Goal: Information Seeking & Learning: Learn about a topic

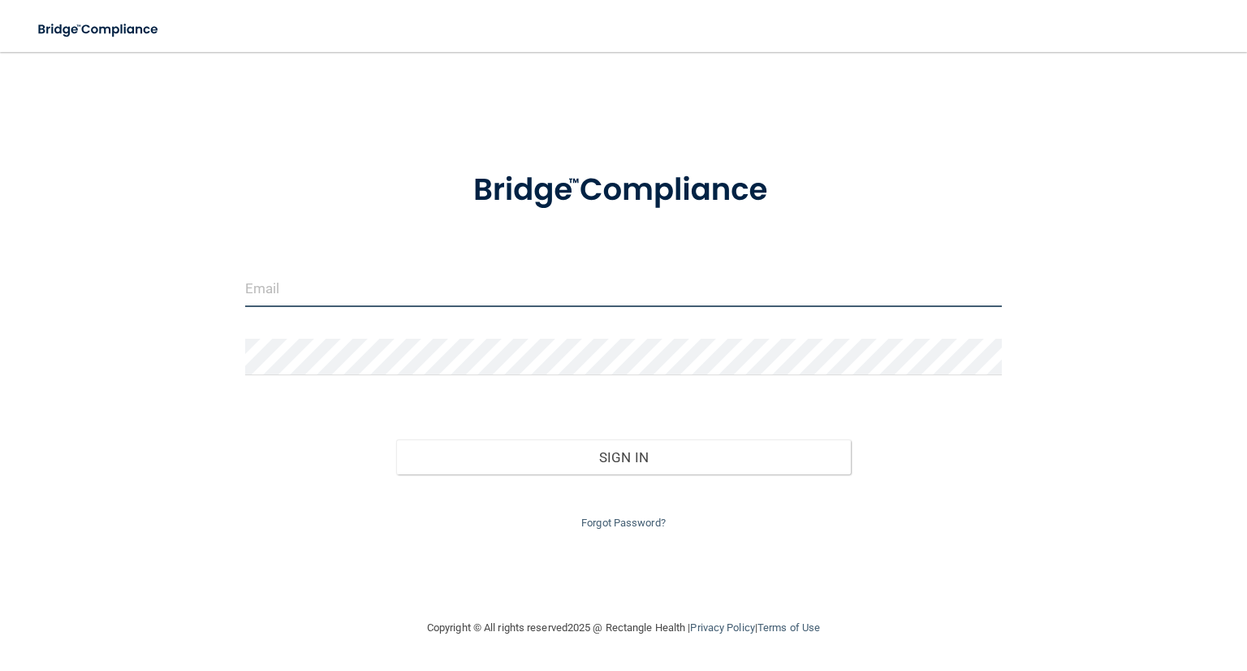
click at [334, 276] on input "email" at bounding box center [623, 288] width 757 height 37
click at [338, 293] on input "email" at bounding box center [623, 288] width 757 height 37
click at [498, 287] on input "[EMAIL_ADDRESS][DOMAIN_NAME]" at bounding box center [623, 288] width 757 height 37
type input "j"
click at [425, 287] on input "email" at bounding box center [623, 288] width 757 height 37
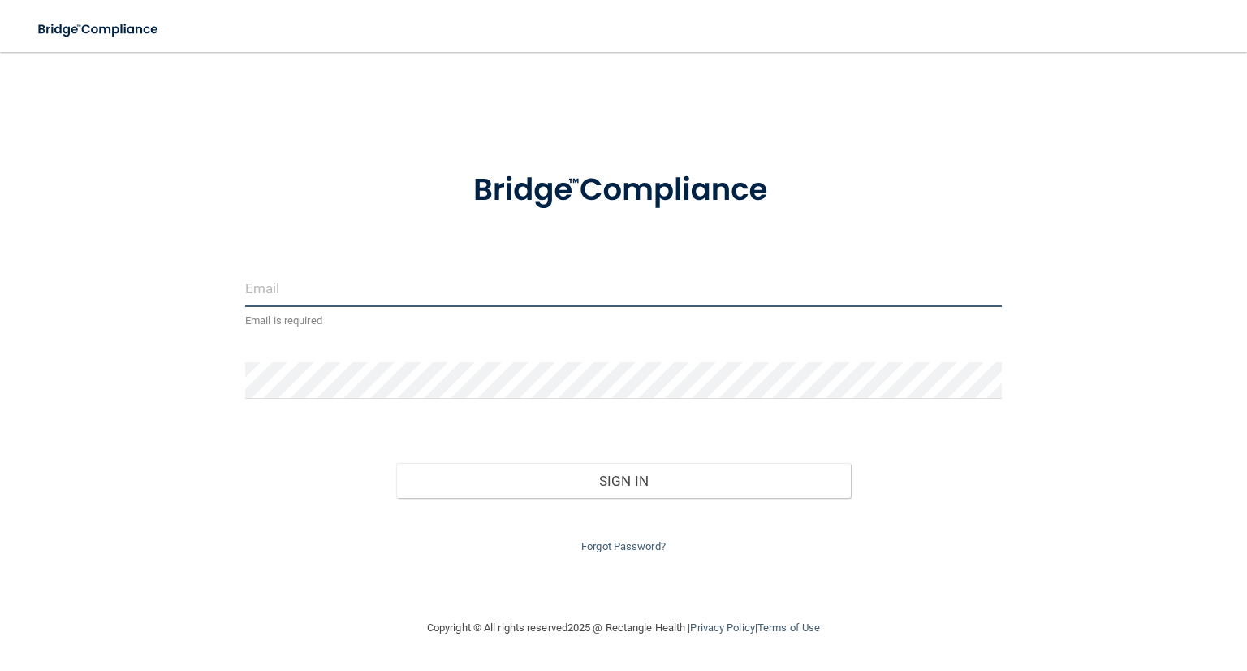
type input "[EMAIL_ADDRESS][DOMAIN_NAME]"
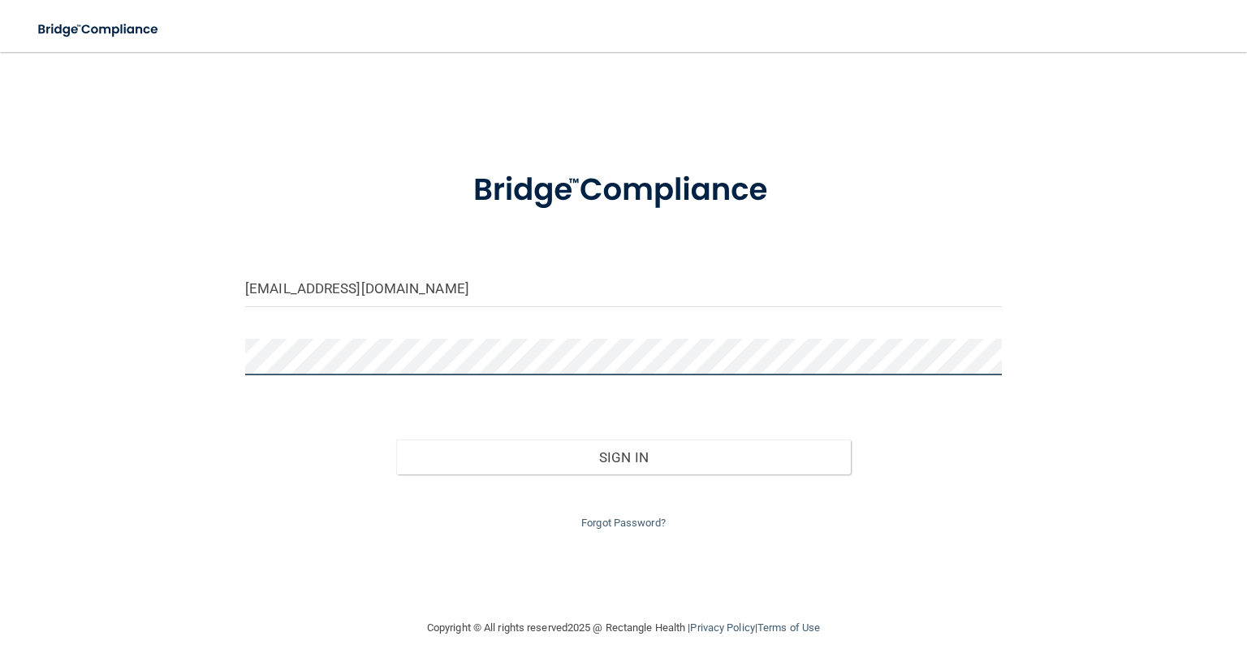
click at [396, 439] on button "Sign In" at bounding box center [623, 457] width 454 height 36
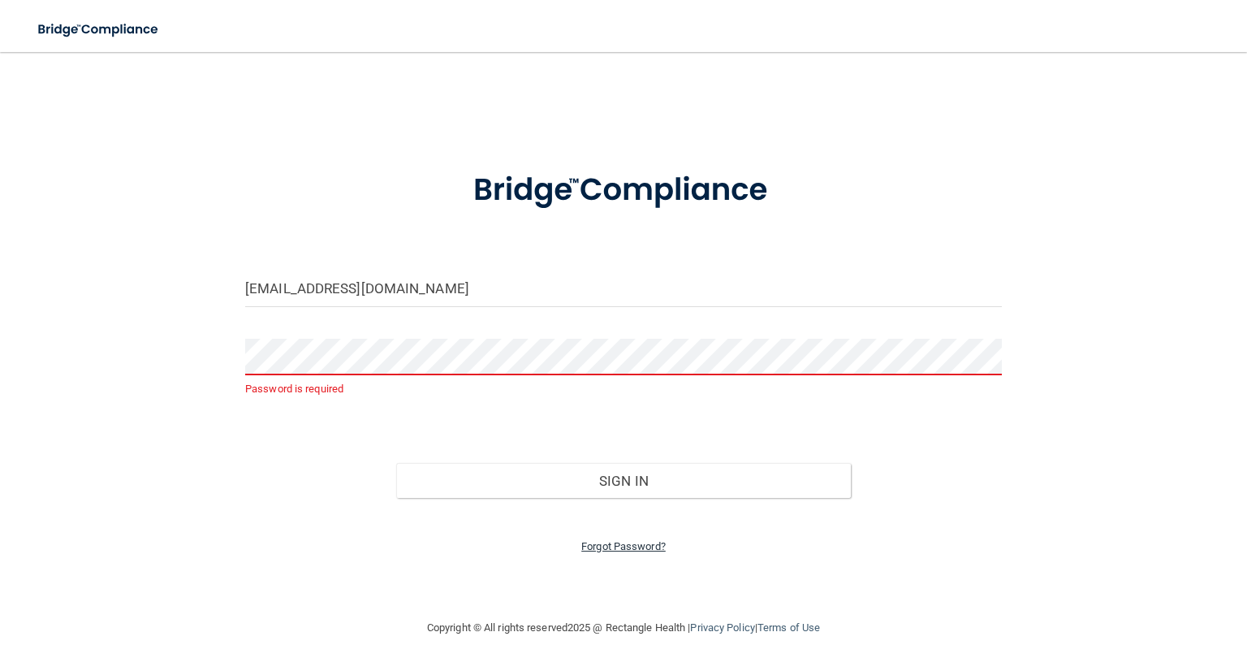
click at [639, 544] on link "Forgot Password?" at bounding box center [623, 546] width 84 height 12
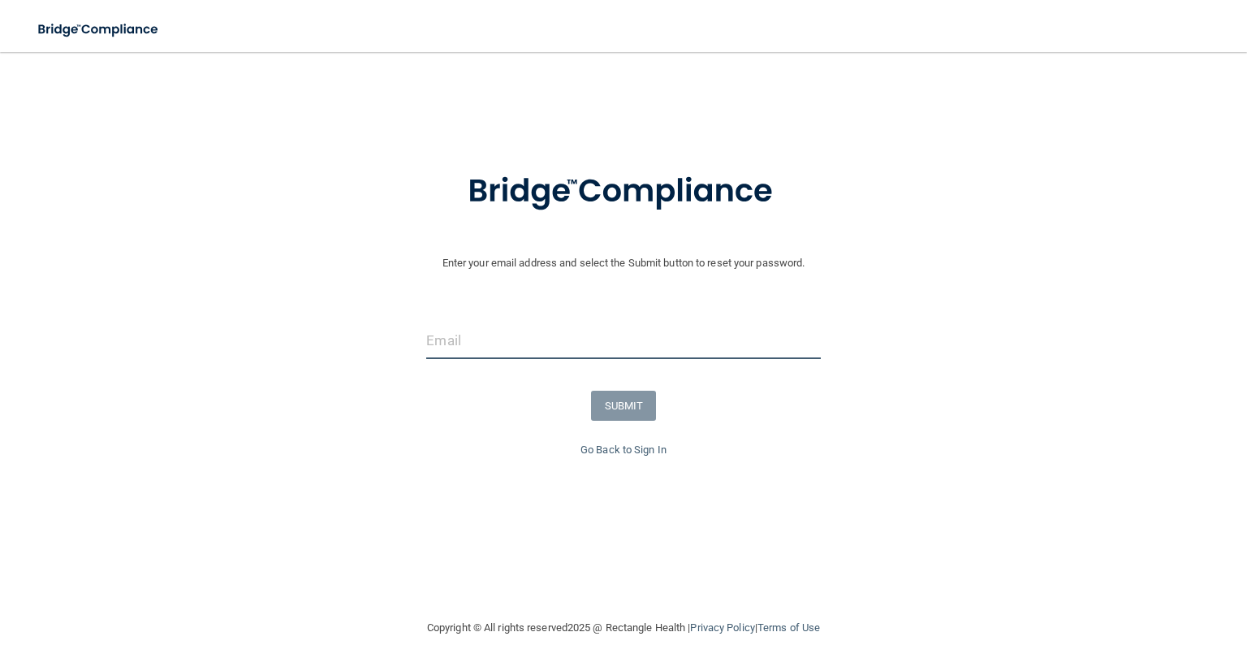
click at [473, 343] on input "email" at bounding box center [623, 340] width 394 height 37
click at [492, 358] on input "email" at bounding box center [623, 340] width 394 height 37
type input "[EMAIL_ADDRESS][DOMAIN_NAME]"
click at [598, 400] on button "SUBMIT" at bounding box center [624, 406] width 66 height 30
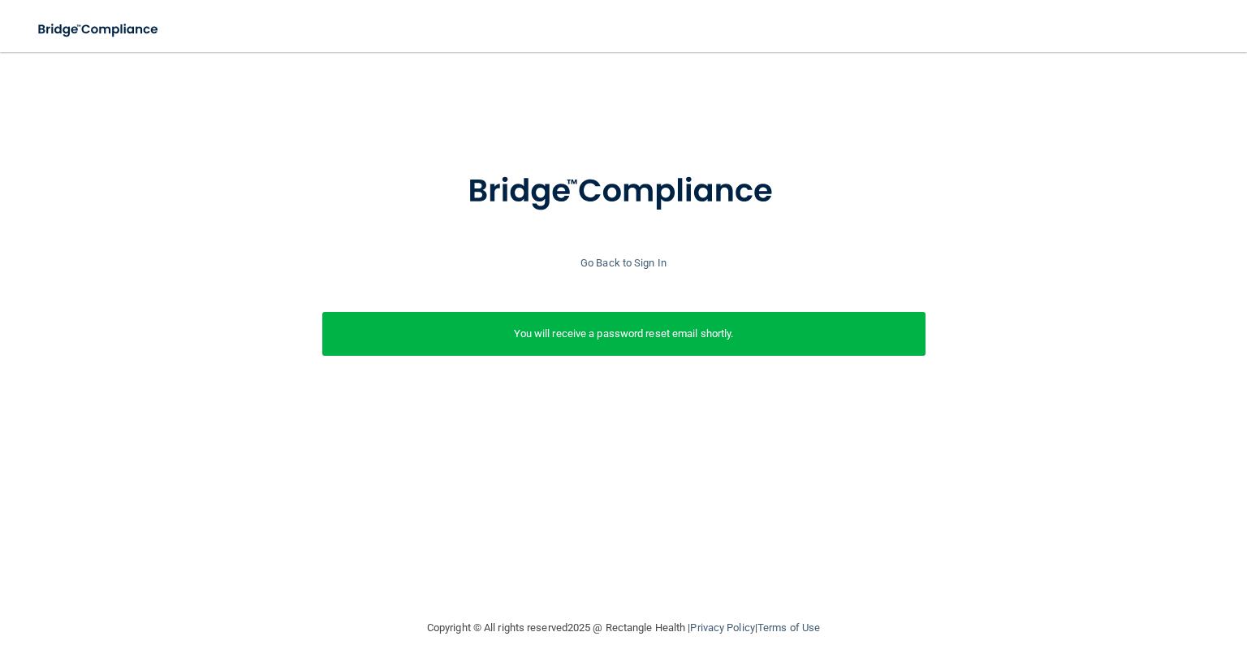
click at [598, 400] on div "Enter your email address and select the Submit button to reset your password. […" at bounding box center [623, 281] width 1231 height 264
click at [616, 247] on div at bounding box center [623, 201] width 1231 height 104
click at [615, 259] on link "Go Back to Sign In" at bounding box center [624, 263] width 86 height 12
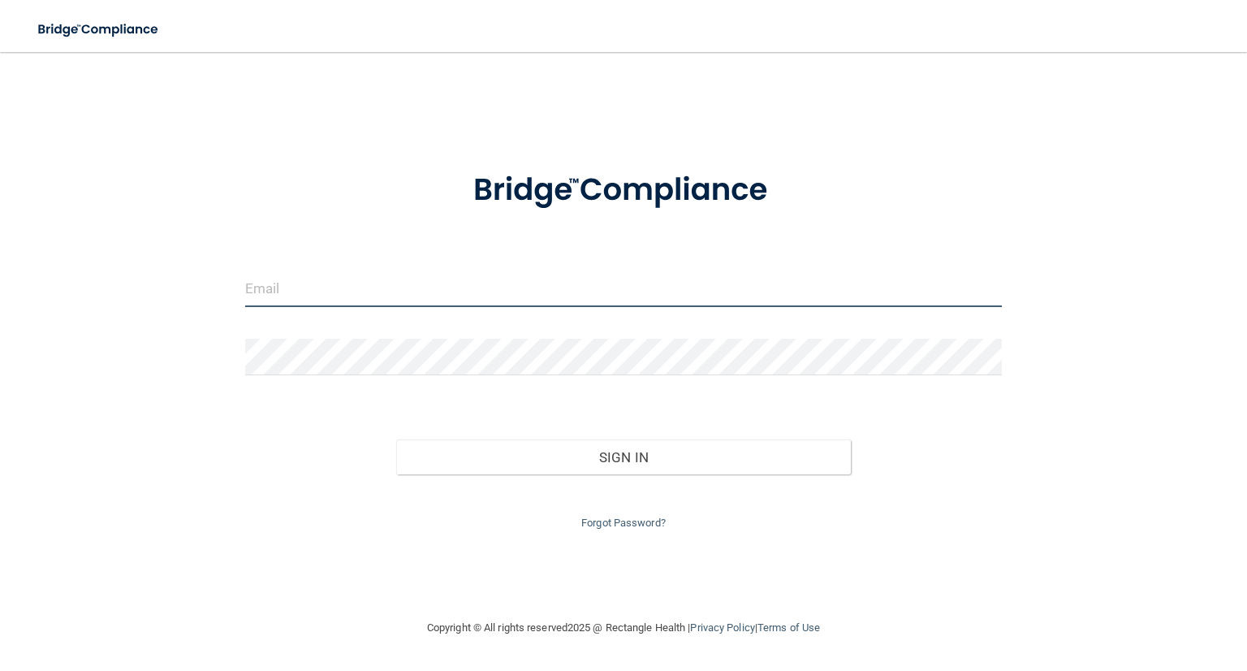
click at [404, 303] on input "email" at bounding box center [623, 288] width 757 height 37
click at [423, 283] on input "email" at bounding box center [623, 288] width 757 height 37
type input "[EMAIL_ADDRESS][DOMAIN_NAME]"
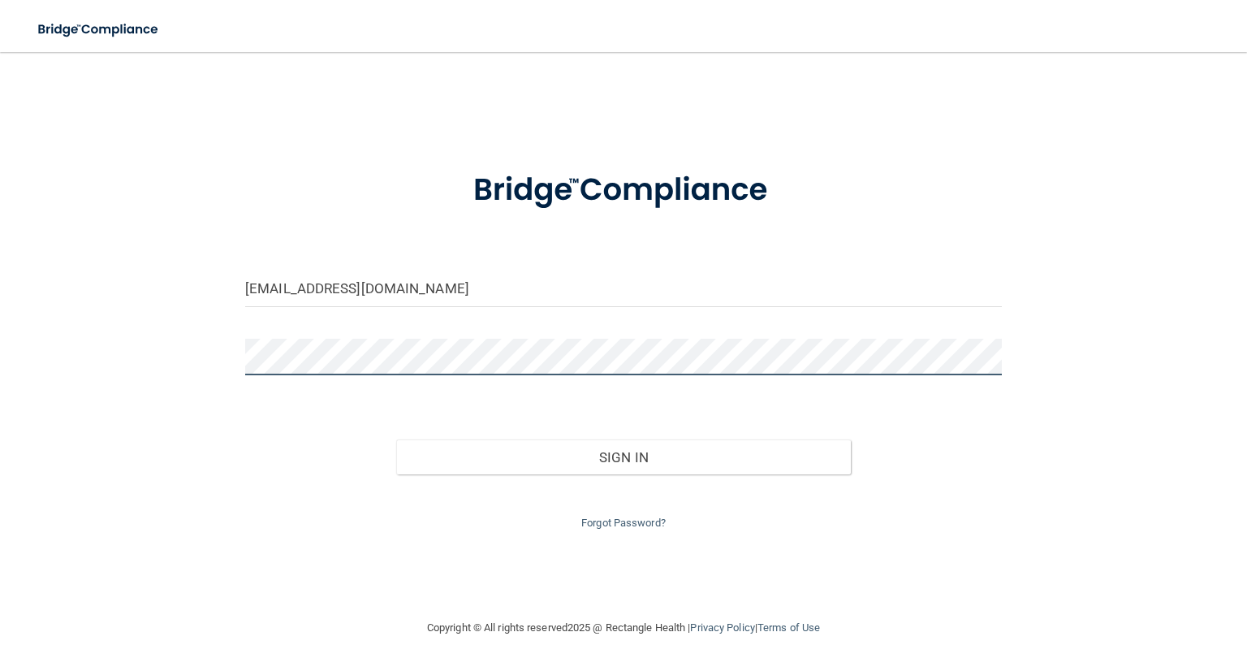
click at [396, 439] on button "Sign In" at bounding box center [623, 457] width 454 height 36
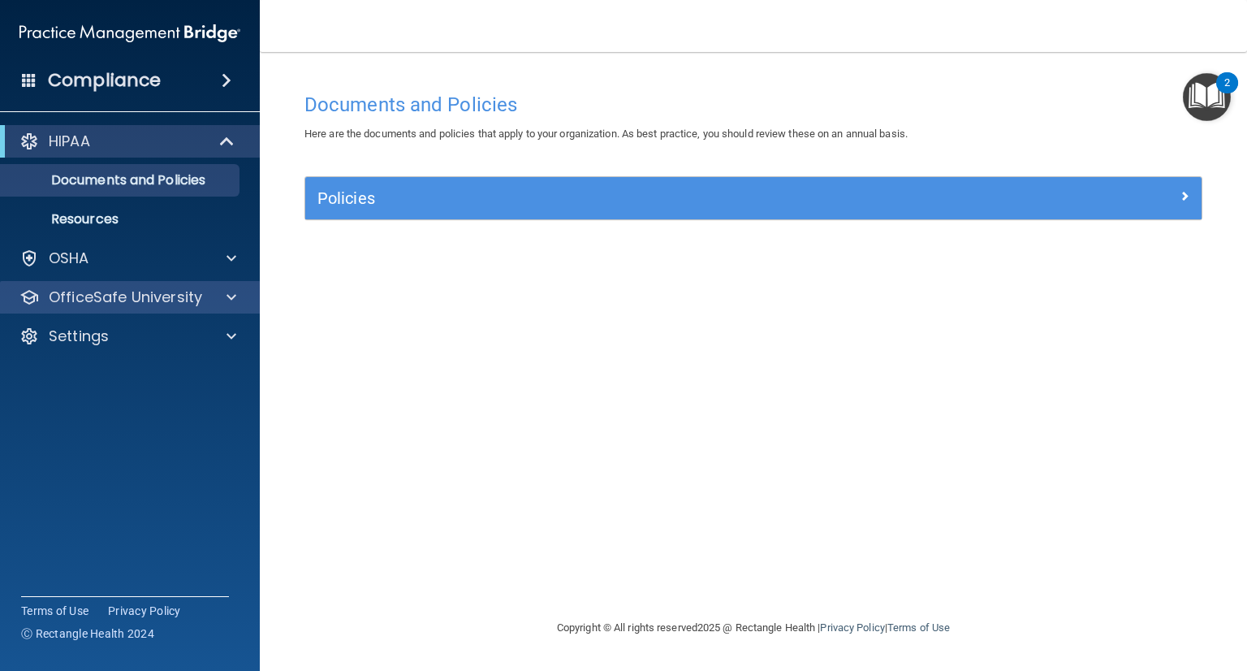
click at [197, 307] on div "OfficeSafe University" at bounding box center [130, 297] width 261 height 32
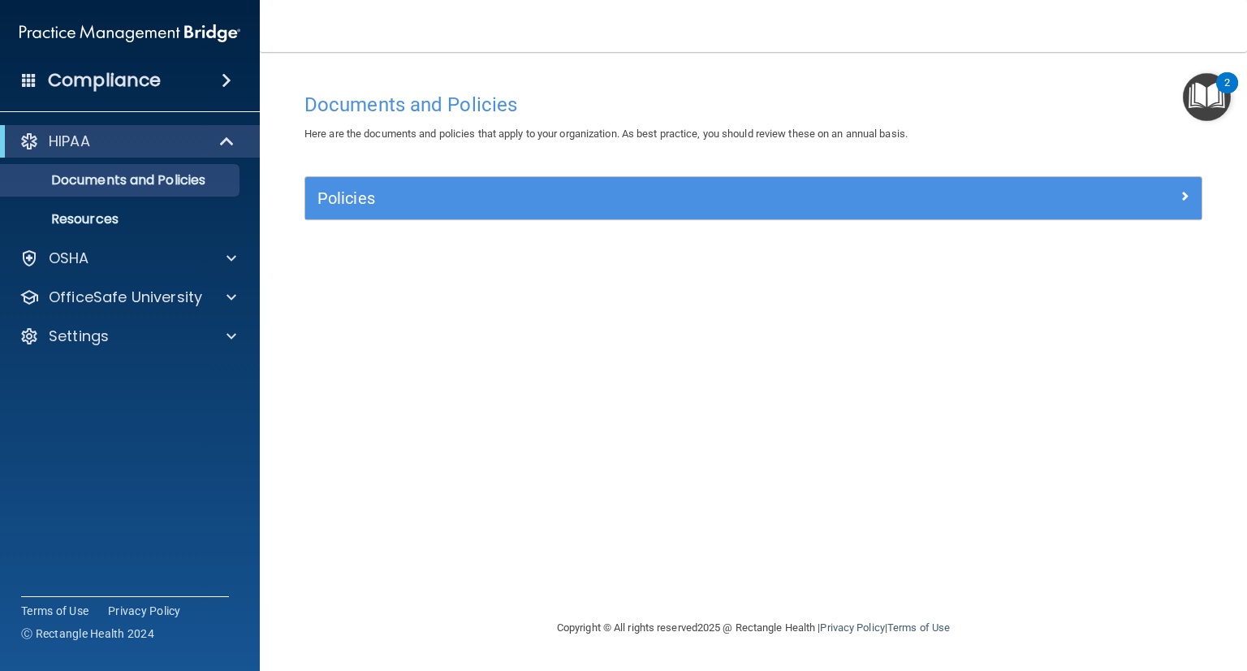
click at [1151, 372] on div "Documents and Policies Here are the documents and policies that apply to your o…" at bounding box center [753, 351] width 922 height 534
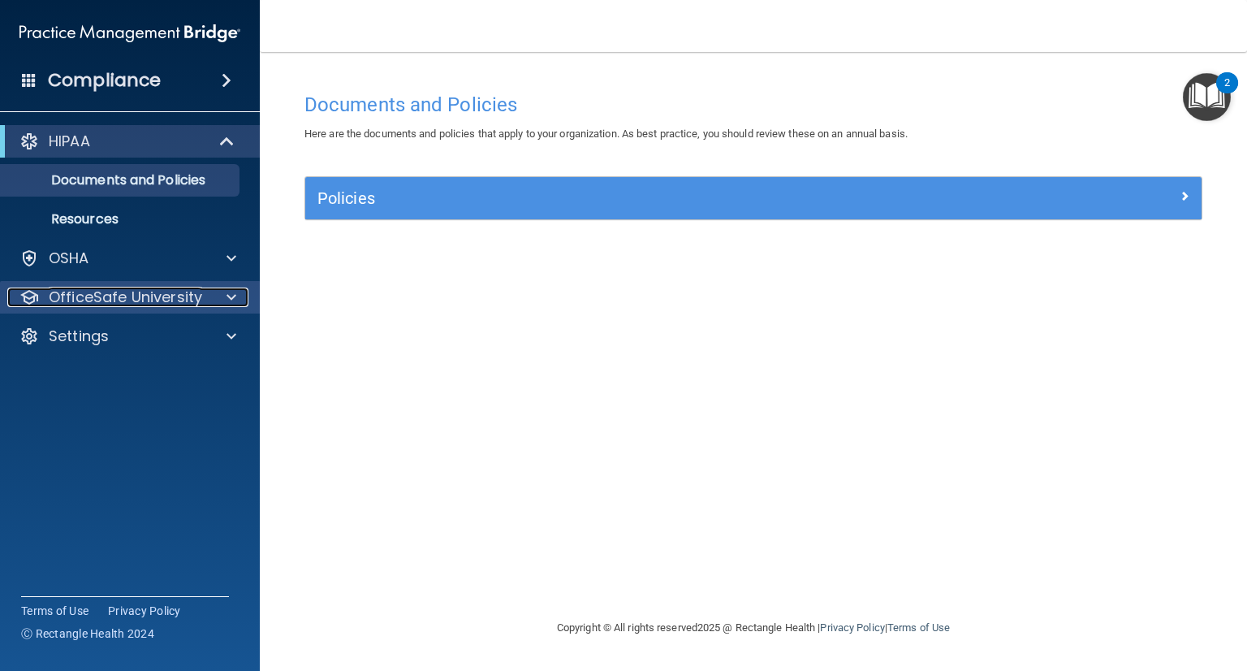
click at [171, 288] on p "OfficeSafe University" at bounding box center [125, 296] width 153 height 19
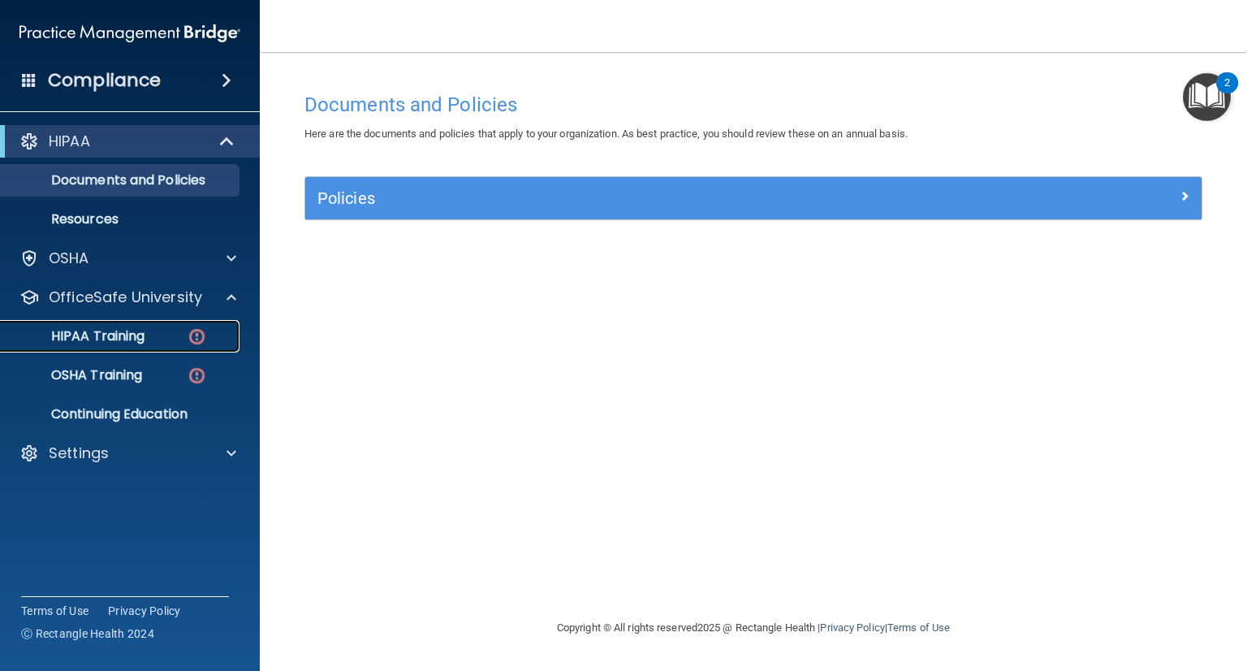
click at [147, 326] on link "HIPAA Training" at bounding box center [112, 336] width 256 height 32
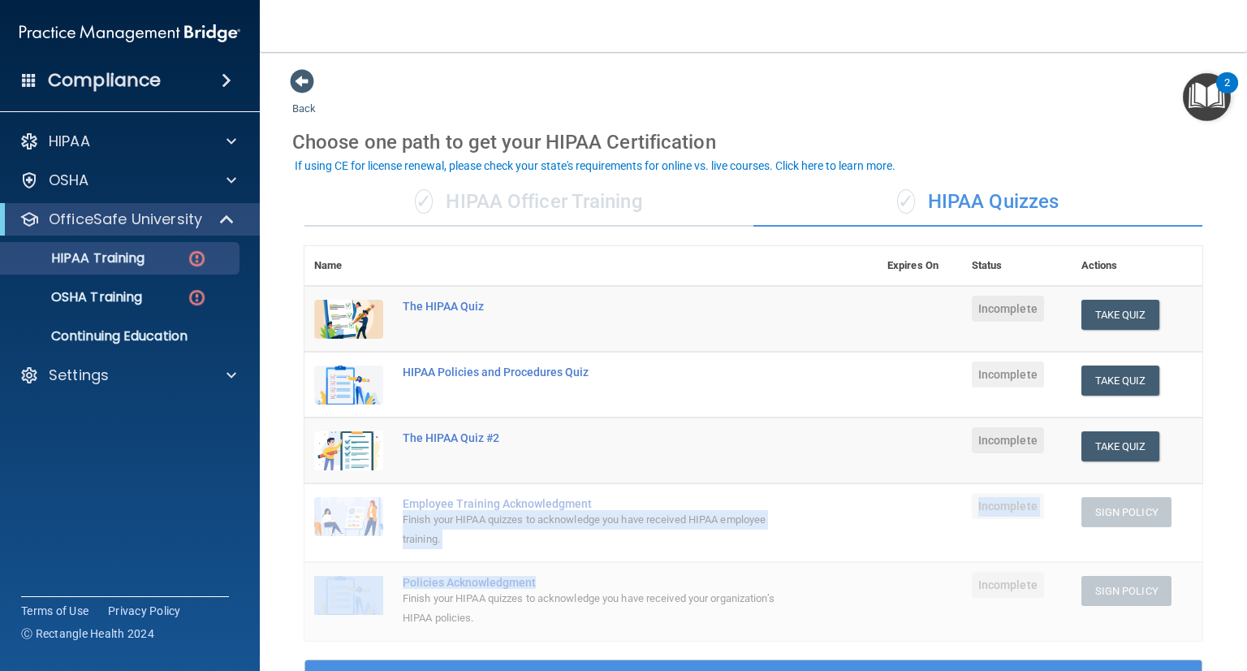
drag, startPoint x: 778, startPoint y: 485, endPoint x: 788, endPoint y: 564, distance: 79.4
click at [788, 564] on tbody "The HIPAA Quiz Incomplete Take Quiz Download Certificate HIPAA Policies and Pro…" at bounding box center [754, 463] width 898 height 355
click at [1202, 92] on img "Open Resource Center, 2 new notifications" at bounding box center [1207, 97] width 48 height 48
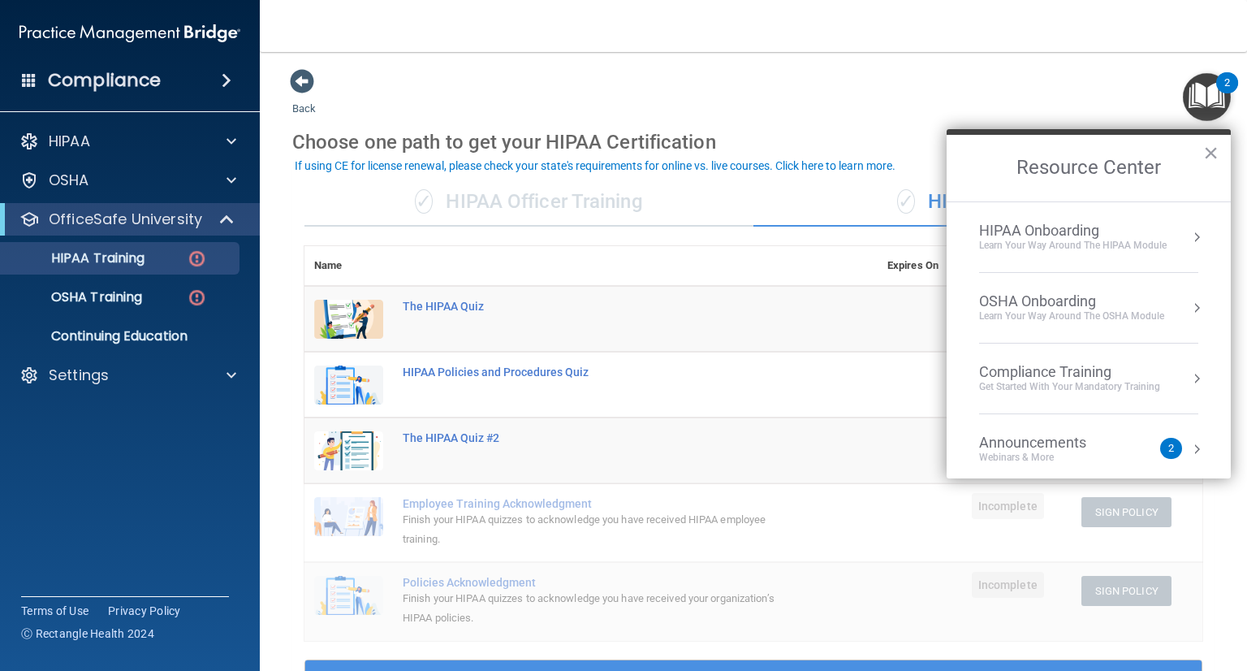
click at [575, 313] on td "The HIPAA Quiz" at bounding box center [635, 319] width 485 height 67
click at [68, 300] on p "OSHA Training" at bounding box center [77, 297] width 132 height 16
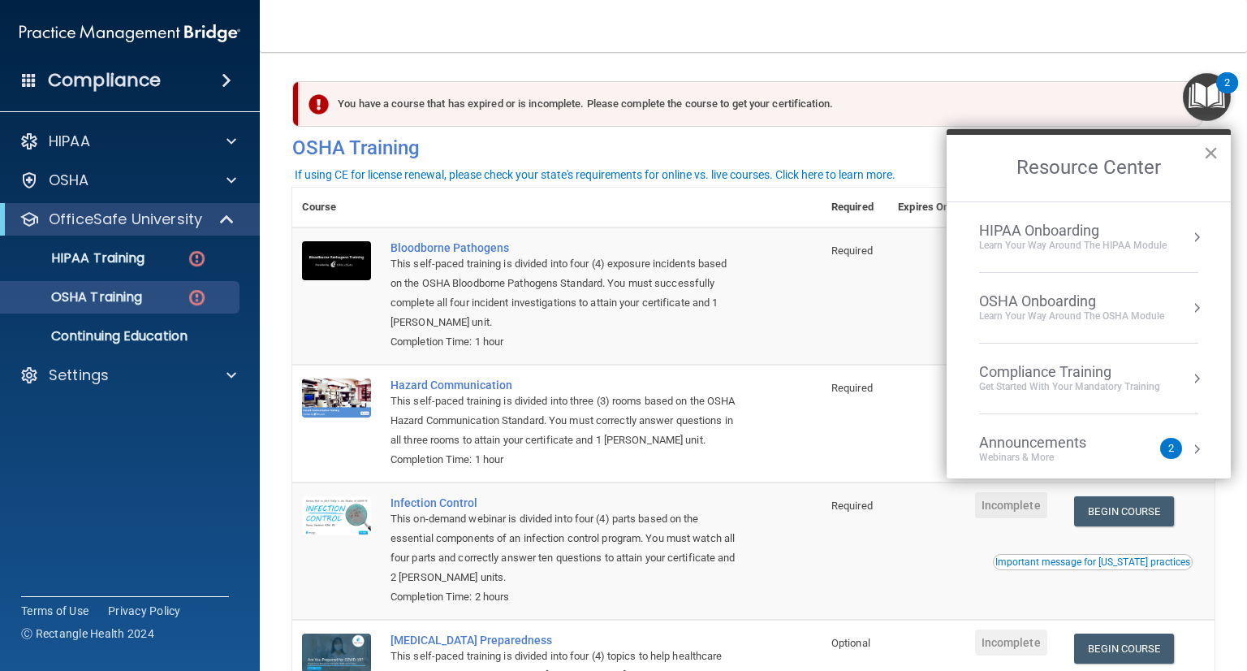
click at [1210, 153] on button "×" at bounding box center [1210, 153] width 15 height 26
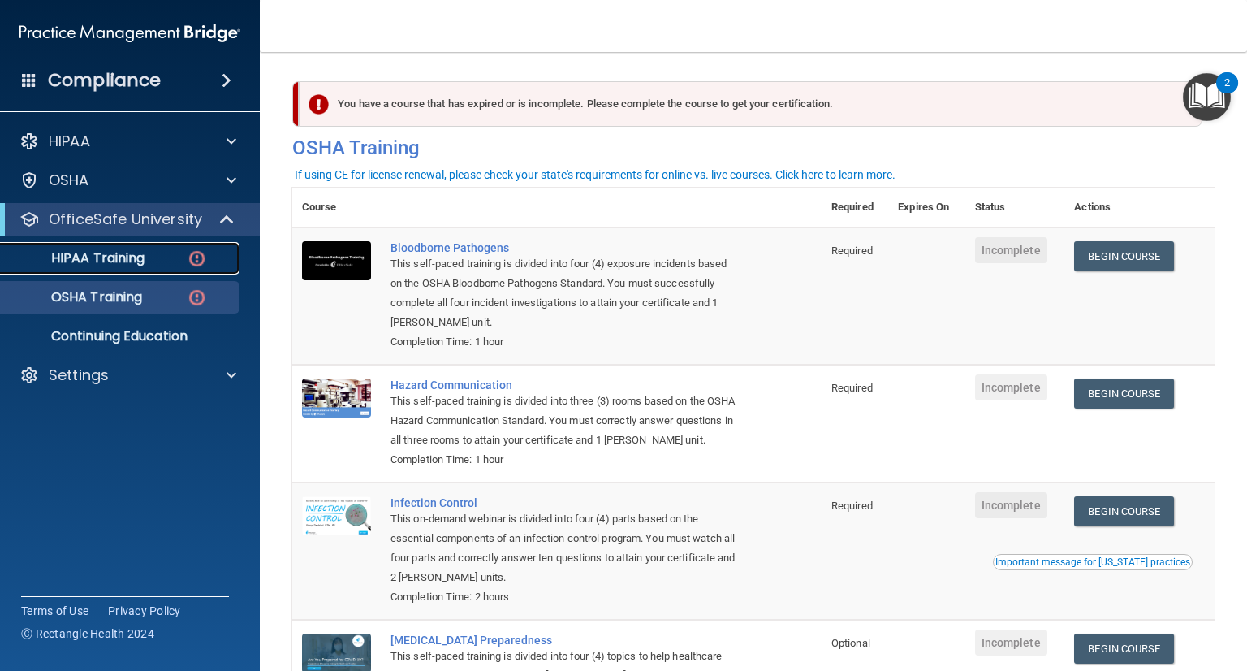
click at [102, 246] on link "HIPAA Training" at bounding box center [112, 258] width 256 height 32
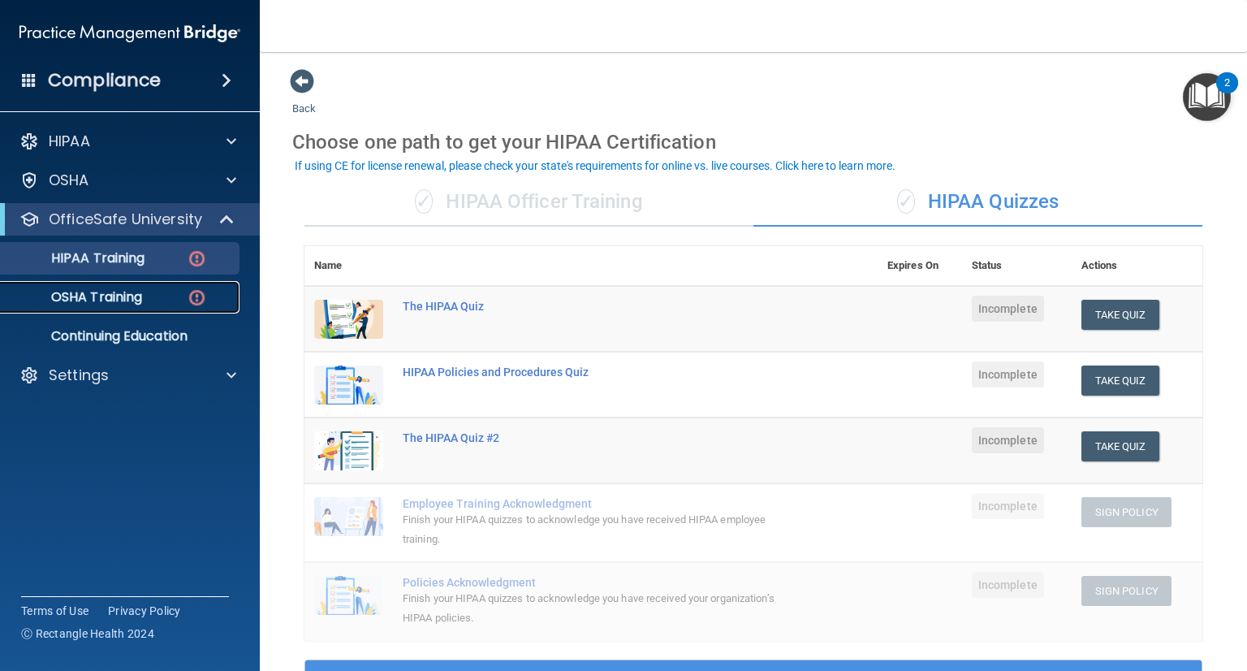
click at [210, 309] on link "OSHA Training" at bounding box center [112, 297] width 256 height 32
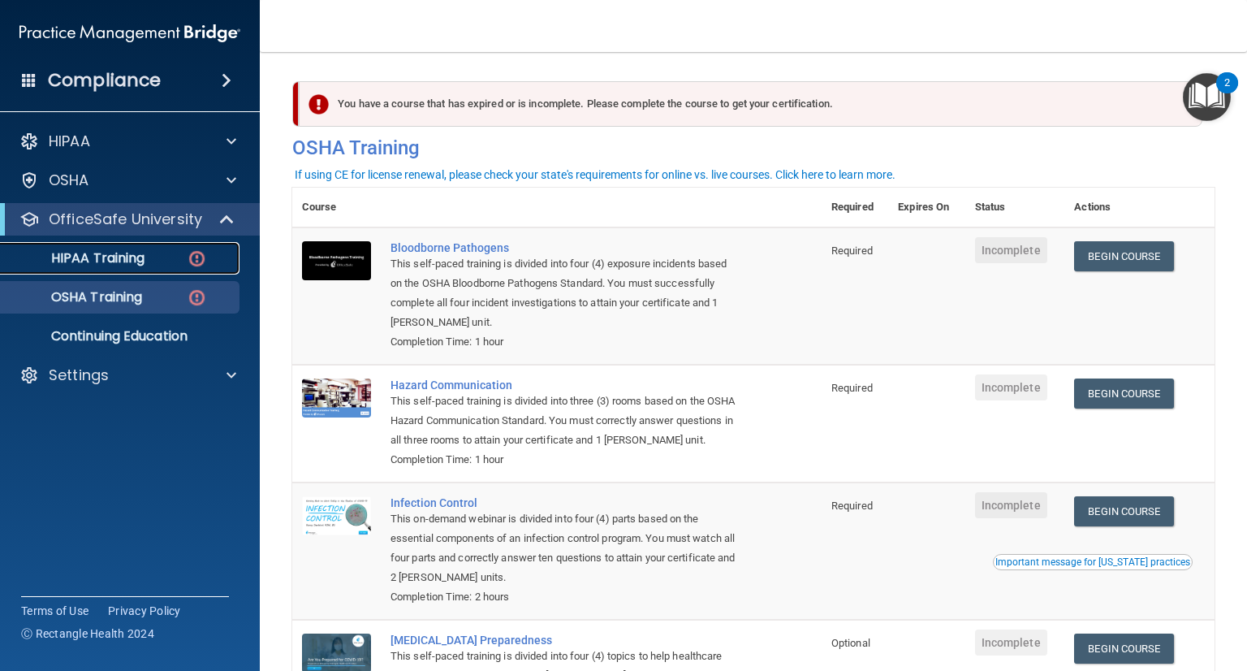
click at [131, 267] on link "HIPAA Training" at bounding box center [112, 258] width 256 height 32
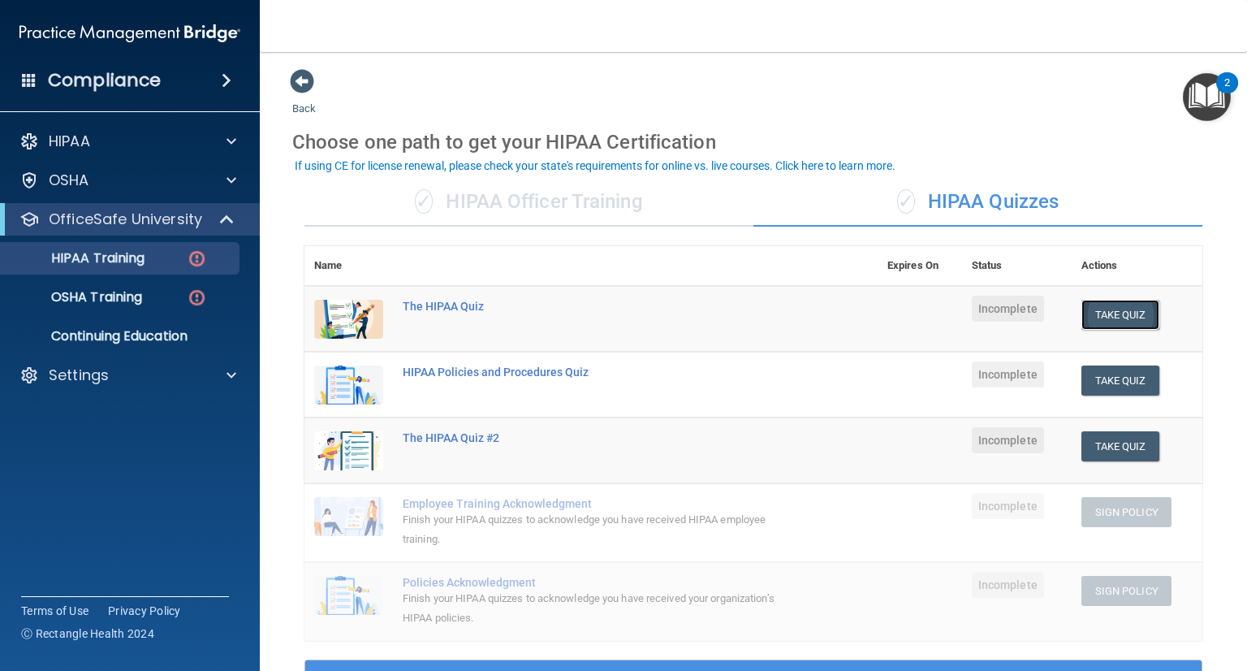
click at [1122, 314] on button "Take Quiz" at bounding box center [1121, 315] width 78 height 30
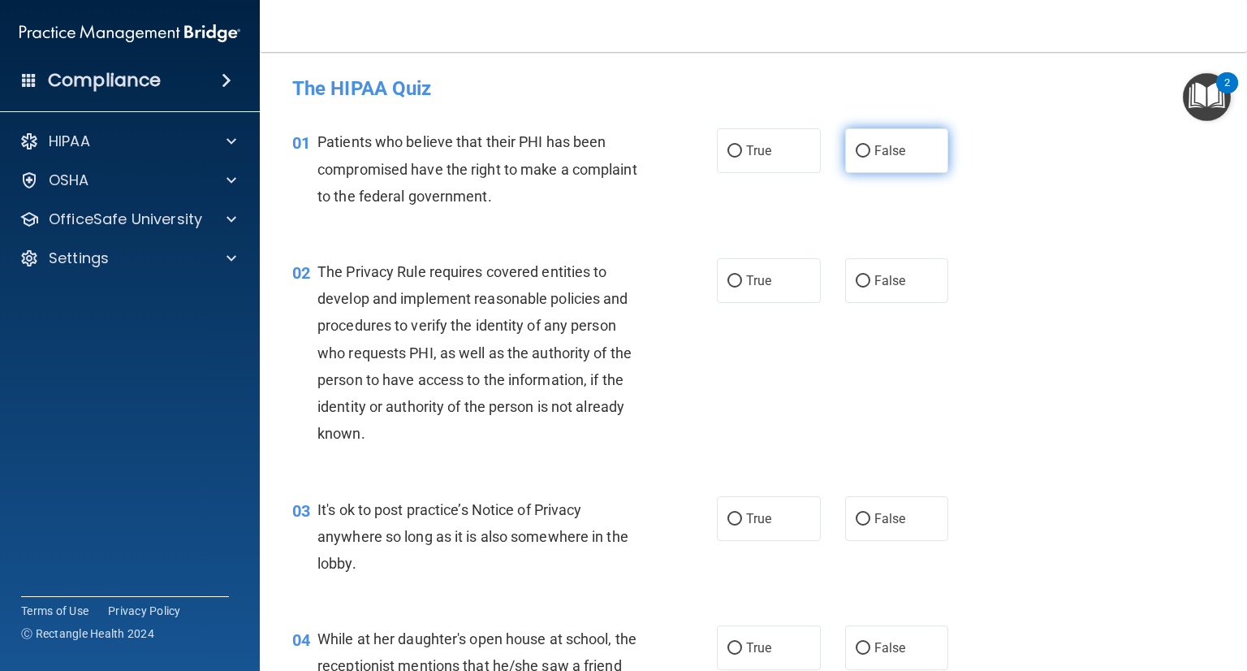
click at [871, 152] on label "False" at bounding box center [897, 150] width 104 height 45
click at [871, 152] on input "False" at bounding box center [863, 151] width 15 height 12
radio input "true"
click at [766, 296] on label "True" at bounding box center [769, 280] width 104 height 45
click at [742, 287] on input "True" at bounding box center [735, 281] width 15 height 12
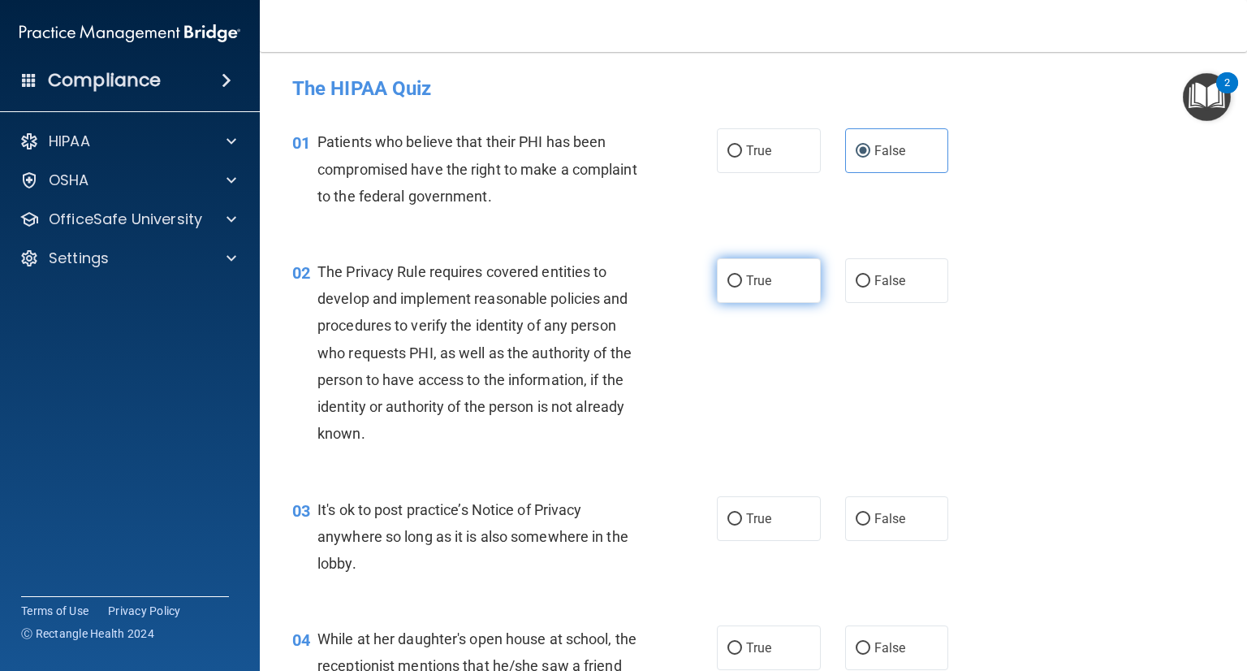
radio input "true"
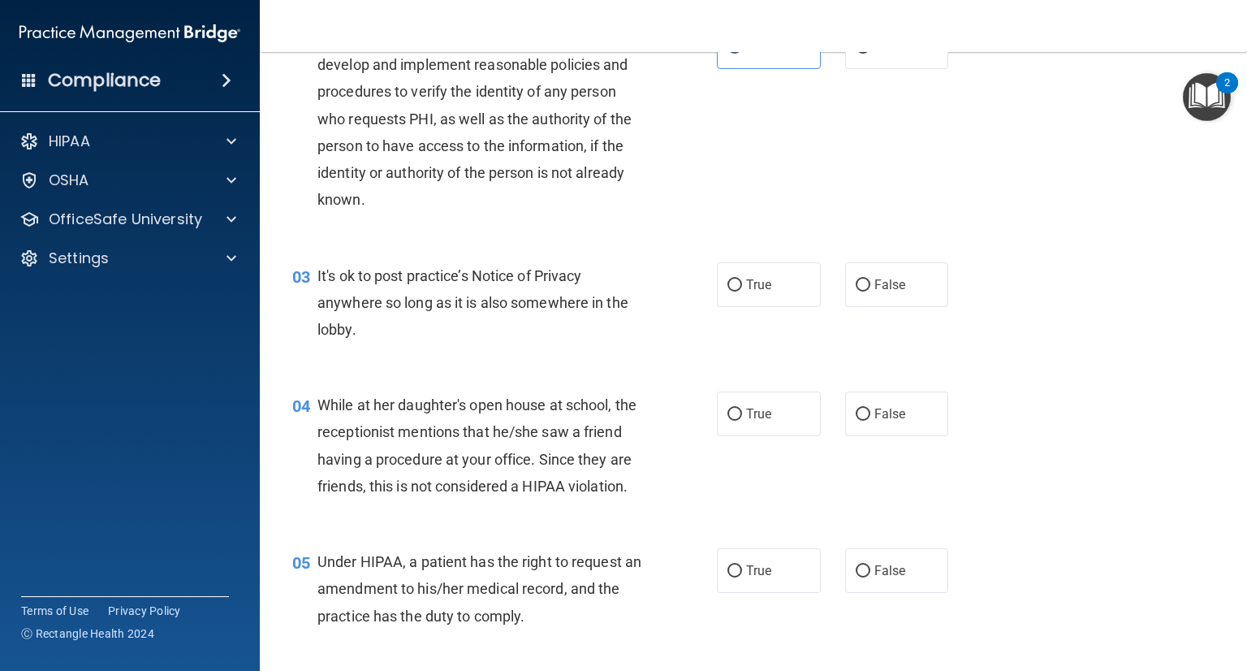
scroll to position [274, 0]
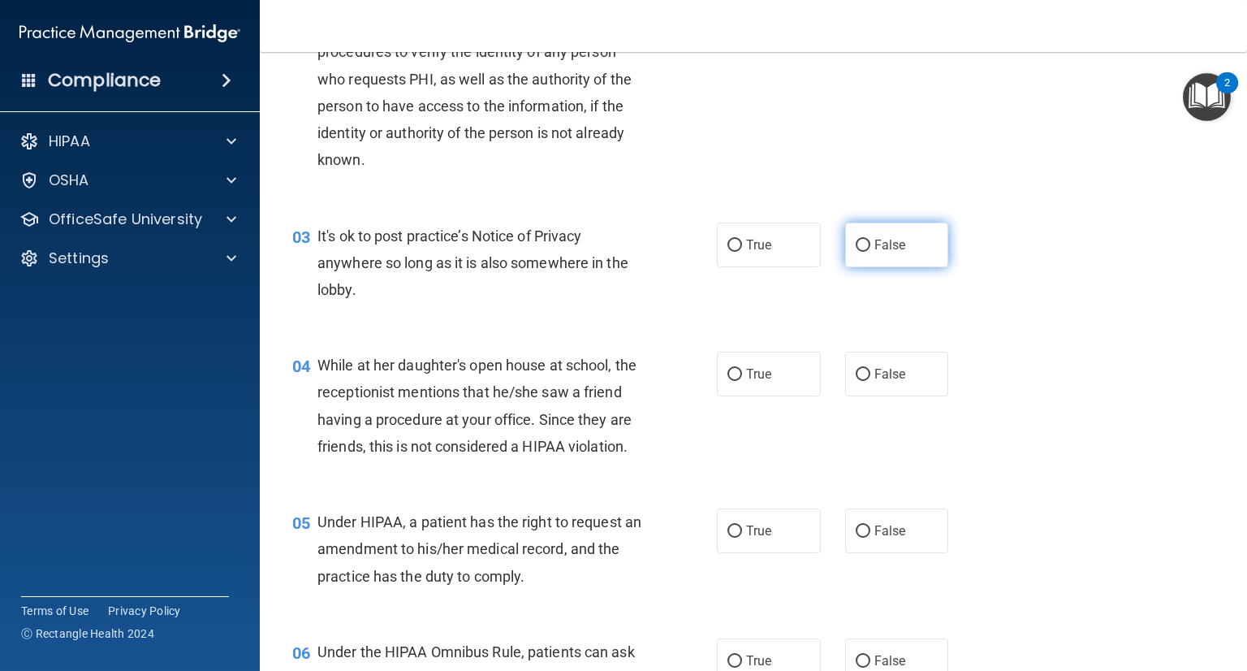
click at [867, 248] on input "False" at bounding box center [863, 246] width 15 height 12
radio input "true"
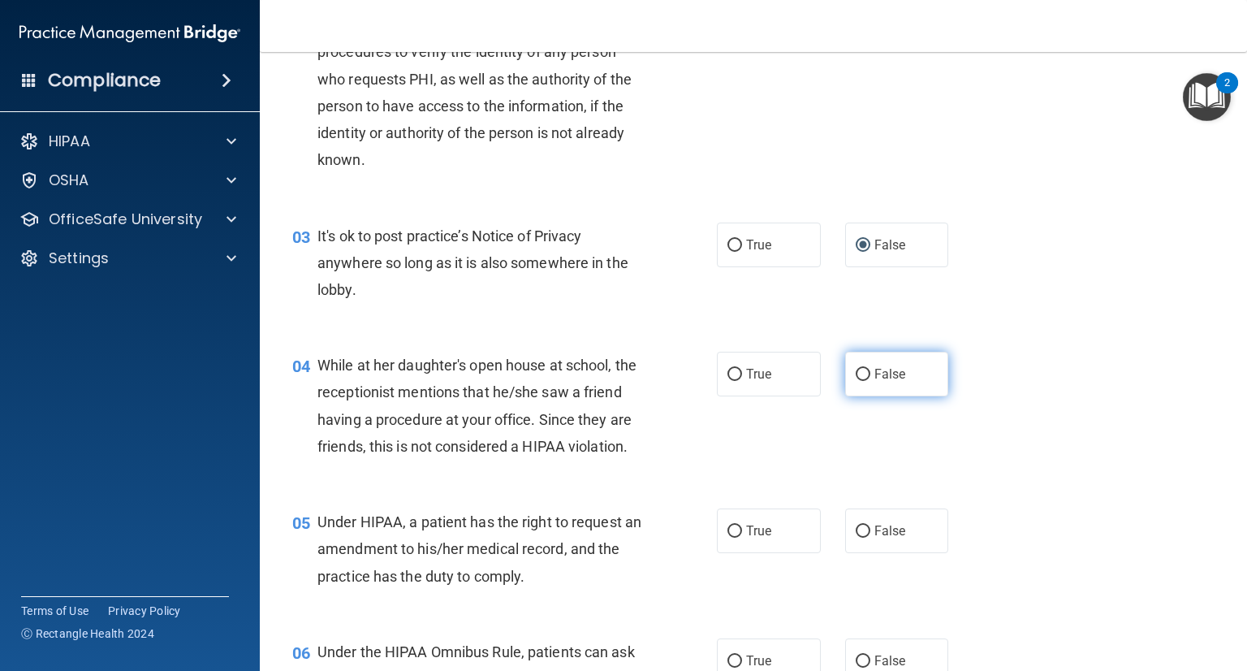
click at [886, 352] on label "False" at bounding box center [897, 374] width 104 height 45
click at [871, 369] on input "False" at bounding box center [863, 375] width 15 height 12
radio input "true"
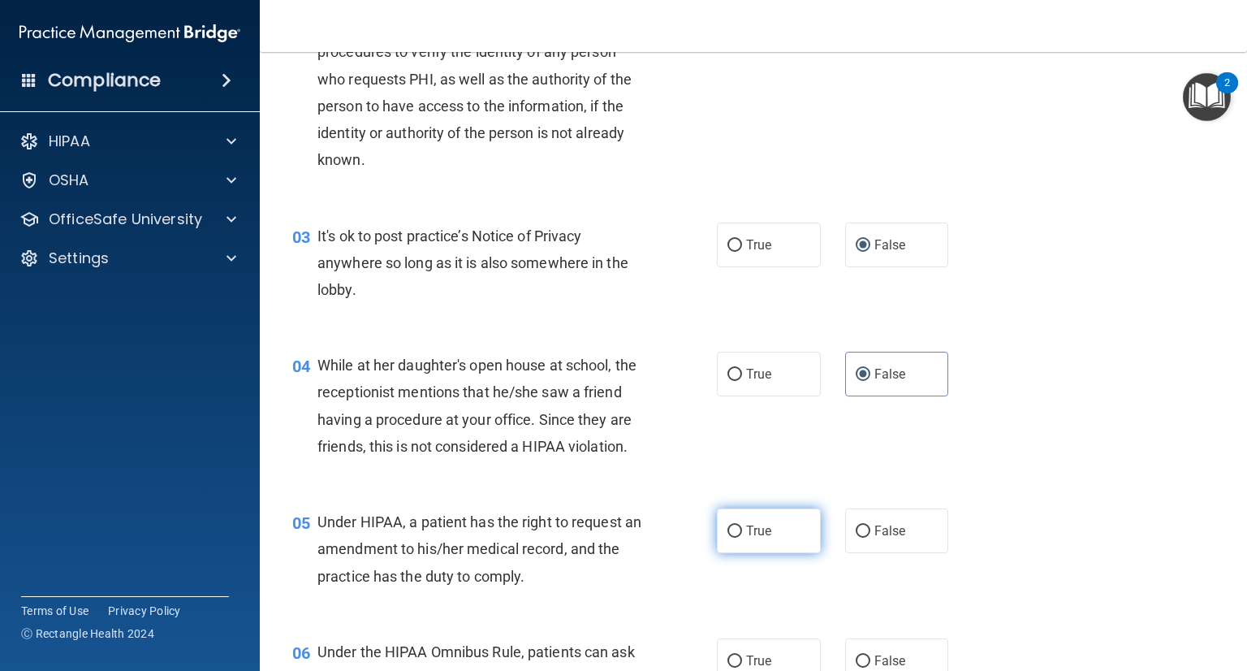
click at [781, 516] on label "True" at bounding box center [769, 530] width 104 height 45
click at [742, 525] on input "True" at bounding box center [735, 531] width 15 height 12
radio input "true"
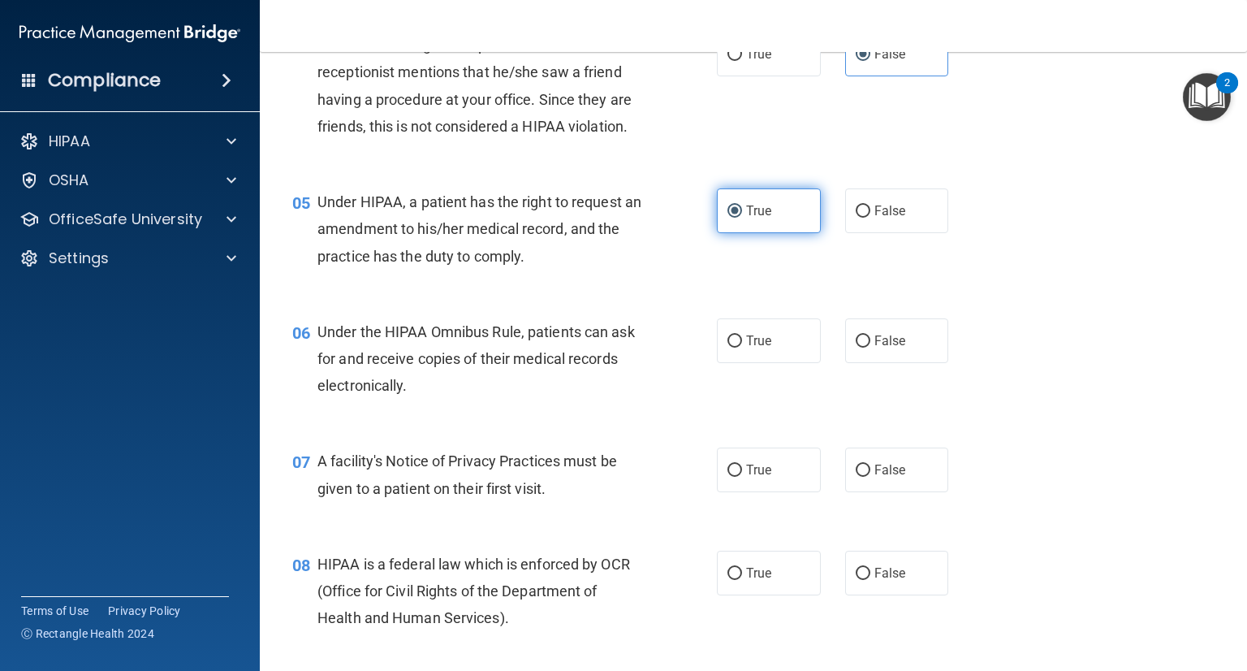
scroll to position [594, 0]
click at [766, 332] on span "True" at bounding box center [758, 339] width 25 height 15
click at [742, 335] on input "True" at bounding box center [735, 341] width 15 height 12
radio input "true"
click at [761, 459] on label "True" at bounding box center [769, 469] width 104 height 45
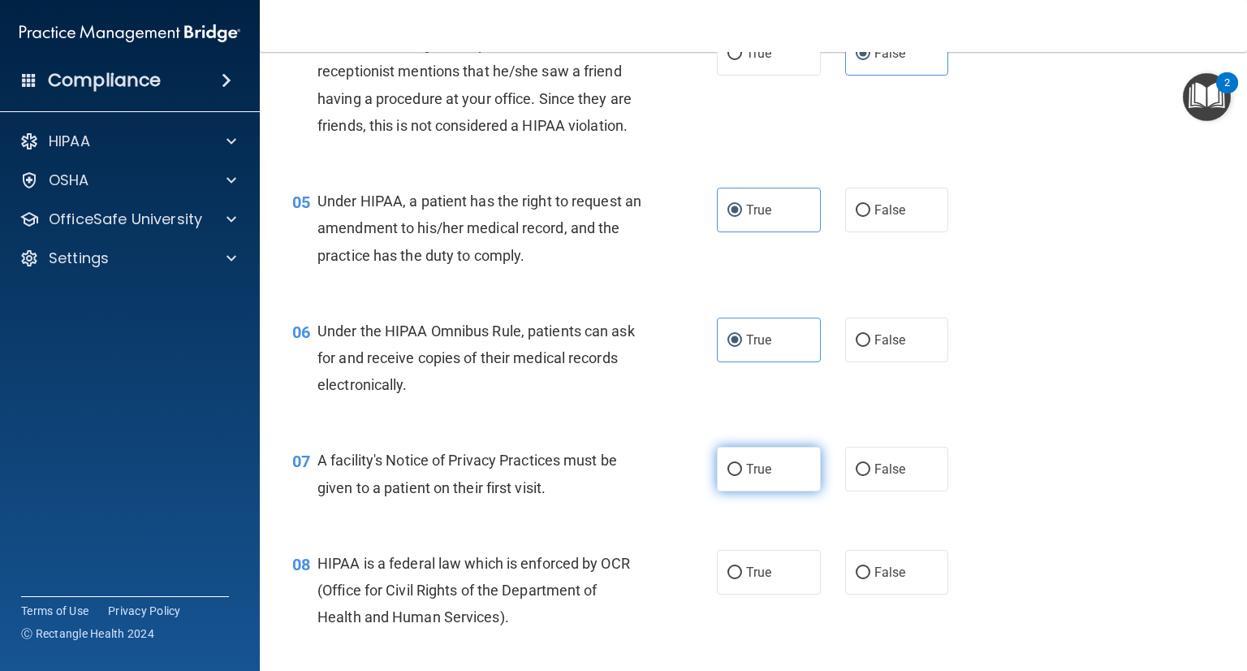
click at [742, 464] on input "True" at bounding box center [735, 470] width 15 height 12
radio input "true"
click at [779, 578] on label "True" at bounding box center [769, 572] width 104 height 45
click at [742, 578] on input "True" at bounding box center [735, 573] width 15 height 12
radio input "true"
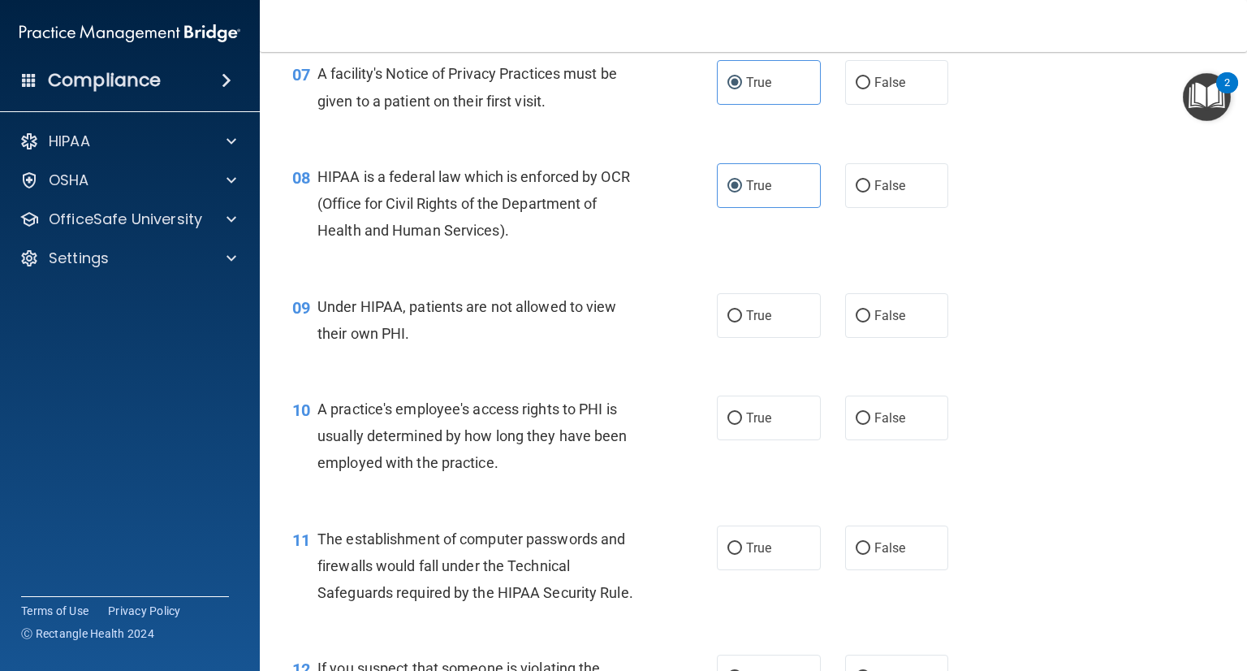
scroll to position [994, 0]
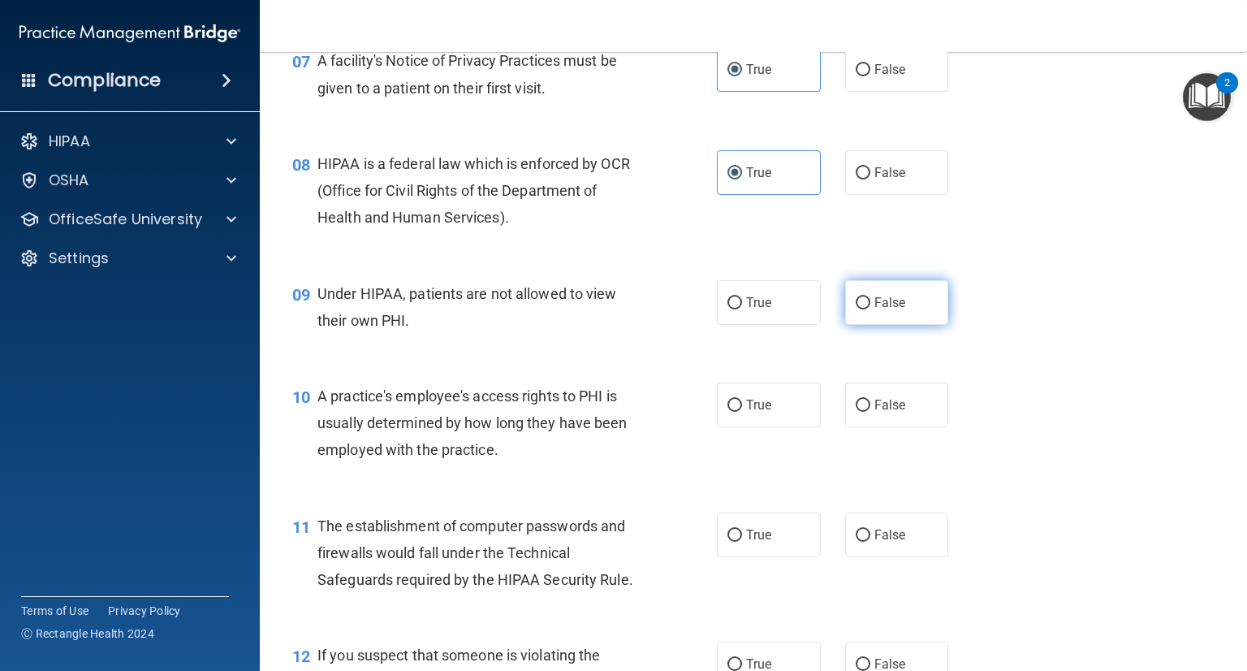
click at [883, 318] on label "False" at bounding box center [897, 302] width 104 height 45
click at [871, 309] on input "False" at bounding box center [863, 303] width 15 height 12
radio input "true"
click at [866, 421] on label "False" at bounding box center [897, 404] width 104 height 45
click at [866, 412] on input "False" at bounding box center [863, 406] width 15 height 12
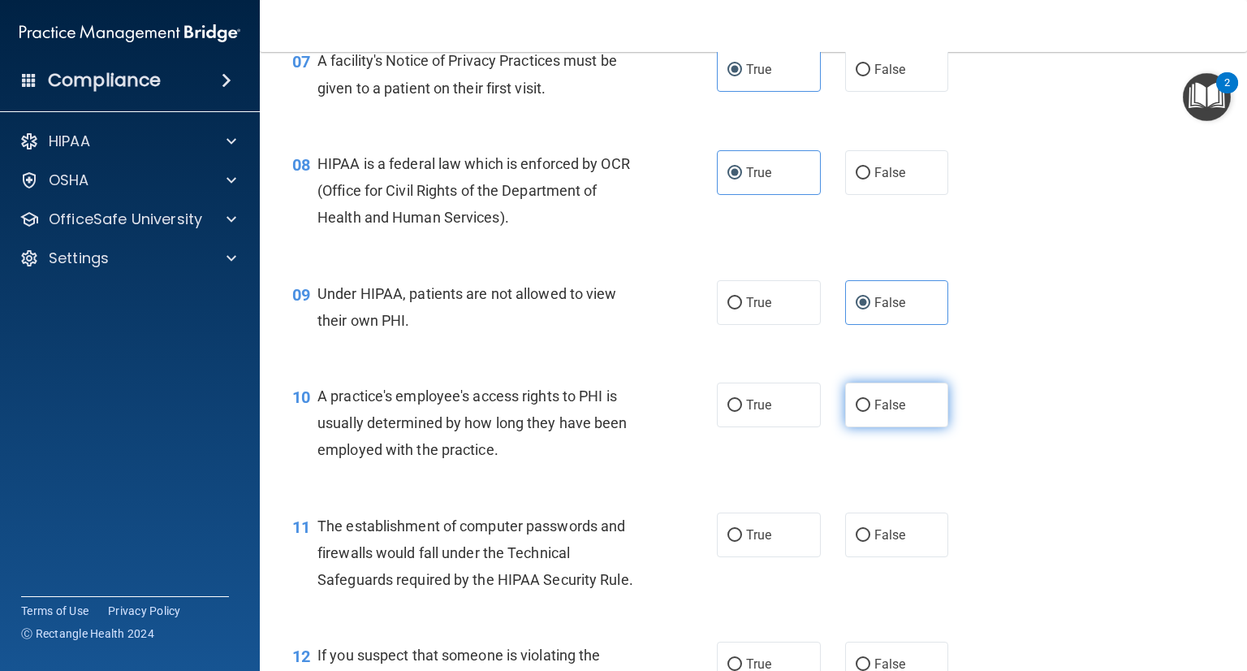
radio input "true"
click at [866, 424] on label "False" at bounding box center [897, 404] width 104 height 45
click at [866, 412] on input "False" at bounding box center [863, 406] width 15 height 12
click at [757, 551] on label "True" at bounding box center [769, 534] width 104 height 45
click at [742, 542] on input "True" at bounding box center [735, 535] width 15 height 12
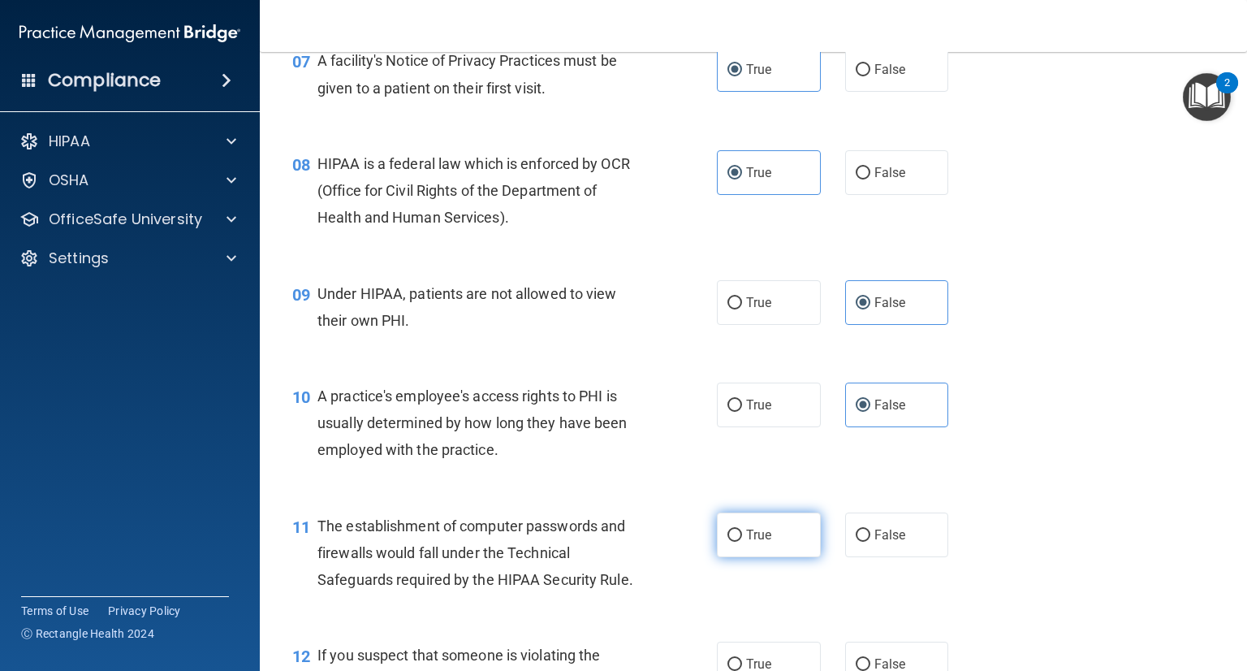
radio input "true"
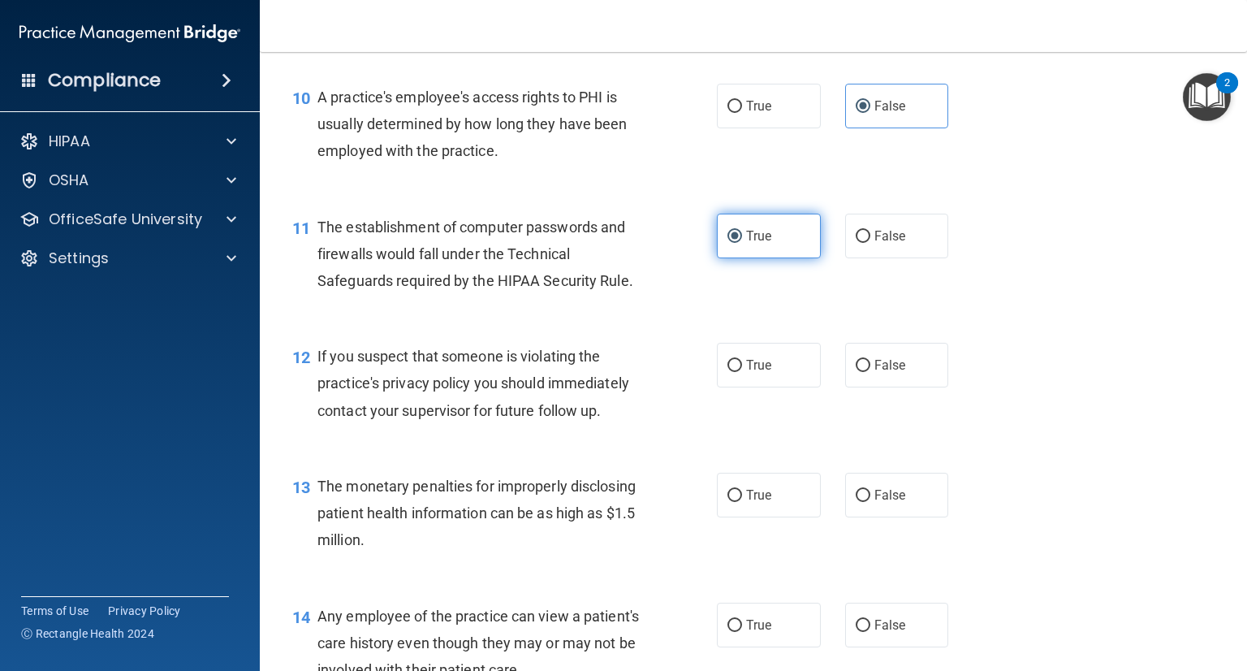
scroll to position [1294, 0]
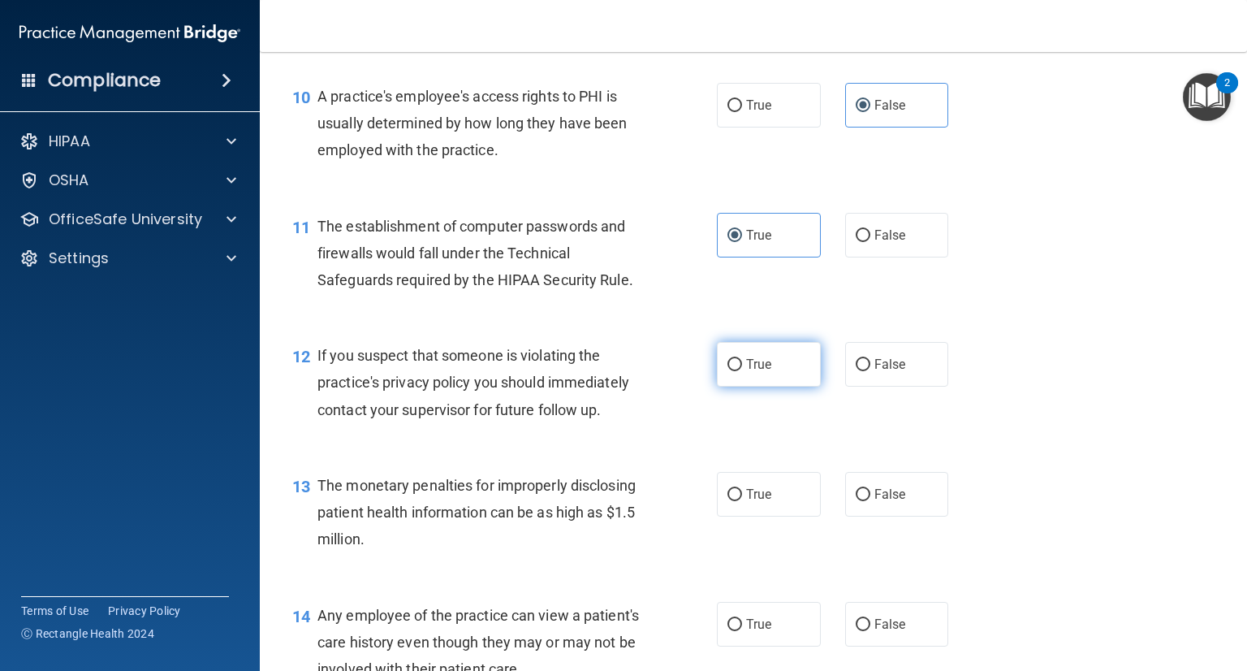
click at [734, 385] on label "True" at bounding box center [769, 364] width 104 height 45
click at [734, 371] on input "True" at bounding box center [735, 365] width 15 height 12
radio input "true"
click at [786, 489] on label "True" at bounding box center [769, 494] width 104 height 45
click at [742, 489] on input "True" at bounding box center [735, 495] width 15 height 12
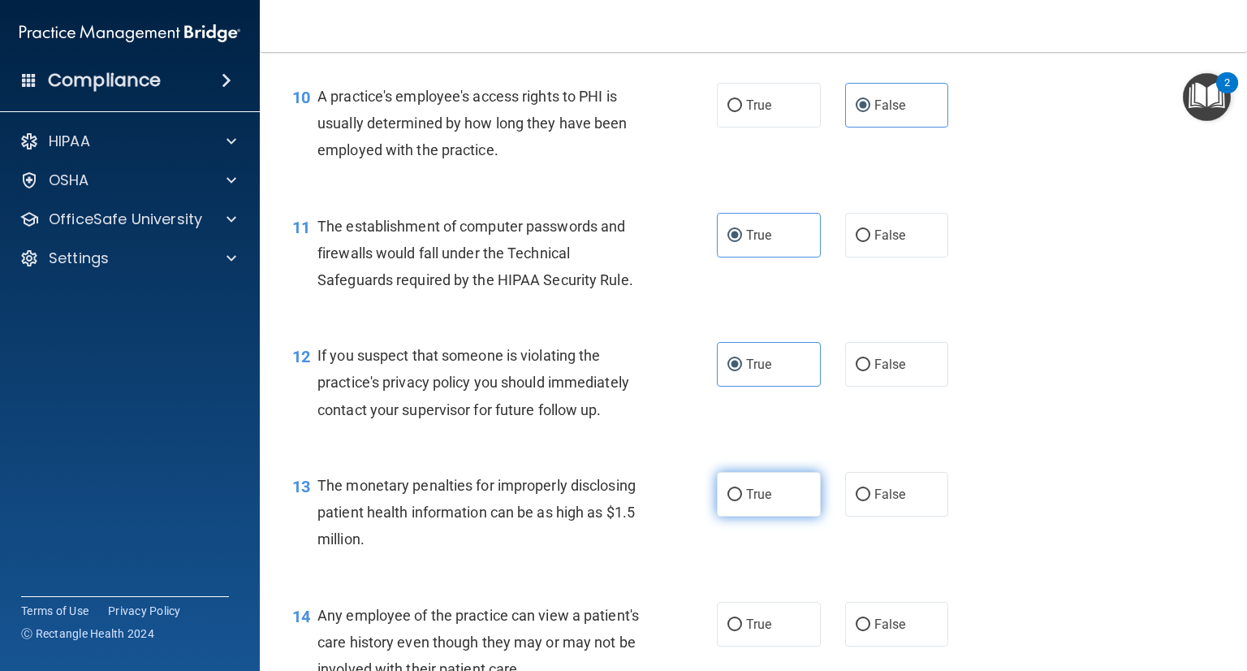
radio input "true"
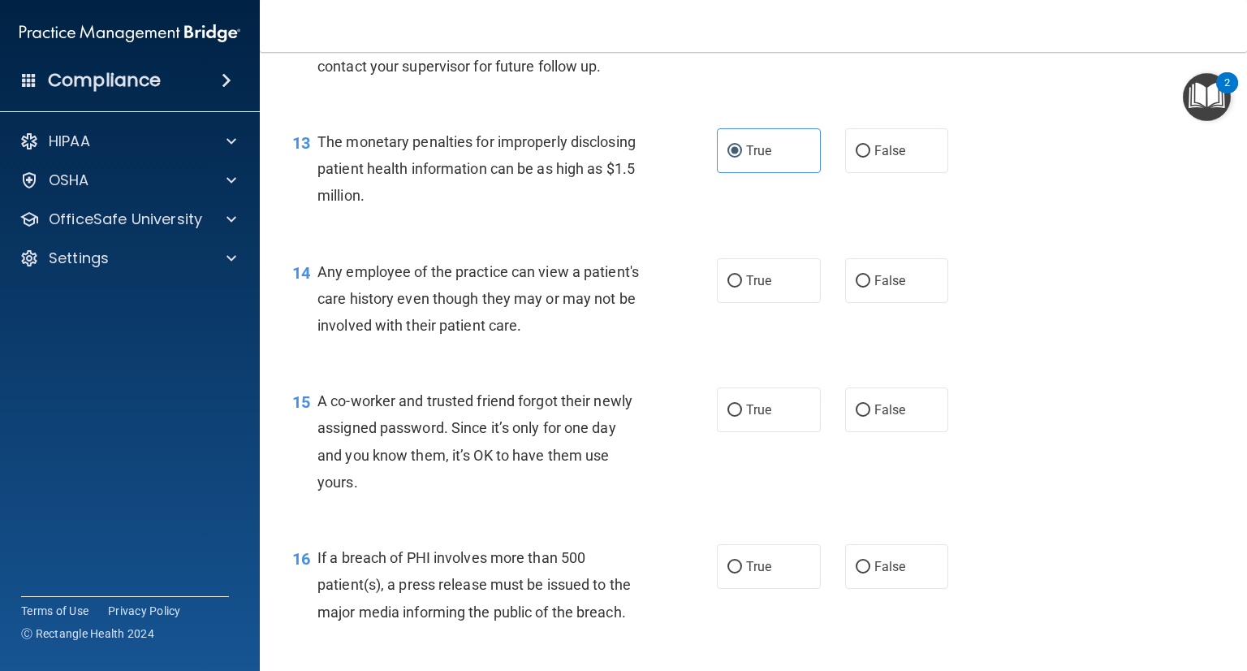
scroll to position [1641, 0]
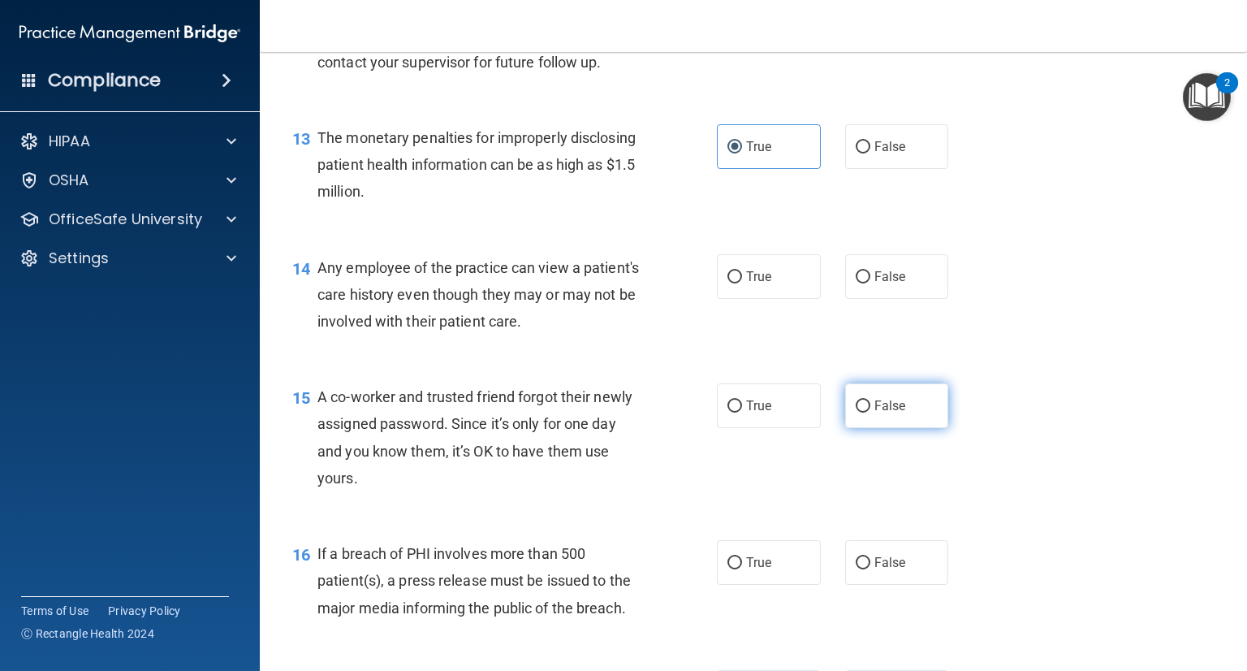
click at [893, 402] on span "False" at bounding box center [891, 405] width 32 height 15
click at [871, 402] on input "False" at bounding box center [863, 406] width 15 height 12
radio input "true"
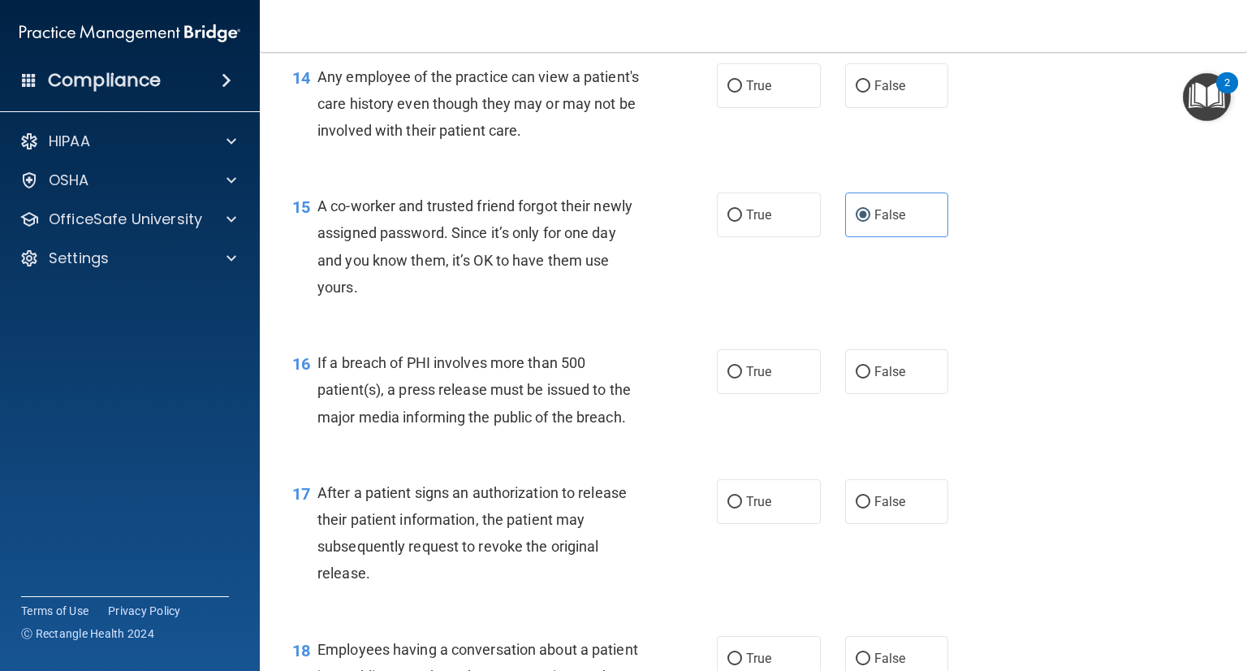
scroll to position [1832, 0]
click at [758, 371] on span "True" at bounding box center [758, 371] width 25 height 15
click at [742, 371] on input "True" at bounding box center [735, 372] width 15 height 12
radio input "true"
click at [764, 505] on span "True" at bounding box center [758, 501] width 25 height 15
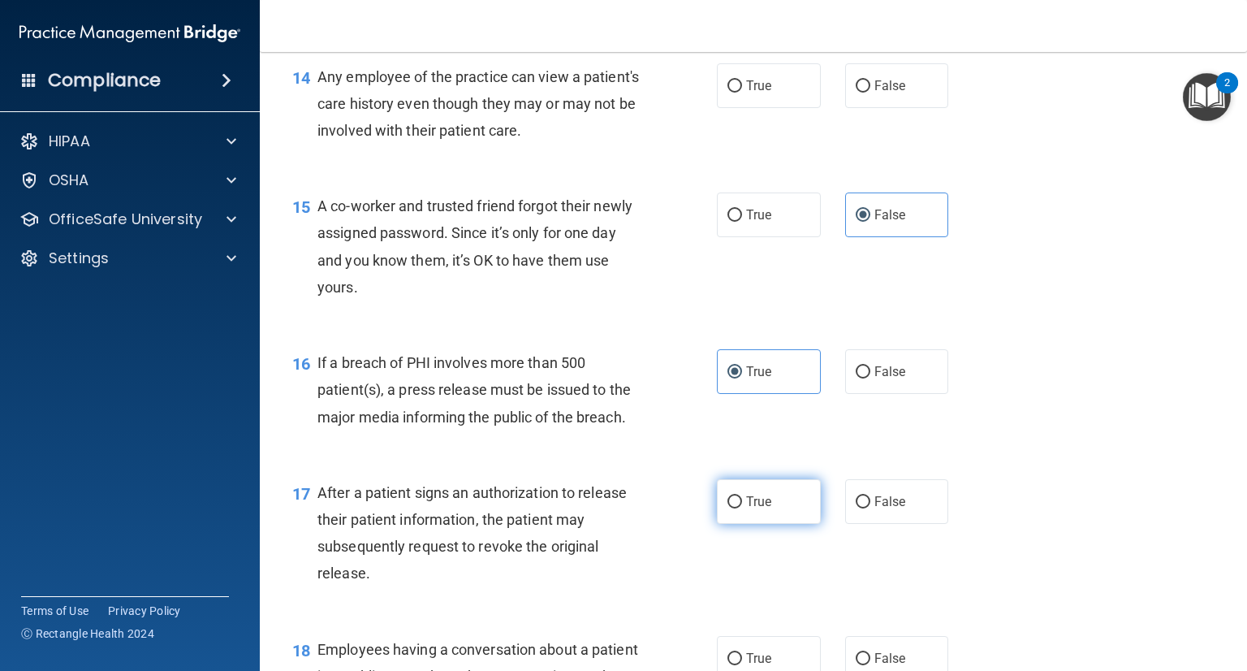
click at [742, 505] on input "True" at bounding box center [735, 502] width 15 height 12
radio input "true"
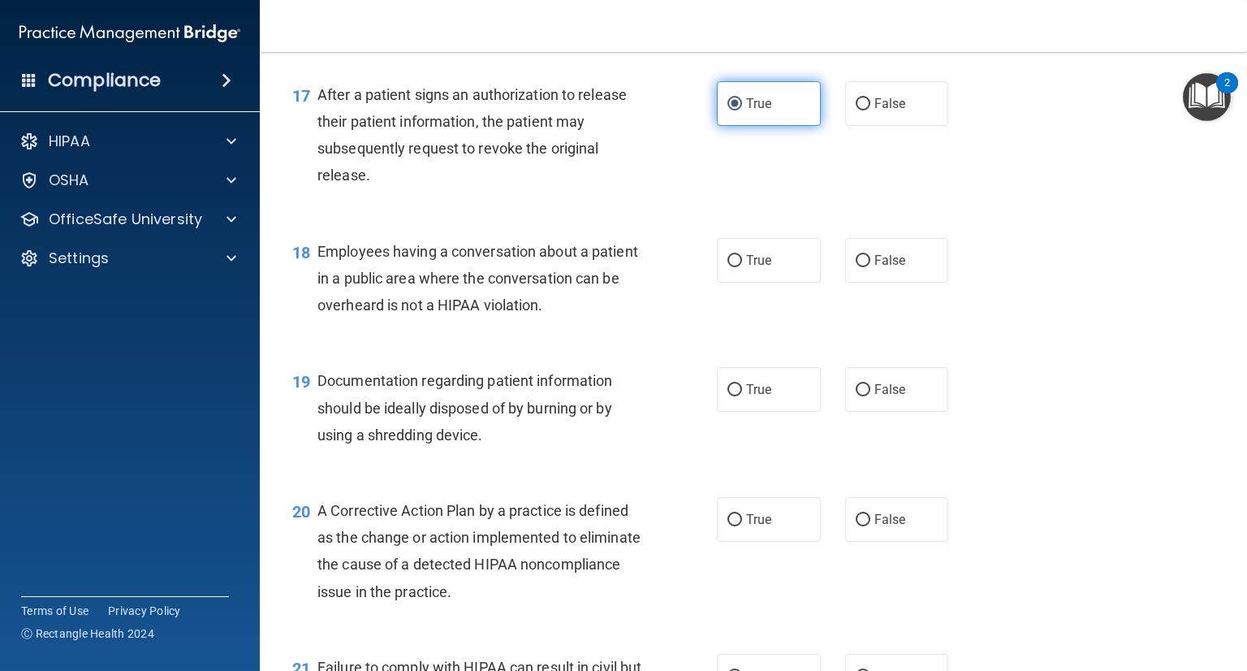
scroll to position [2232, 0]
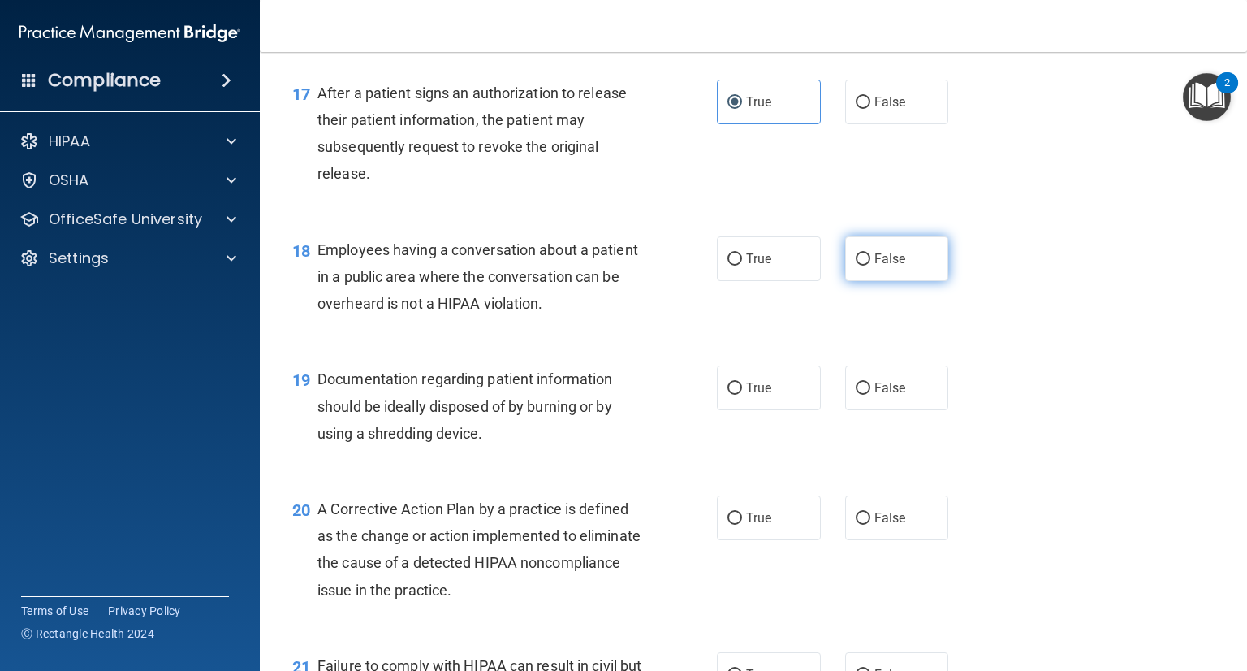
click at [904, 270] on label "False" at bounding box center [897, 258] width 104 height 45
click at [871, 266] on input "False" at bounding box center [863, 259] width 15 height 12
radio input "true"
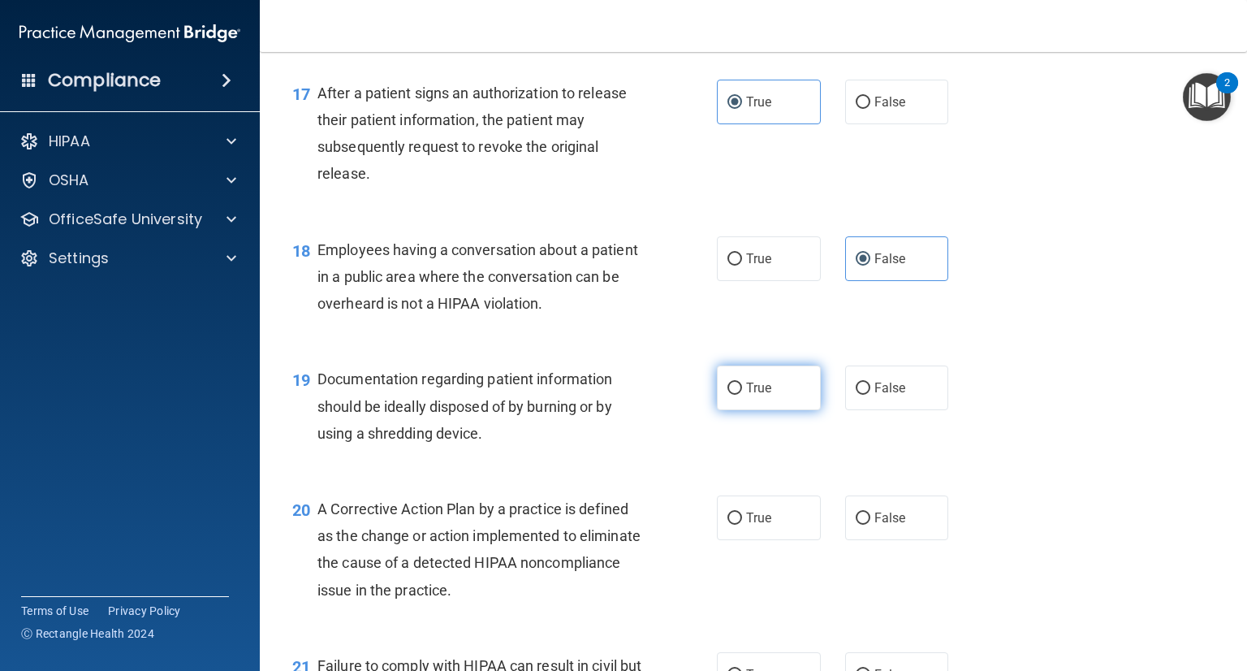
click at [763, 401] on label "True" at bounding box center [769, 387] width 104 height 45
click at [742, 395] on input "True" at bounding box center [735, 388] width 15 height 12
radio input "true"
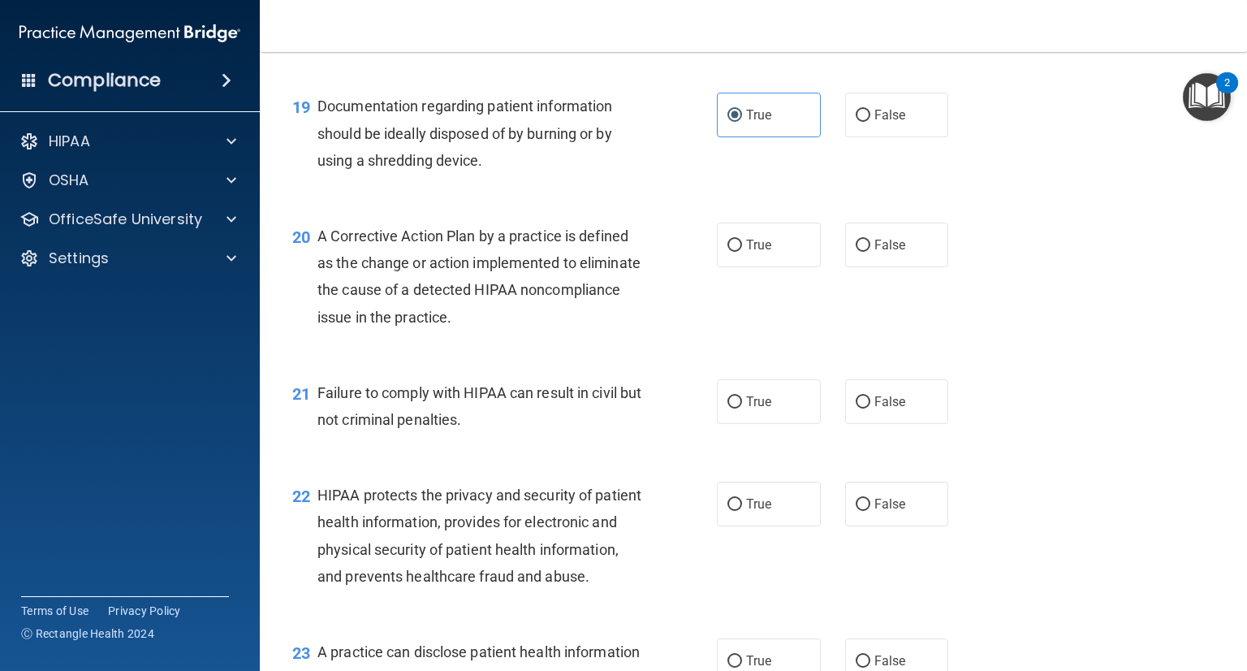
scroll to position [2506, 0]
click at [728, 250] on label "True" at bounding box center [769, 243] width 104 height 45
click at [728, 250] on input "True" at bounding box center [735, 244] width 15 height 12
radio input "true"
click at [871, 387] on label "False" at bounding box center [897, 400] width 104 height 45
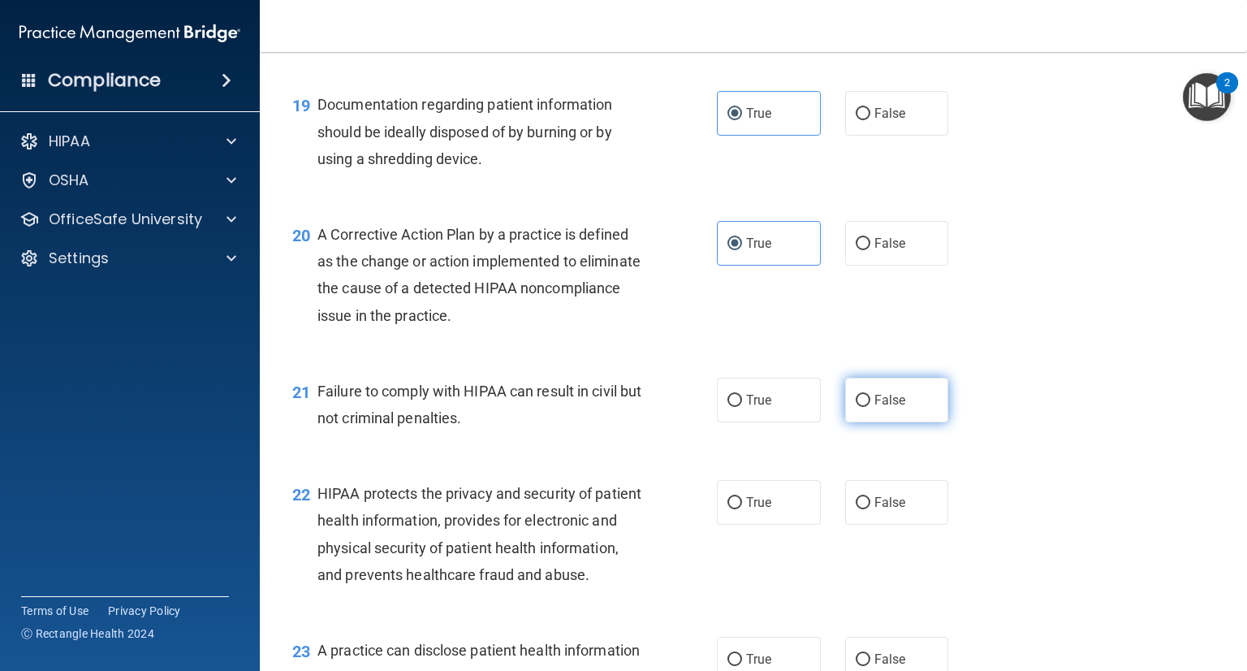
click at [871, 395] on input "False" at bounding box center [863, 401] width 15 height 12
radio input "true"
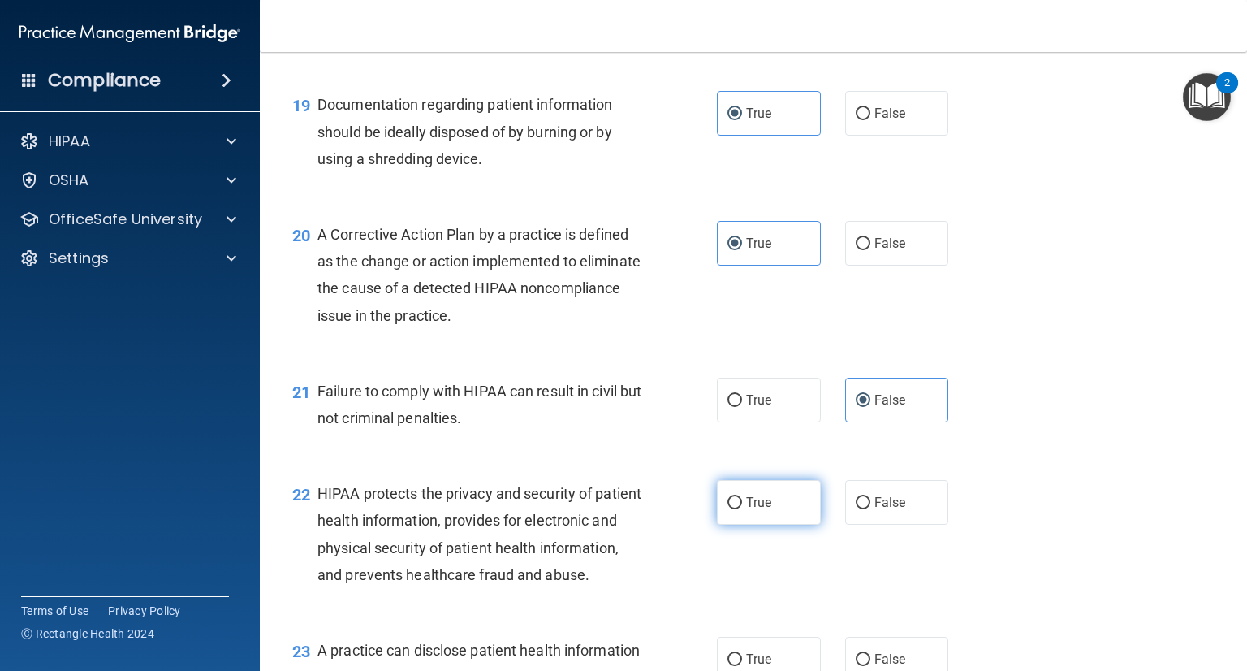
click at [734, 506] on input "True" at bounding box center [735, 503] width 15 height 12
radio input "true"
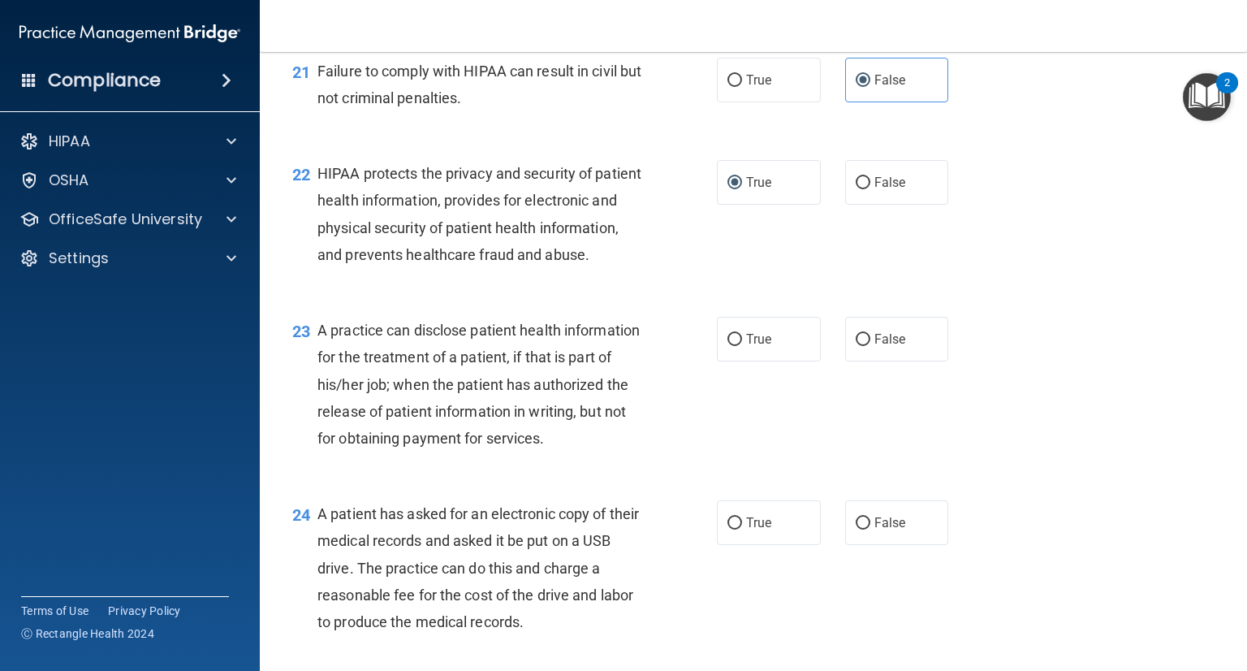
scroll to position [2828, 0]
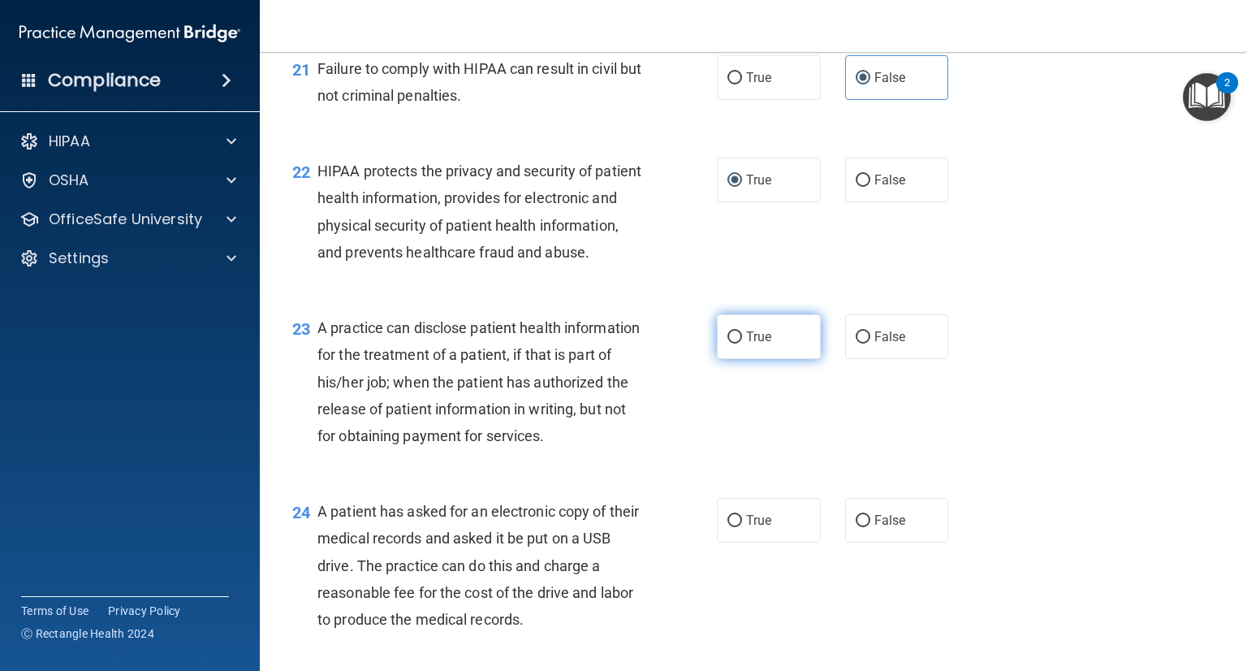
click at [744, 359] on label "True" at bounding box center [769, 336] width 104 height 45
click at [742, 344] on input "True" at bounding box center [735, 337] width 15 height 12
radio input "true"
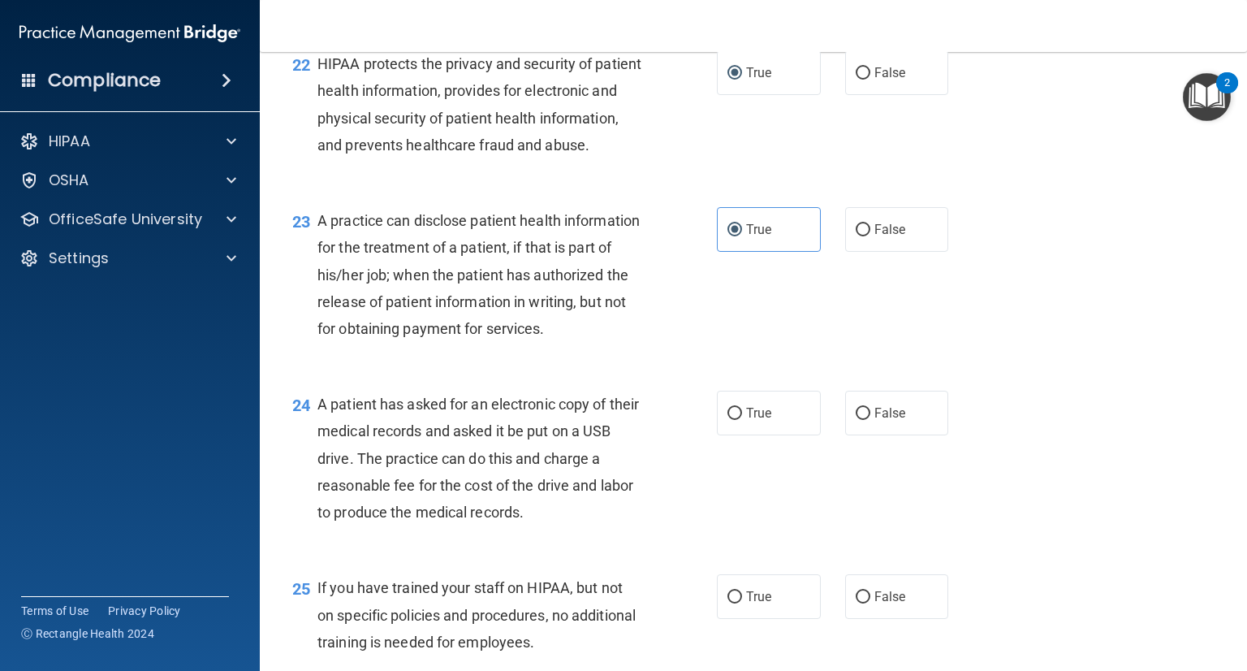
scroll to position [2939, 0]
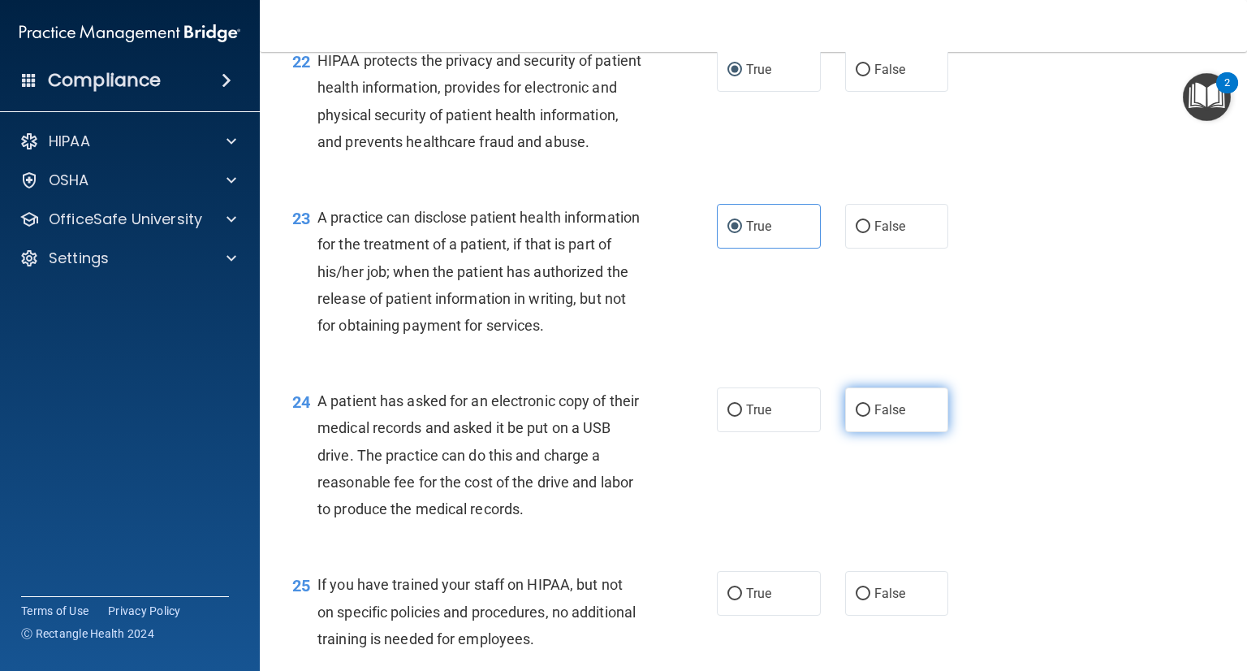
click at [905, 432] on label "False" at bounding box center [897, 409] width 104 height 45
click at [871, 417] on input "False" at bounding box center [863, 410] width 15 height 12
radio input "true"
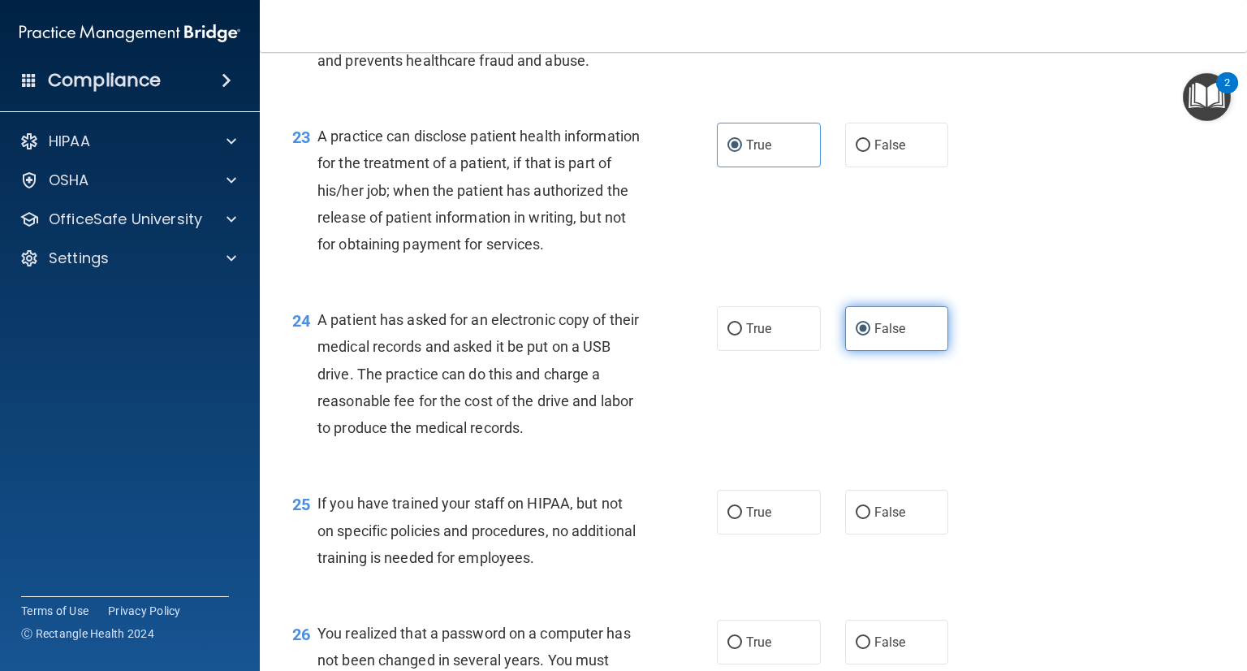
scroll to position [3022, 0]
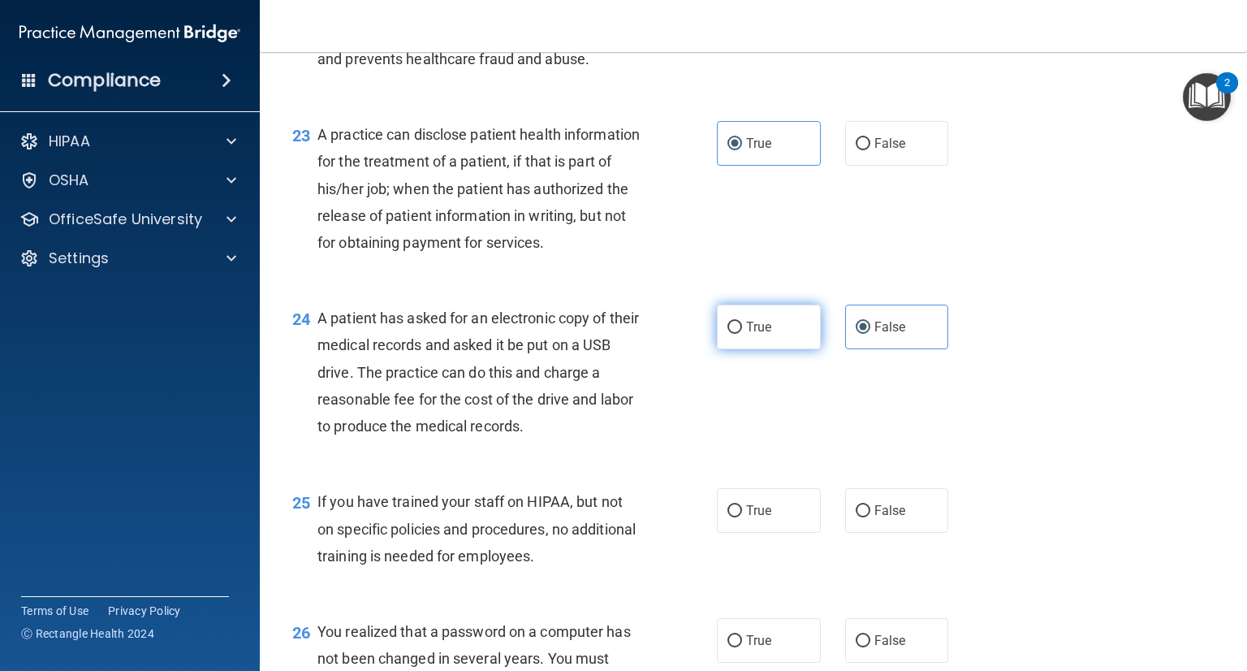
click at [735, 334] on input "True" at bounding box center [735, 328] width 15 height 12
radio input "true"
radio input "false"
click at [892, 518] on span "False" at bounding box center [891, 510] width 32 height 15
click at [871, 517] on input "False" at bounding box center [863, 511] width 15 height 12
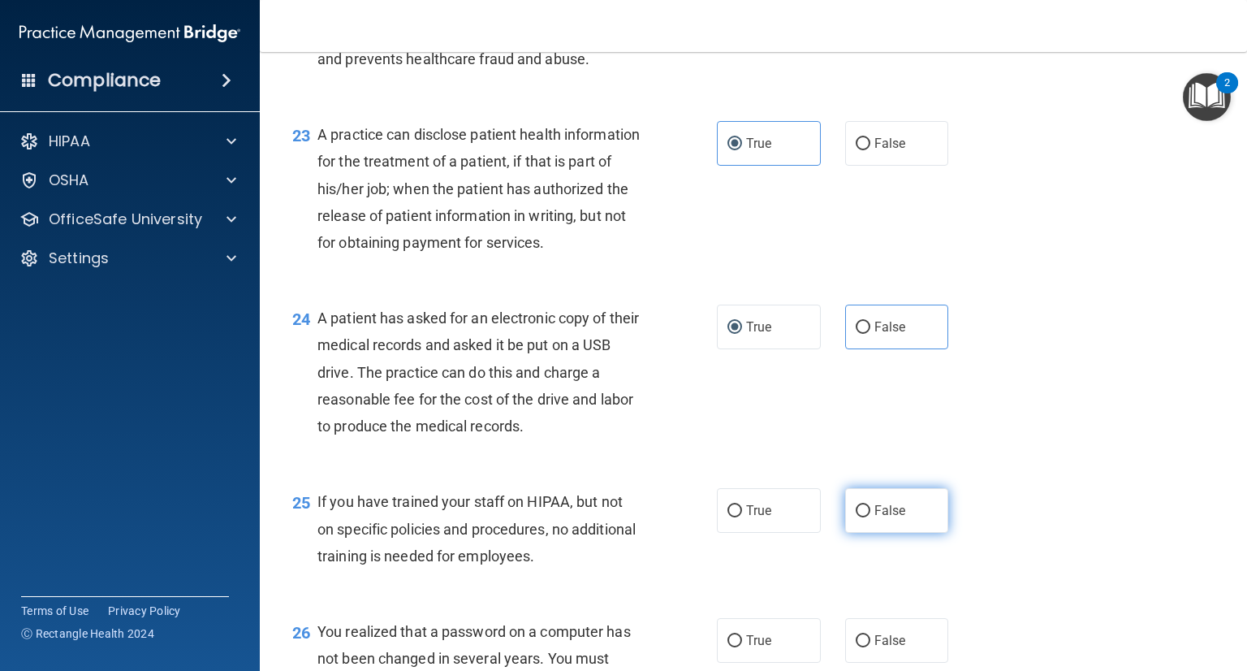
radio input "true"
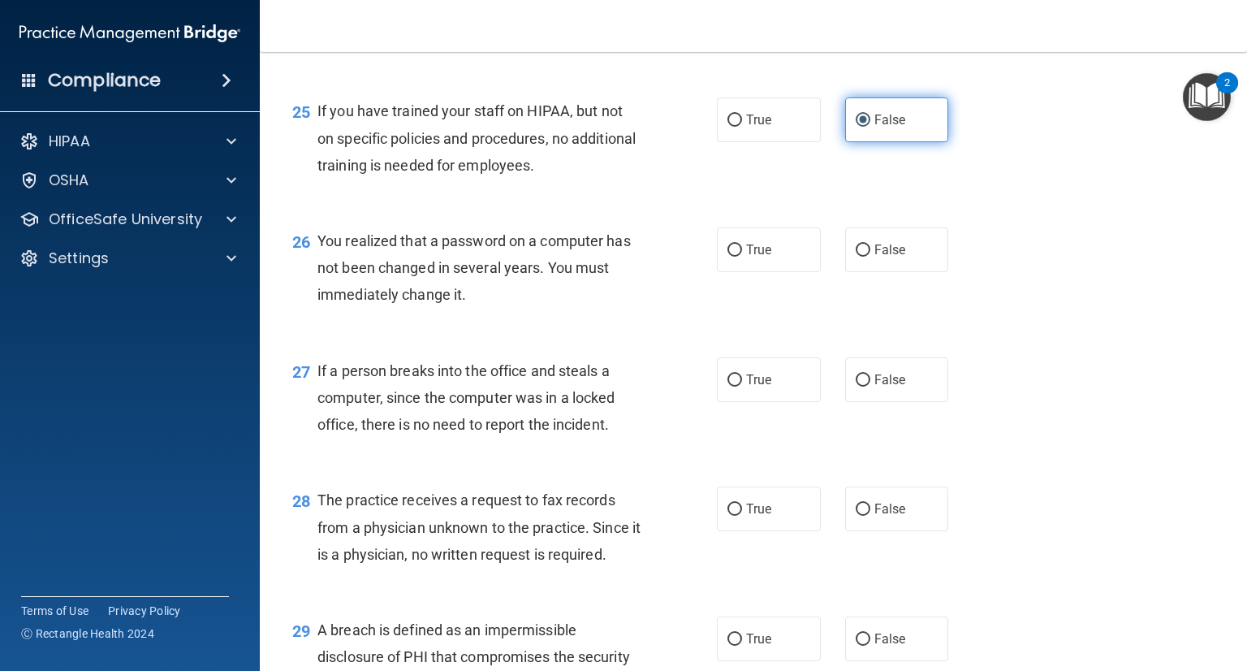
scroll to position [3414, 0]
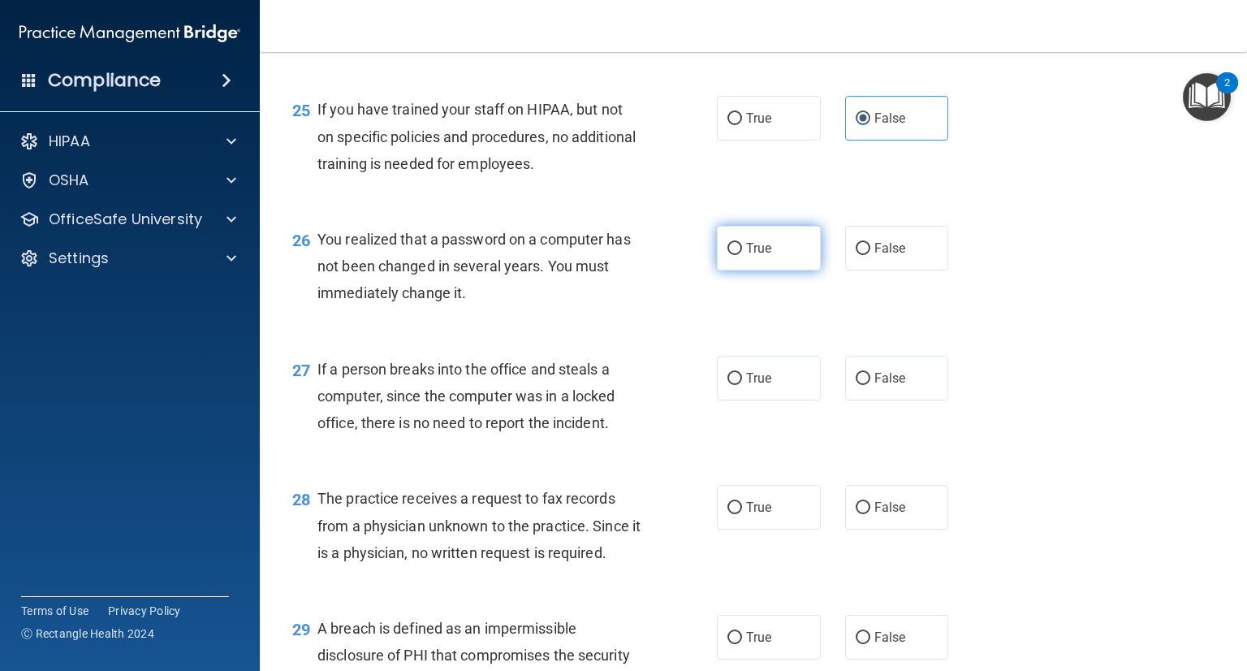
click at [728, 255] on input "True" at bounding box center [735, 249] width 15 height 12
radio input "true"
click at [917, 400] on label "False" at bounding box center [897, 378] width 104 height 45
click at [871, 385] on input "False" at bounding box center [863, 379] width 15 height 12
radio input "true"
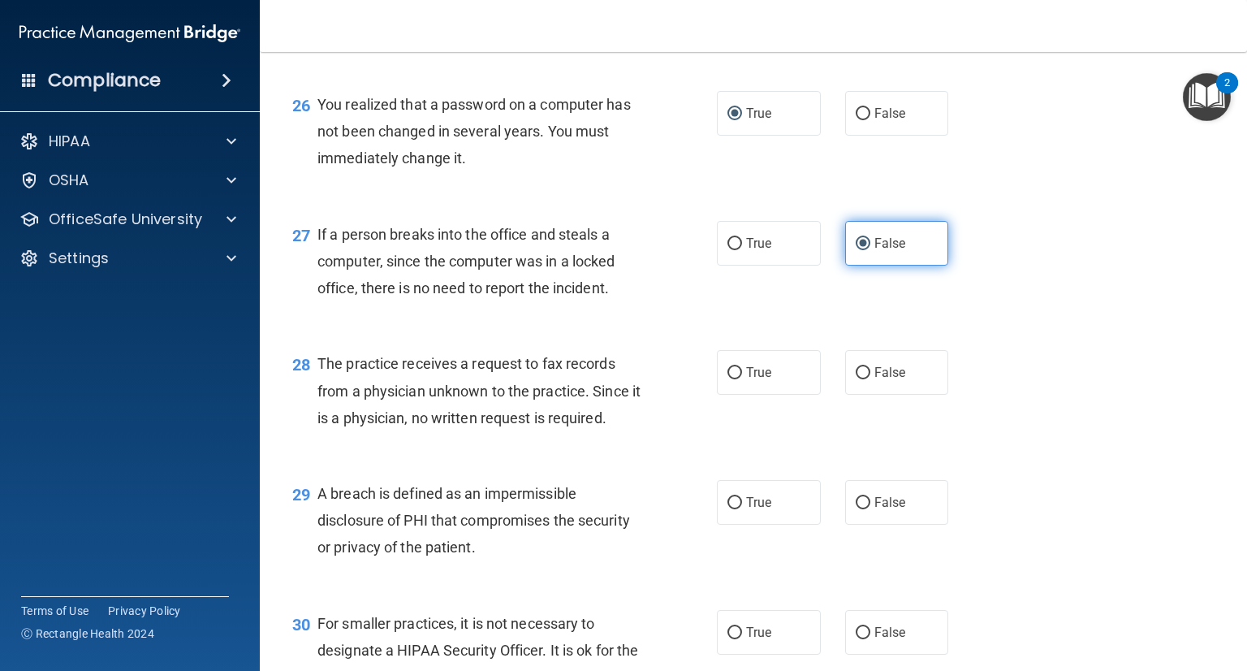
scroll to position [3556, 0]
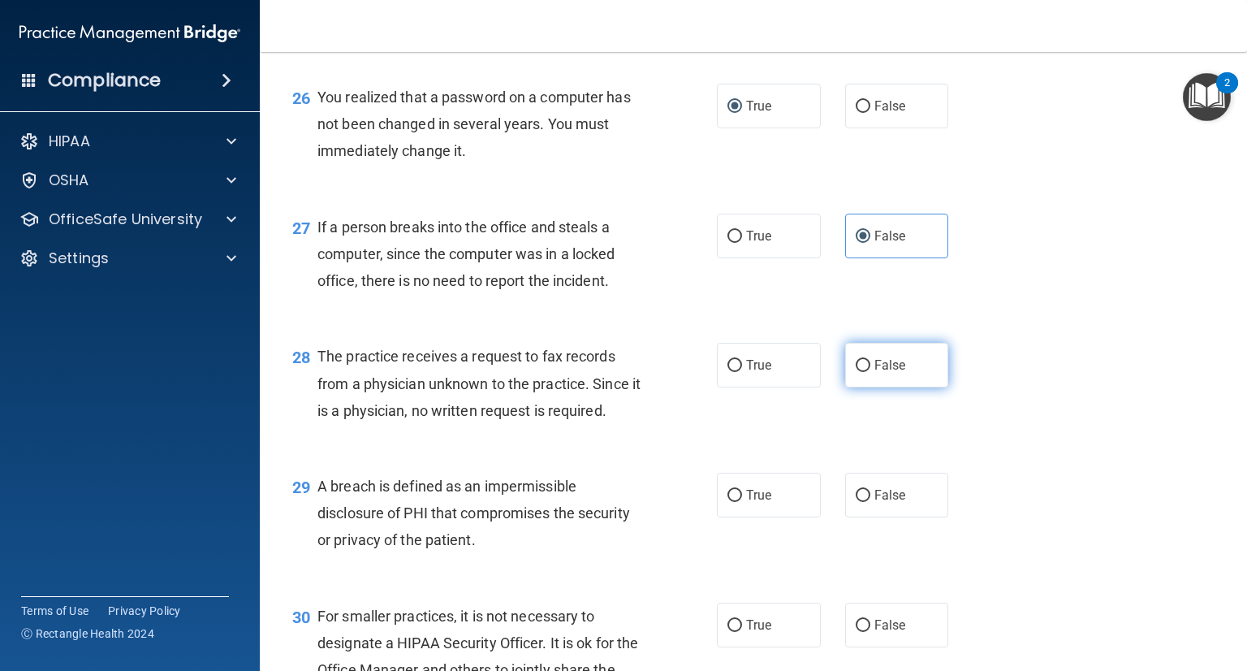
click at [898, 387] on label "False" at bounding box center [897, 365] width 104 height 45
click at [871, 372] on input "False" at bounding box center [863, 366] width 15 height 12
radio input "true"
click at [738, 502] on input "True" at bounding box center [735, 496] width 15 height 12
radio input "true"
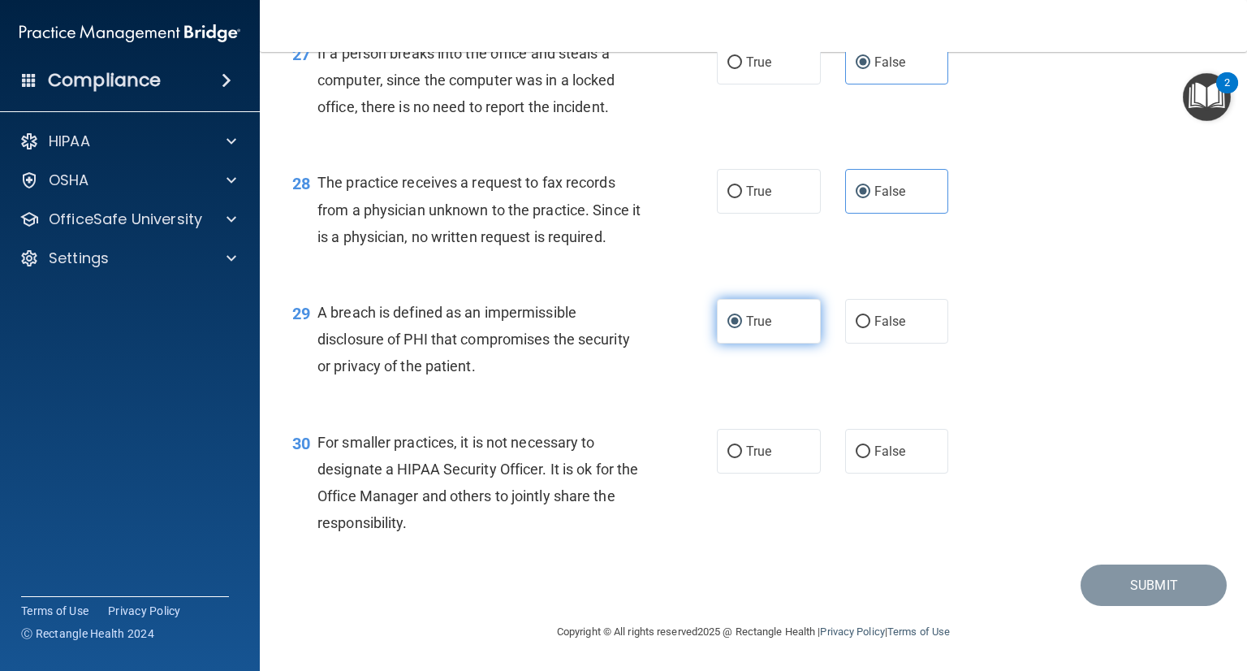
scroll to position [3784, 0]
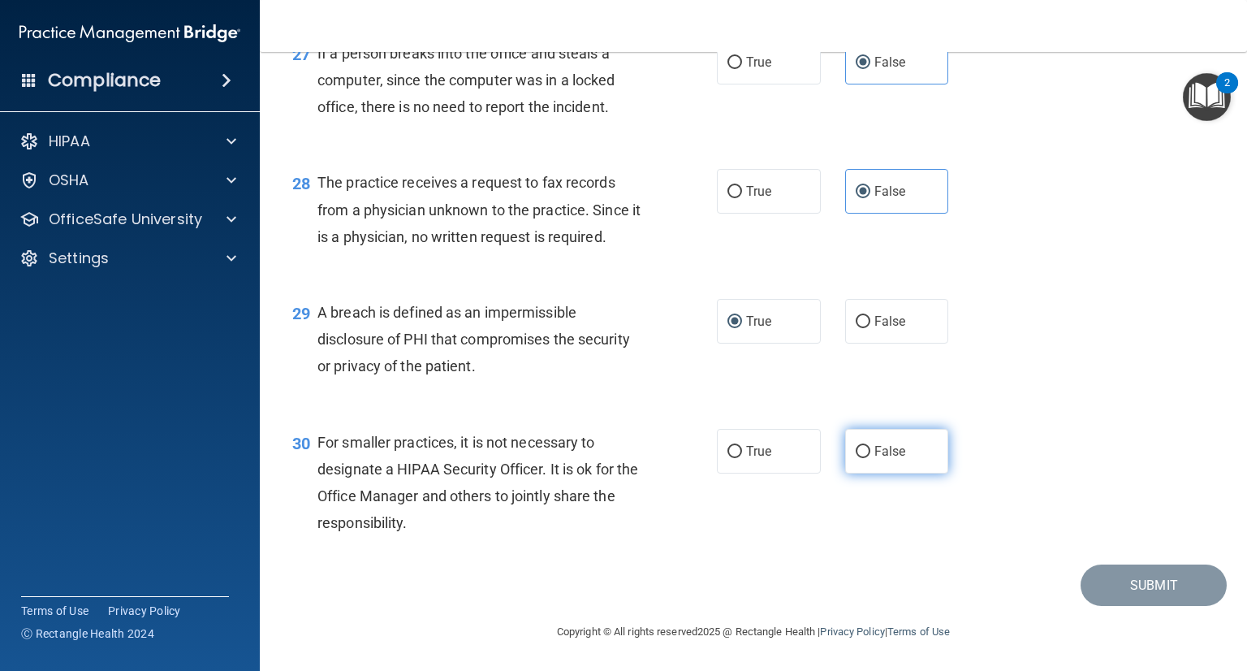
click at [853, 432] on label "False" at bounding box center [897, 451] width 104 height 45
click at [856, 446] on input "False" at bounding box center [863, 452] width 15 height 12
radio input "true"
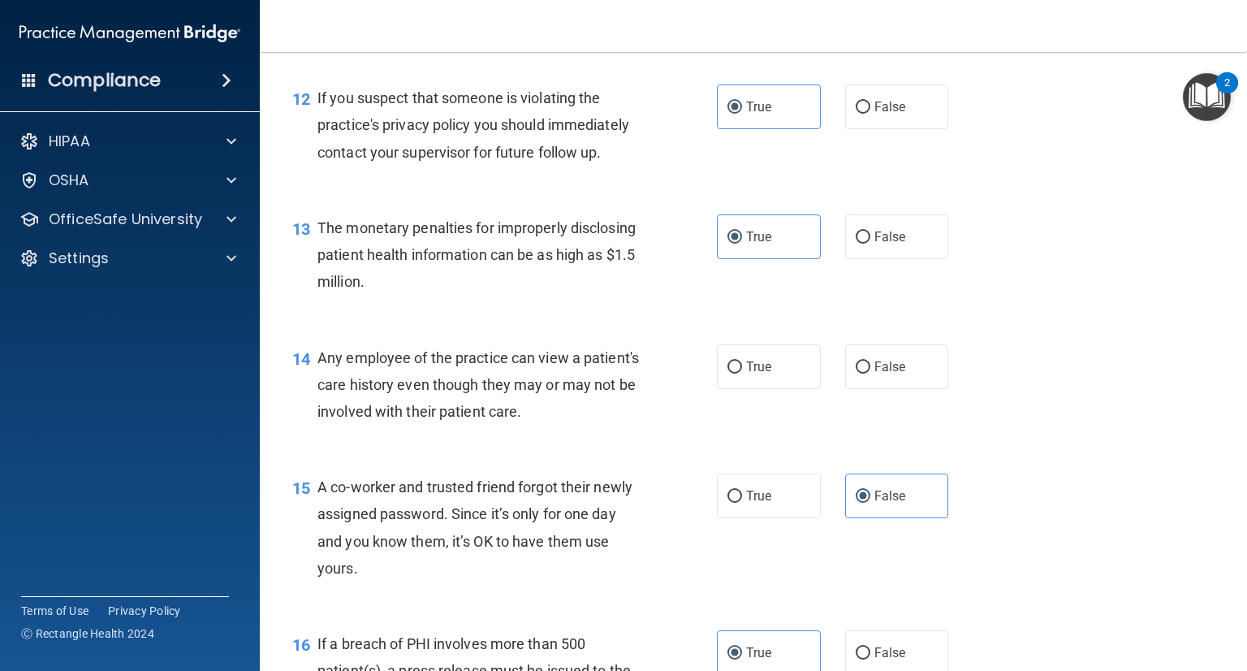
scroll to position [1552, 0]
click at [784, 382] on label "True" at bounding box center [769, 366] width 104 height 45
click at [742, 373] on input "True" at bounding box center [735, 367] width 15 height 12
radio input "true"
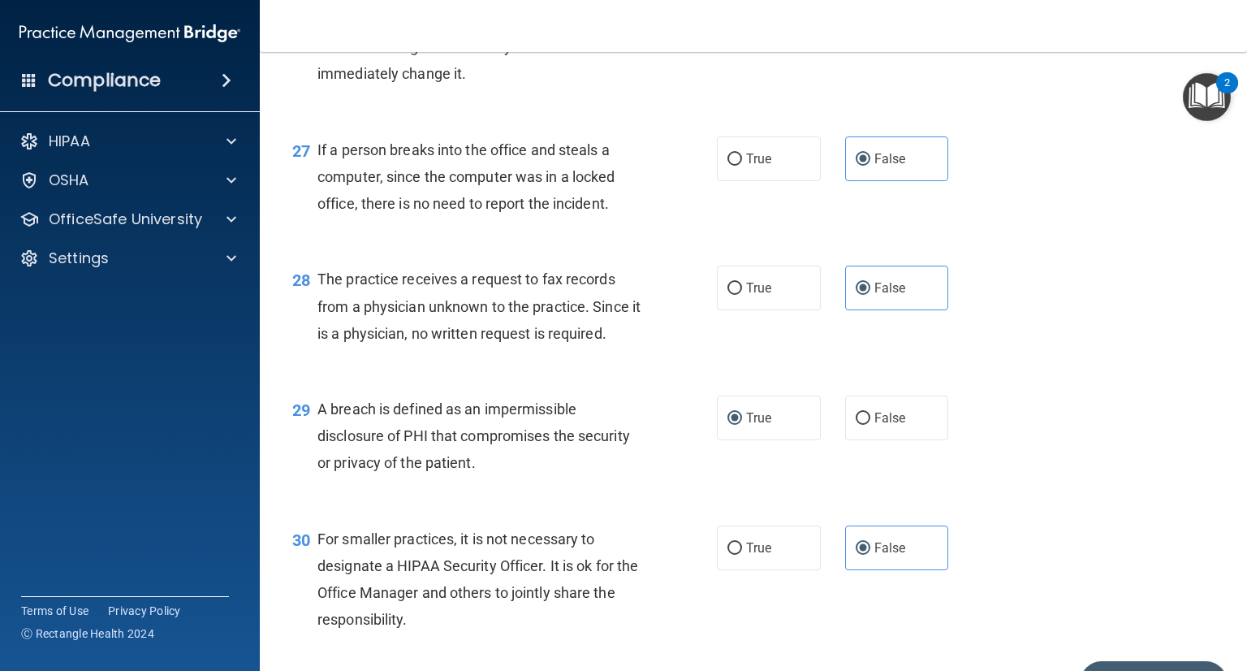
scroll to position [3784, 0]
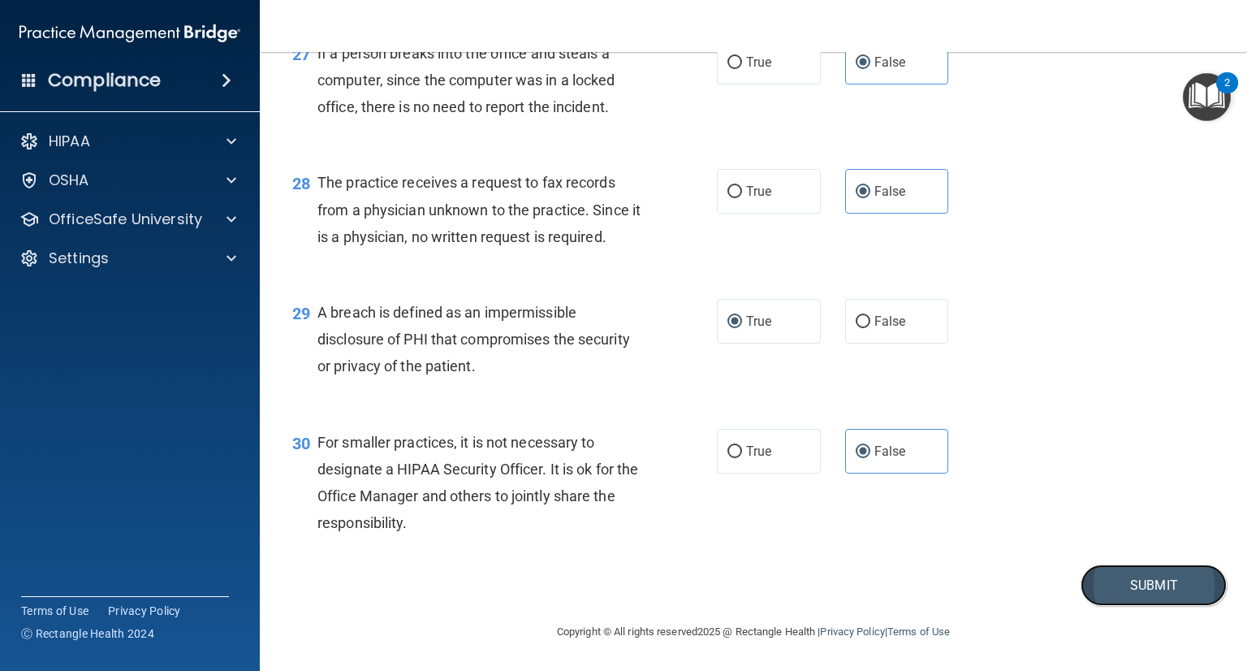
click at [1148, 576] on button "Submit" at bounding box center [1154, 584] width 146 height 41
click at [1121, 570] on button "Submit" at bounding box center [1154, 584] width 146 height 41
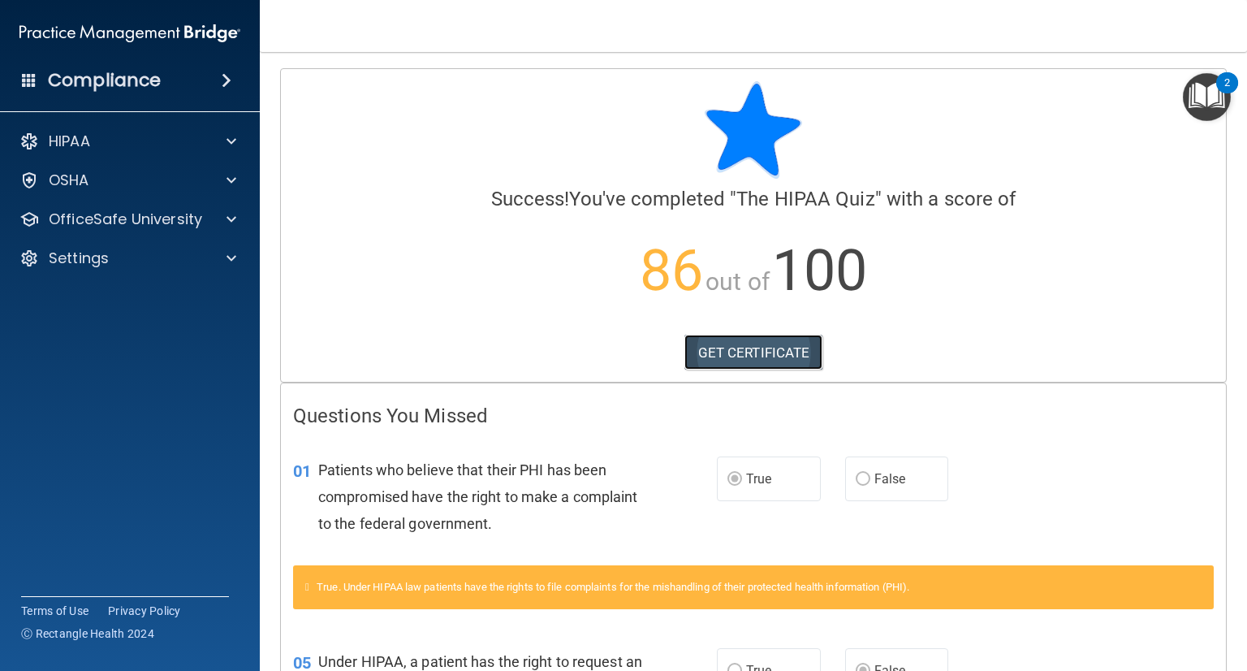
click at [741, 361] on link "GET CERTIFICATE" at bounding box center [754, 353] width 139 height 36
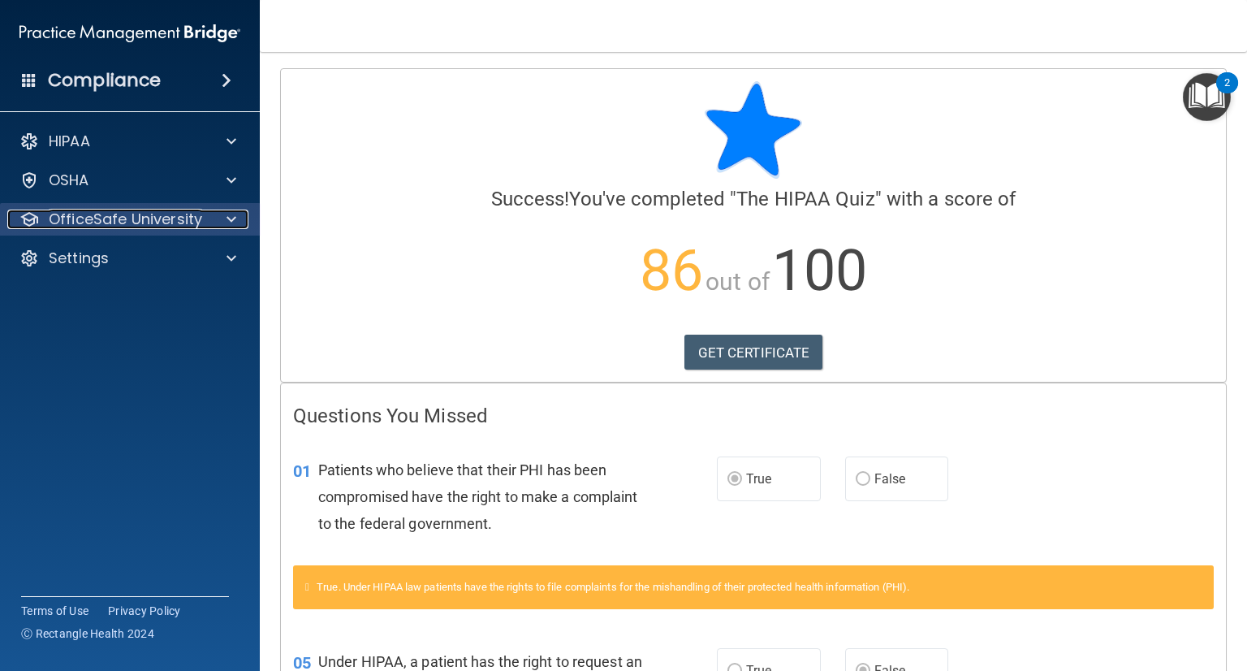
click at [171, 223] on p "OfficeSafe University" at bounding box center [125, 219] width 153 height 19
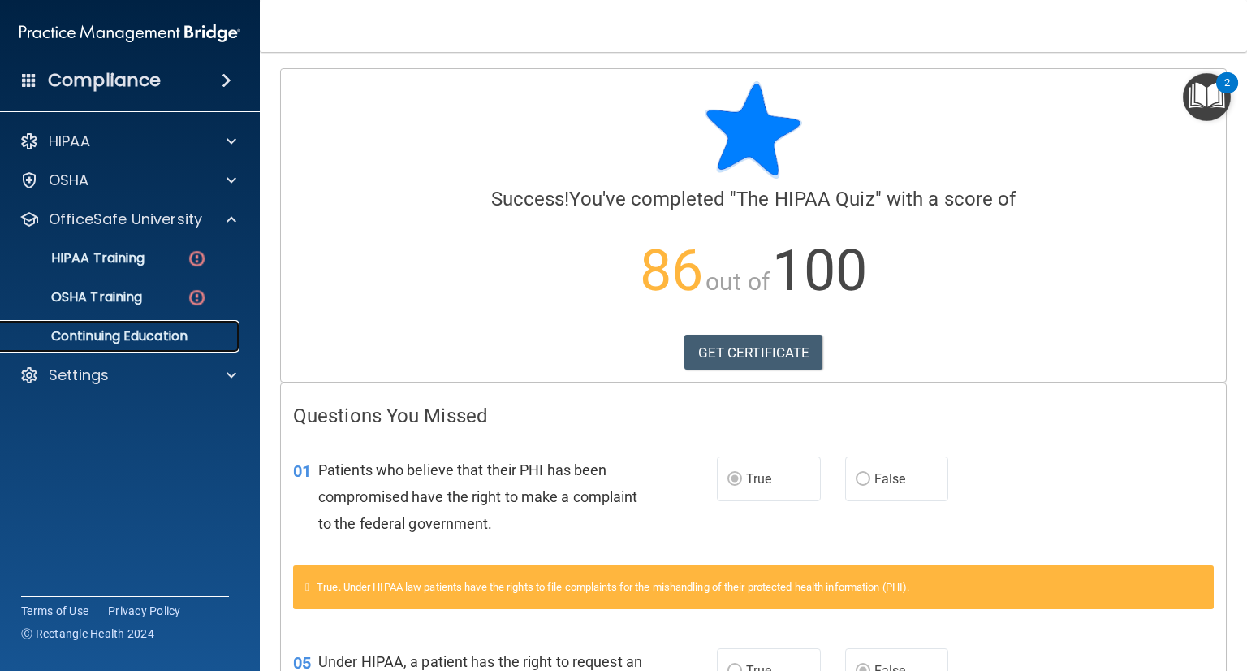
click at [128, 328] on p "Continuing Education" at bounding box center [122, 336] width 222 height 16
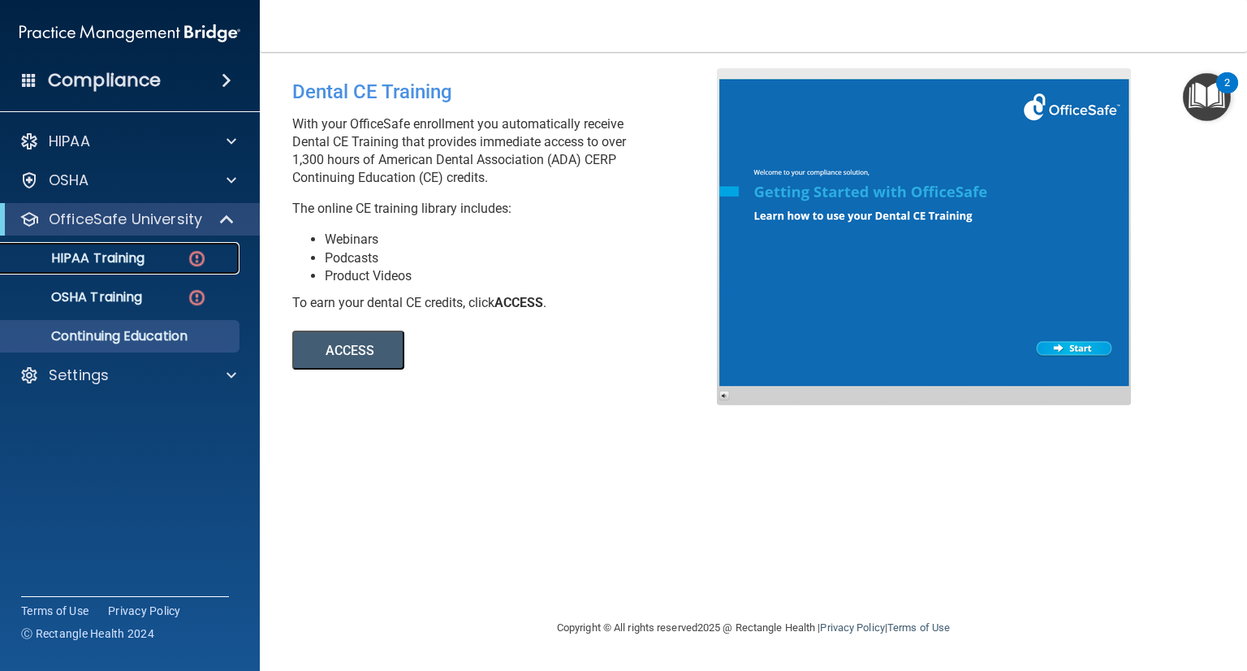
click at [120, 245] on link "HIPAA Training" at bounding box center [112, 258] width 256 height 32
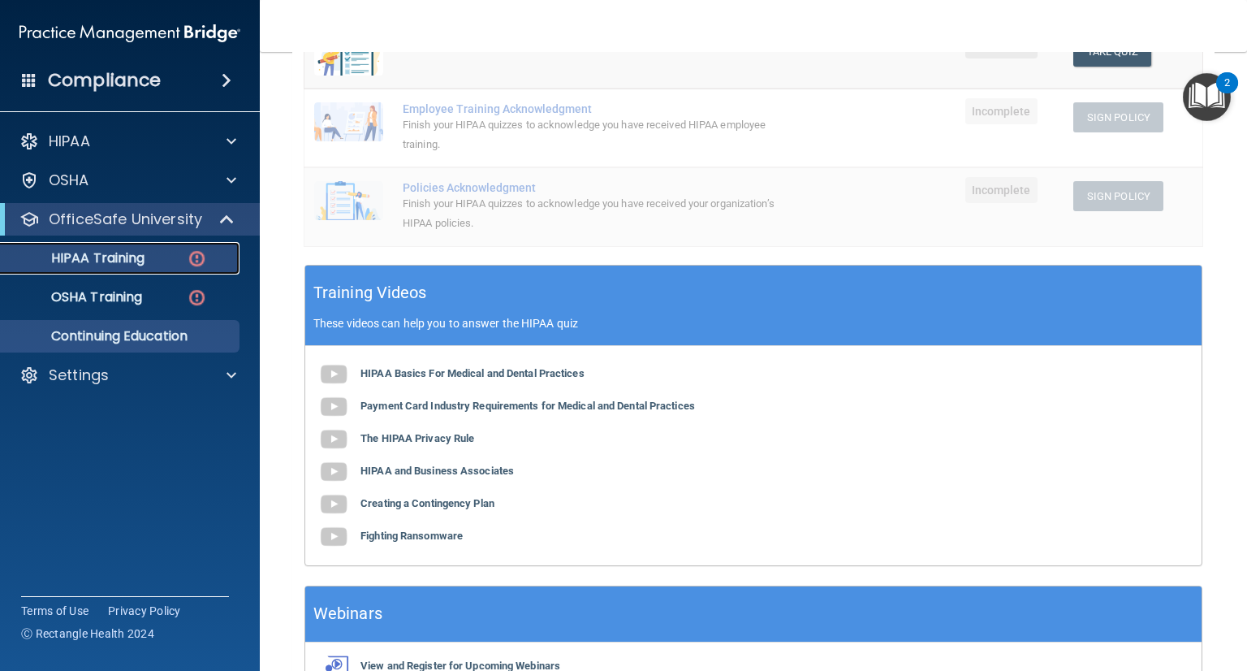
scroll to position [433, 0]
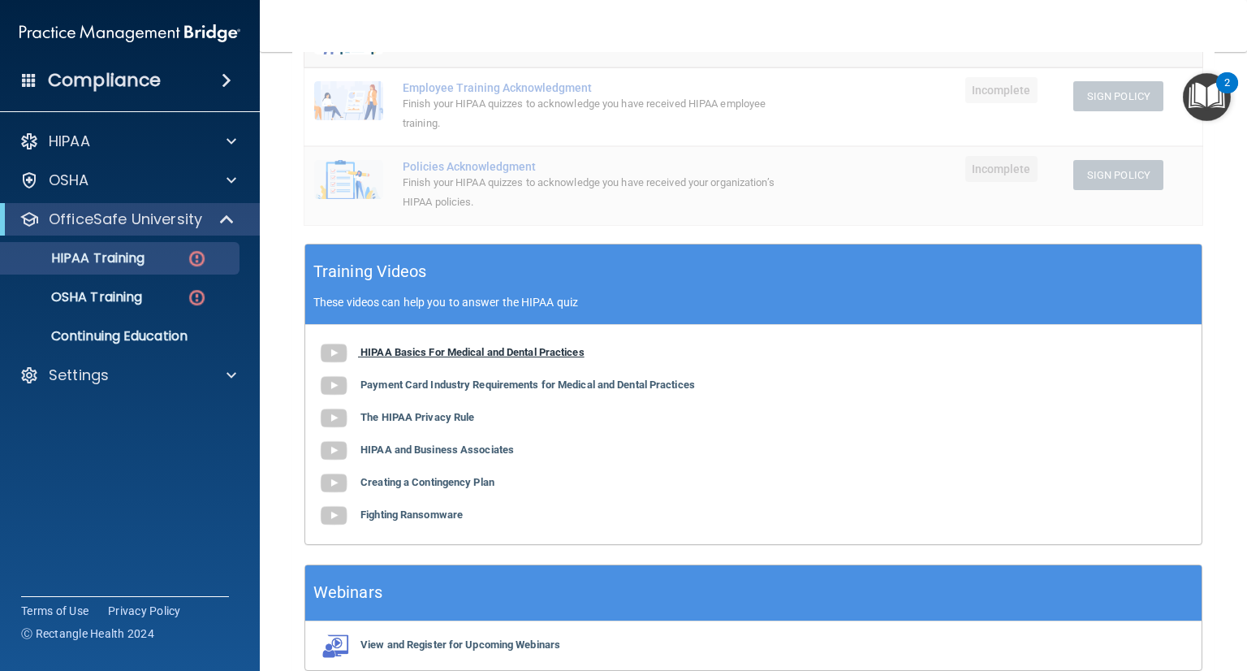
click at [390, 352] on b "HIPAA Basics For Medical and Dental Practices" at bounding box center [473, 352] width 224 height 12
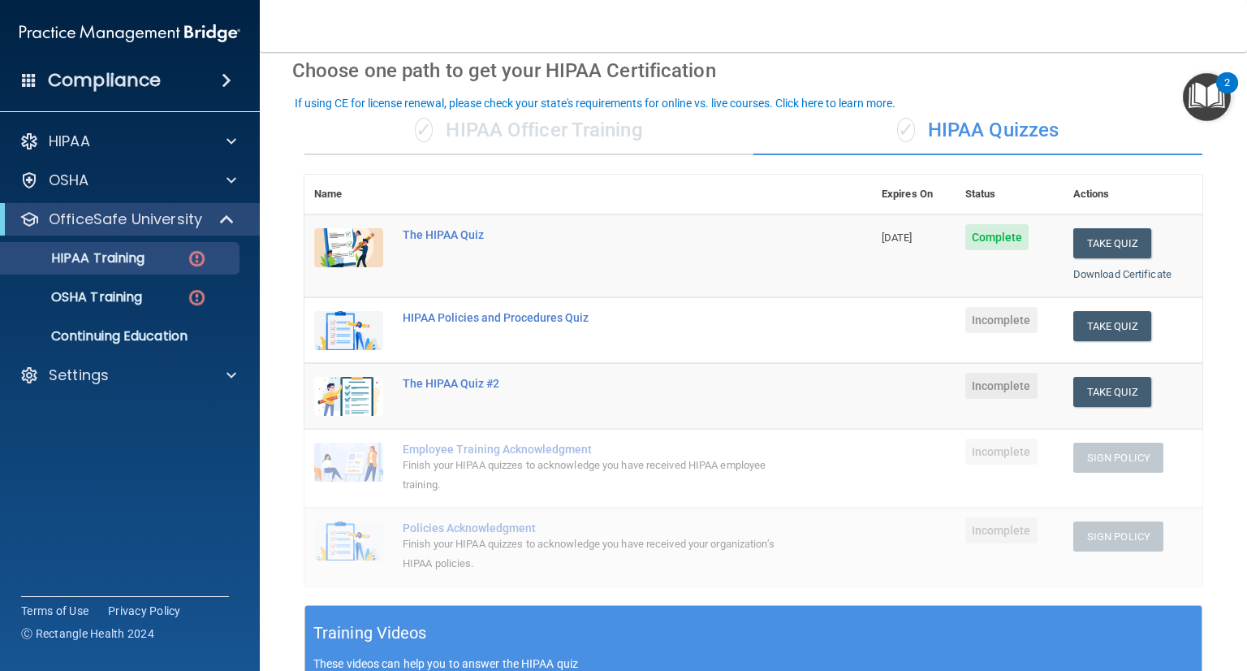
scroll to position [71, 0]
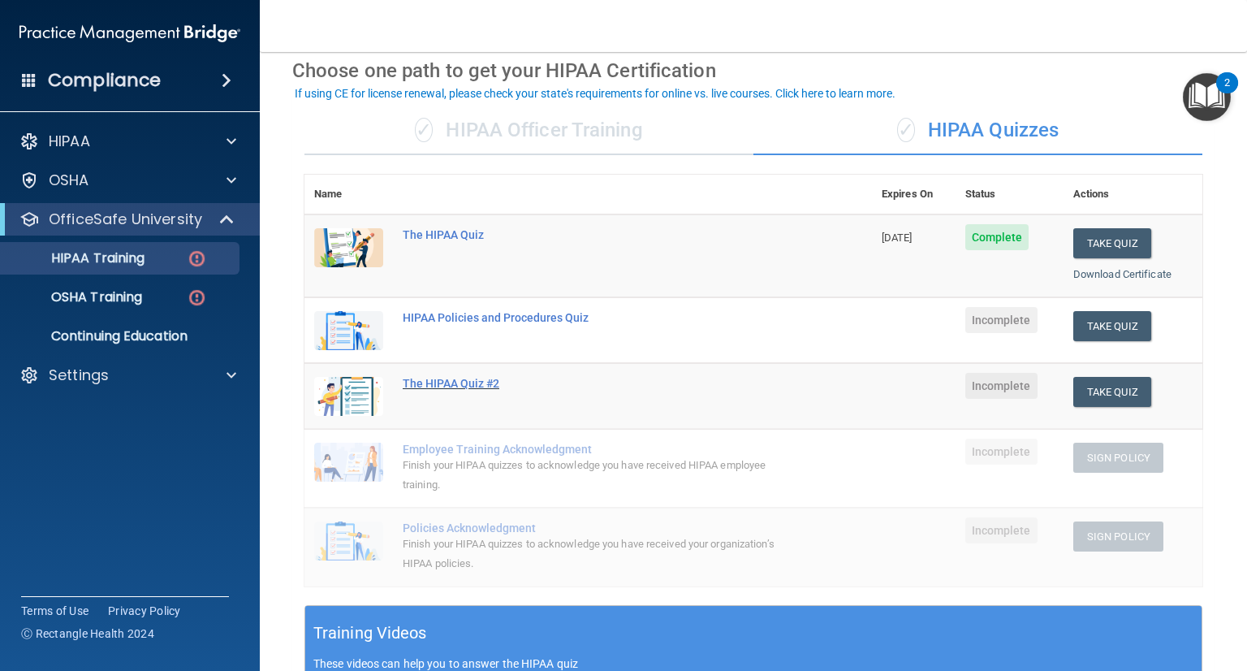
click at [432, 386] on div "The HIPAA Quiz #2" at bounding box center [597, 383] width 388 height 13
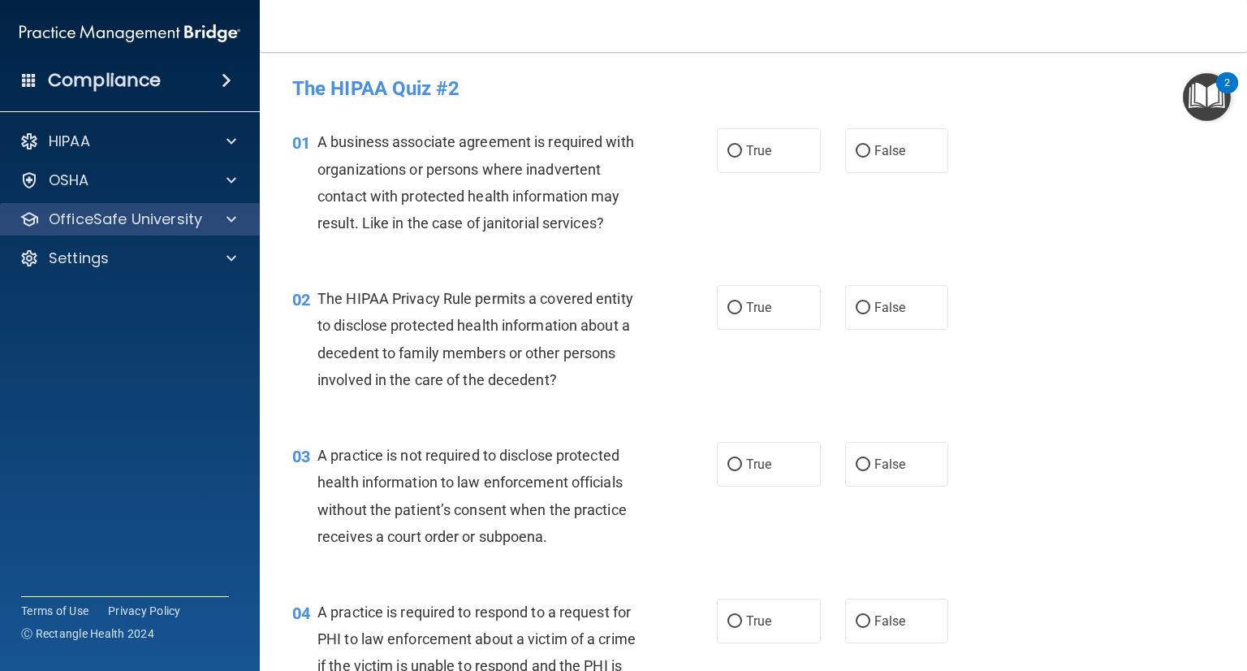
click at [99, 232] on div "OfficeSafe University" at bounding box center [130, 219] width 261 height 32
click at [194, 227] on p "OfficeSafe University" at bounding box center [125, 219] width 153 height 19
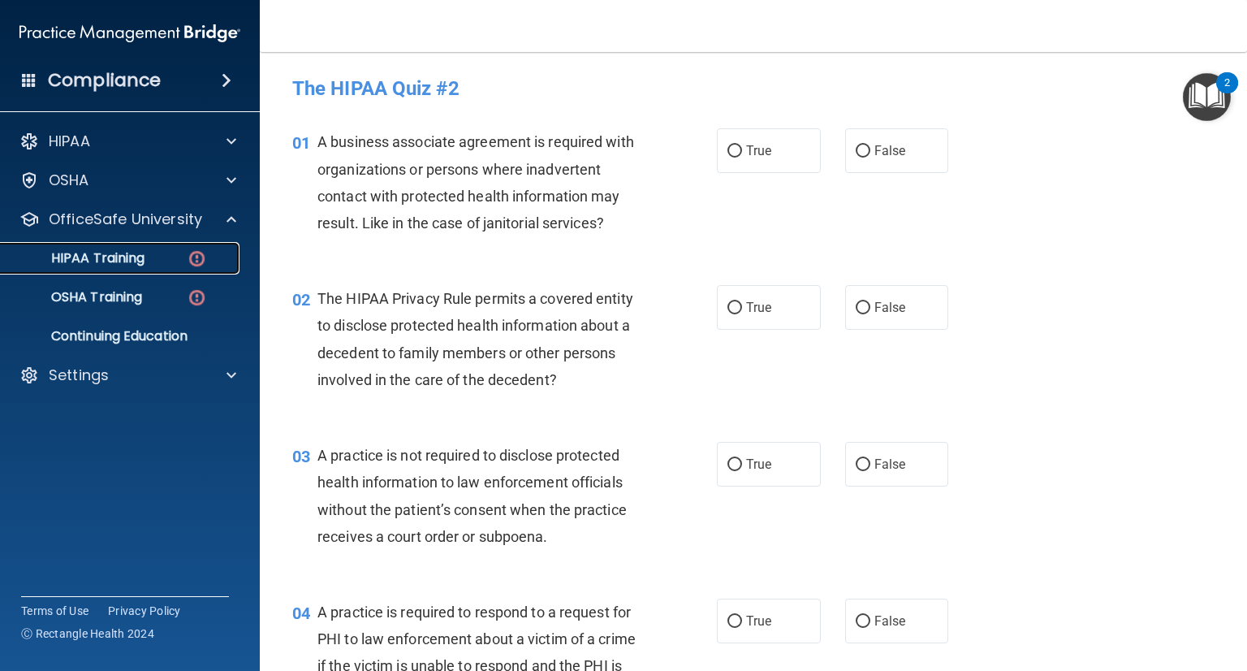
click at [147, 243] on link "HIPAA Training" at bounding box center [112, 258] width 256 height 32
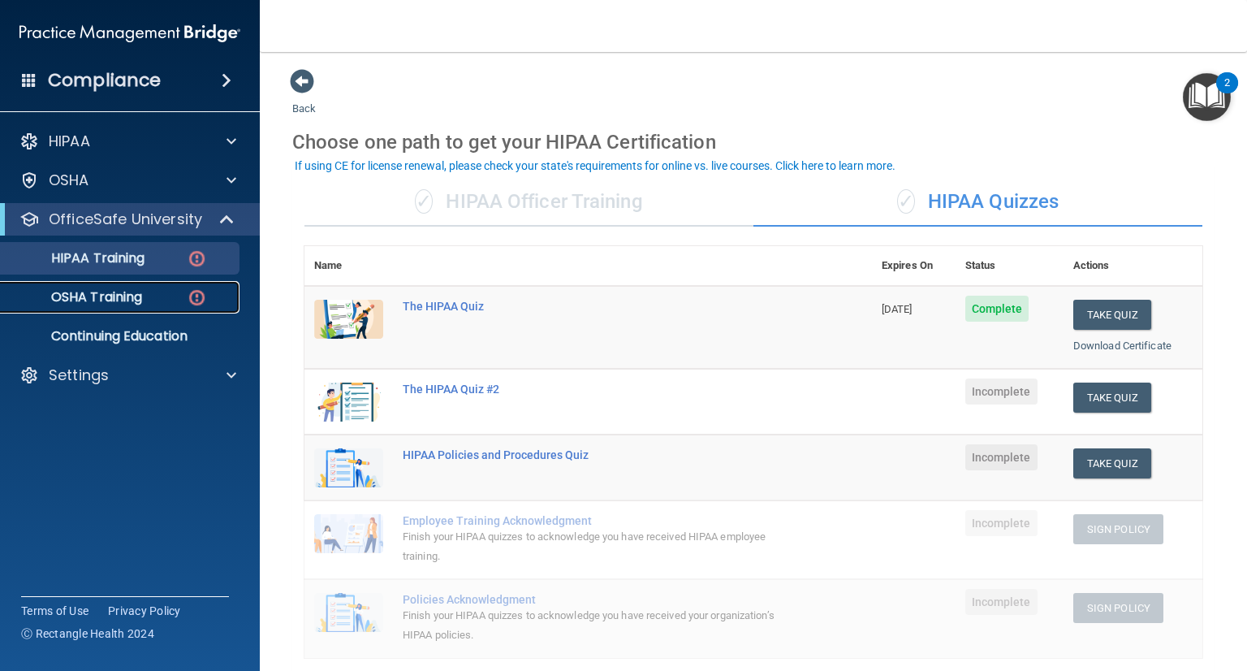
click at [111, 289] on p "OSHA Training" at bounding box center [77, 297] width 132 height 16
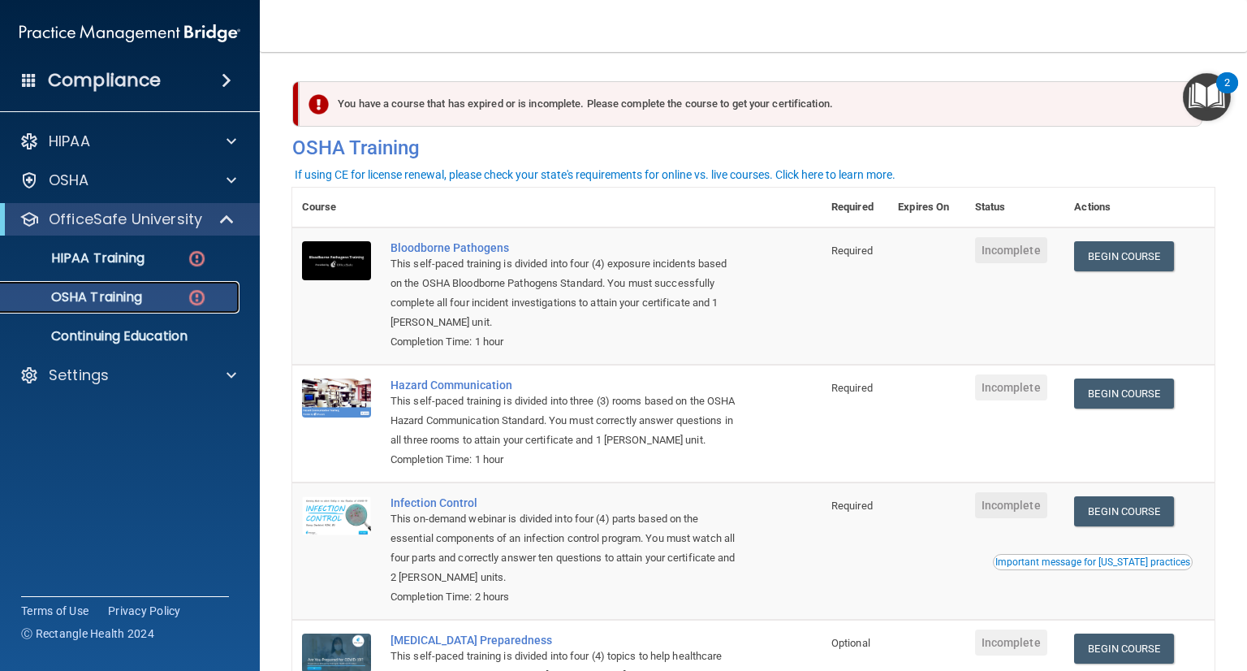
click at [91, 299] on p "OSHA Training" at bounding box center [77, 297] width 132 height 16
click at [99, 270] on link "HIPAA Training" at bounding box center [112, 258] width 256 height 32
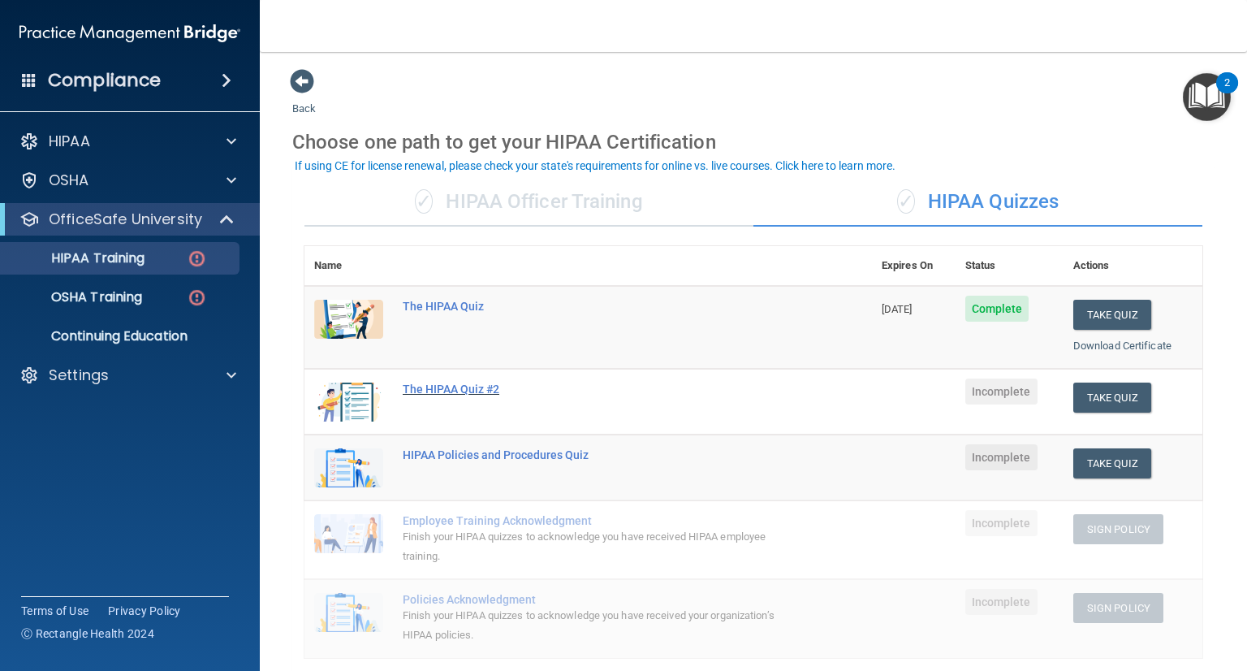
click at [408, 392] on div "The HIPAA Quiz #2" at bounding box center [597, 388] width 388 height 13
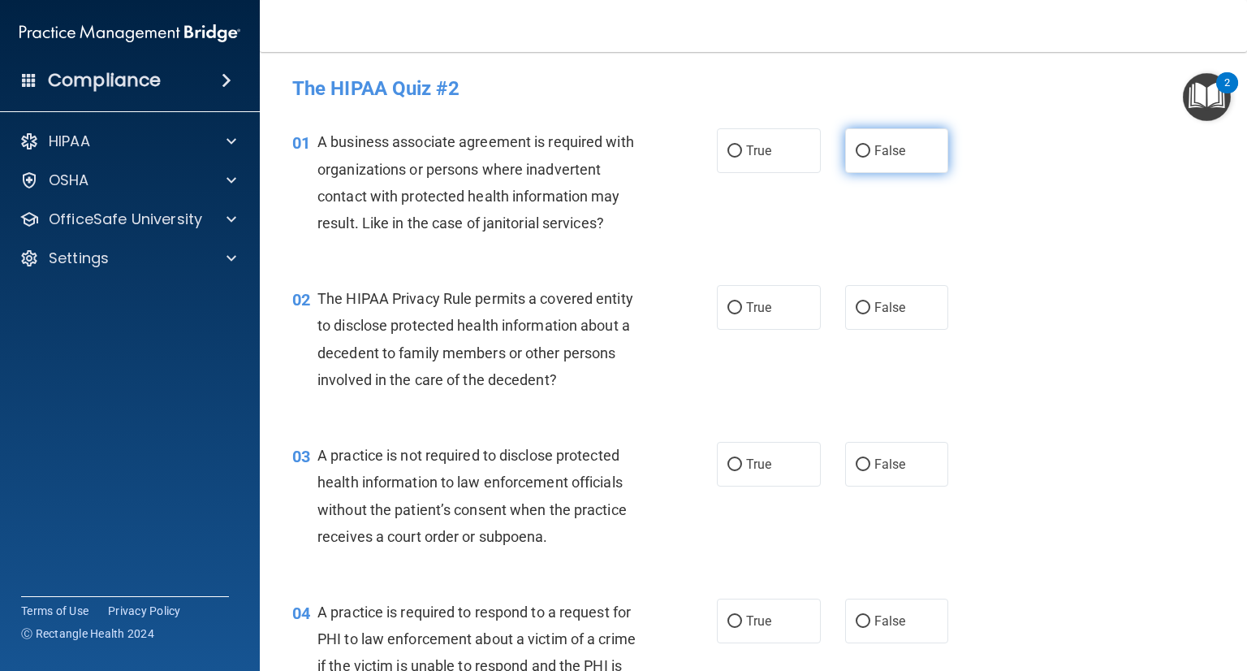
click at [864, 149] on input "False" at bounding box center [863, 151] width 15 height 12
radio input "true"
click at [776, 327] on label "True" at bounding box center [769, 307] width 104 height 45
click at [742, 314] on input "True" at bounding box center [735, 308] width 15 height 12
radio input "true"
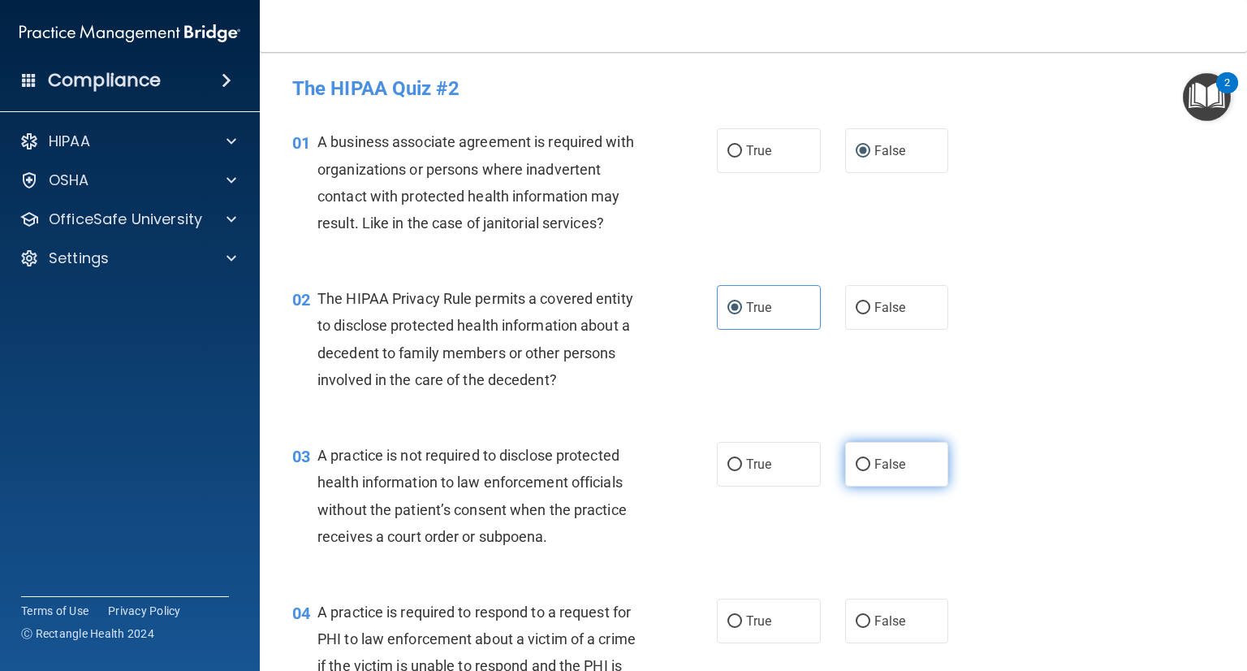
click at [926, 469] on label "False" at bounding box center [897, 464] width 104 height 45
click at [871, 469] on input "False" at bounding box center [863, 465] width 15 height 12
radio input "true"
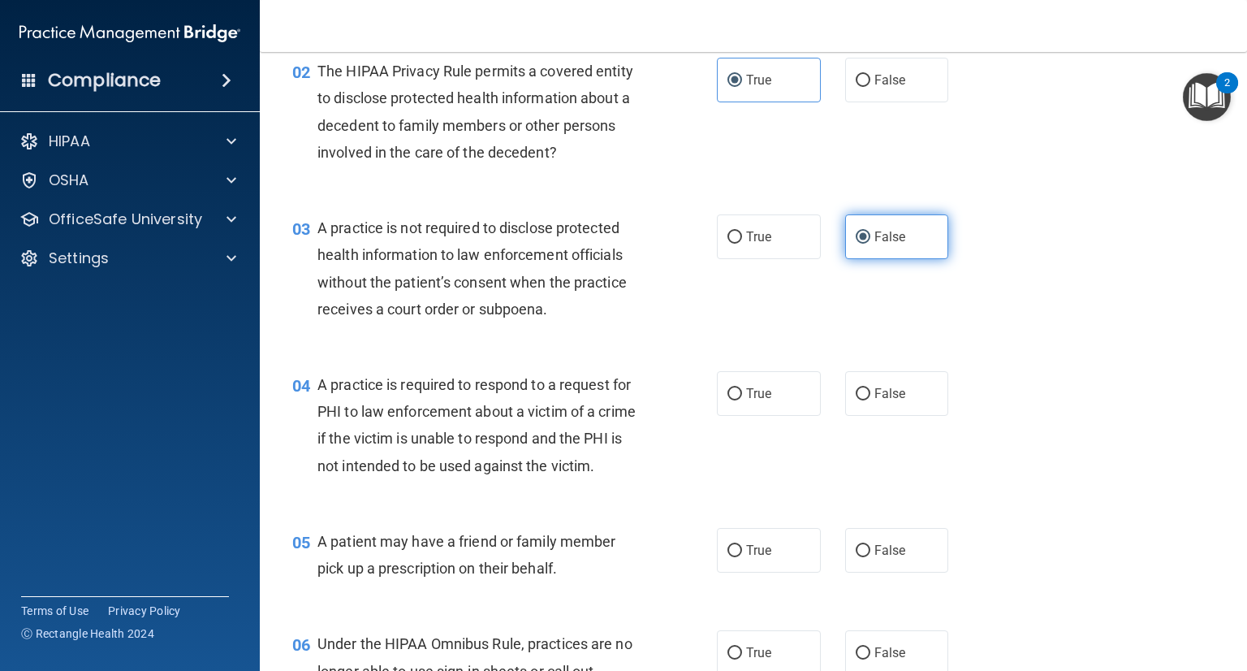
scroll to position [237, 0]
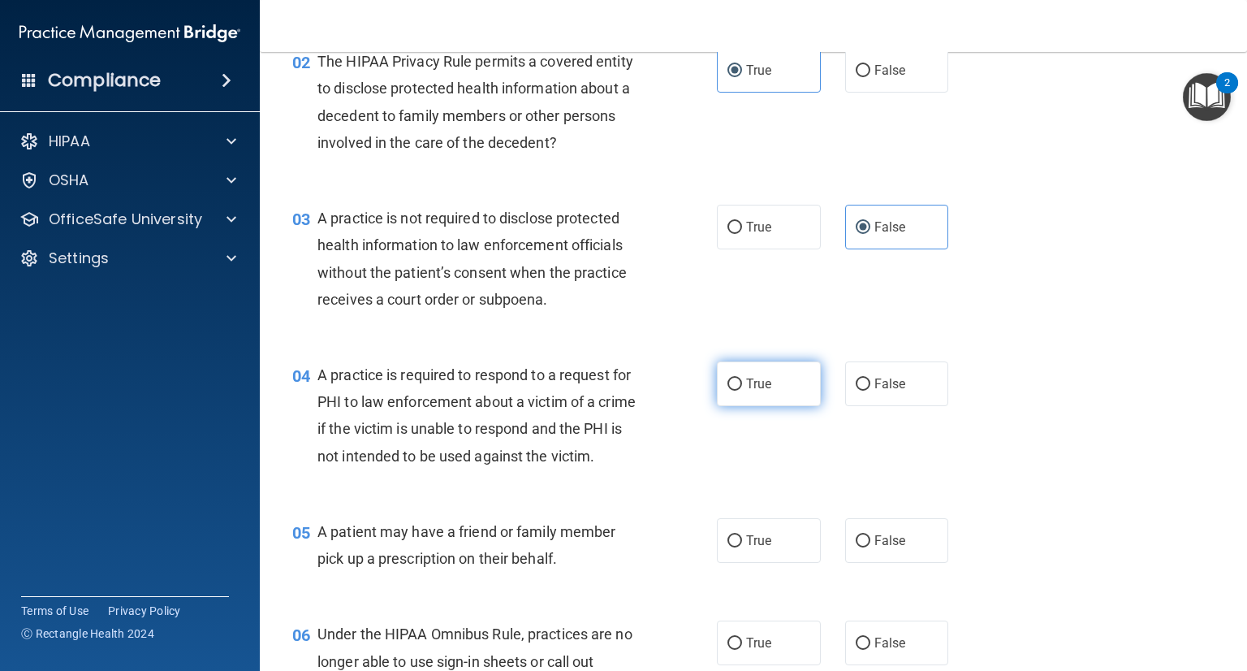
click at [759, 401] on label "True" at bounding box center [769, 383] width 104 height 45
click at [742, 391] on input "True" at bounding box center [735, 384] width 15 height 12
radio input "true"
click at [725, 543] on label "True" at bounding box center [769, 540] width 104 height 45
click at [728, 543] on input "True" at bounding box center [735, 541] width 15 height 12
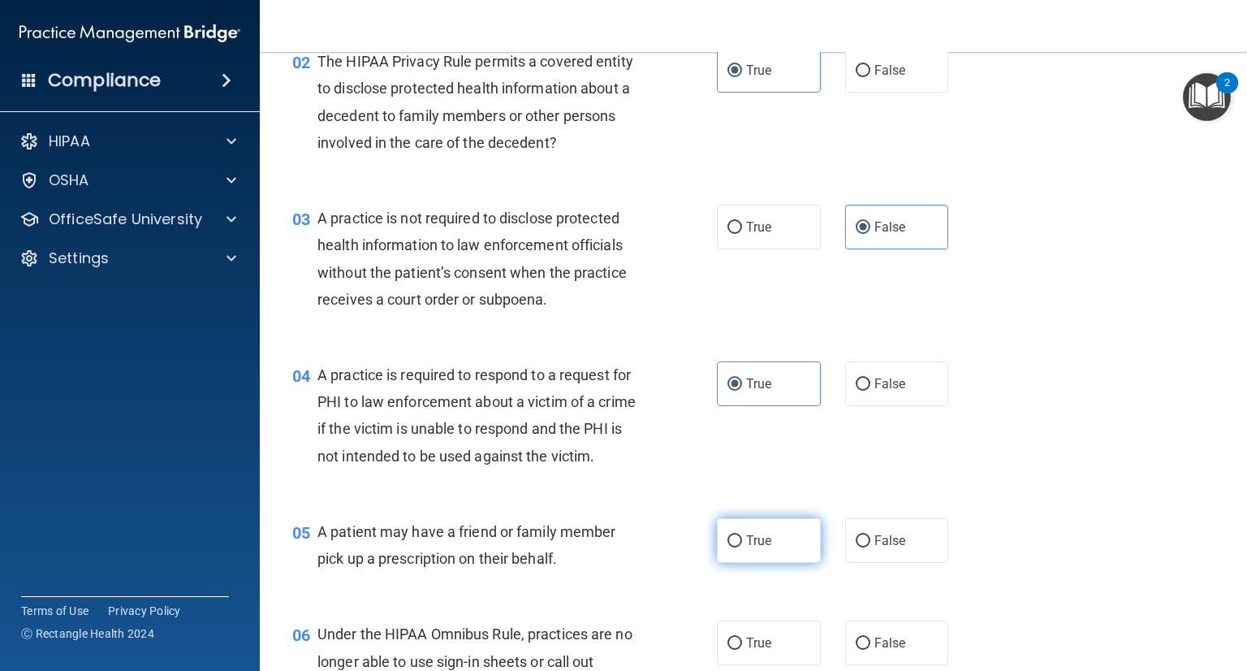
radio input "true"
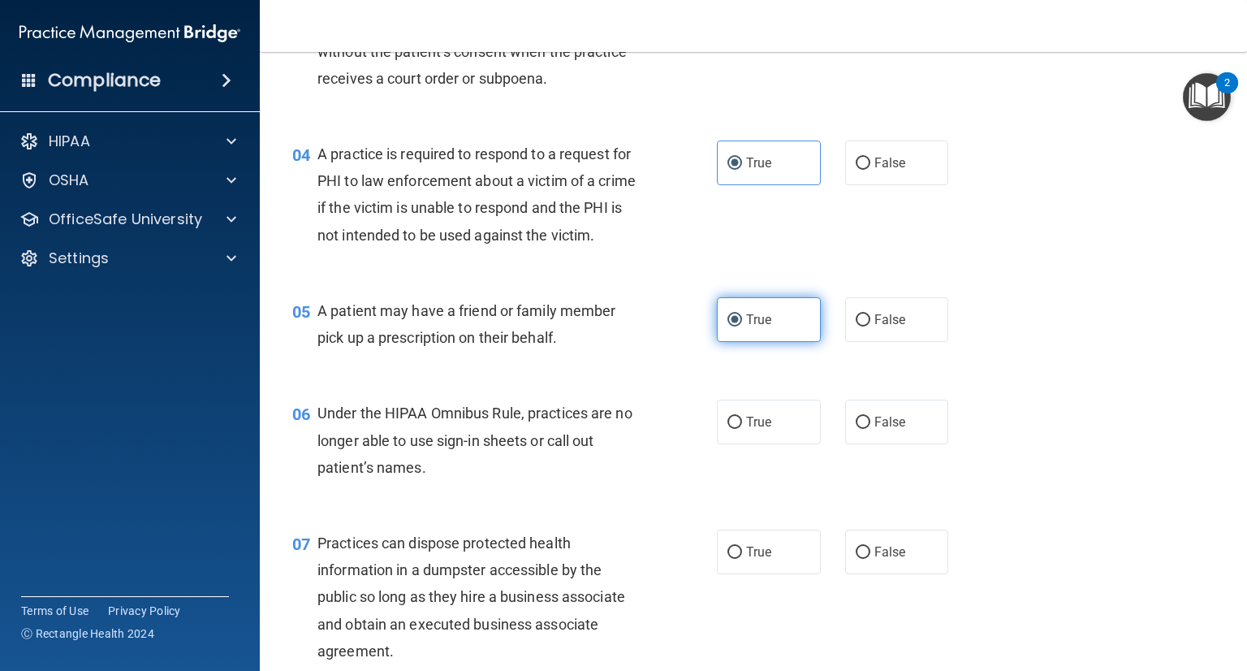
scroll to position [463, 0]
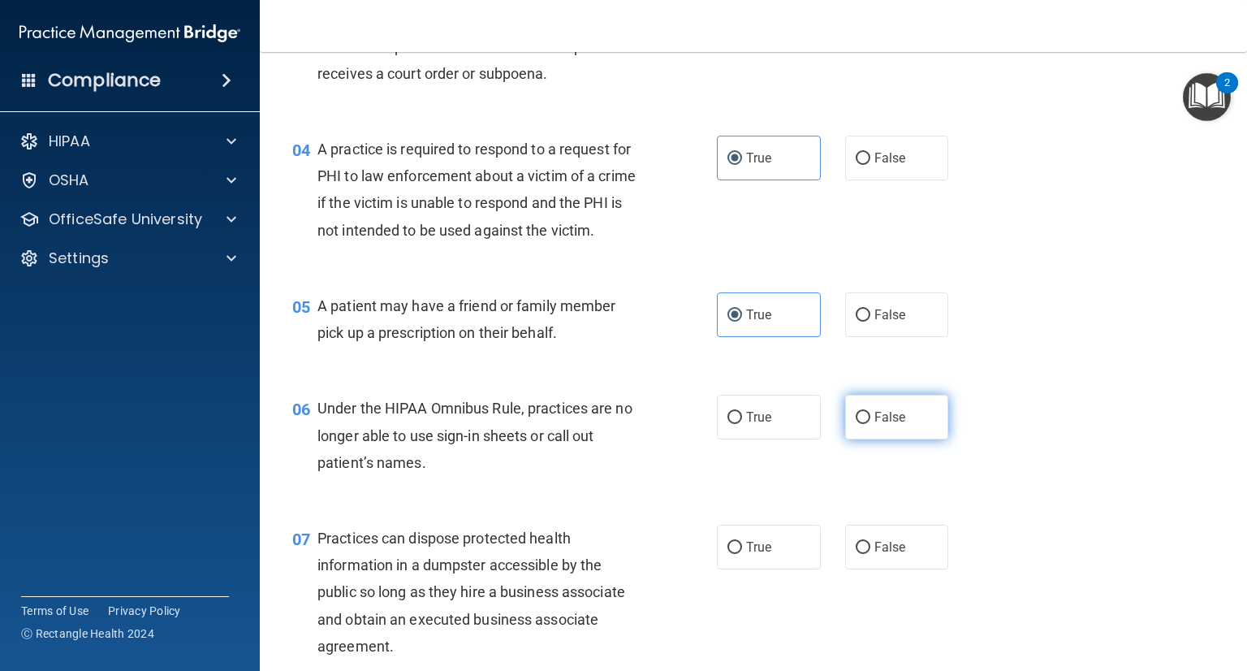
click at [862, 425] on label "False" at bounding box center [897, 417] width 104 height 45
click at [862, 424] on input "False" at bounding box center [863, 418] width 15 height 12
radio input "true"
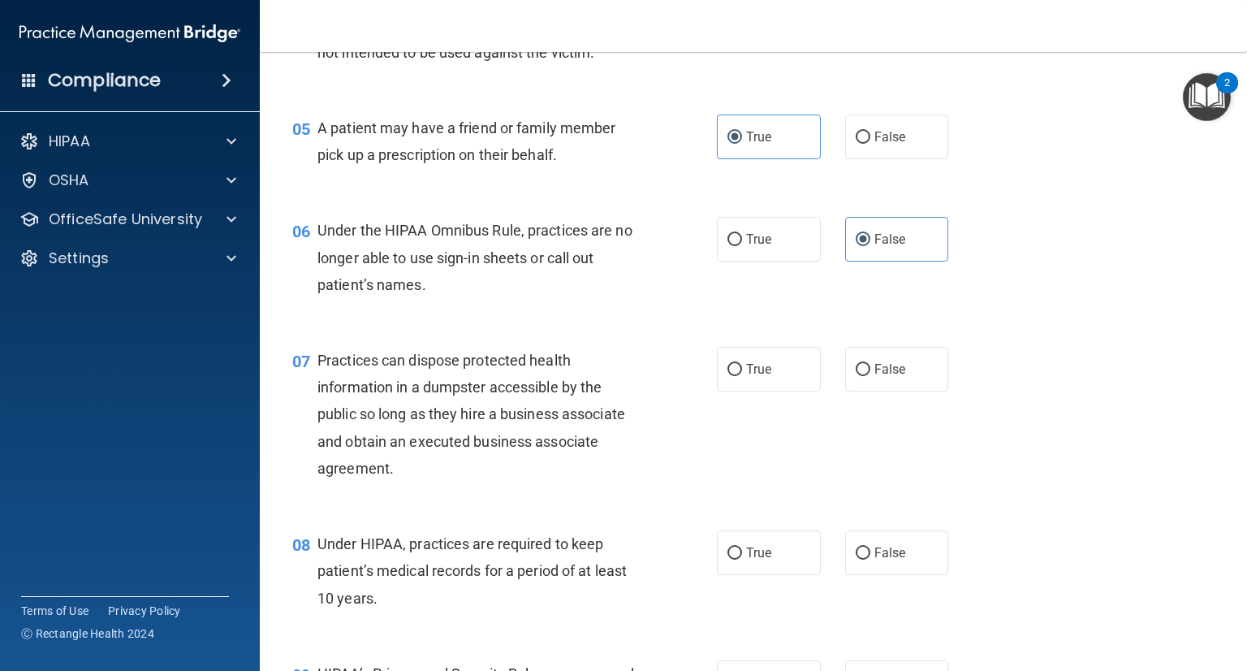
scroll to position [644, 0]
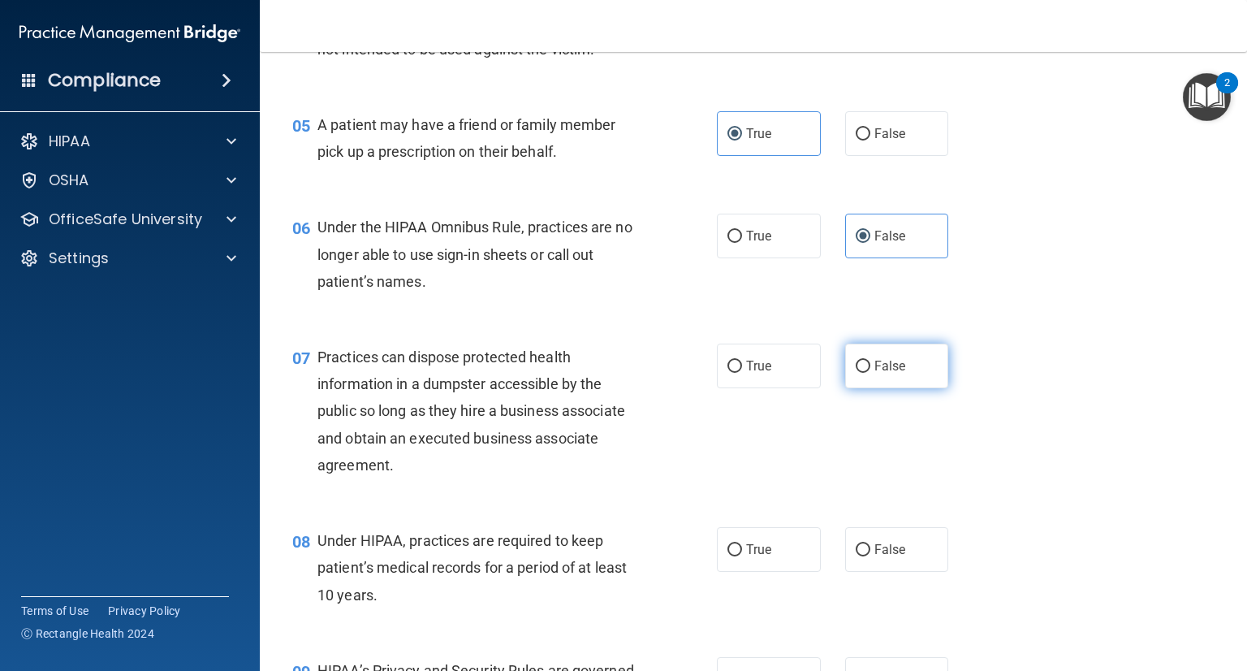
click at [908, 363] on label "False" at bounding box center [897, 366] width 104 height 45
click at [871, 363] on input "False" at bounding box center [863, 367] width 15 height 12
radio input "true"
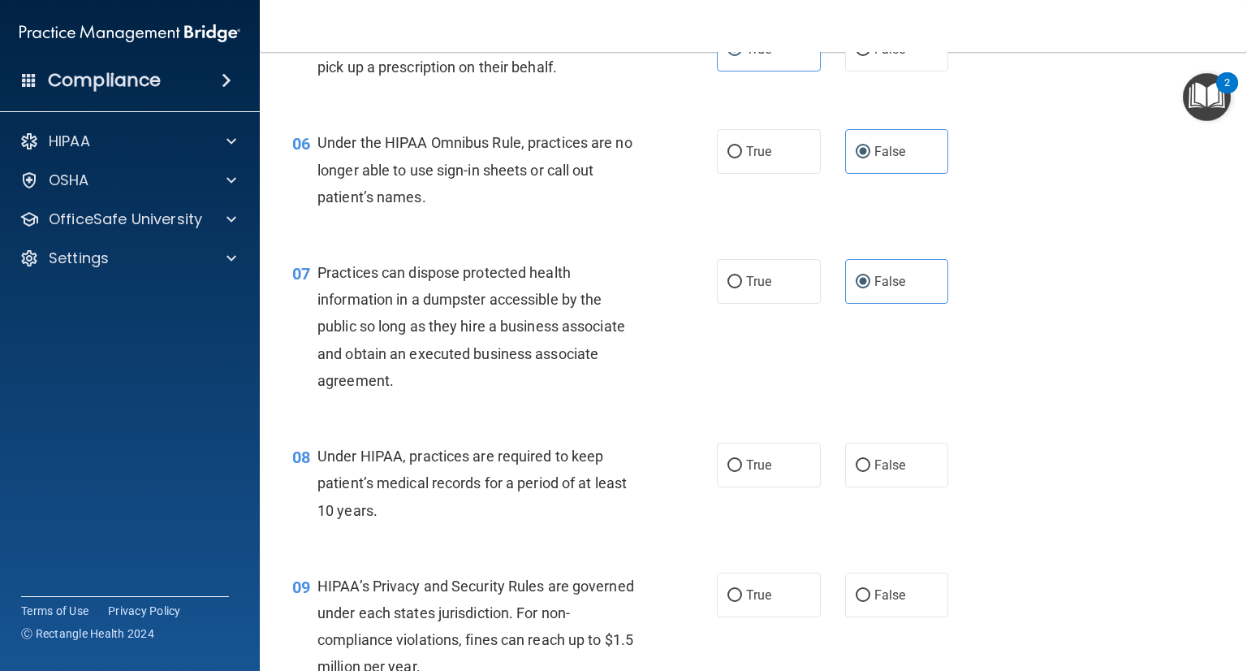
scroll to position [733, 0]
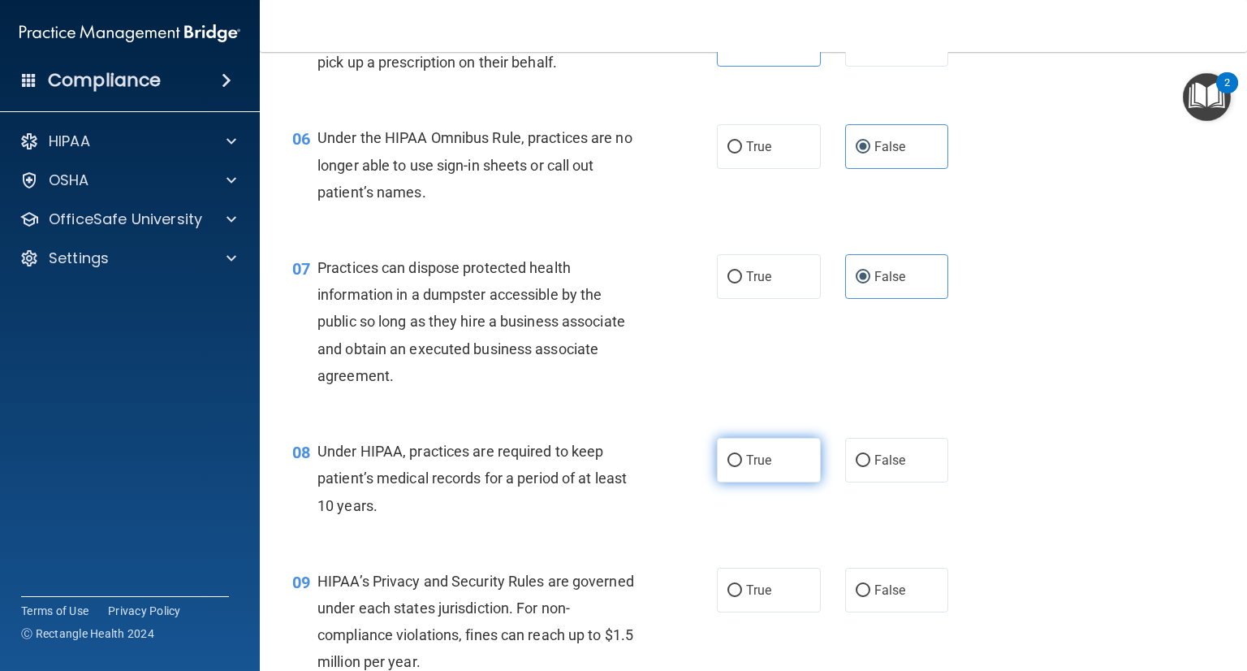
click at [766, 445] on label "True" at bounding box center [769, 460] width 104 height 45
click at [742, 455] on input "True" at bounding box center [735, 461] width 15 height 12
radio input "true"
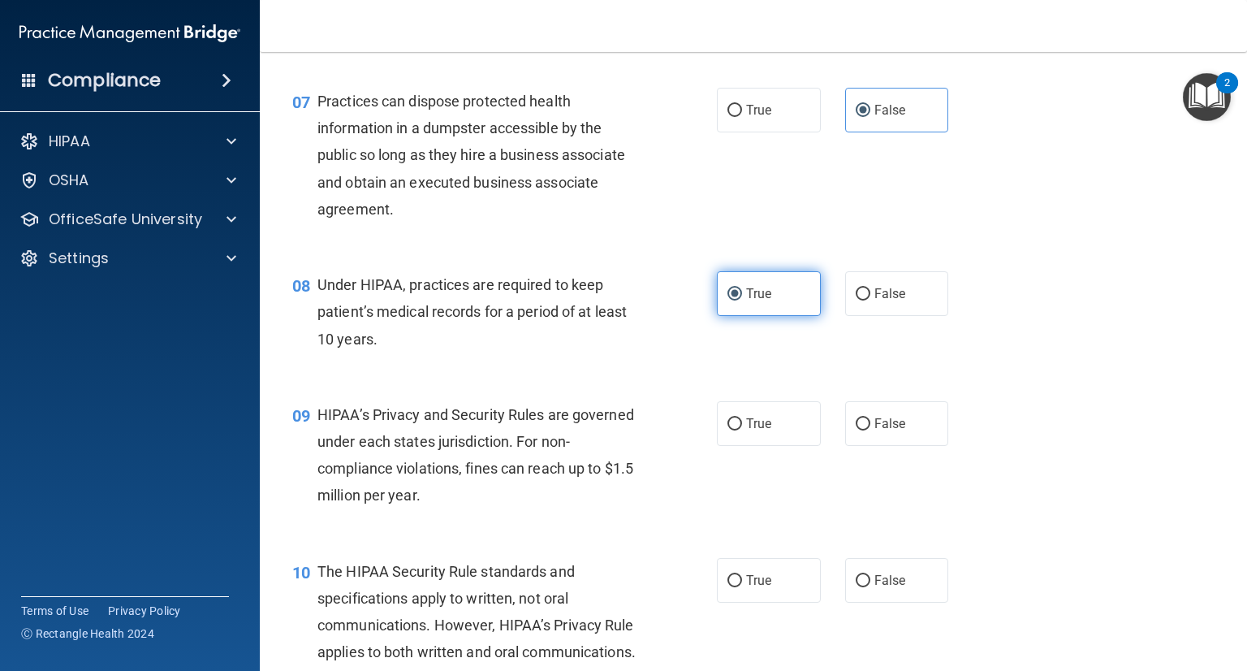
scroll to position [901, 0]
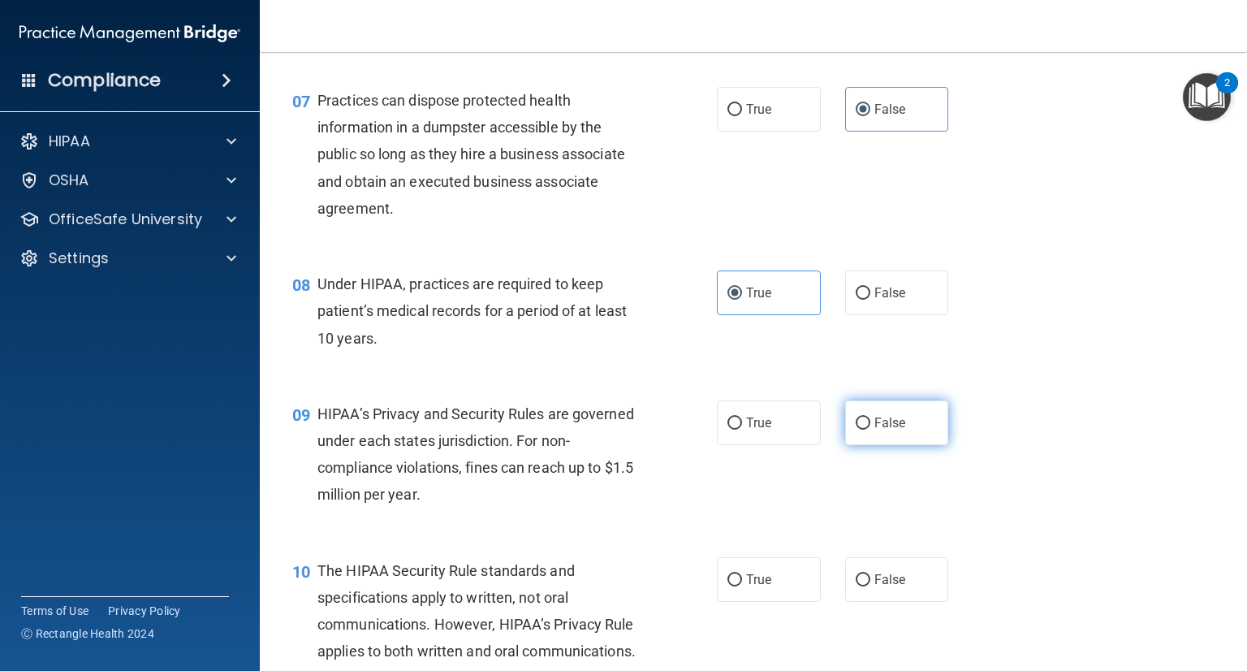
click at [890, 421] on span "False" at bounding box center [891, 422] width 32 height 15
click at [871, 421] on input "False" at bounding box center [863, 423] width 15 height 12
radio input "true"
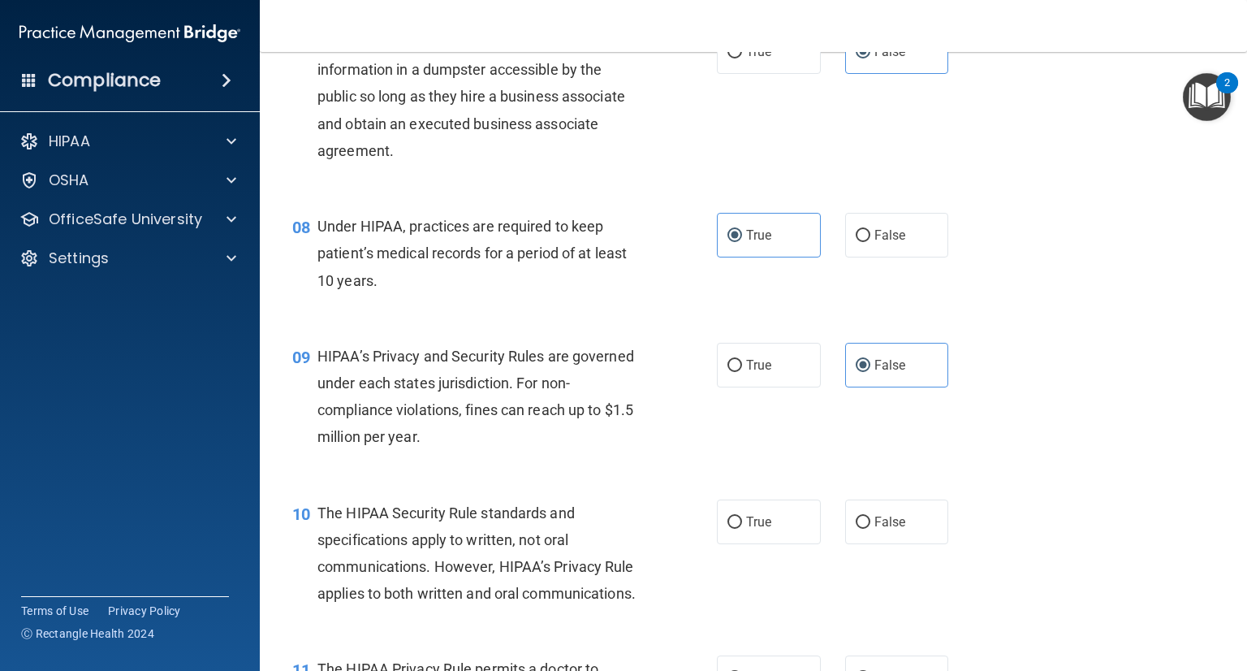
scroll to position [975, 0]
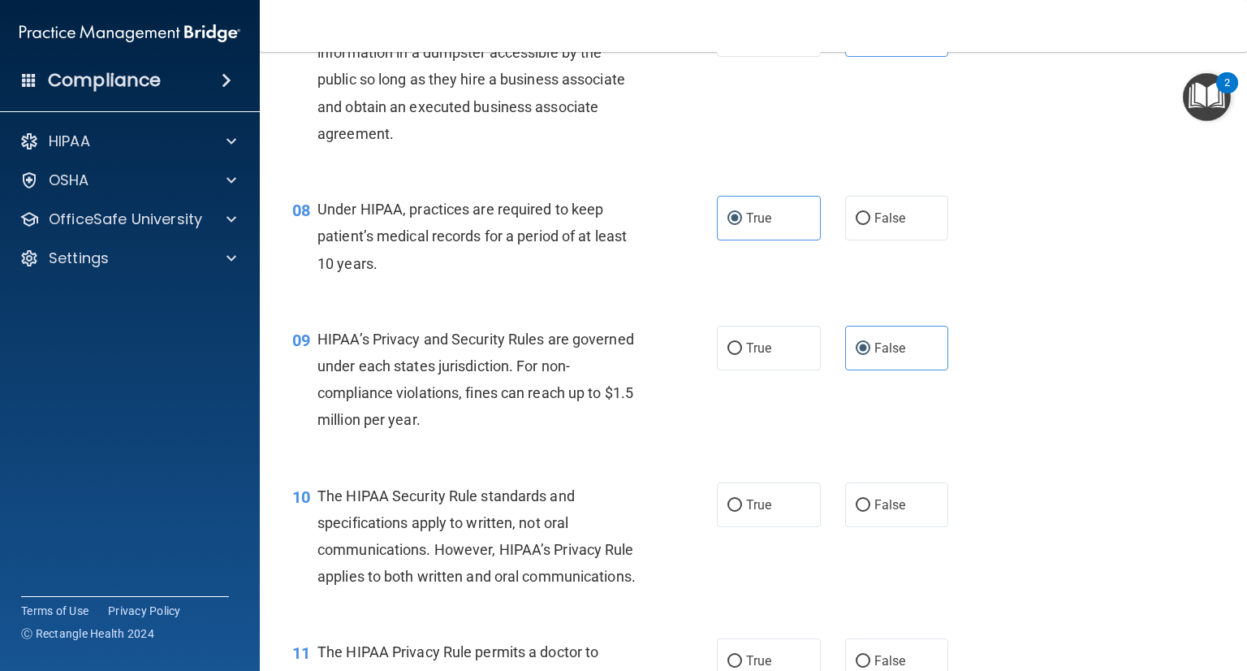
click at [854, 469] on div "10 The HIPAA Security Rule standards and specifications apply to written, not o…" at bounding box center [753, 540] width 947 height 157
click at [853, 491] on label "False" at bounding box center [897, 504] width 104 height 45
click at [856, 499] on input "False" at bounding box center [863, 505] width 15 height 12
radio input "true"
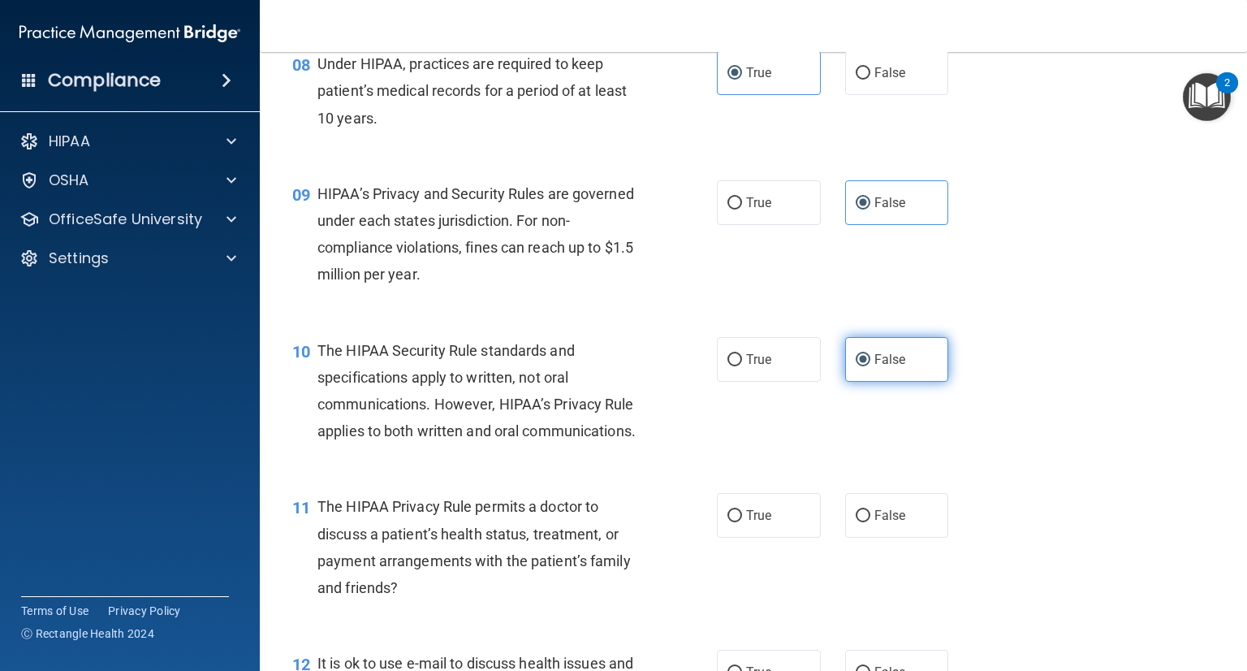
scroll to position [1123, 0]
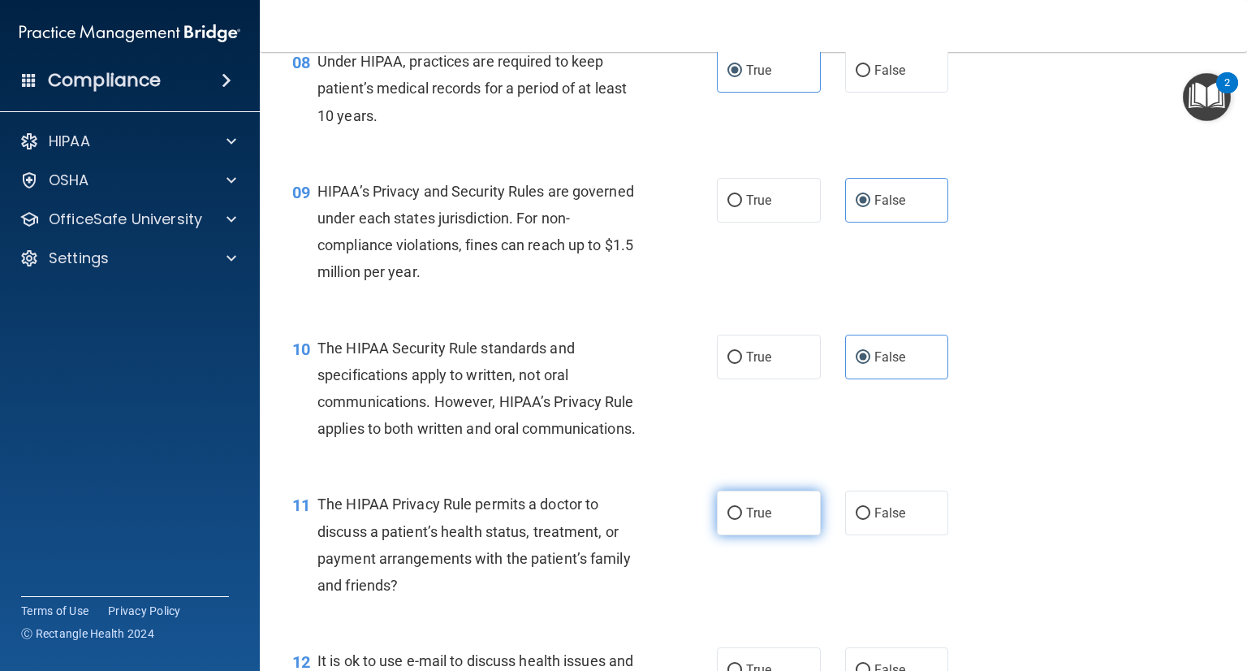
click at [739, 492] on label "True" at bounding box center [769, 512] width 104 height 45
click at [739, 508] on input "True" at bounding box center [735, 514] width 15 height 12
radio input "true"
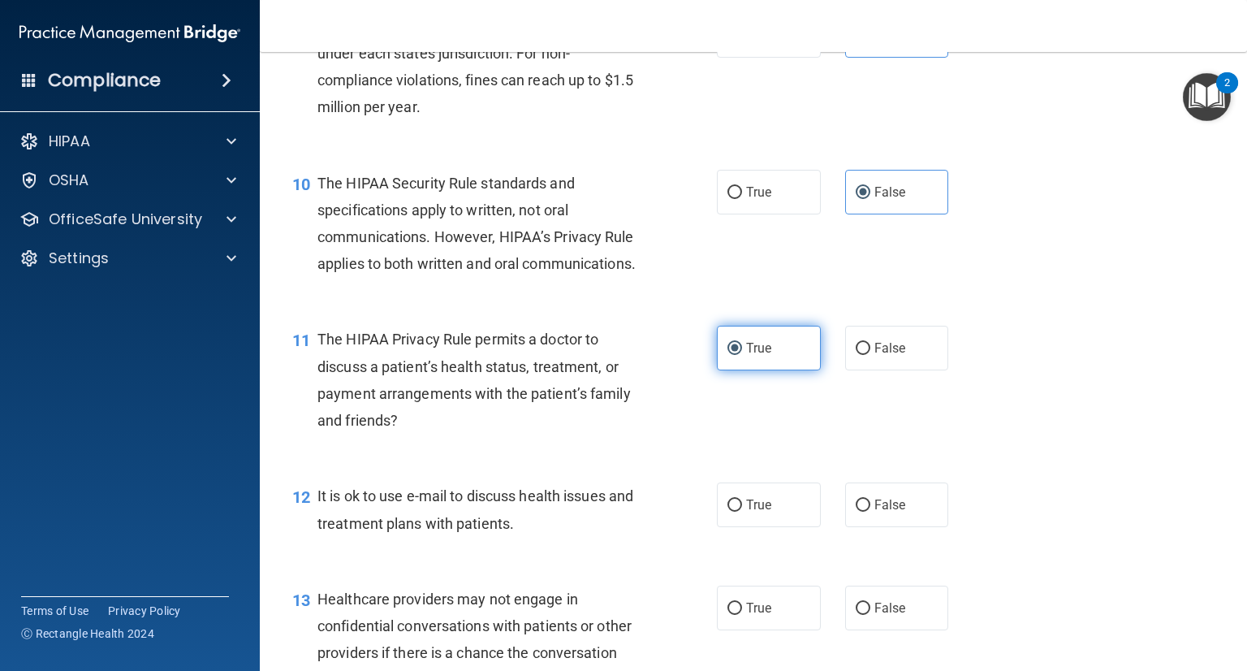
scroll to position [1347, 0]
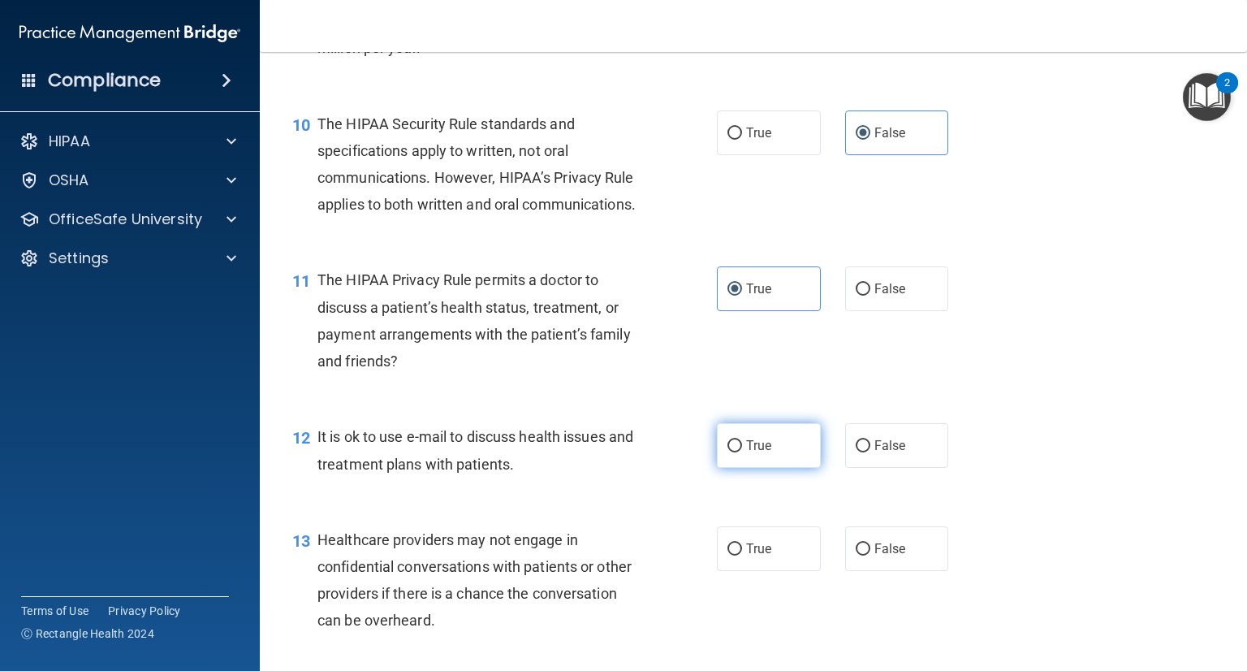
click at [748, 435] on label "True" at bounding box center [769, 445] width 104 height 45
click at [742, 440] on input "True" at bounding box center [735, 446] width 15 height 12
radio input "true"
click at [751, 551] on span "True" at bounding box center [758, 548] width 25 height 15
click at [742, 551] on input "True" at bounding box center [735, 549] width 15 height 12
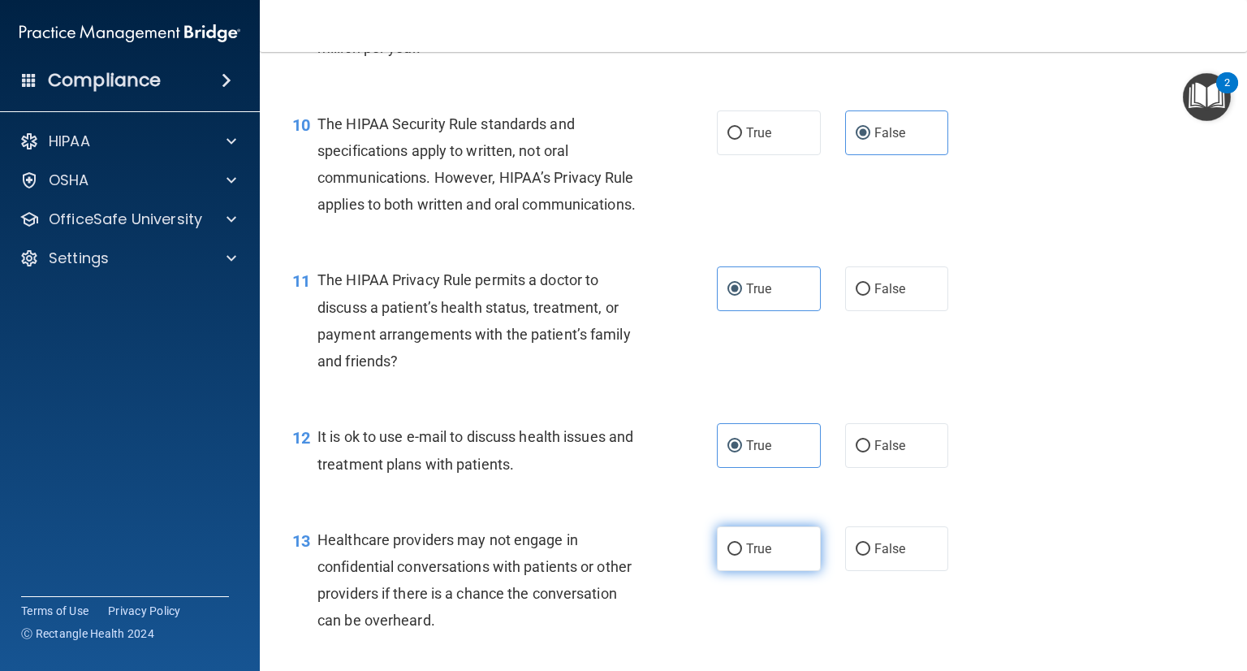
radio input "true"
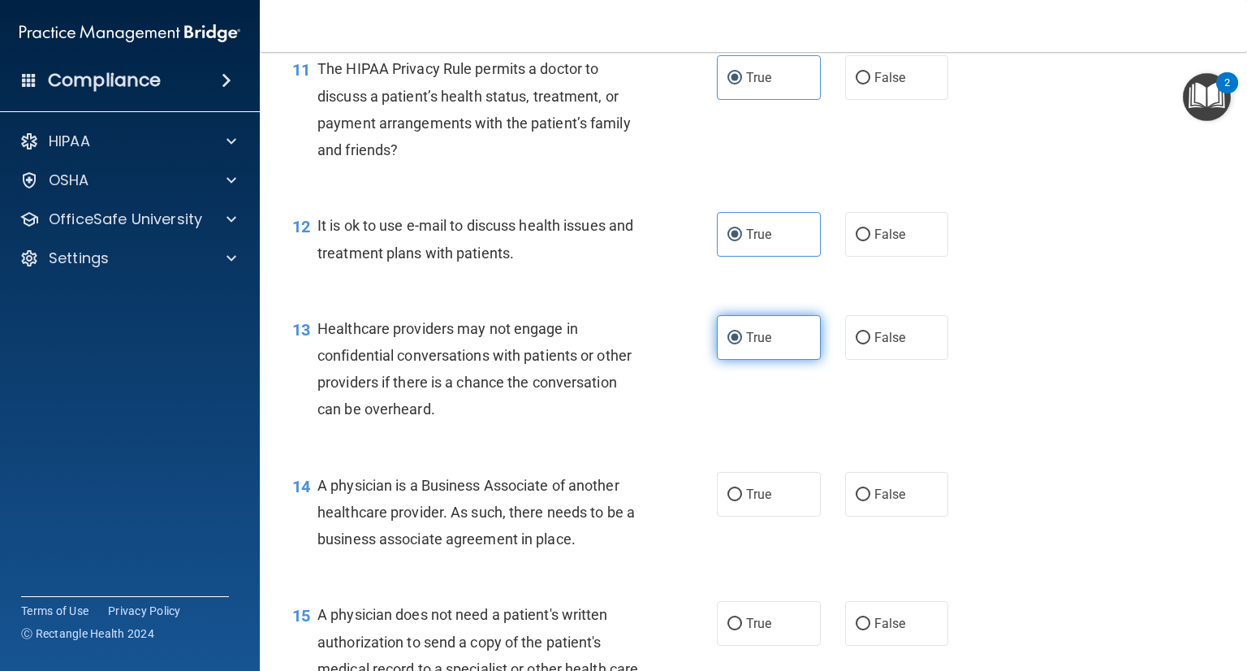
scroll to position [1555, 0]
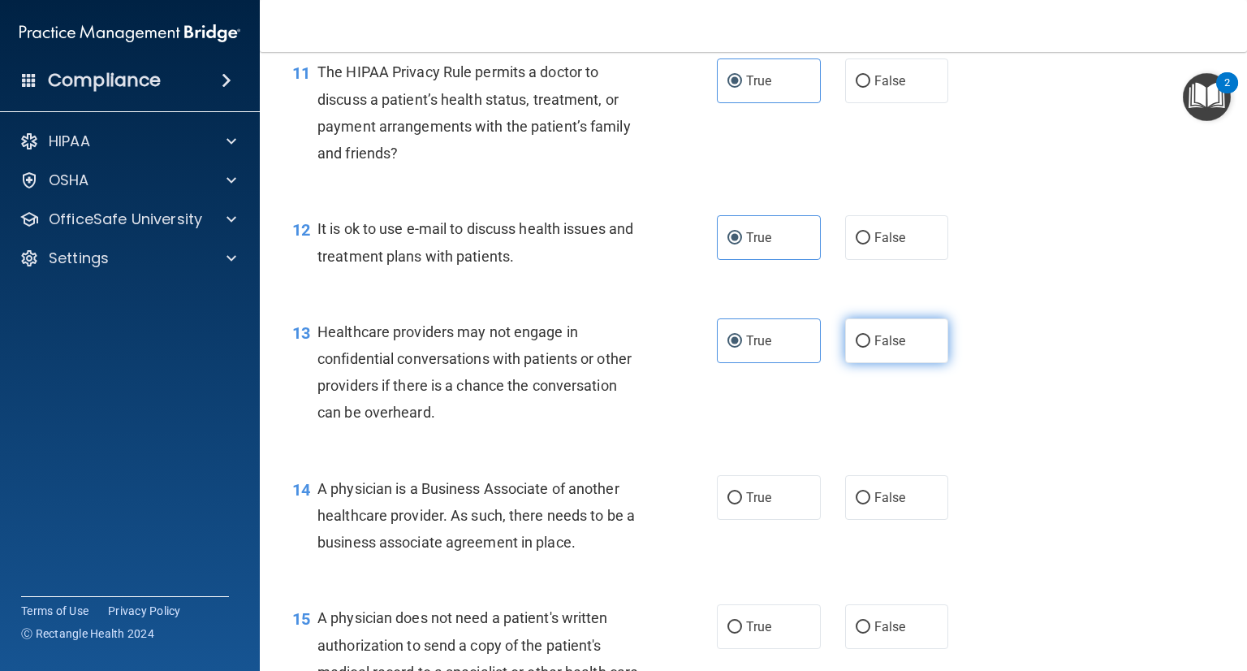
click at [871, 340] on label "False" at bounding box center [897, 340] width 104 height 45
click at [871, 340] on input "False" at bounding box center [863, 341] width 15 height 12
radio input "true"
radio input "false"
click at [730, 508] on label "True" at bounding box center [769, 497] width 104 height 45
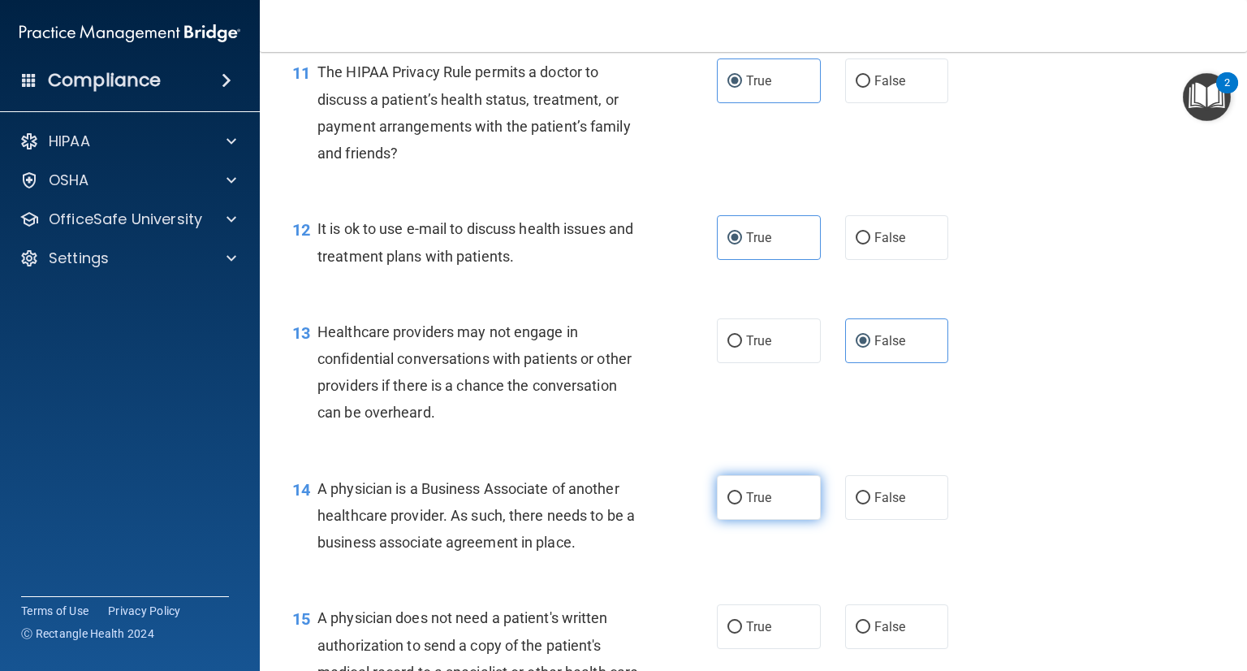
click at [730, 504] on input "True" at bounding box center [735, 498] width 15 height 12
radio input "true"
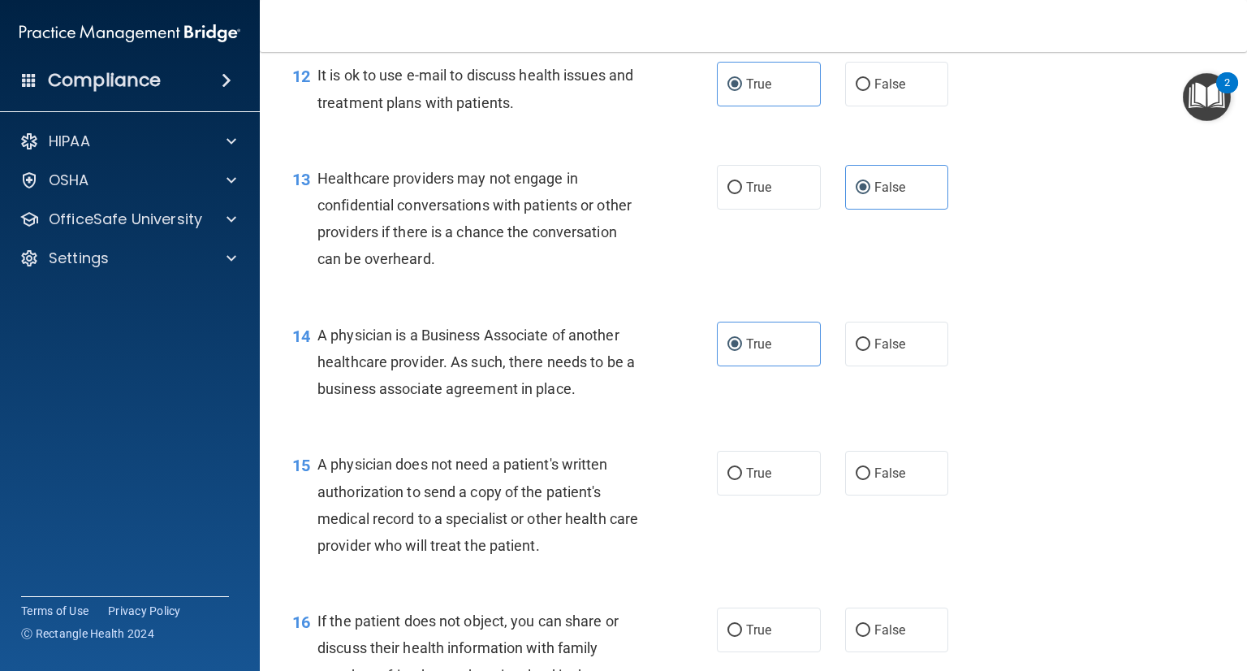
scroll to position [1709, 0]
click at [737, 483] on label "True" at bounding box center [769, 473] width 104 height 45
click at [737, 480] on input "True" at bounding box center [735, 474] width 15 height 12
radio input "true"
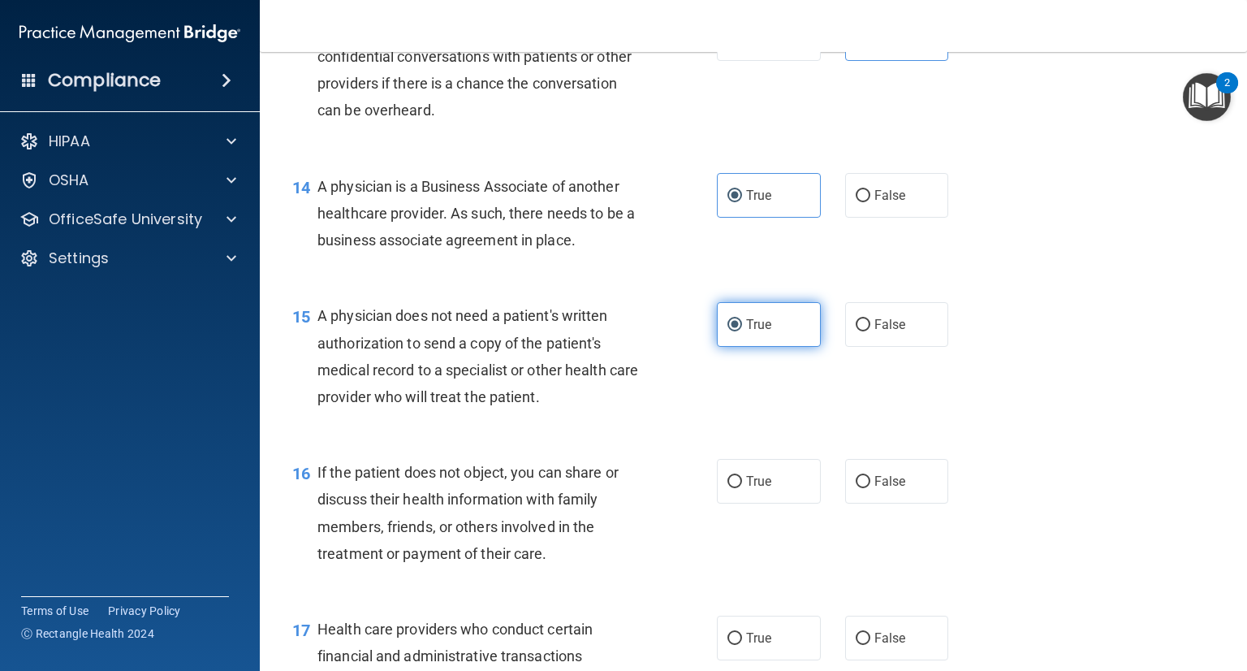
scroll to position [1860, 0]
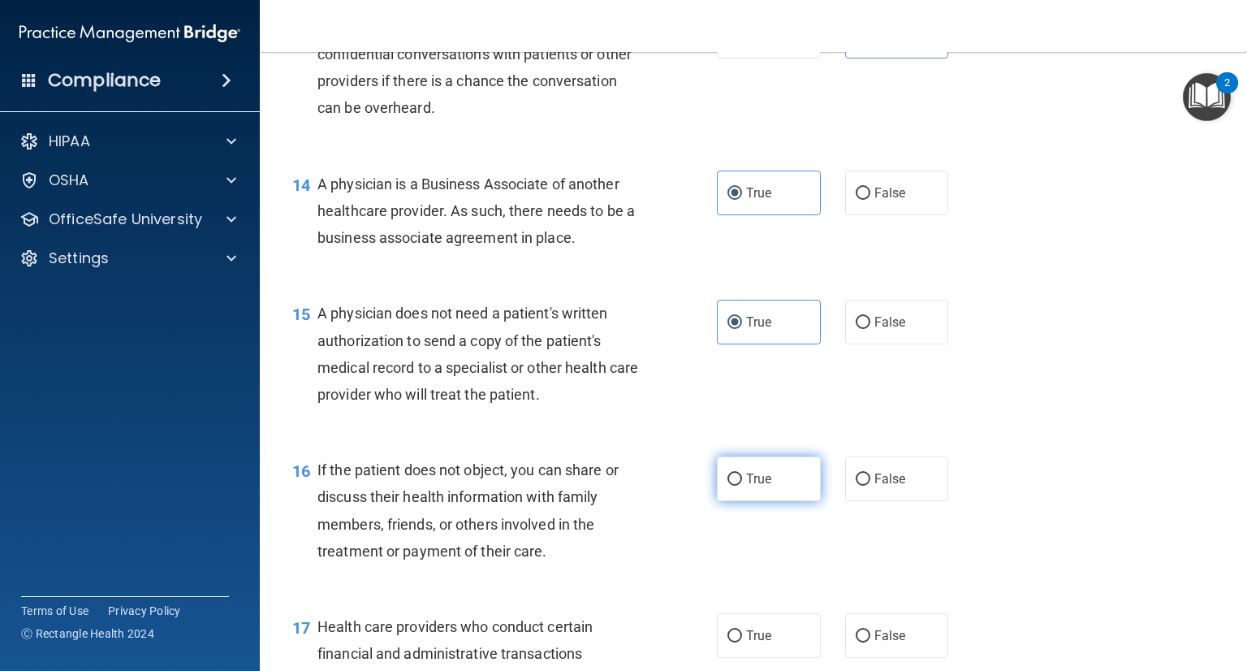
click at [750, 484] on span "True" at bounding box center [758, 478] width 25 height 15
click at [742, 484] on input "True" at bounding box center [735, 479] width 15 height 12
radio input "true"
drag, startPoint x: 1011, startPoint y: 543, endPoint x: 1017, endPoint y: 510, distance: 33.8
click at [1017, 510] on div "16 If the patient does not object, you can share or discuss their health inform…" at bounding box center [753, 514] width 947 height 157
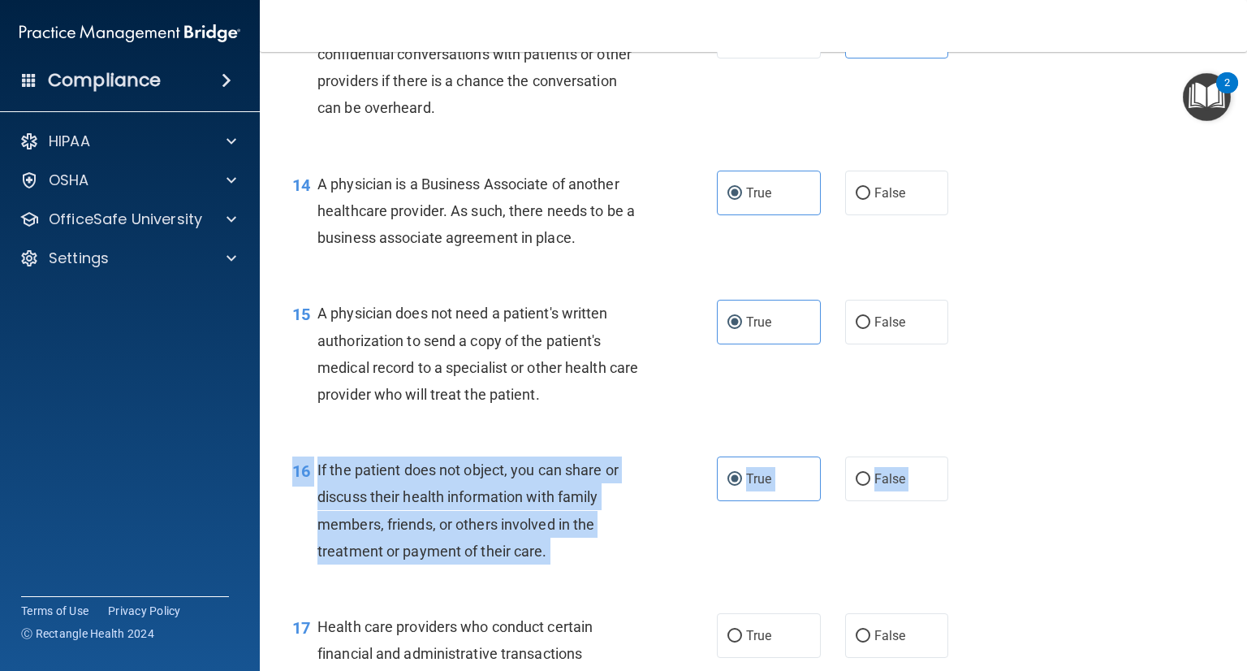
drag, startPoint x: 1061, startPoint y: 498, endPoint x: 1030, endPoint y: 633, distance: 139.1
click at [1030, 633] on div "01 A business associate agreement is required with organizations or persons whe…" at bounding box center [753, 354] width 947 height 4213
click at [1031, 631] on div "17 Health care providers who conduct certain financial and administrative trans…" at bounding box center [753, 671] width 947 height 157
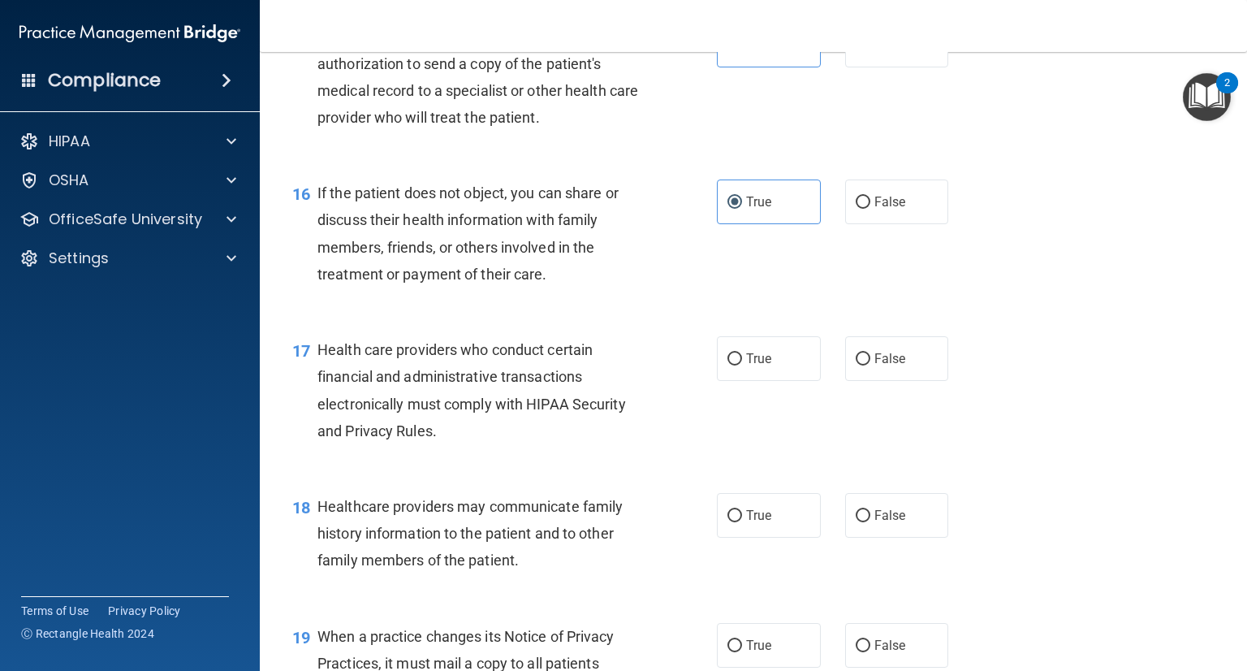
scroll to position [2137, 0]
click at [729, 523] on label "True" at bounding box center [769, 514] width 104 height 45
click at [729, 521] on input "True" at bounding box center [735, 515] width 15 height 12
radio input "true"
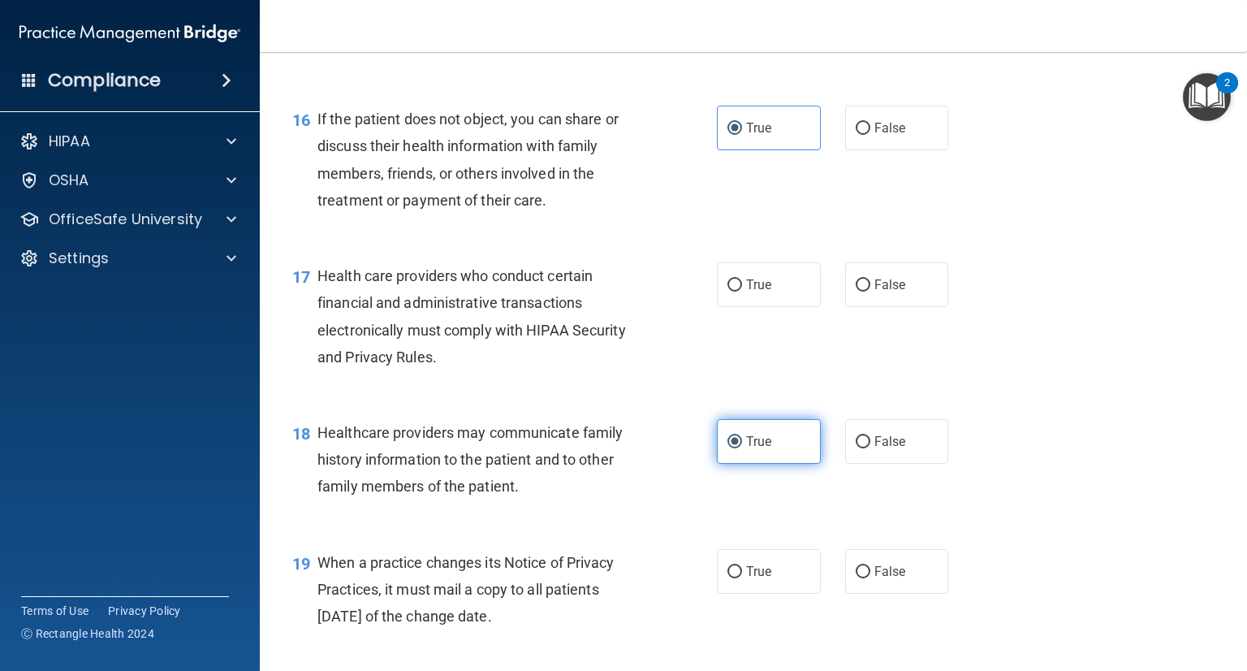
scroll to position [2262, 0]
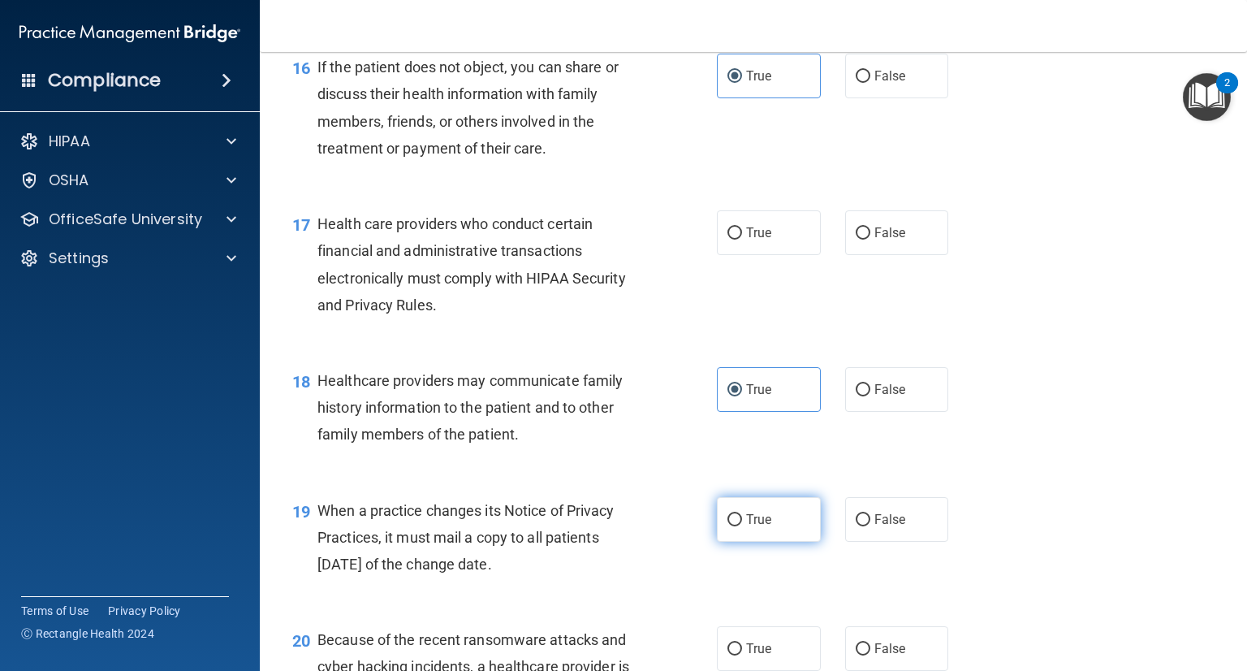
click at [745, 517] on label "True" at bounding box center [769, 519] width 104 height 45
click at [742, 517] on input "True" at bounding box center [735, 520] width 15 height 12
radio input "true"
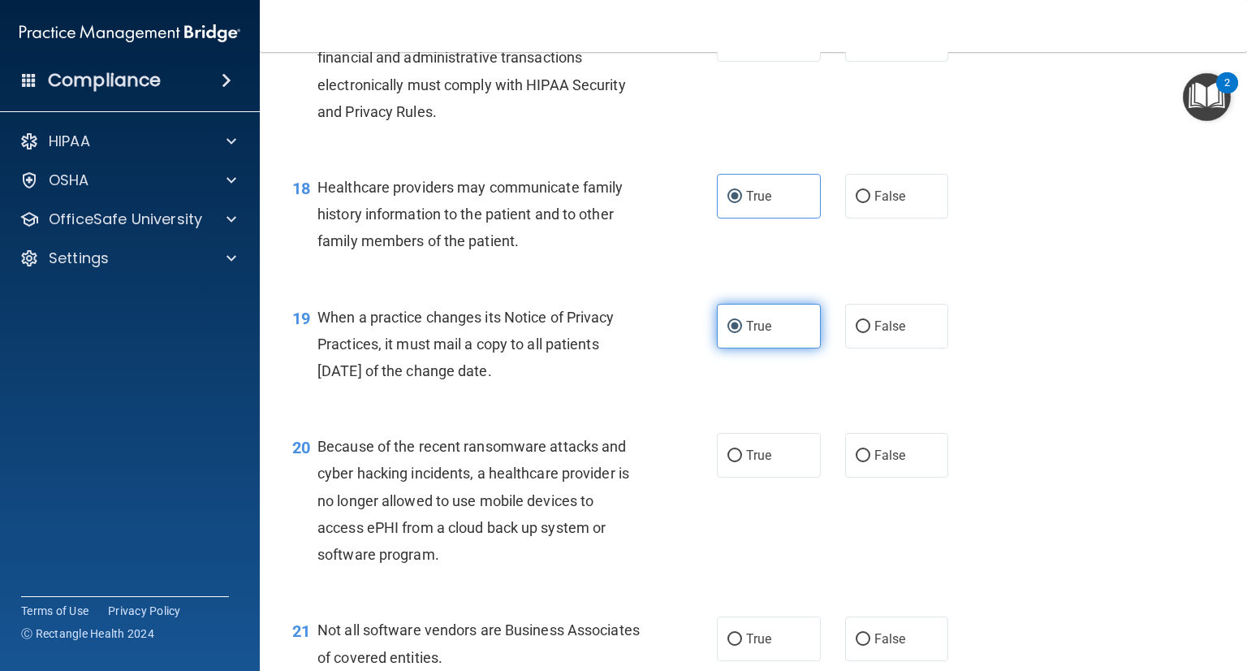
scroll to position [2456, 0]
click at [873, 462] on label "False" at bounding box center [897, 454] width 104 height 45
click at [871, 461] on input "False" at bounding box center [863, 455] width 15 height 12
radio input "true"
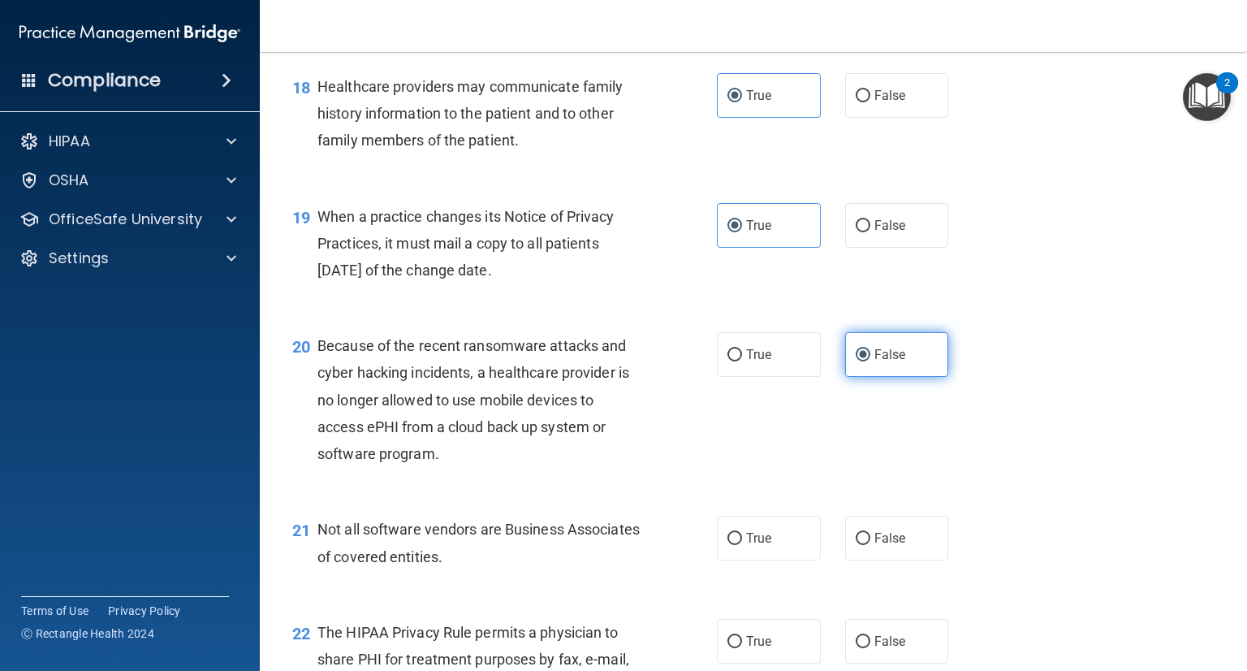
scroll to position [2565, 0]
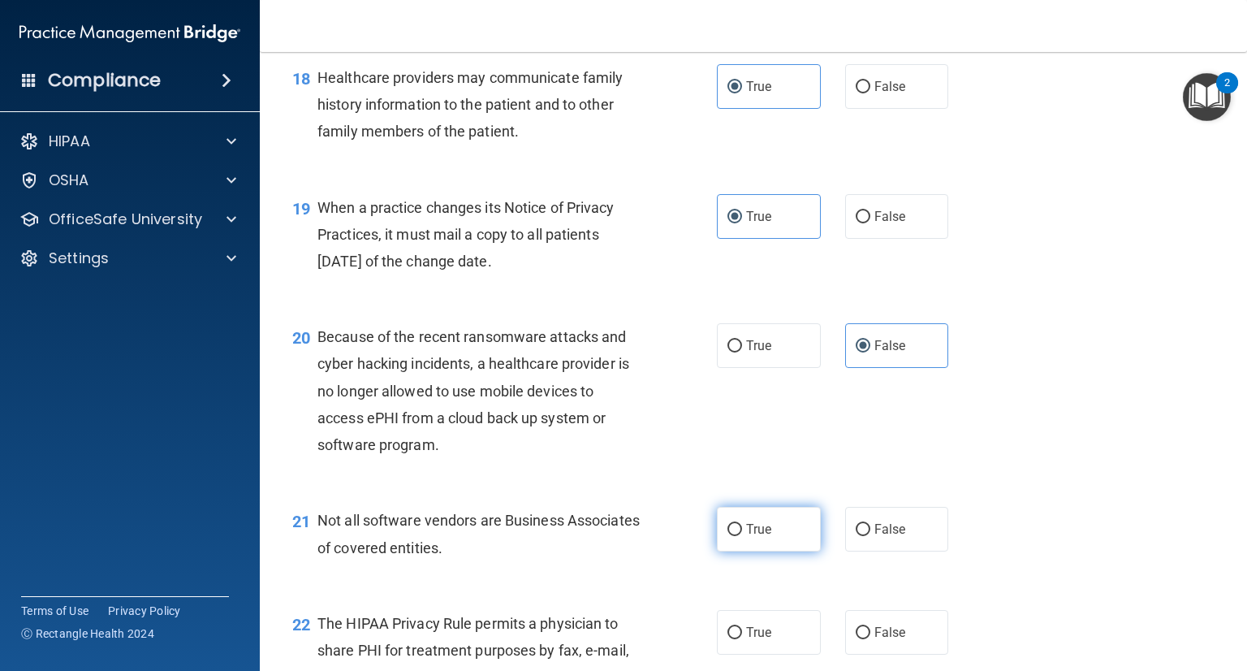
click at [772, 534] on label "True" at bounding box center [769, 529] width 104 height 45
click at [742, 534] on input "True" at bounding box center [735, 530] width 15 height 12
radio input "true"
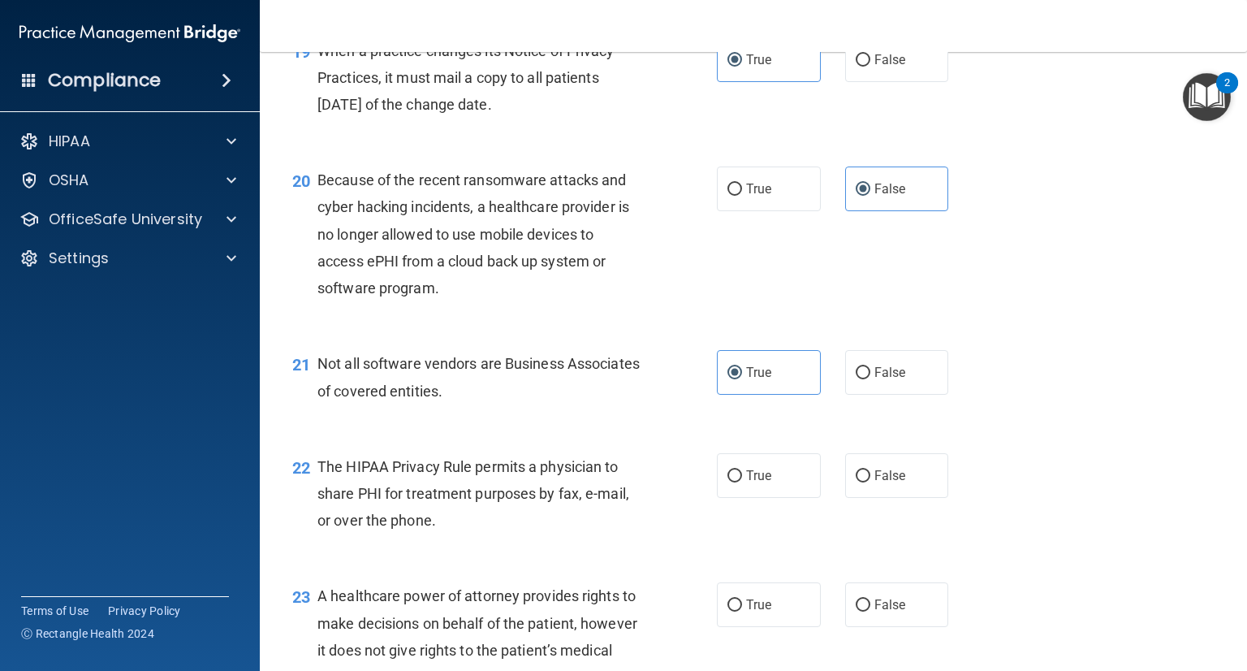
scroll to position [2724, 0]
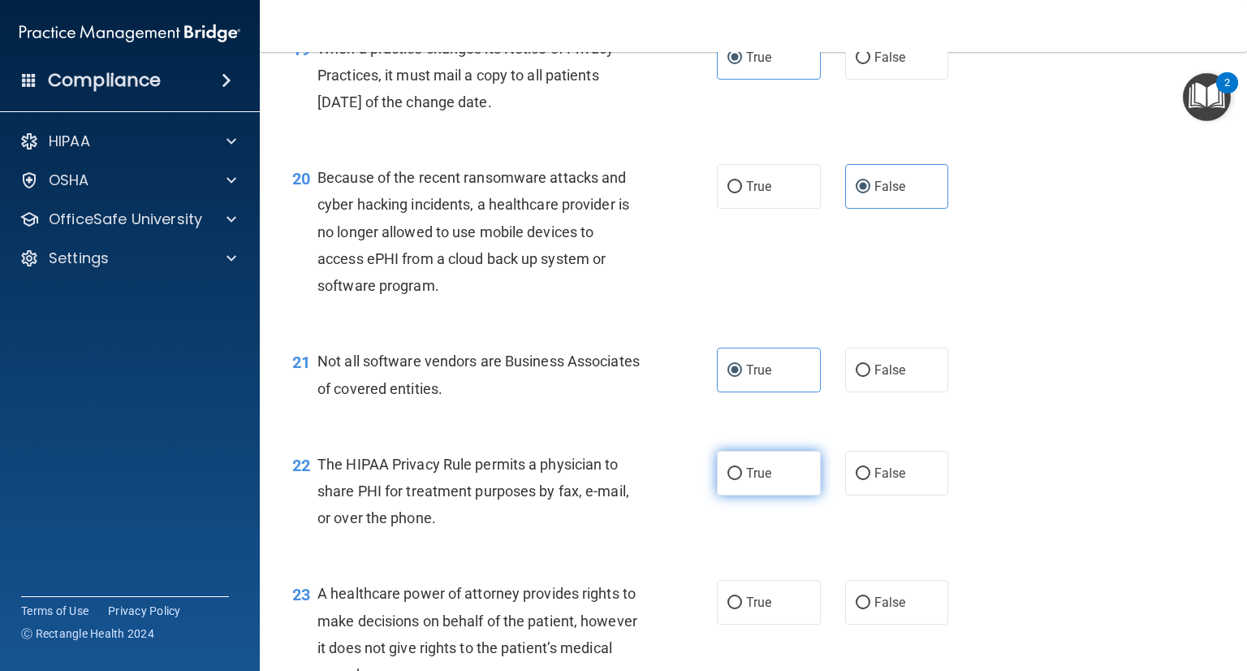
click at [773, 482] on label "True" at bounding box center [769, 473] width 104 height 45
click at [742, 480] on input "True" at bounding box center [735, 474] width 15 height 12
radio input "true"
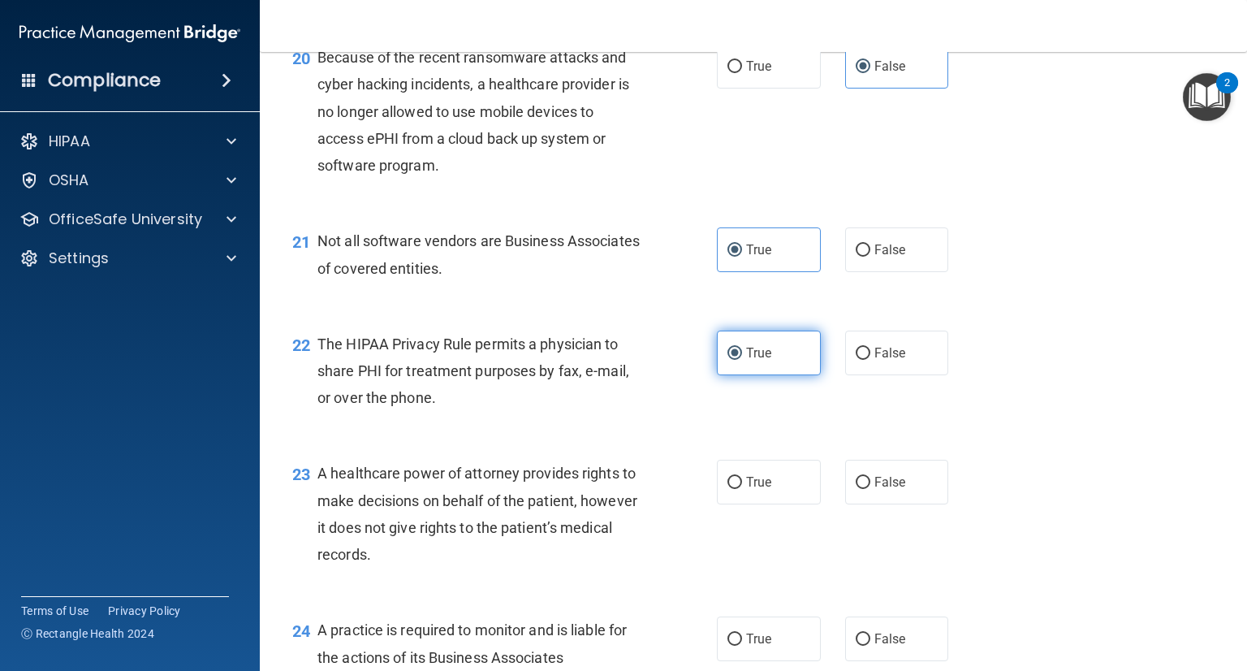
scroll to position [2846, 0]
click at [857, 470] on label "False" at bounding box center [897, 480] width 104 height 45
click at [857, 475] on input "False" at bounding box center [863, 481] width 15 height 12
radio input "true"
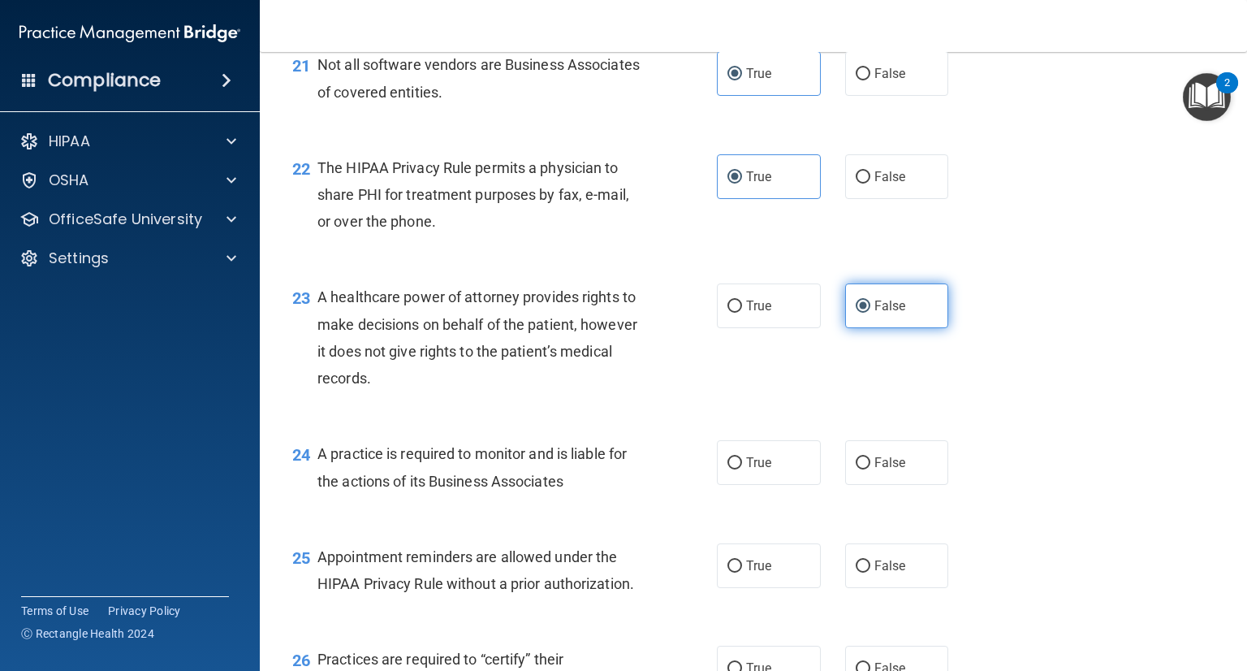
scroll to position [3022, 0]
click at [854, 484] on div "24 A practice is required to monitor and is liable for the actions of its Busin…" at bounding box center [753, 470] width 947 height 102
click at [871, 464] on label "False" at bounding box center [897, 461] width 104 height 45
click at [871, 464] on input "False" at bounding box center [863, 462] width 15 height 12
radio input "true"
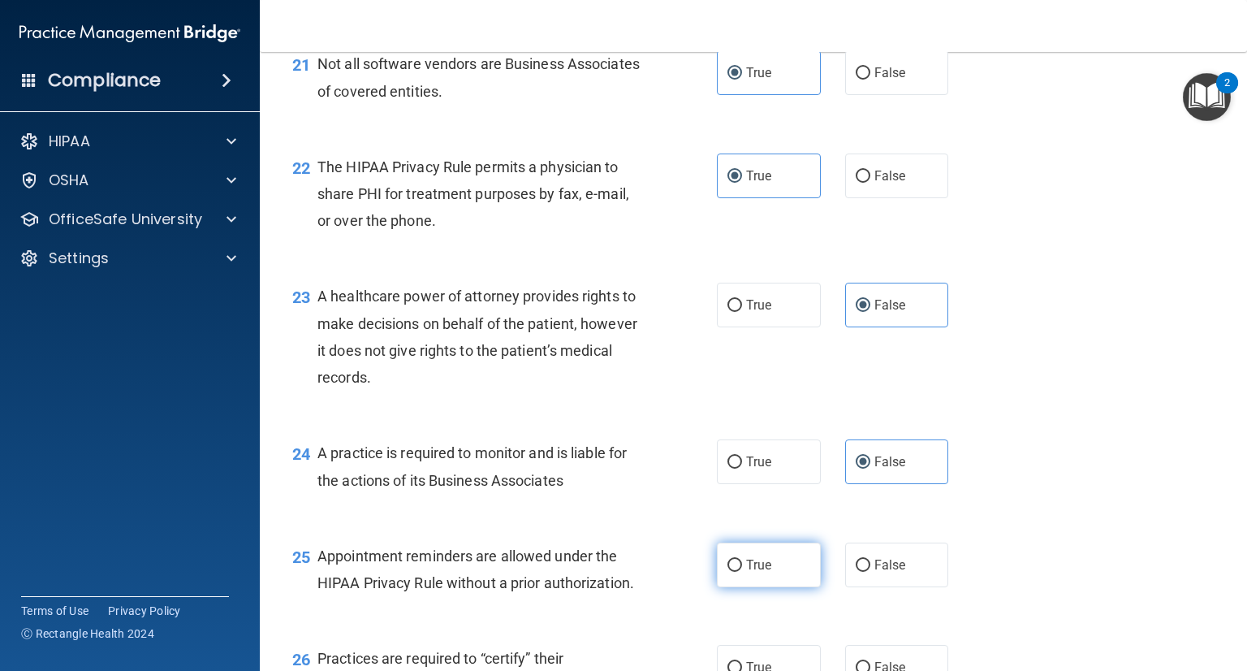
click at [768, 566] on span "True" at bounding box center [758, 564] width 25 height 15
click at [742, 566] on input "True" at bounding box center [735, 566] width 15 height 12
radio input "true"
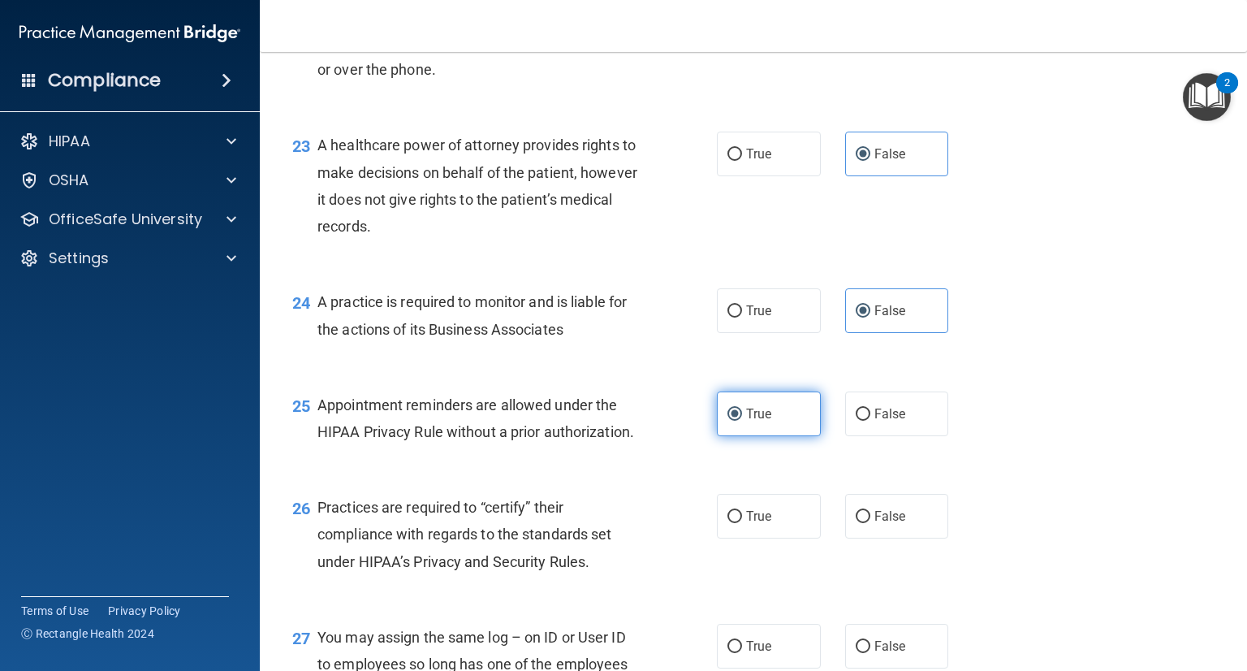
scroll to position [3187, 0]
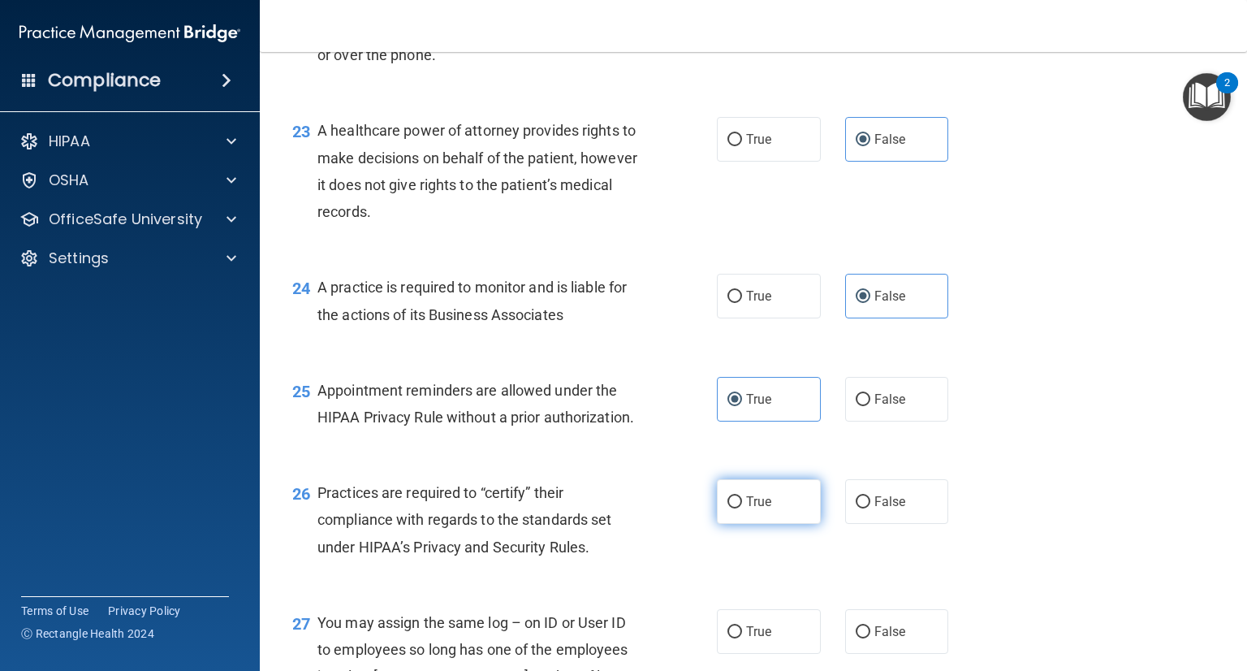
click at [759, 507] on span "True" at bounding box center [758, 501] width 25 height 15
click at [742, 507] on input "True" at bounding box center [735, 502] width 15 height 12
radio input "true"
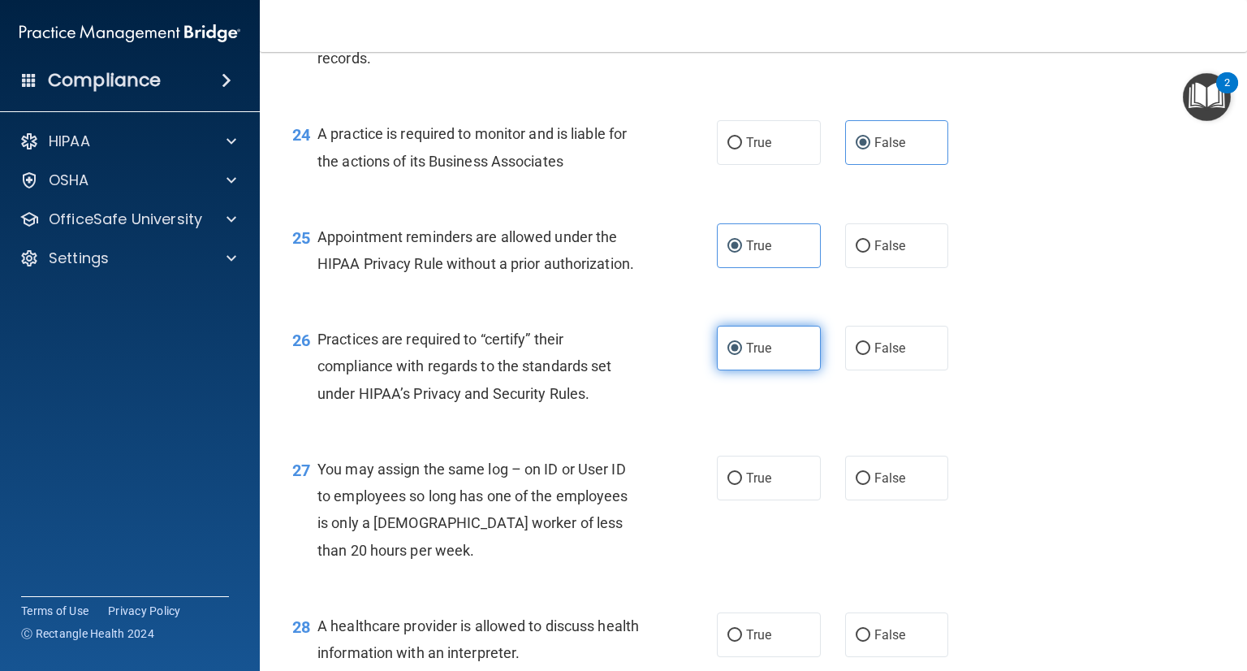
scroll to position [3355, 0]
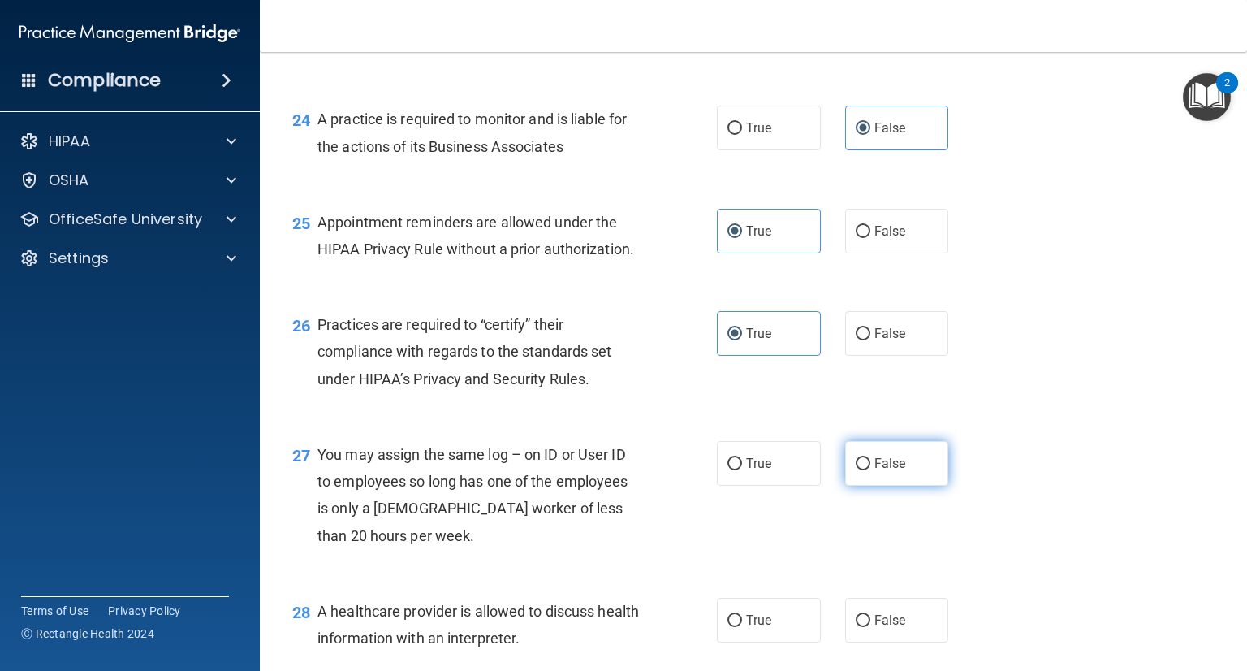
click at [887, 460] on span "False" at bounding box center [891, 463] width 32 height 15
click at [871, 460] on input "False" at bounding box center [863, 464] width 15 height 12
radio input "true"
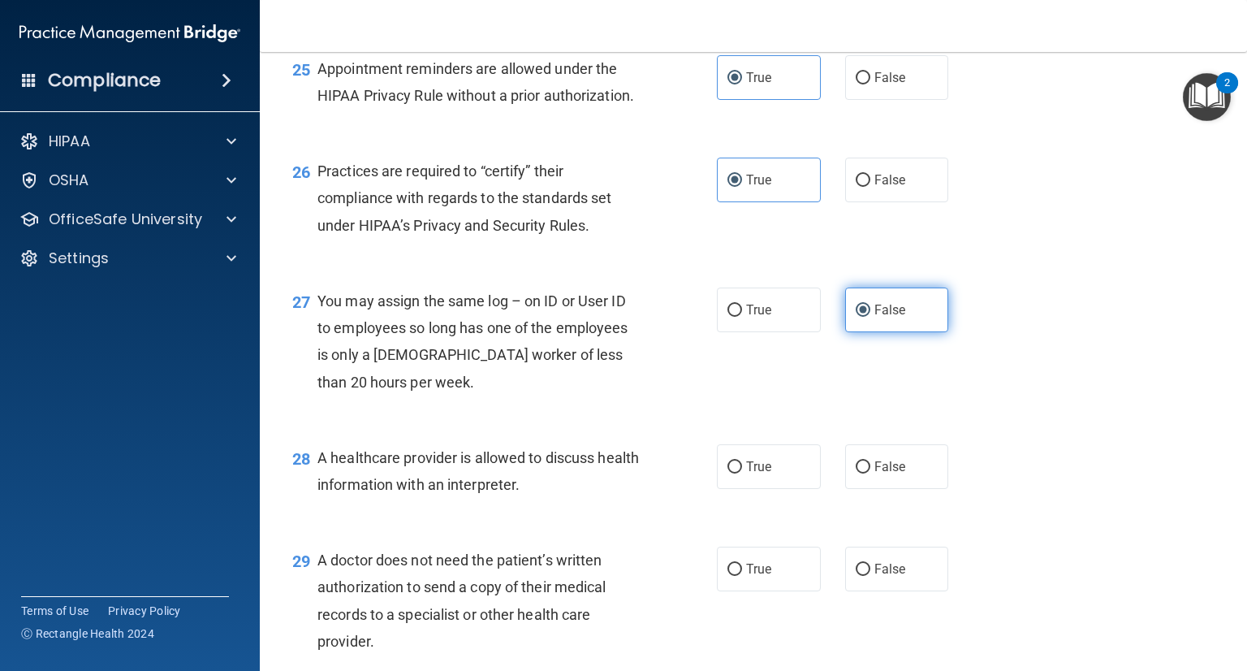
scroll to position [3534, 0]
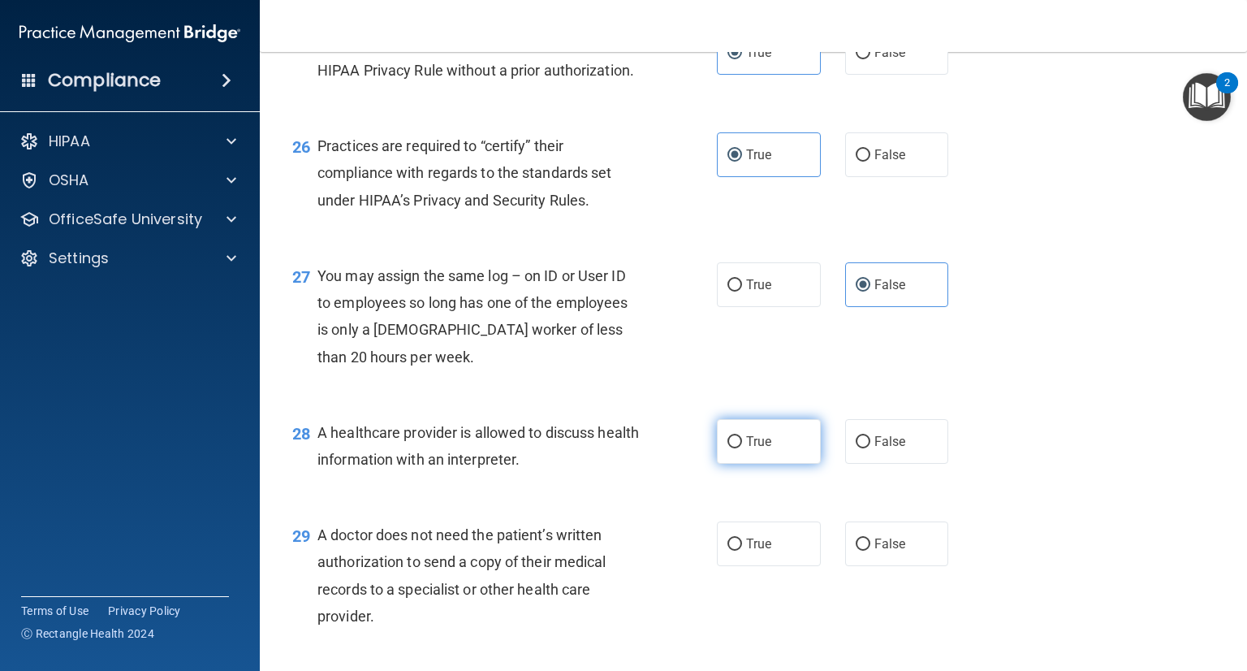
click at [721, 433] on label "True" at bounding box center [769, 441] width 104 height 45
click at [728, 436] on input "True" at bounding box center [735, 442] width 15 height 12
radio input "true"
click at [779, 545] on label "True" at bounding box center [769, 543] width 104 height 45
click at [742, 545] on input "True" at bounding box center [735, 544] width 15 height 12
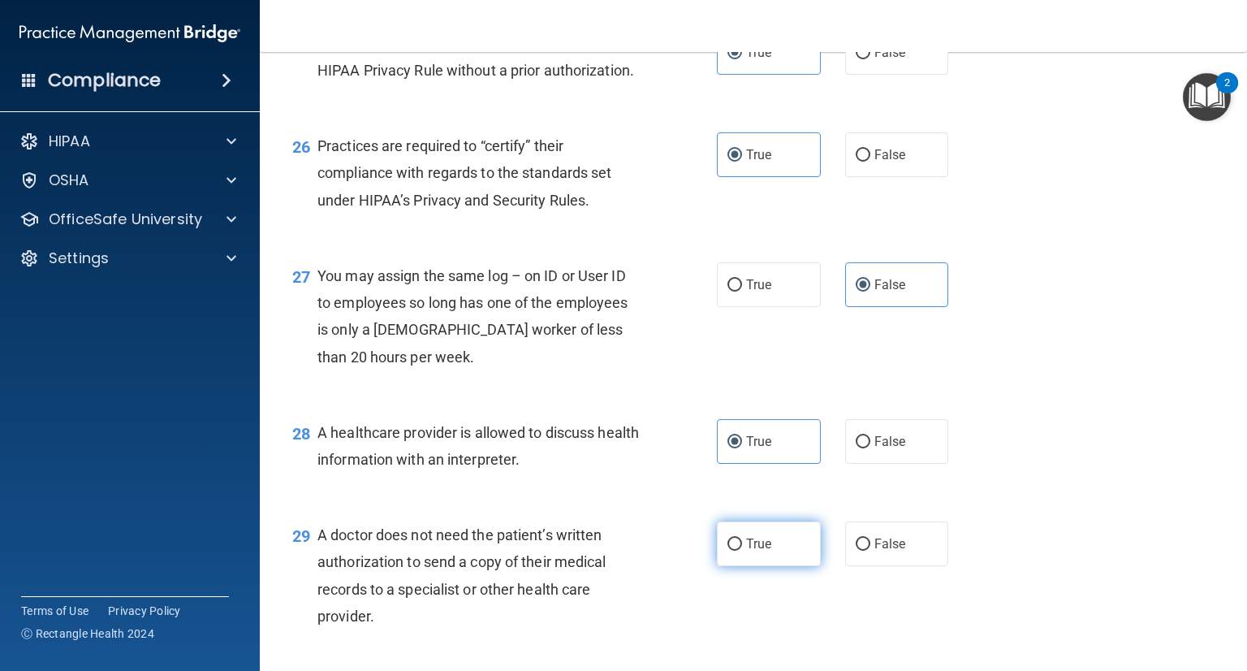
radio input "true"
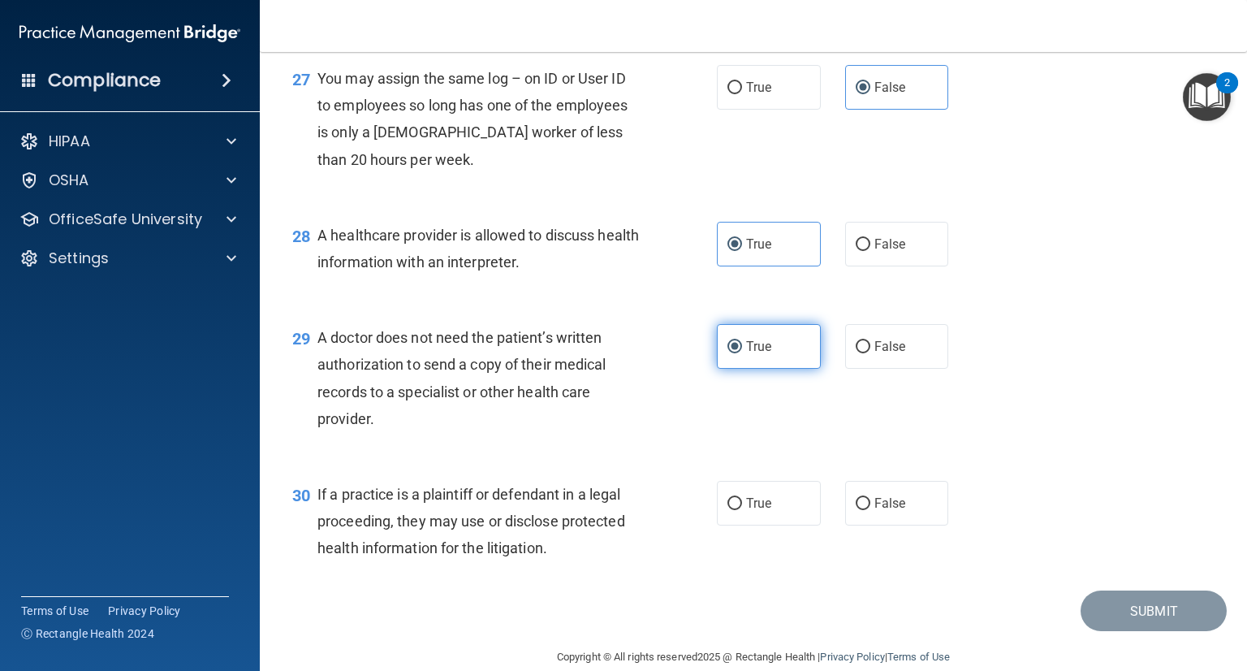
scroll to position [3757, 0]
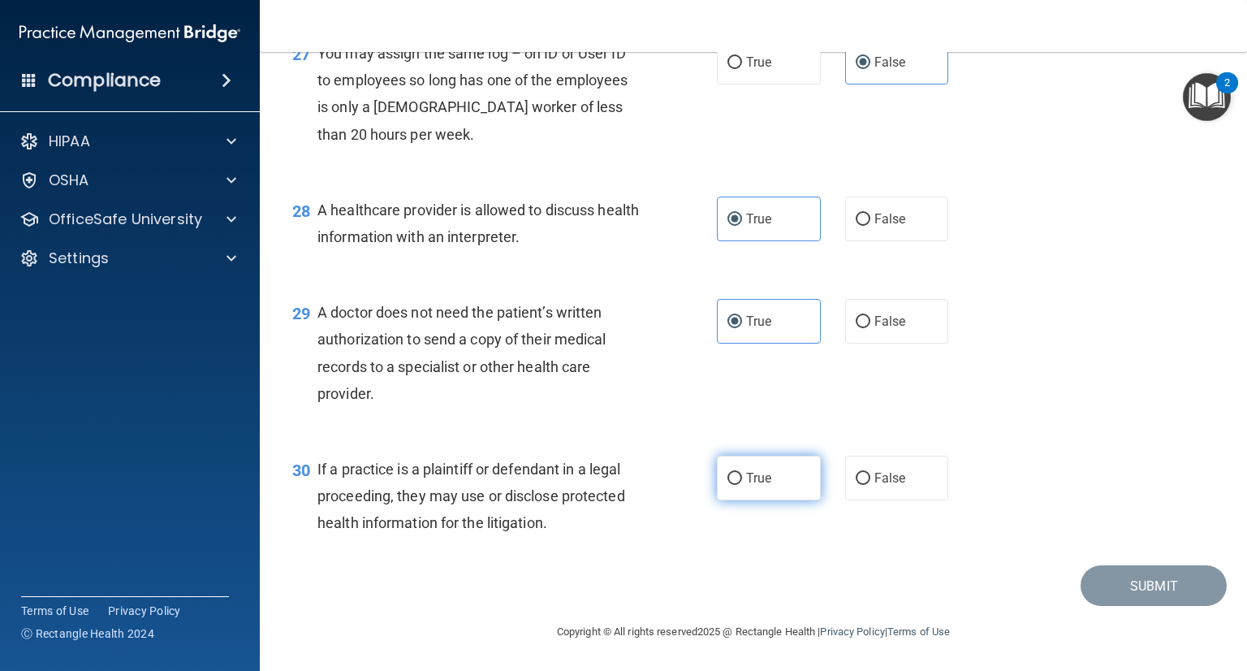
click at [723, 477] on label "True" at bounding box center [769, 478] width 104 height 45
click at [728, 477] on input "True" at bounding box center [735, 479] width 15 height 12
radio input "true"
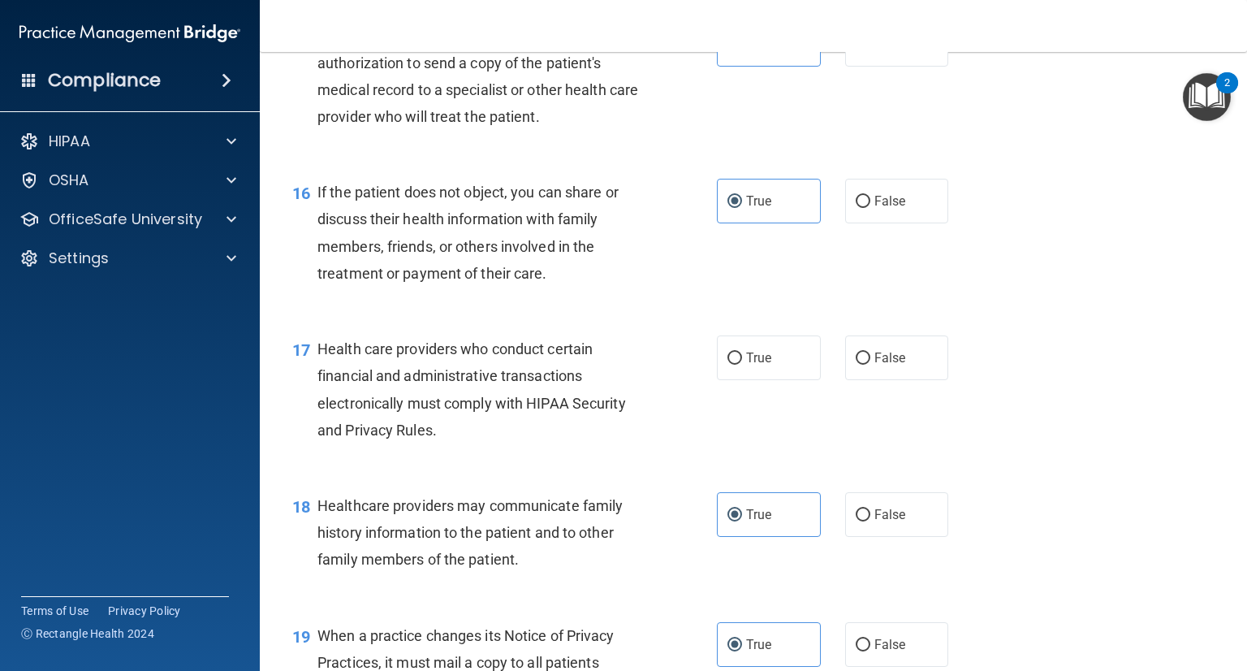
scroll to position [2140, 0]
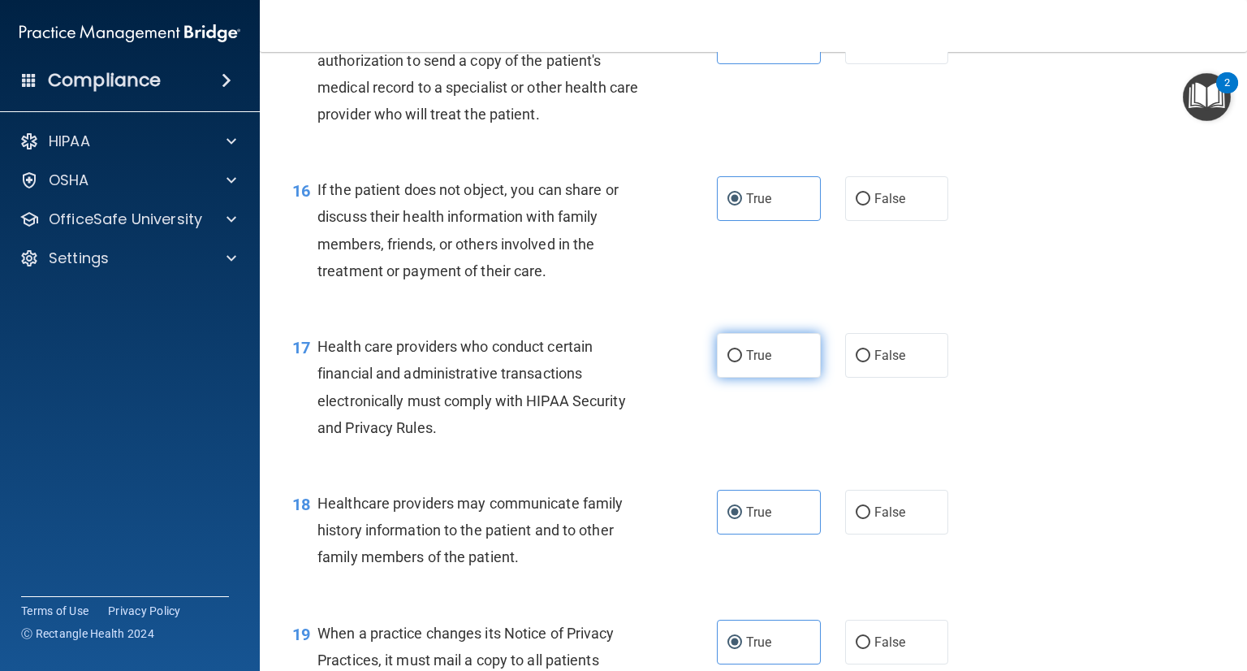
click at [754, 362] on span "True" at bounding box center [758, 355] width 25 height 15
click at [742, 362] on input "True" at bounding box center [735, 356] width 15 height 12
radio input "true"
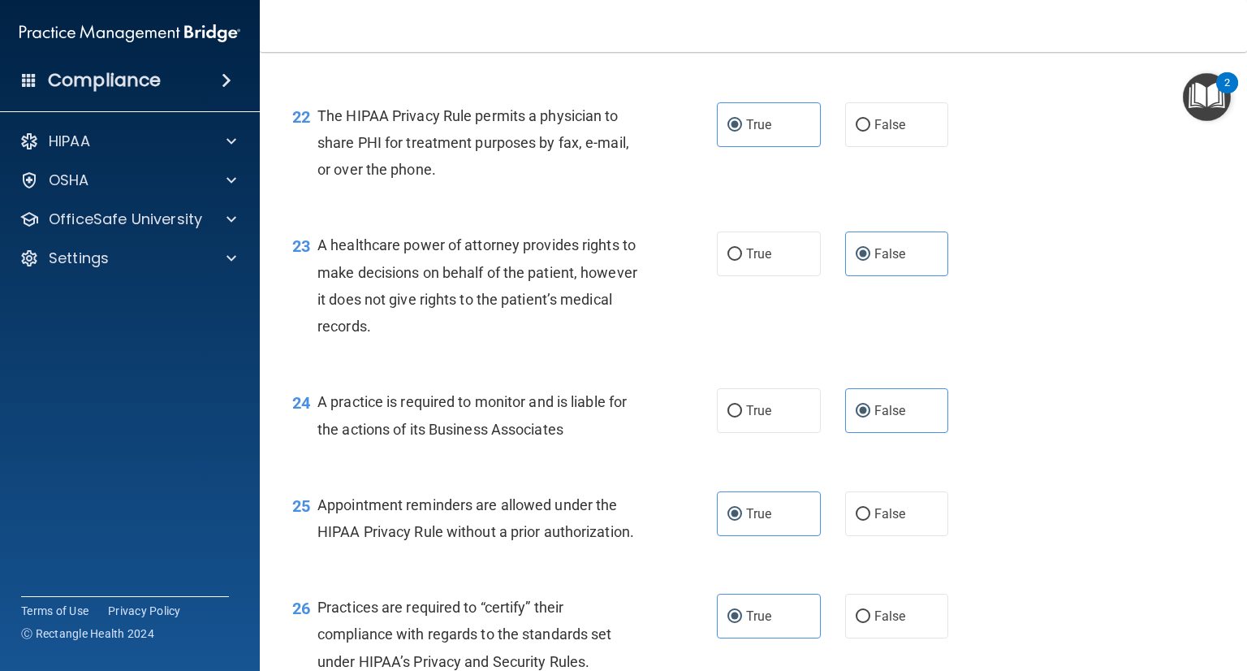
scroll to position [3757, 0]
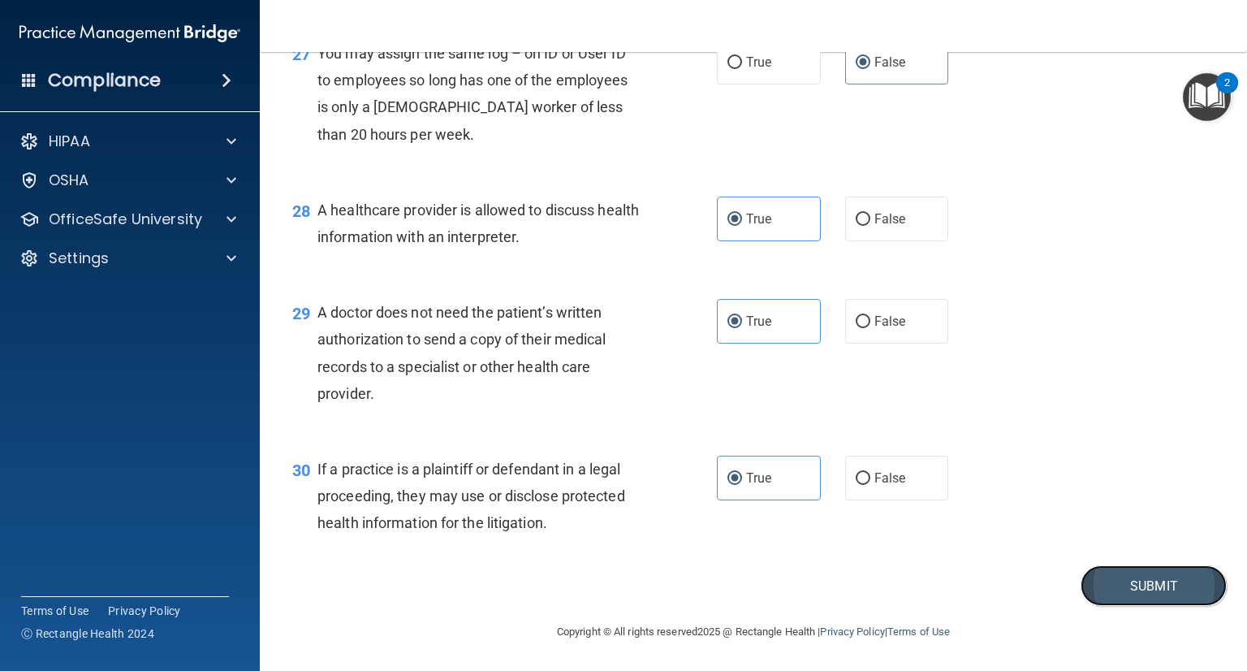
click at [1103, 585] on button "Submit" at bounding box center [1154, 585] width 146 height 41
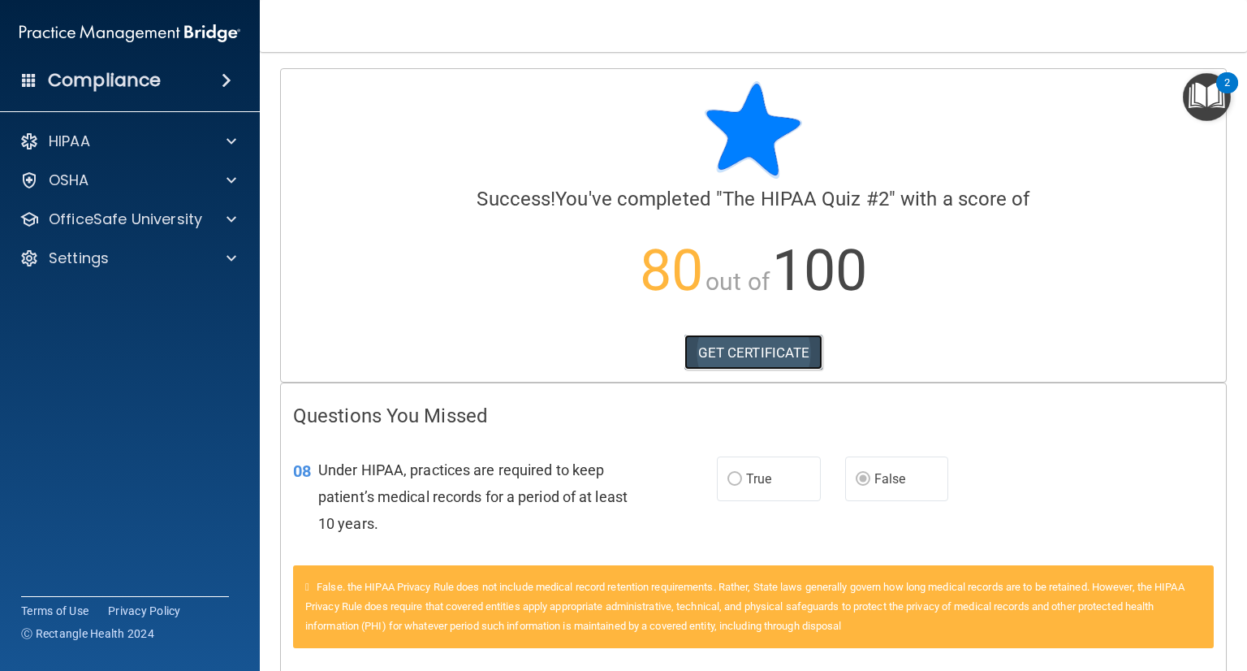
click at [765, 357] on link "GET CERTIFICATE" at bounding box center [754, 353] width 139 height 36
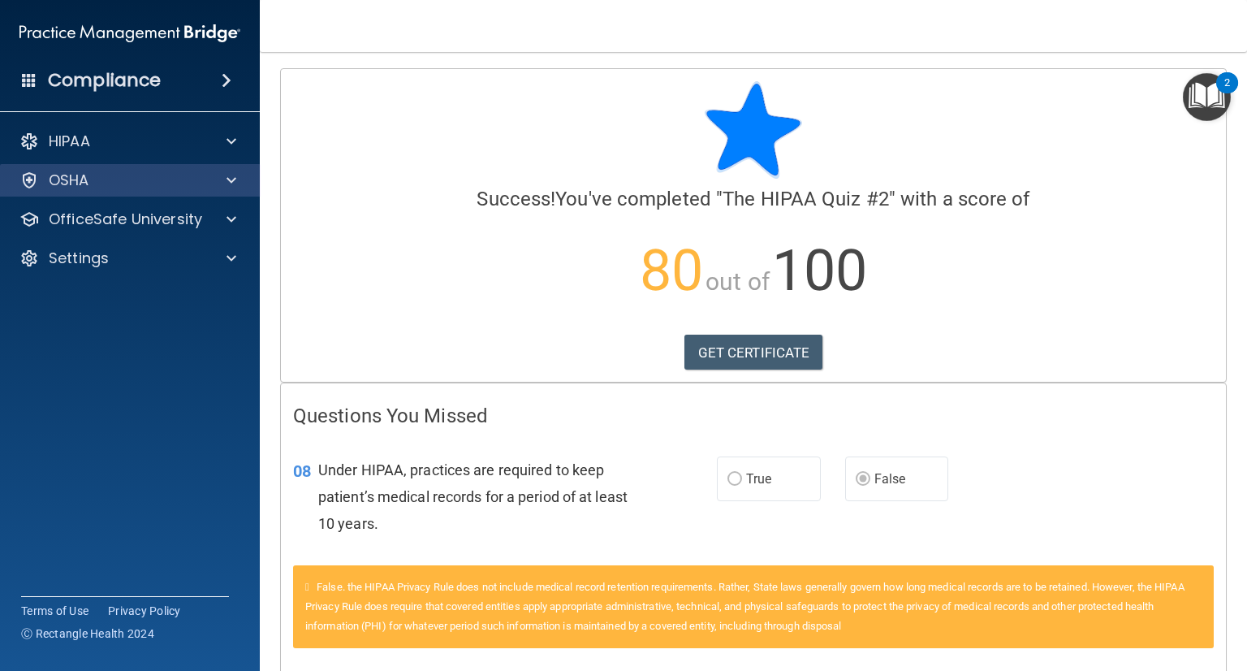
click at [86, 196] on div "OSHA" at bounding box center [130, 180] width 261 height 32
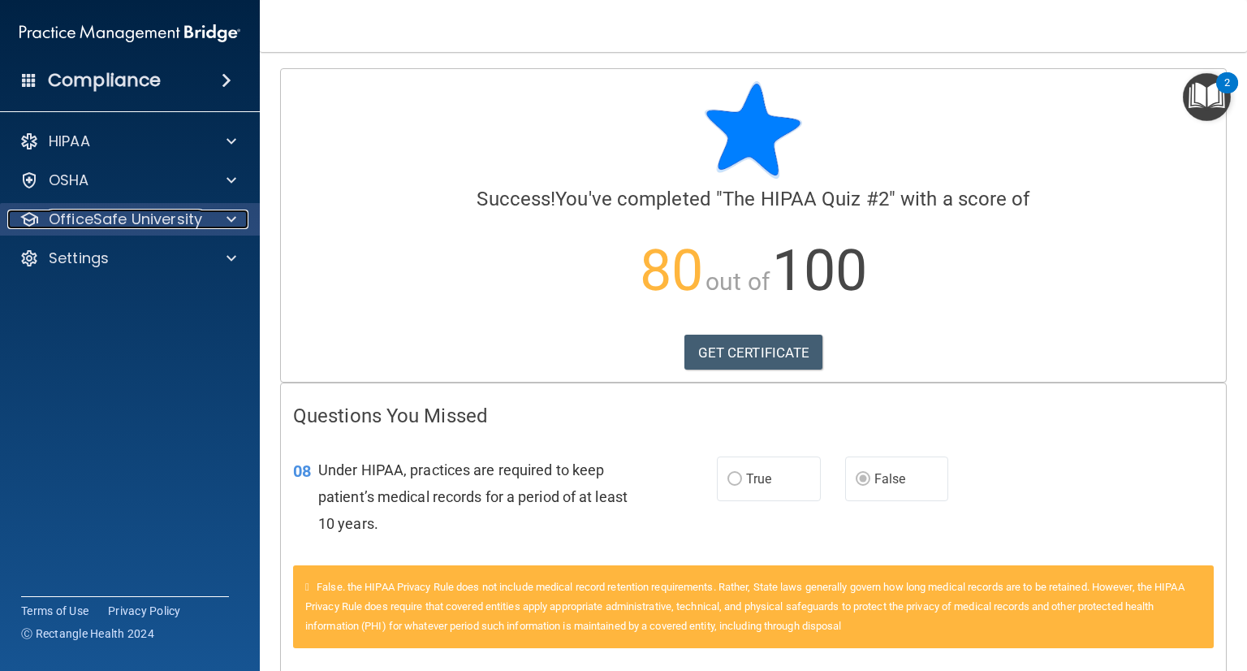
click at [131, 224] on p "OfficeSafe University" at bounding box center [125, 219] width 153 height 19
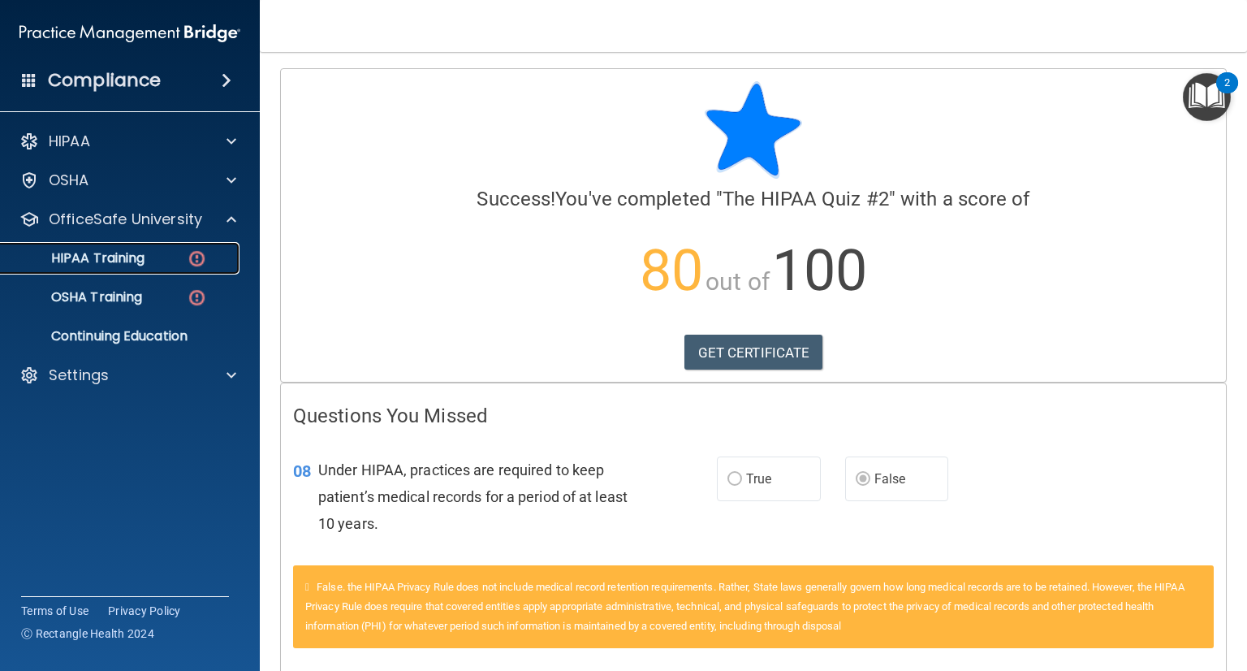
click at [112, 253] on p "HIPAA Training" at bounding box center [78, 258] width 134 height 16
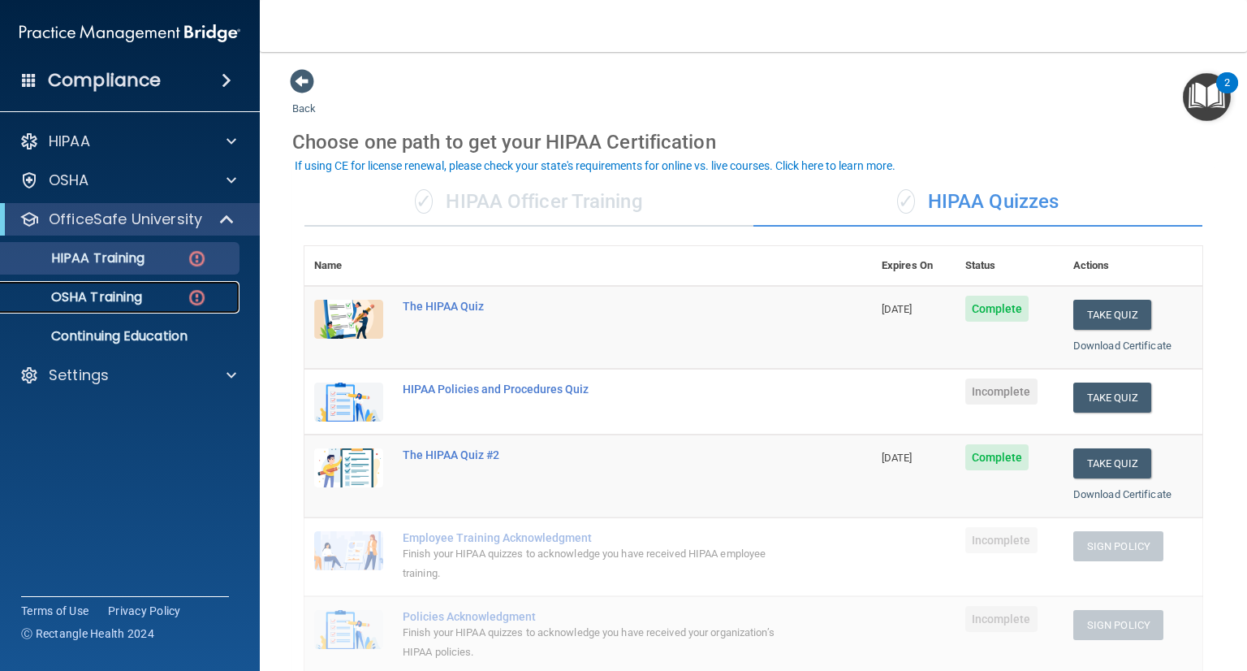
click at [140, 310] on link "OSHA Training" at bounding box center [112, 297] width 256 height 32
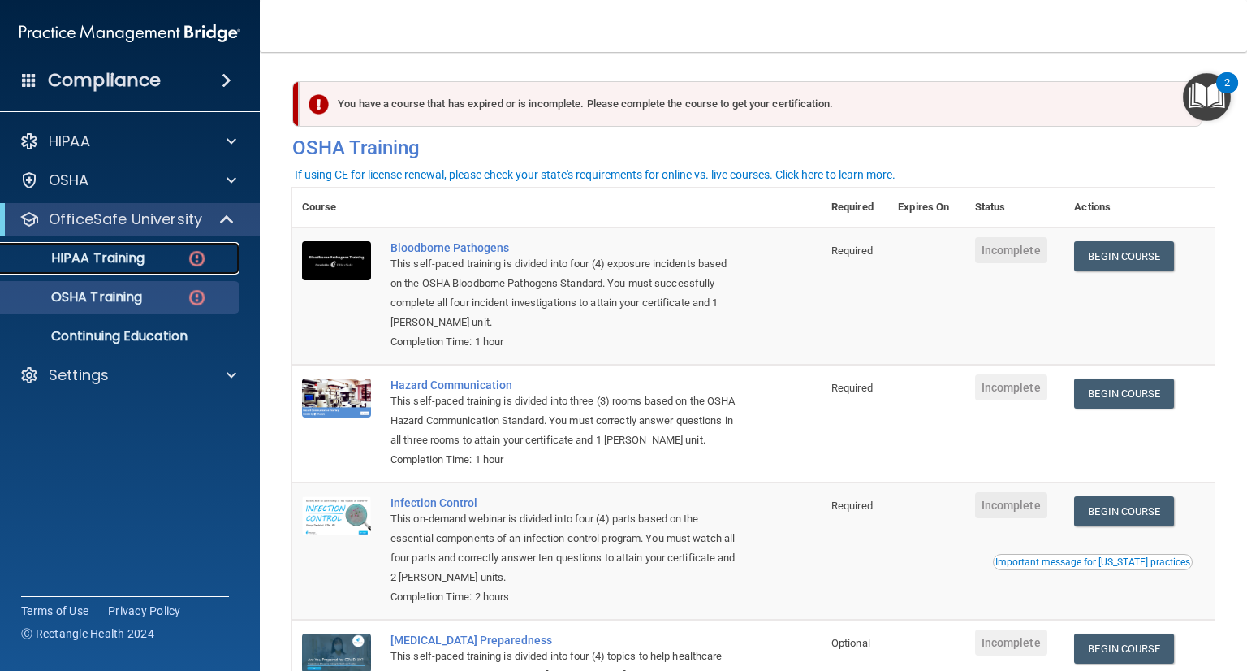
click at [176, 258] on div "HIPAA Training" at bounding box center [122, 258] width 222 height 16
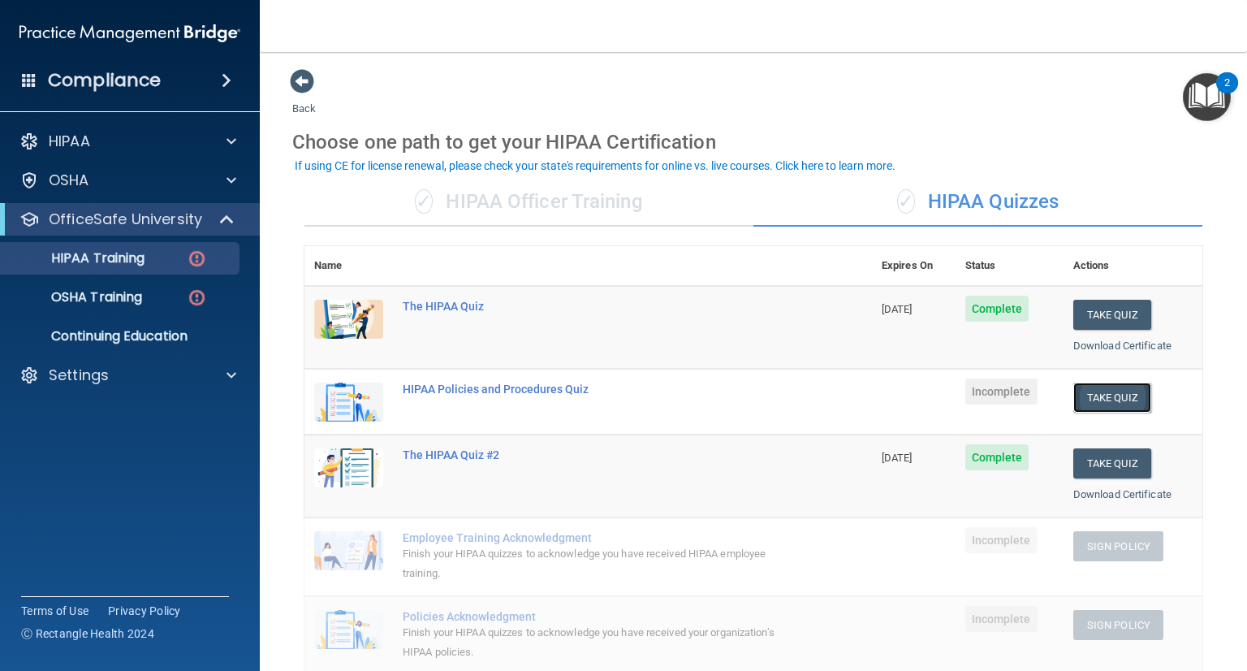
click at [1083, 398] on button "Take Quiz" at bounding box center [1113, 397] width 78 height 30
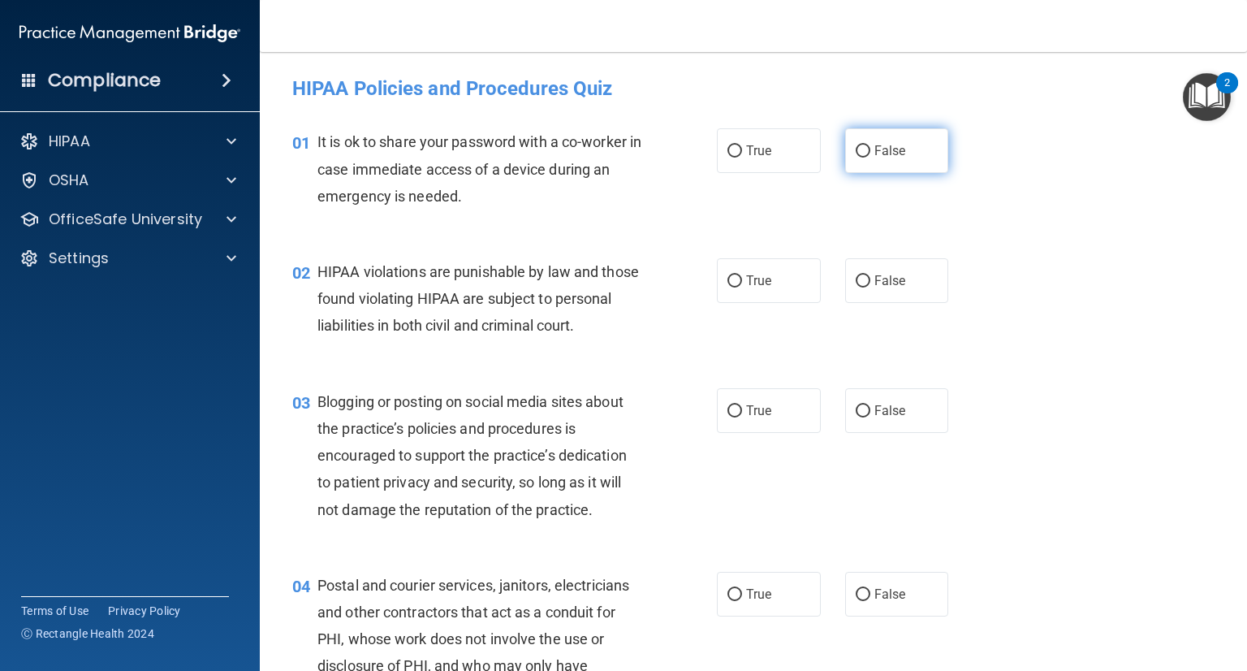
click at [930, 142] on label "False" at bounding box center [897, 150] width 104 height 45
click at [871, 145] on input "False" at bounding box center [863, 151] width 15 height 12
radio input "true"
click at [758, 287] on span "True" at bounding box center [758, 280] width 25 height 15
click at [742, 287] on input "True" at bounding box center [735, 281] width 15 height 12
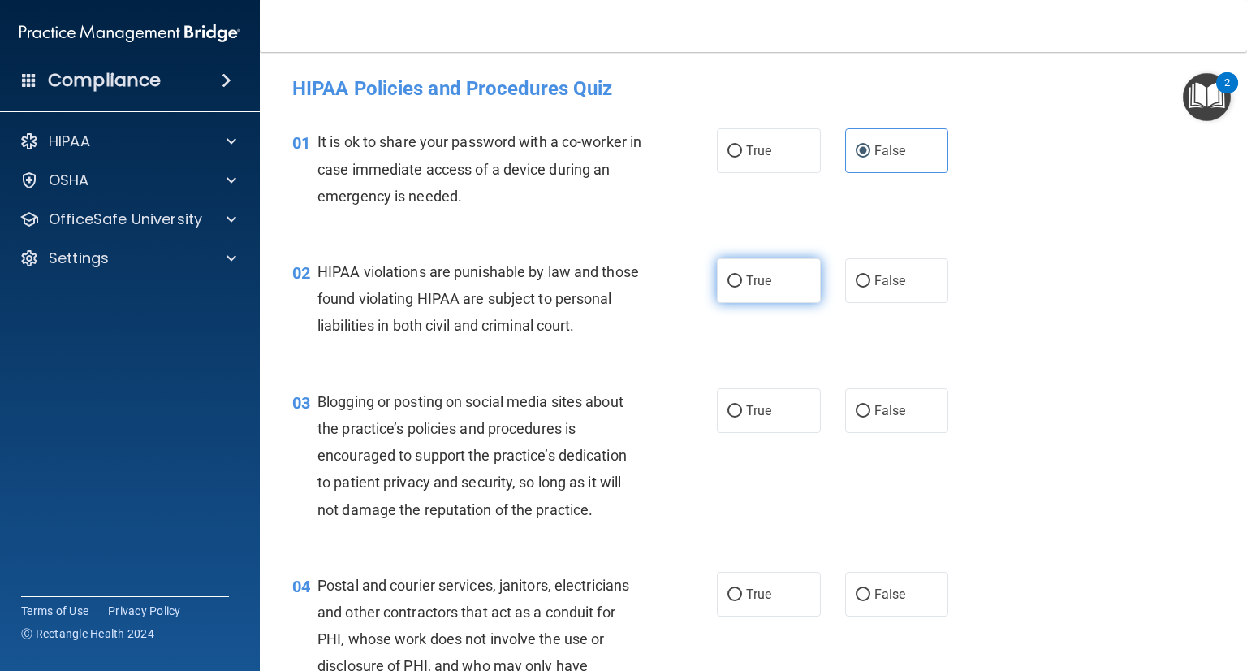
radio input "true"
click at [775, 396] on label "True" at bounding box center [769, 410] width 104 height 45
click at [742, 405] on input "True" at bounding box center [735, 411] width 15 height 12
radio input "true"
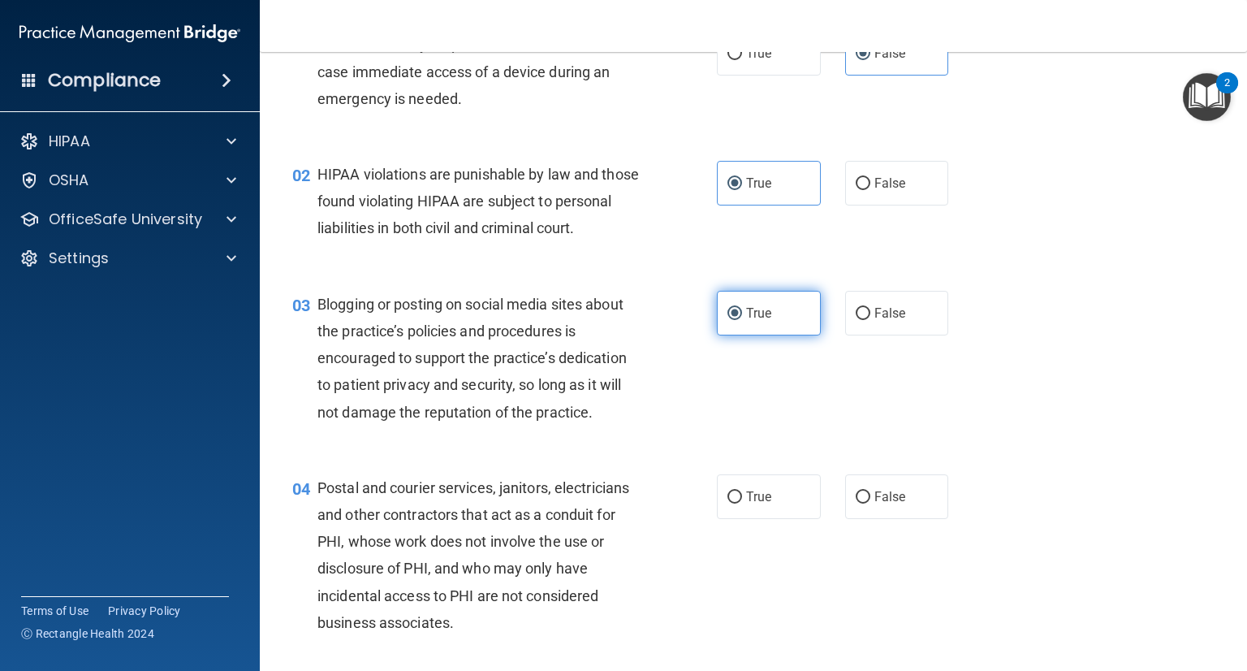
scroll to position [110, 0]
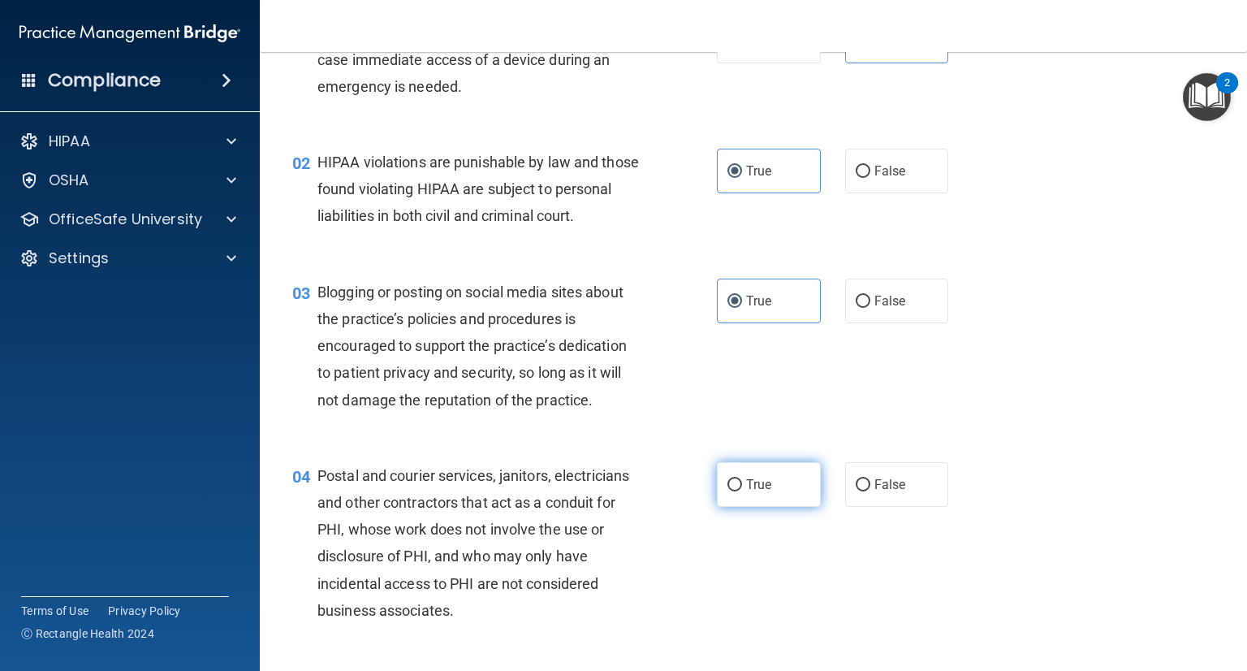
click at [758, 469] on label "True" at bounding box center [769, 484] width 104 height 45
click at [742, 479] on input "True" at bounding box center [735, 485] width 15 height 12
radio input "true"
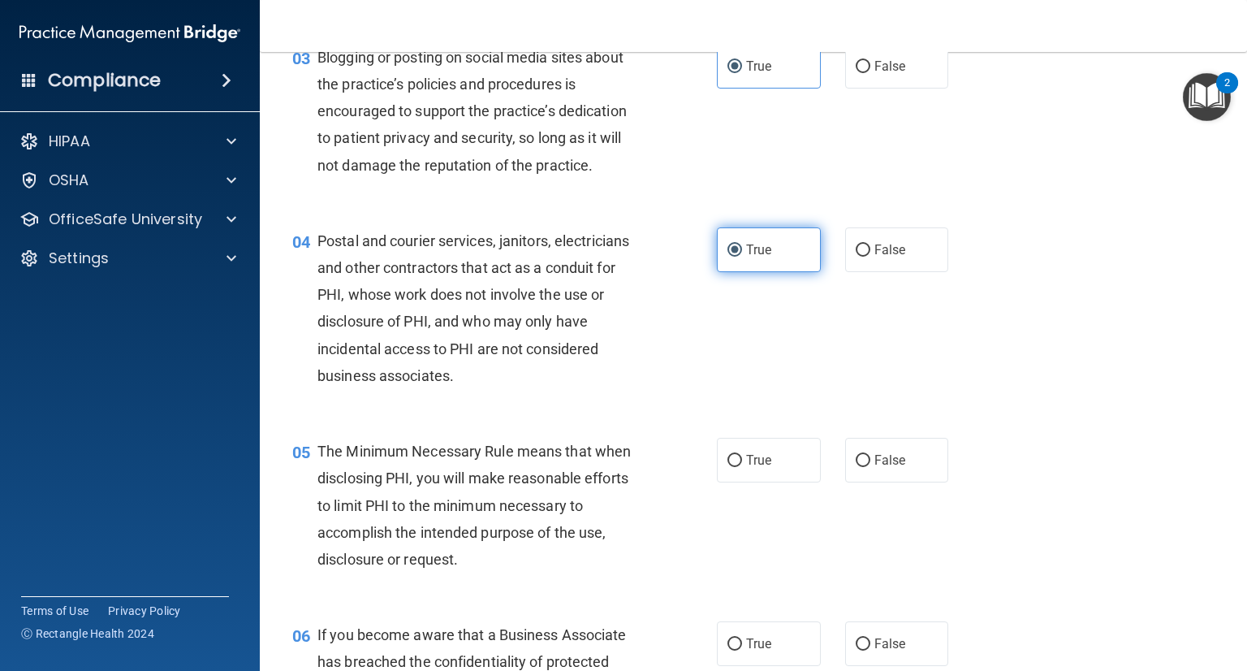
scroll to position [365, 0]
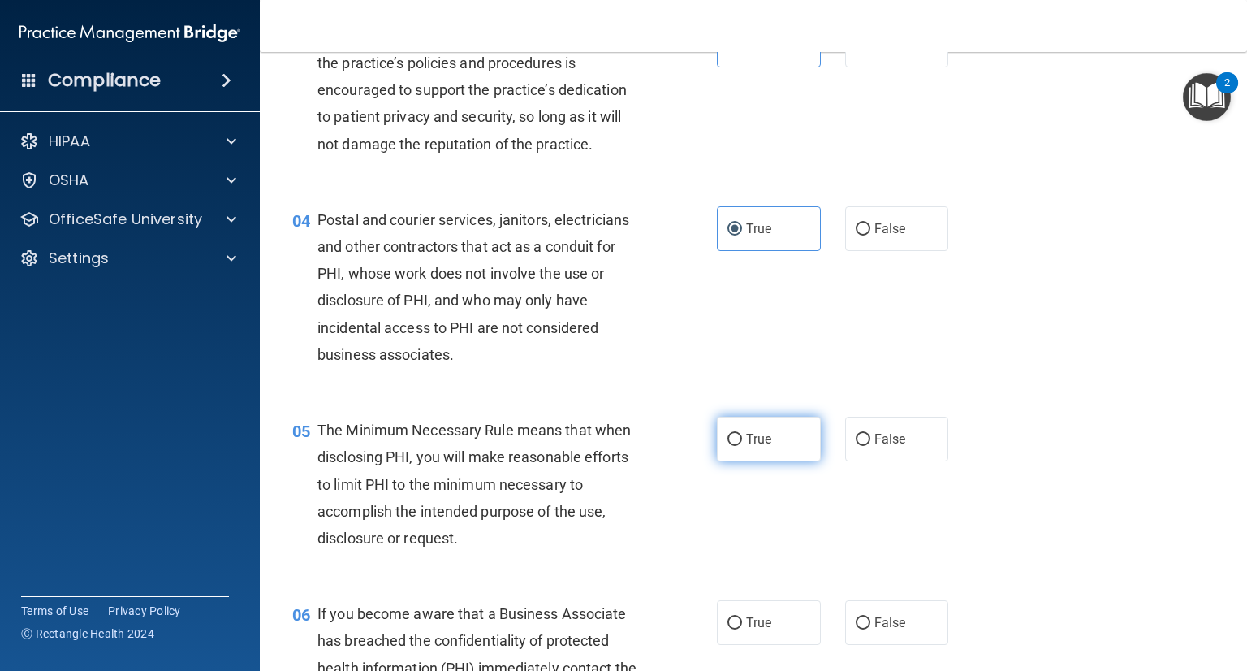
click at [771, 455] on label "True" at bounding box center [769, 439] width 104 height 45
click at [742, 446] on input "True" at bounding box center [735, 440] width 15 height 12
radio input "true"
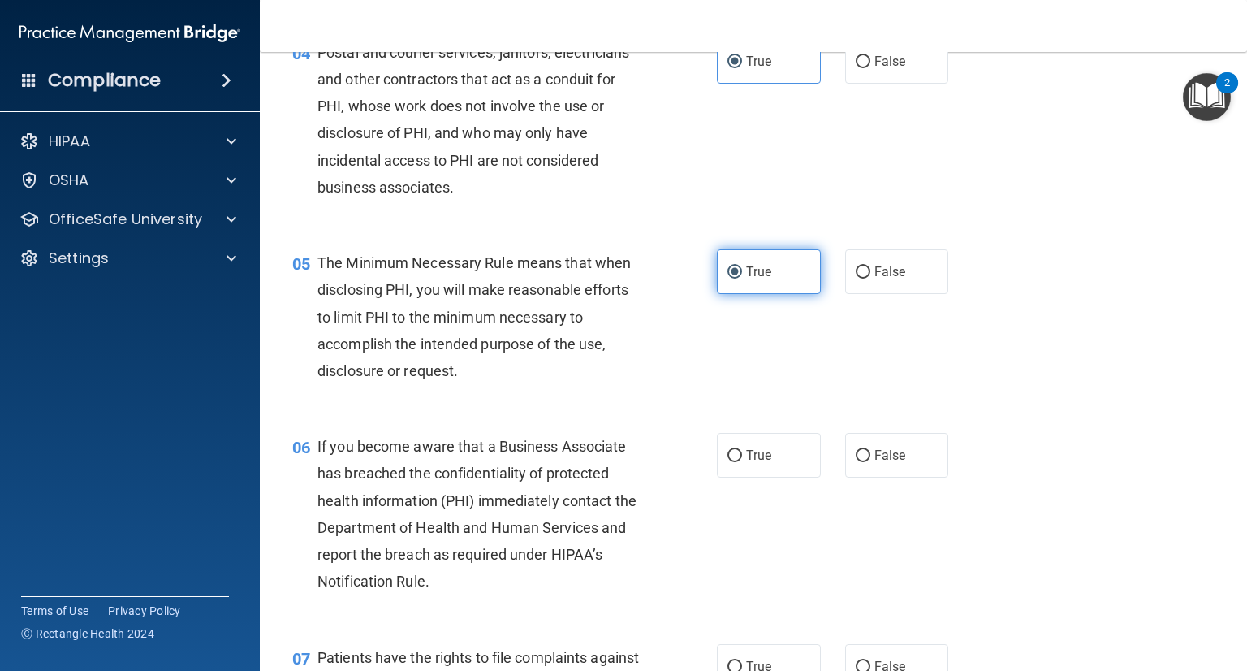
scroll to position [539, 0]
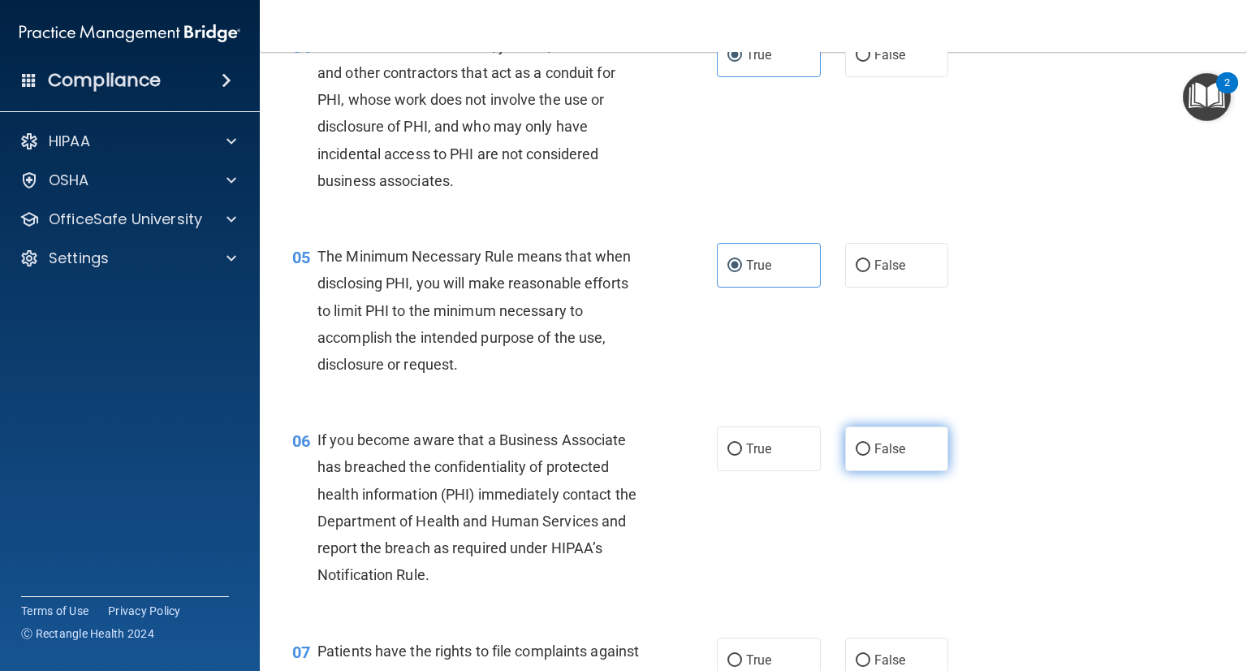
click at [871, 444] on label "False" at bounding box center [897, 448] width 104 height 45
click at [871, 444] on input "False" at bounding box center [863, 449] width 15 height 12
radio input "true"
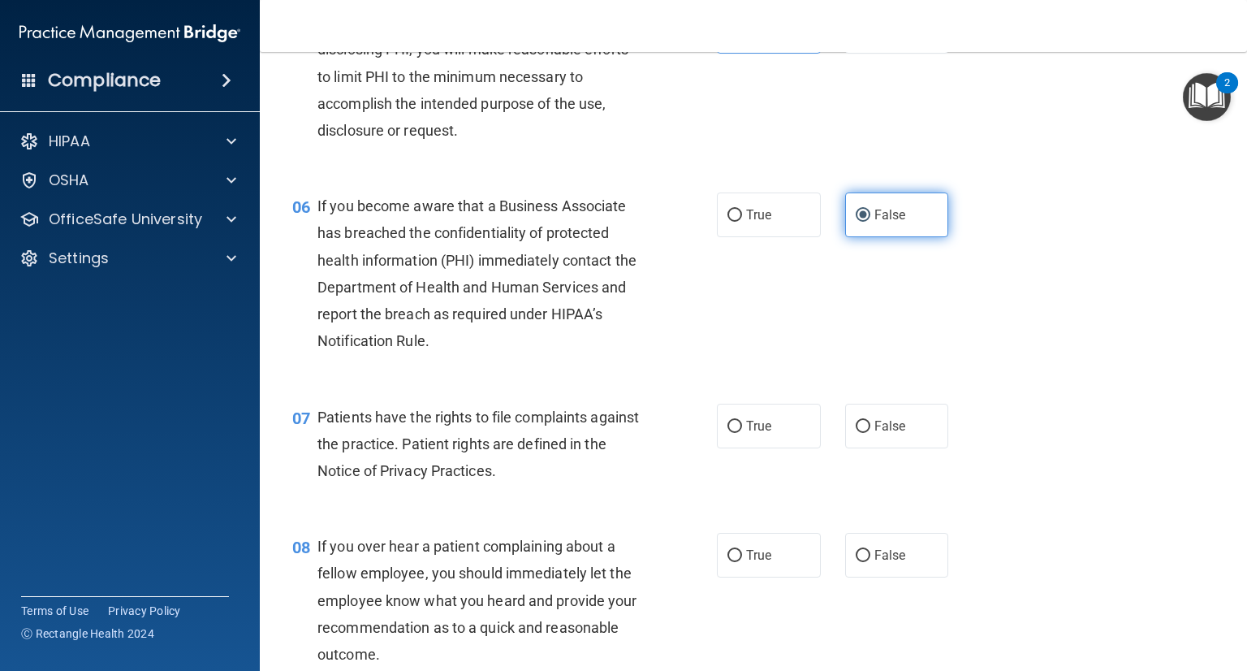
scroll to position [779, 0]
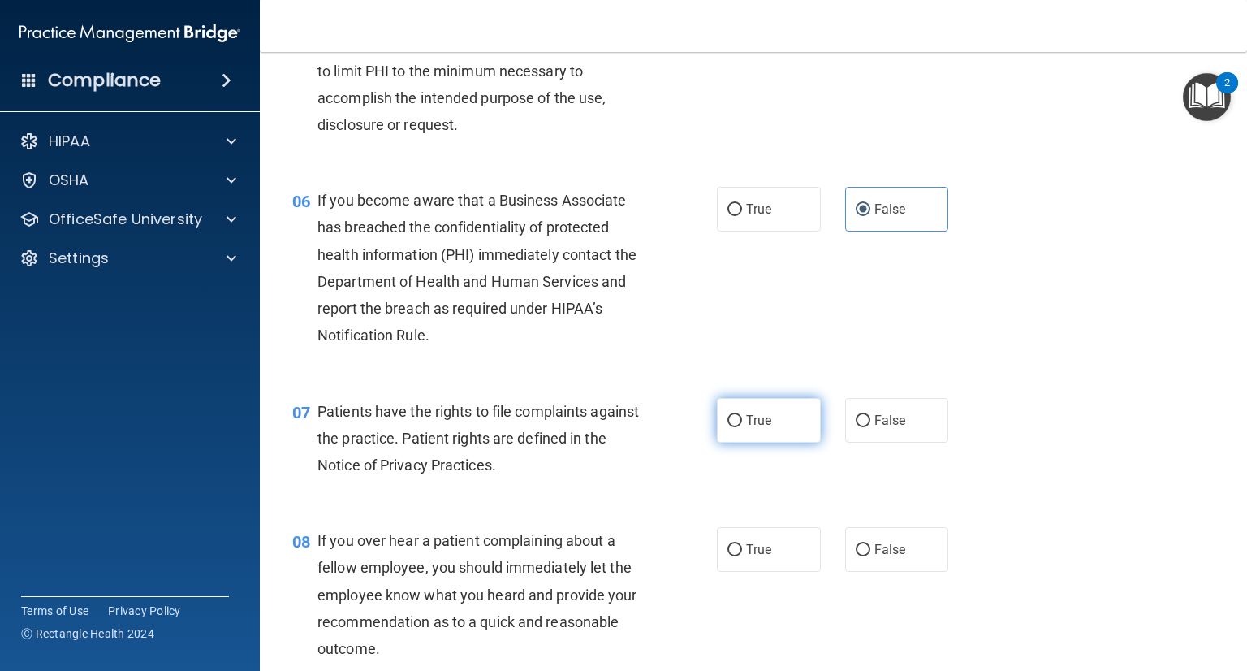
click at [758, 429] on label "True" at bounding box center [769, 420] width 104 height 45
click at [742, 427] on input "True" at bounding box center [735, 421] width 15 height 12
radio input "true"
click at [772, 539] on label "True" at bounding box center [769, 549] width 104 height 45
click at [742, 544] on input "True" at bounding box center [735, 550] width 15 height 12
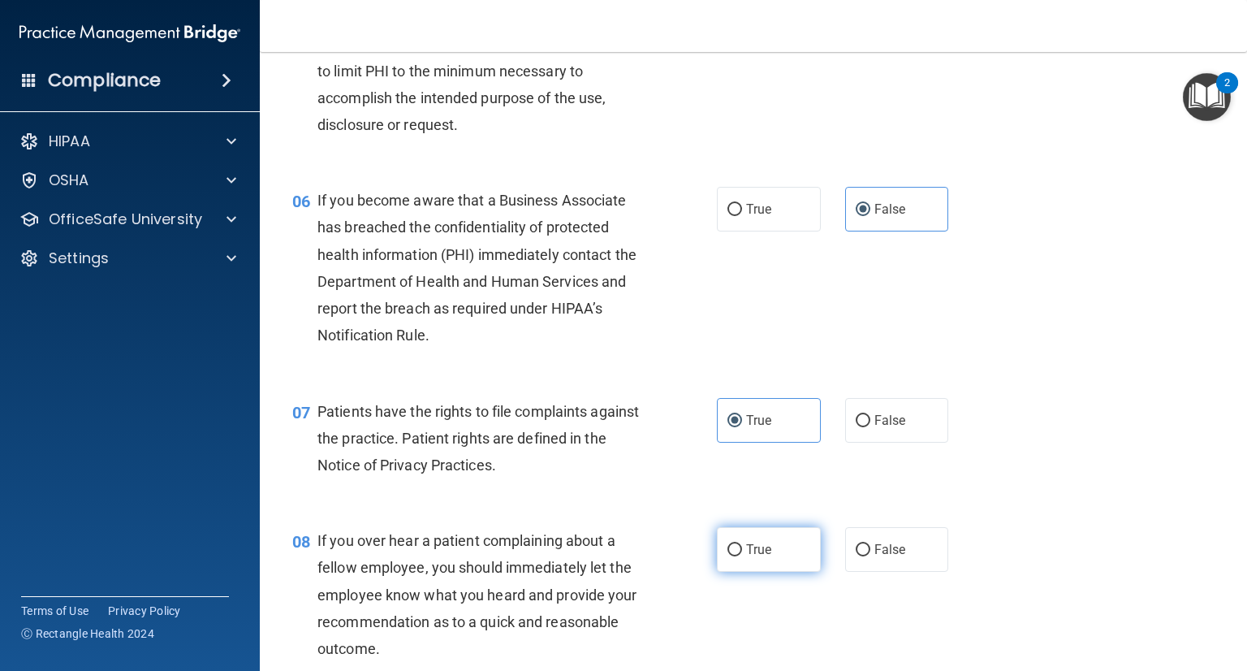
radio input "true"
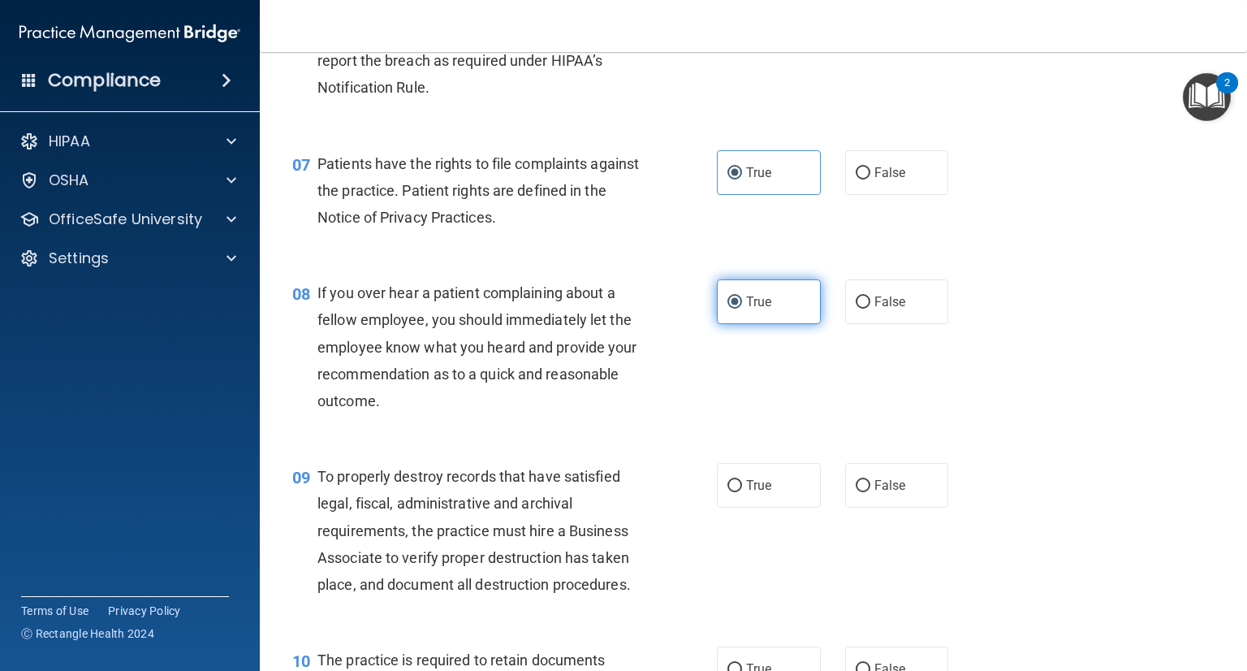
scroll to position [1032, 0]
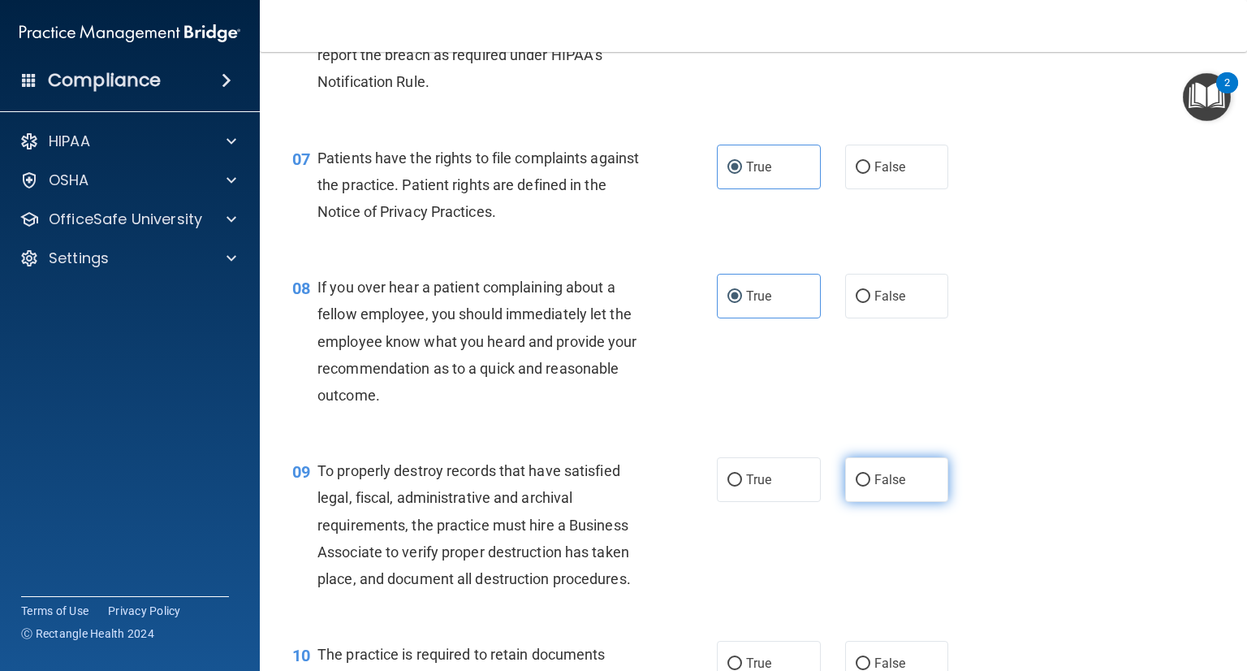
click at [850, 484] on label "False" at bounding box center [897, 479] width 104 height 45
click at [856, 484] on input "False" at bounding box center [863, 480] width 15 height 12
radio input "true"
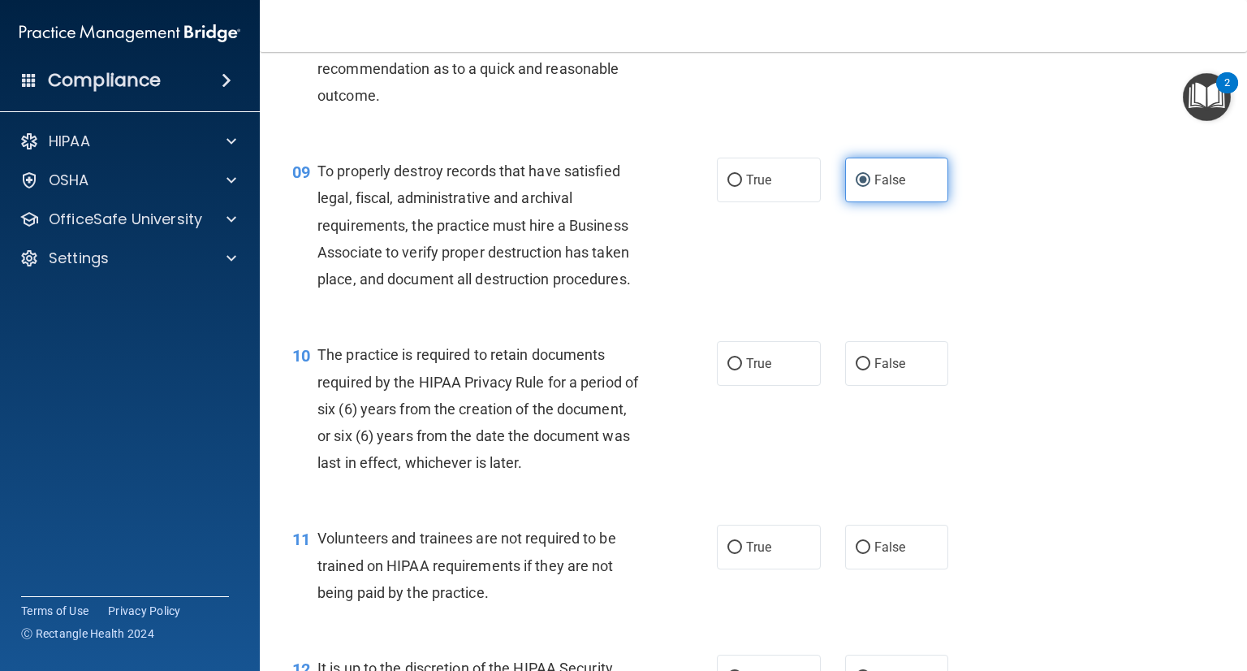
scroll to position [1332, 0]
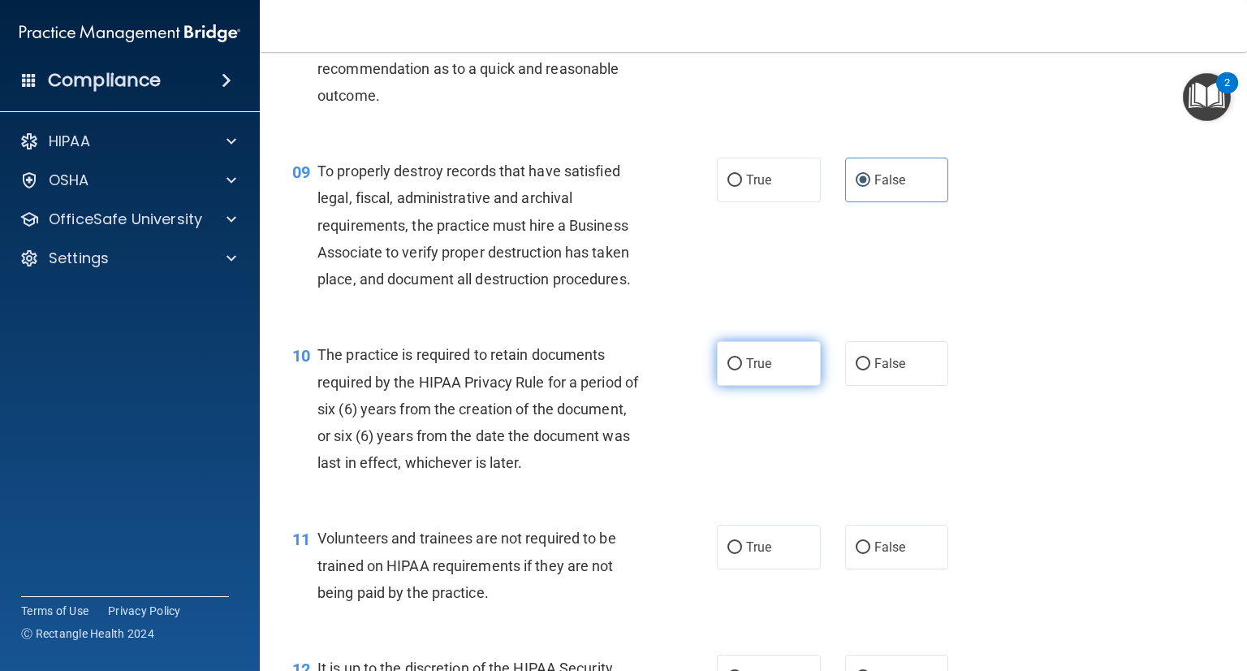
click at [750, 363] on span "True" at bounding box center [758, 363] width 25 height 15
click at [742, 363] on input "True" at bounding box center [735, 364] width 15 height 12
radio input "true"
click at [877, 535] on label "False" at bounding box center [897, 547] width 104 height 45
click at [871, 542] on input "False" at bounding box center [863, 548] width 15 height 12
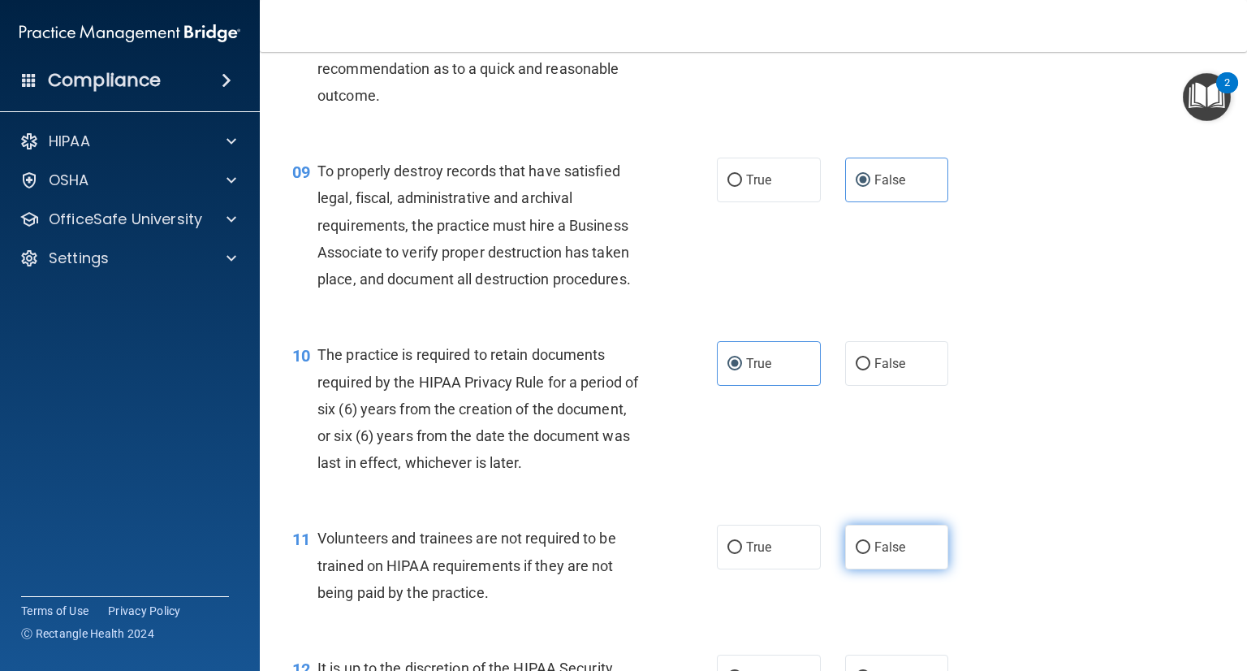
radio input "true"
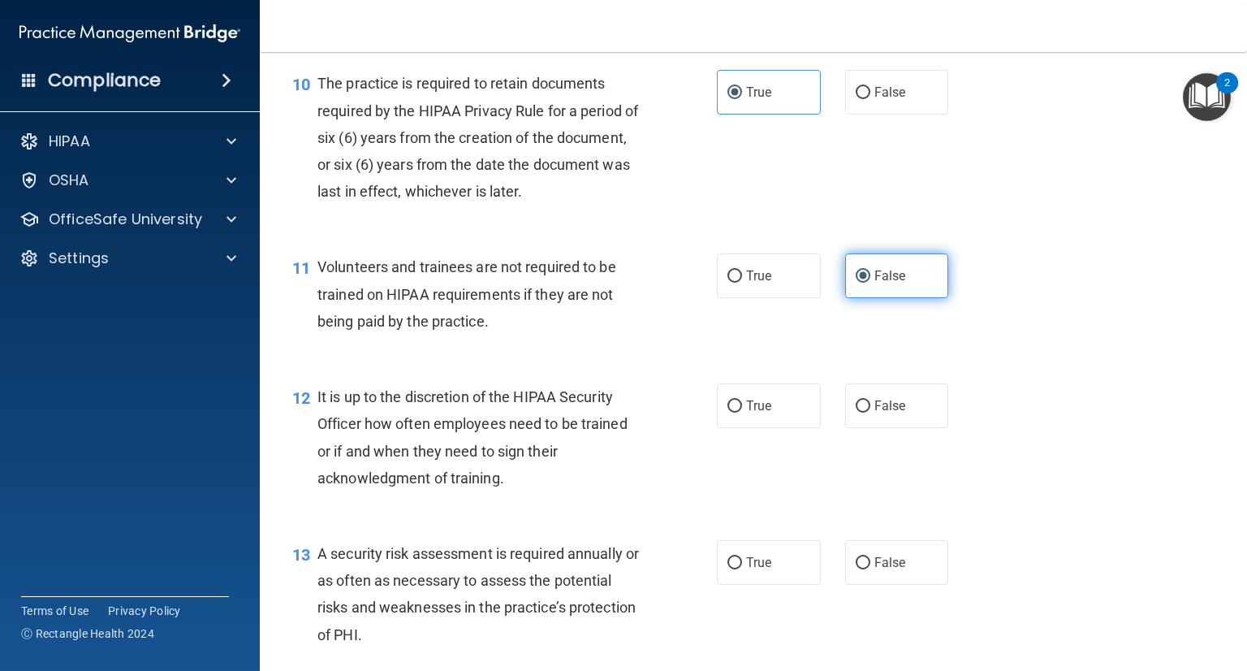
scroll to position [1604, 0]
click at [904, 417] on label "False" at bounding box center [897, 404] width 104 height 45
click at [871, 412] on input "False" at bounding box center [863, 406] width 15 height 12
radio input "true"
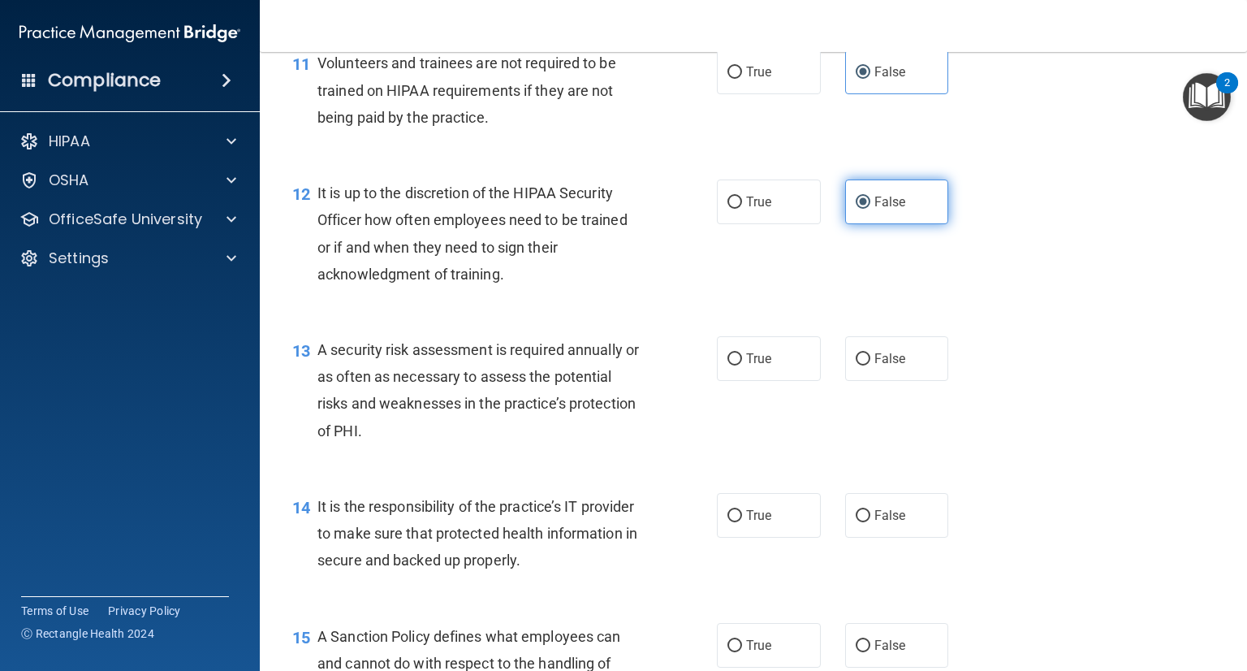
scroll to position [1809, 0]
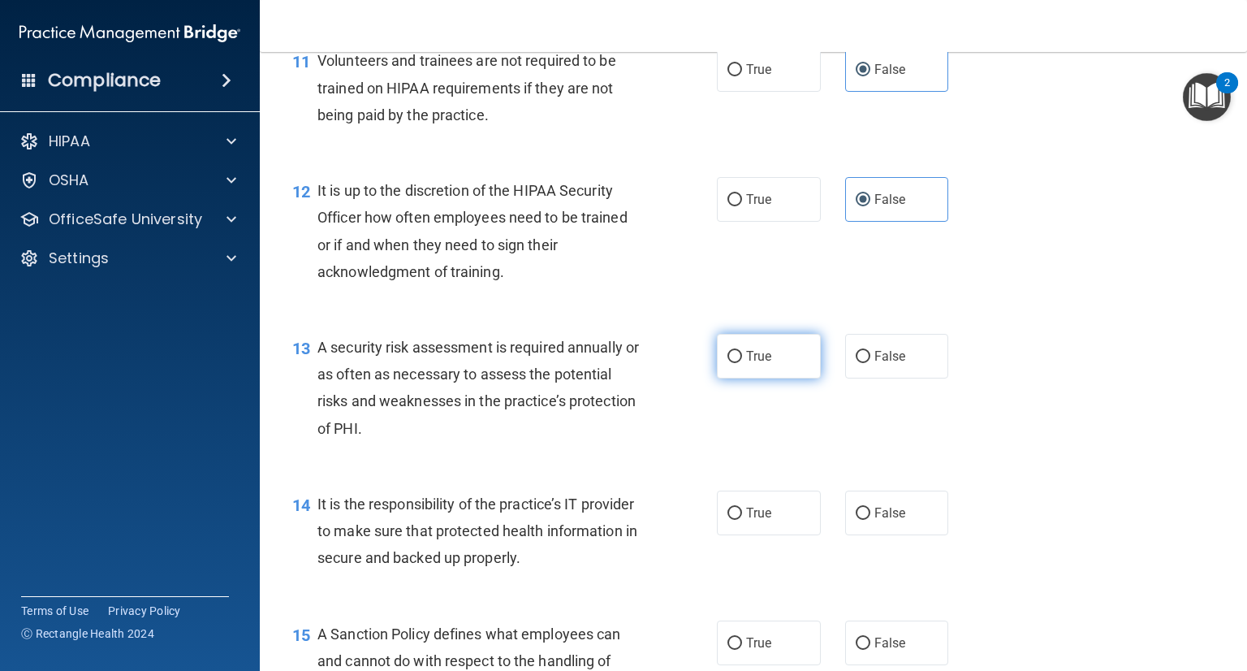
click at [778, 365] on label "True" at bounding box center [769, 356] width 104 height 45
click at [742, 363] on input "True" at bounding box center [735, 357] width 15 height 12
radio input "true"
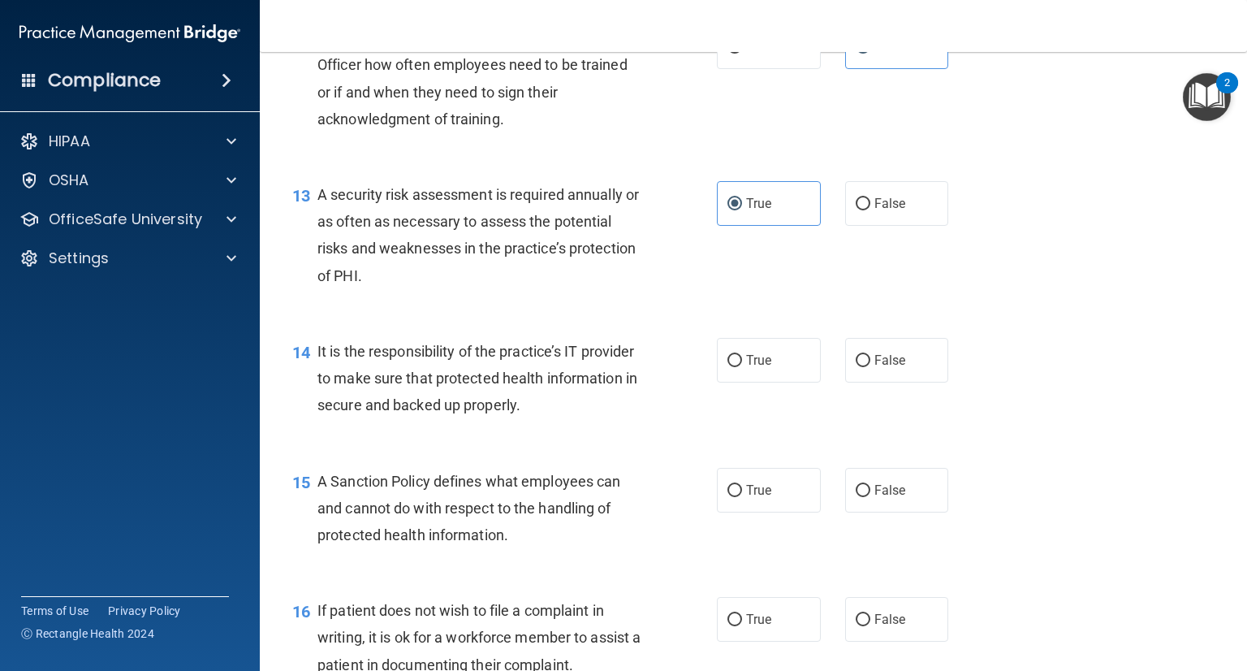
scroll to position [1964, 0]
click at [740, 354] on input "True" at bounding box center [735, 359] width 15 height 12
radio input "true"
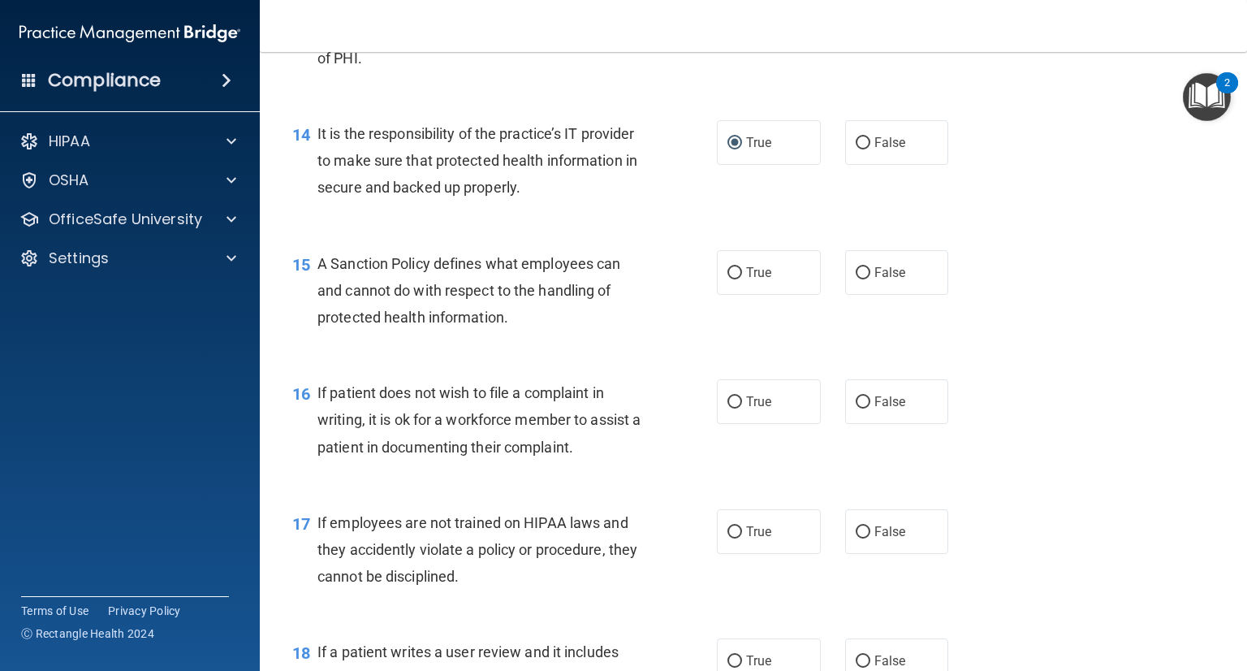
scroll to position [2180, 0]
click at [859, 540] on label "False" at bounding box center [897, 530] width 104 height 45
click at [859, 538] on input "False" at bounding box center [863, 531] width 15 height 12
radio input "true"
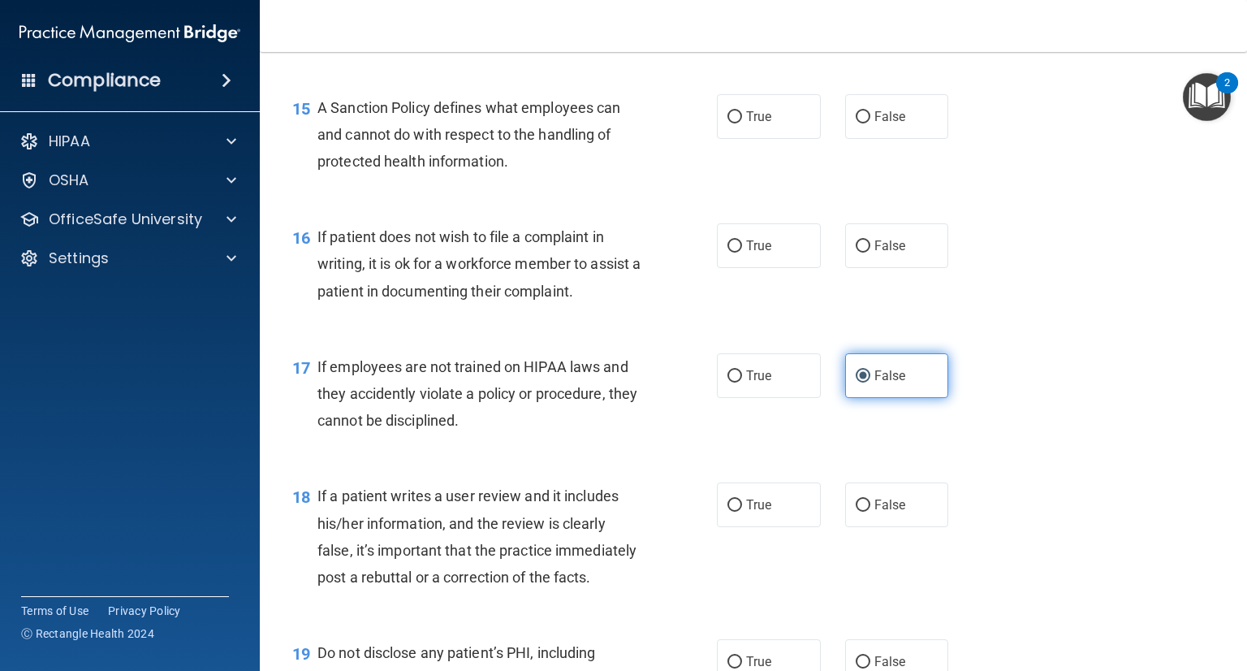
scroll to position [2347, 0]
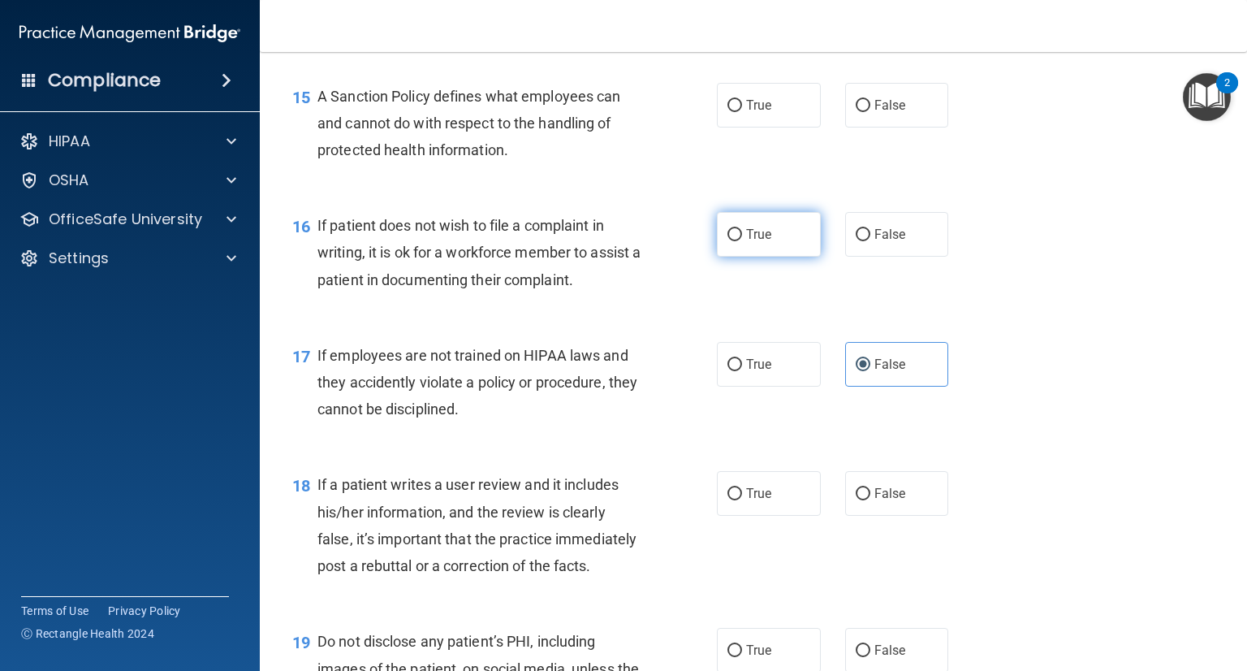
click at [746, 244] on label "True" at bounding box center [769, 234] width 104 height 45
click at [742, 241] on input "True" at bounding box center [735, 235] width 15 height 12
radio input "true"
click at [862, 488] on input "False" at bounding box center [863, 494] width 15 height 12
radio input "true"
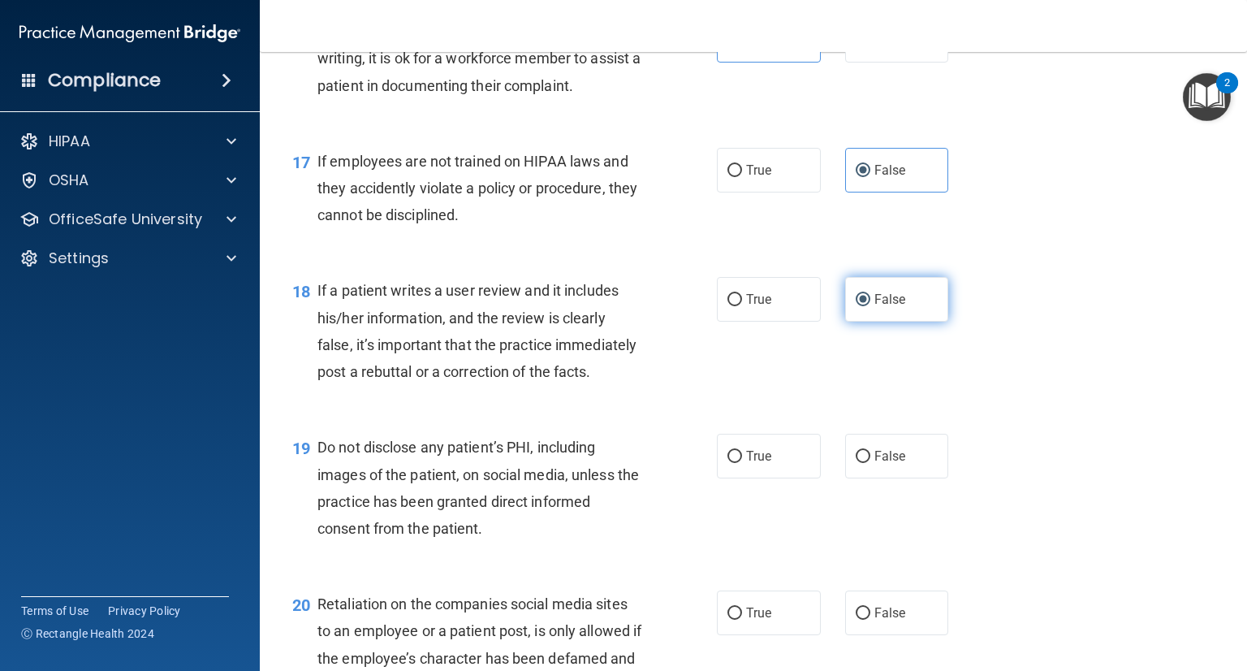
scroll to position [2550, 0]
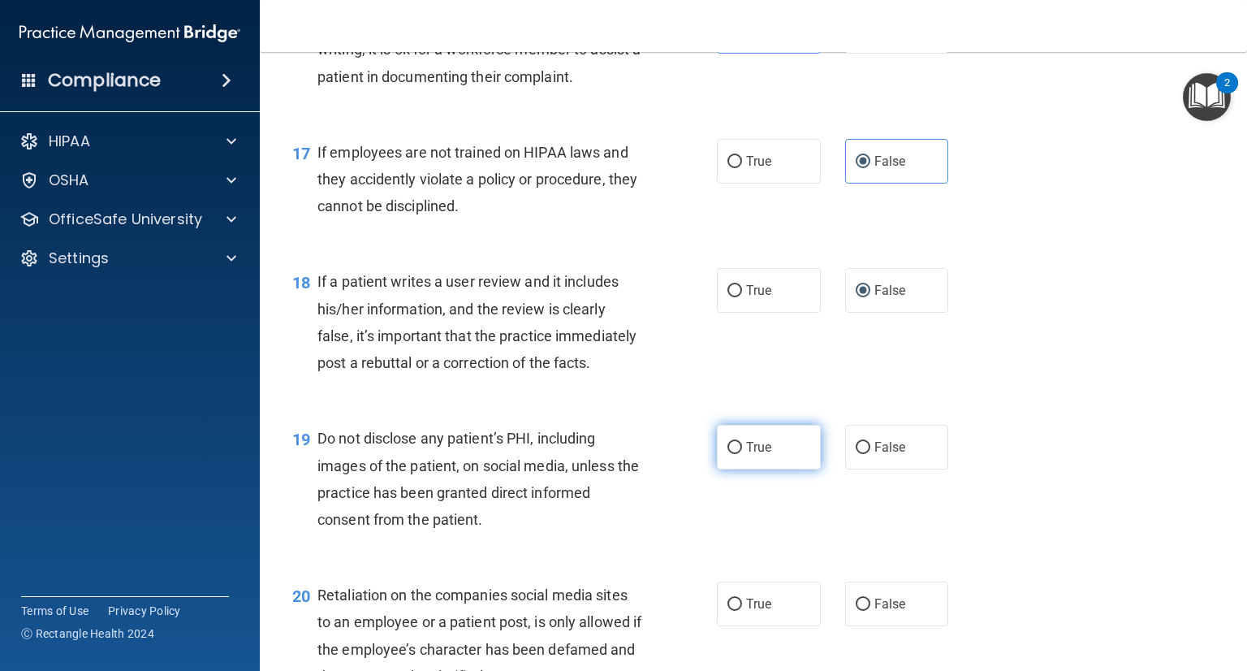
click at [750, 443] on span "True" at bounding box center [758, 446] width 25 height 15
click at [742, 443] on input "True" at bounding box center [735, 448] width 15 height 12
radio input "true"
click at [882, 447] on span "False" at bounding box center [891, 446] width 32 height 15
click at [871, 447] on input "False" at bounding box center [863, 448] width 15 height 12
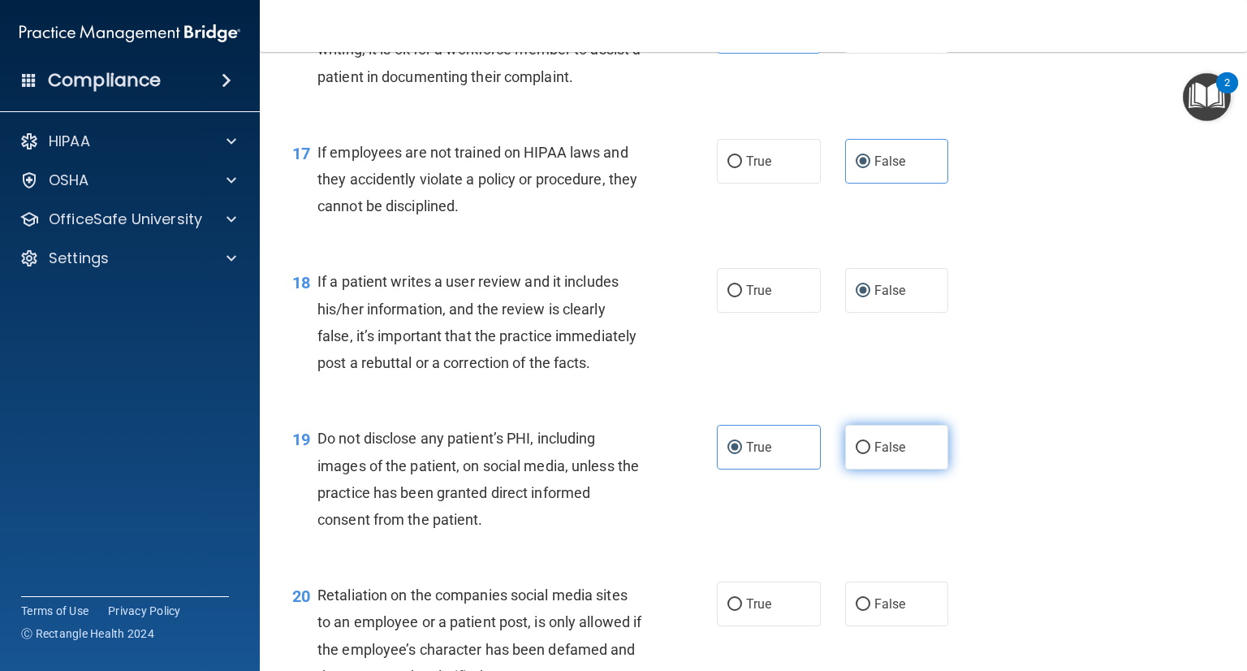
radio input "true"
radio input "false"
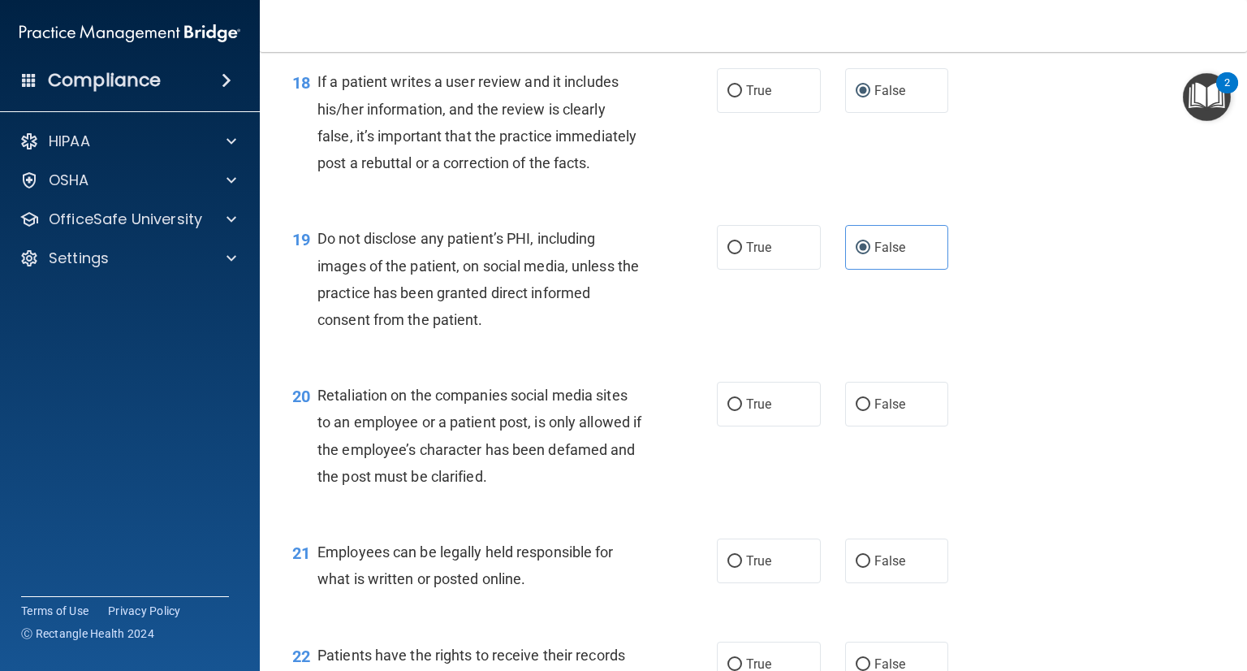
scroll to position [2750, 0]
click at [892, 409] on span "False" at bounding box center [891, 402] width 32 height 15
click at [871, 409] on input "False" at bounding box center [863, 404] width 15 height 12
radio input "true"
click at [728, 552] on label "True" at bounding box center [769, 560] width 104 height 45
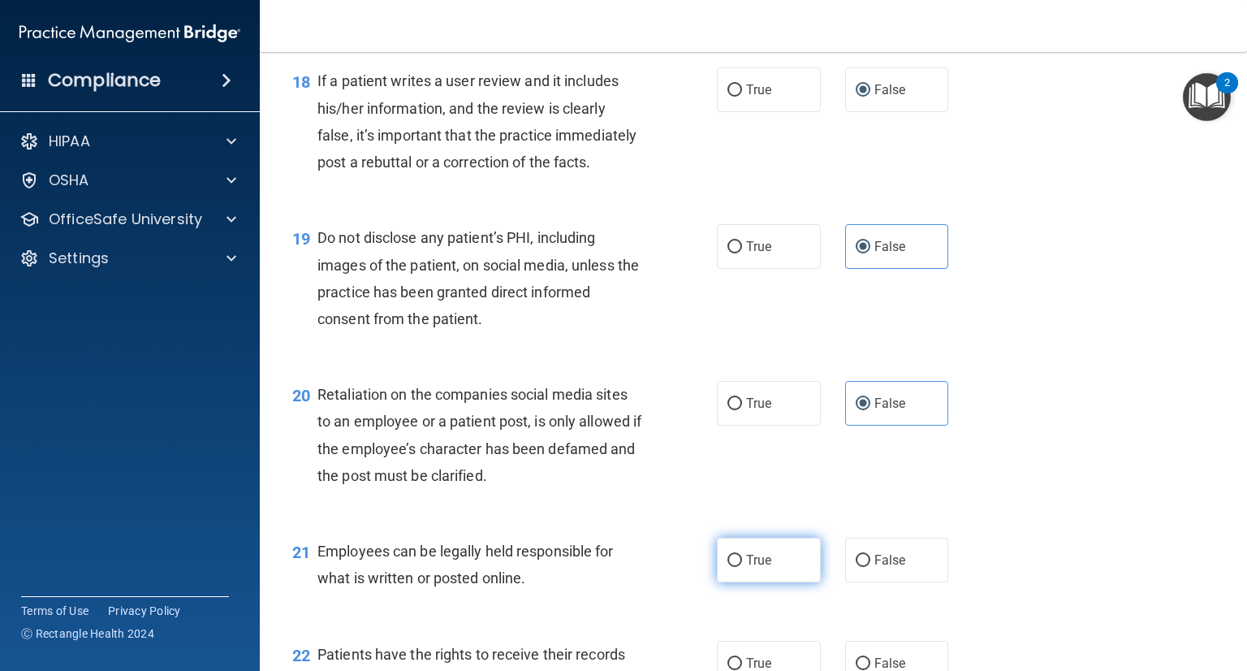
click at [728, 555] on input "True" at bounding box center [735, 561] width 15 height 12
radio input "true"
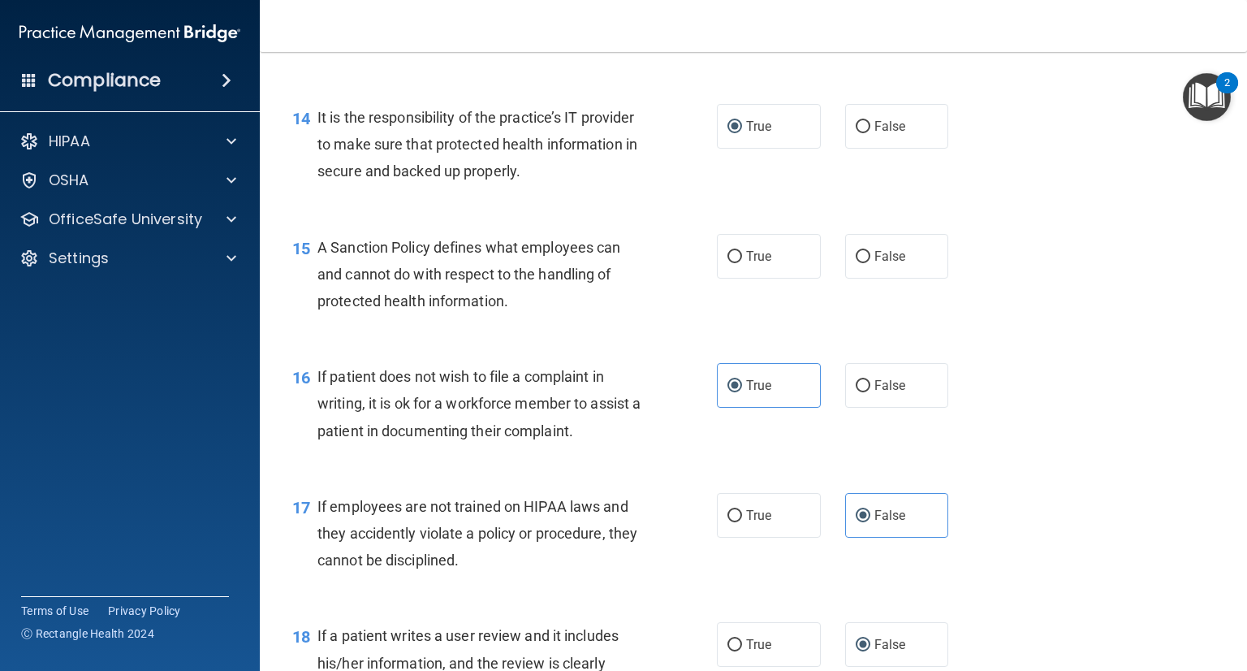
scroll to position [2189, 0]
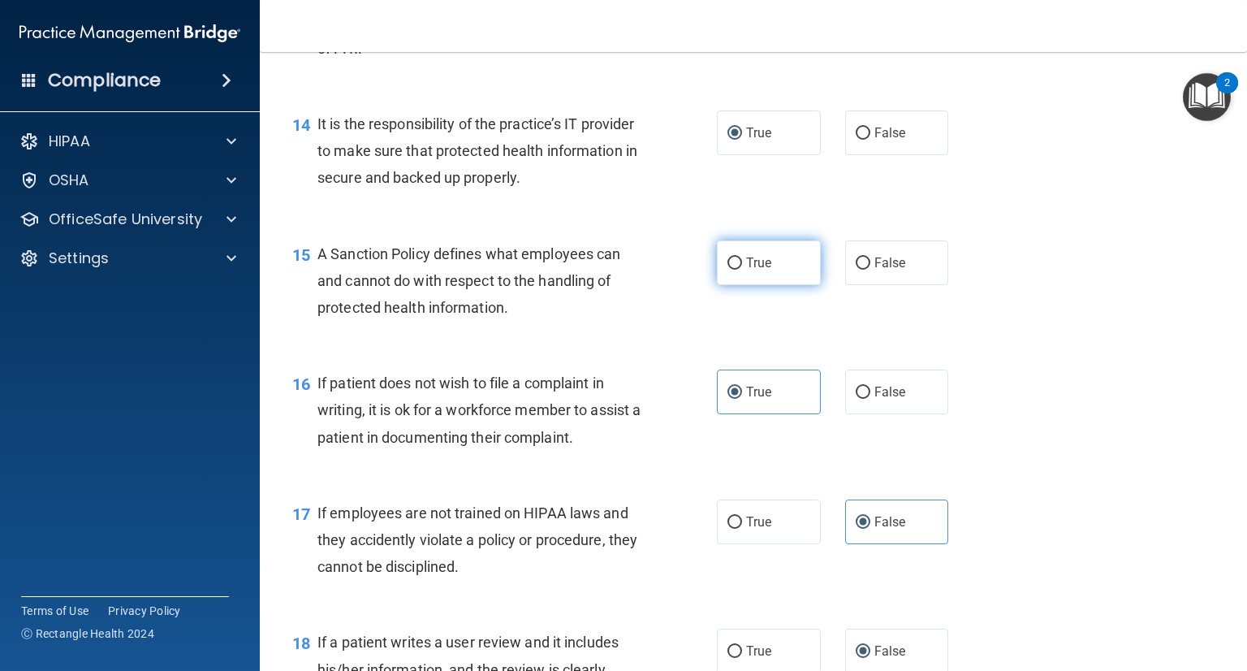
click at [792, 268] on label "True" at bounding box center [769, 262] width 104 height 45
click at [742, 268] on input "True" at bounding box center [735, 263] width 15 height 12
radio input "true"
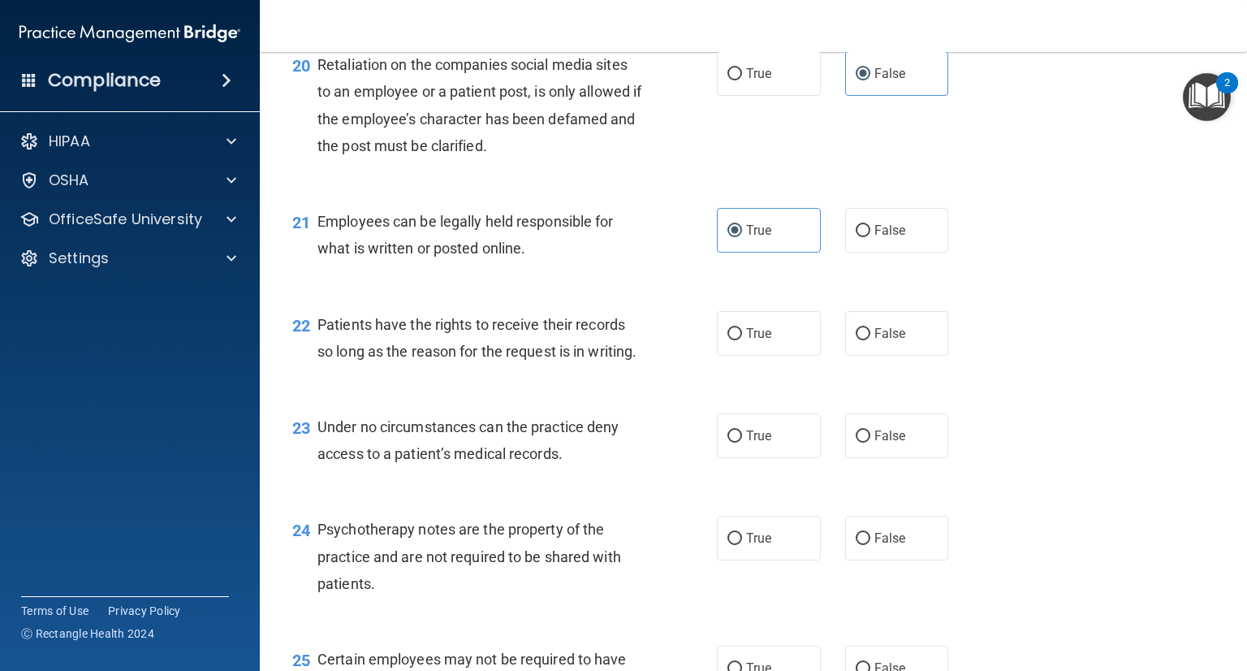
scroll to position [3105, 0]
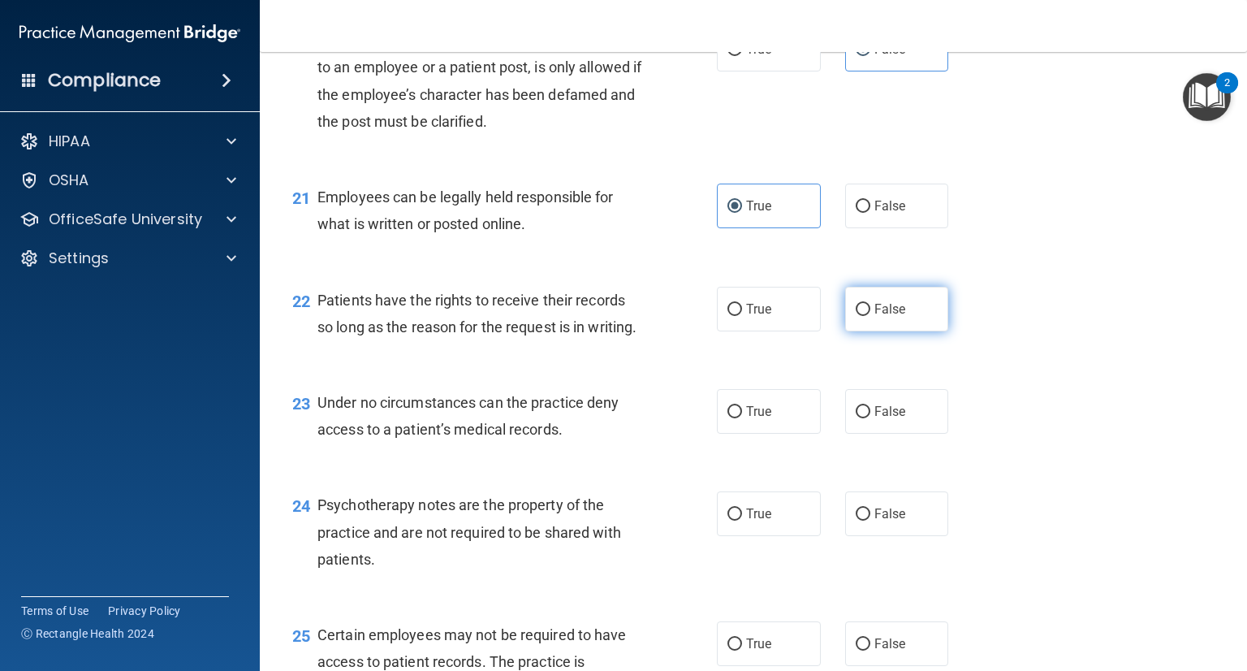
click at [867, 321] on label "False" at bounding box center [897, 309] width 104 height 45
click at [867, 316] on input "False" at bounding box center [863, 310] width 15 height 12
radio input "true"
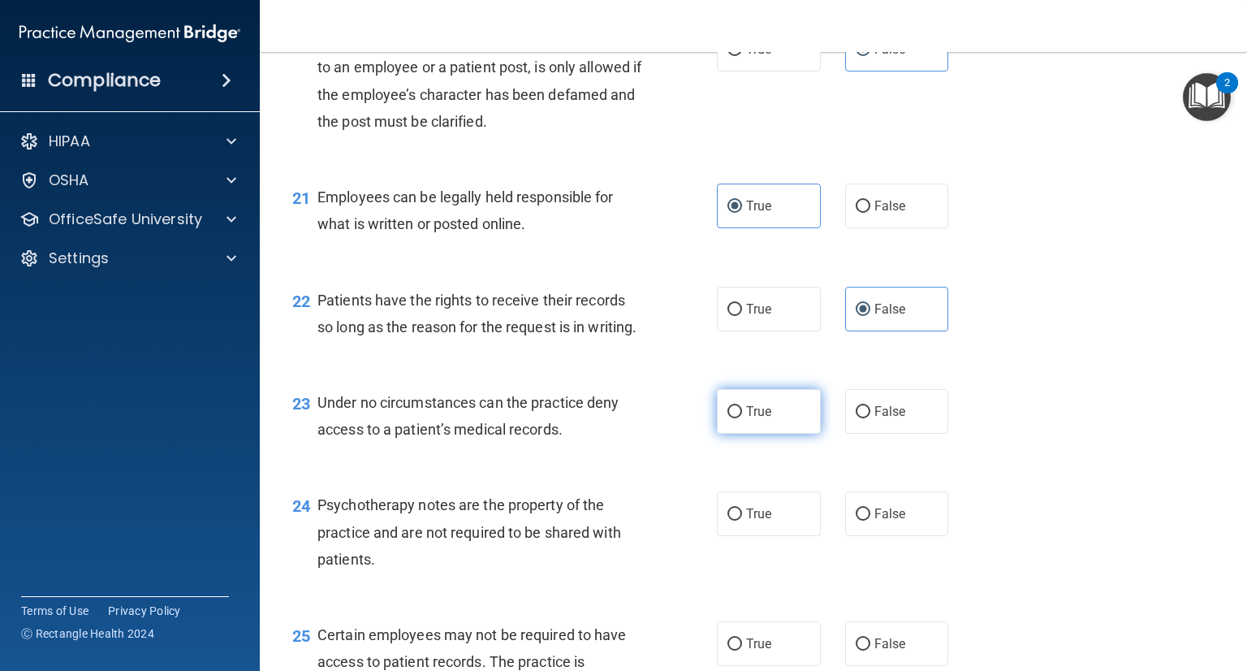
click at [758, 400] on label "True" at bounding box center [769, 411] width 104 height 45
click at [742, 406] on input "True" at bounding box center [735, 412] width 15 height 12
radio input "true"
click at [873, 511] on label "False" at bounding box center [897, 513] width 104 height 45
click at [871, 511] on input "False" at bounding box center [863, 514] width 15 height 12
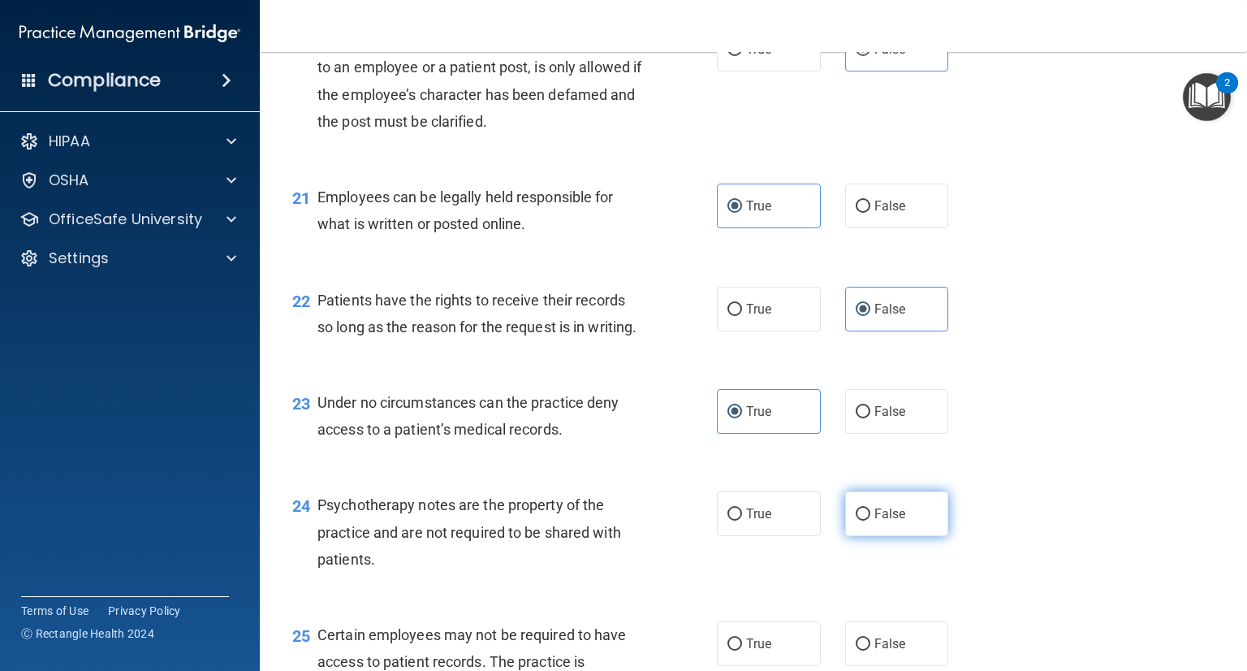
radio input "true"
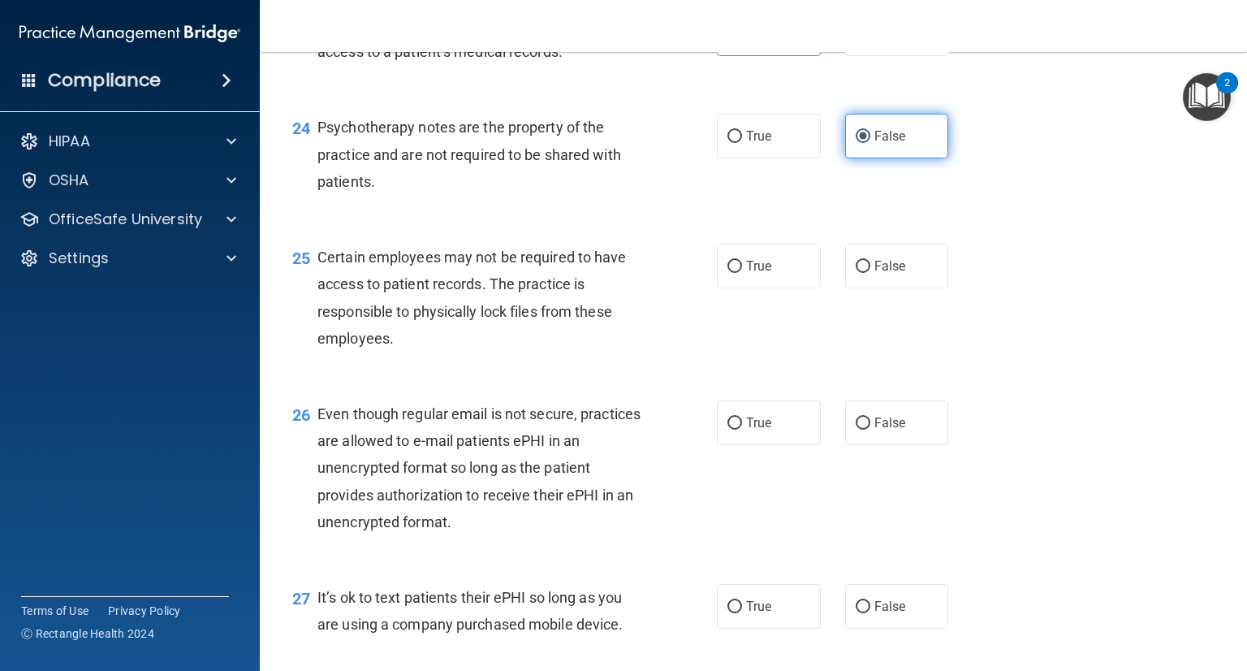
scroll to position [3482, 0]
click at [778, 422] on label "True" at bounding box center [769, 422] width 104 height 45
click at [742, 422] on input "True" at bounding box center [735, 423] width 15 height 12
radio input "true"
click at [870, 284] on label "False" at bounding box center [897, 266] width 104 height 45
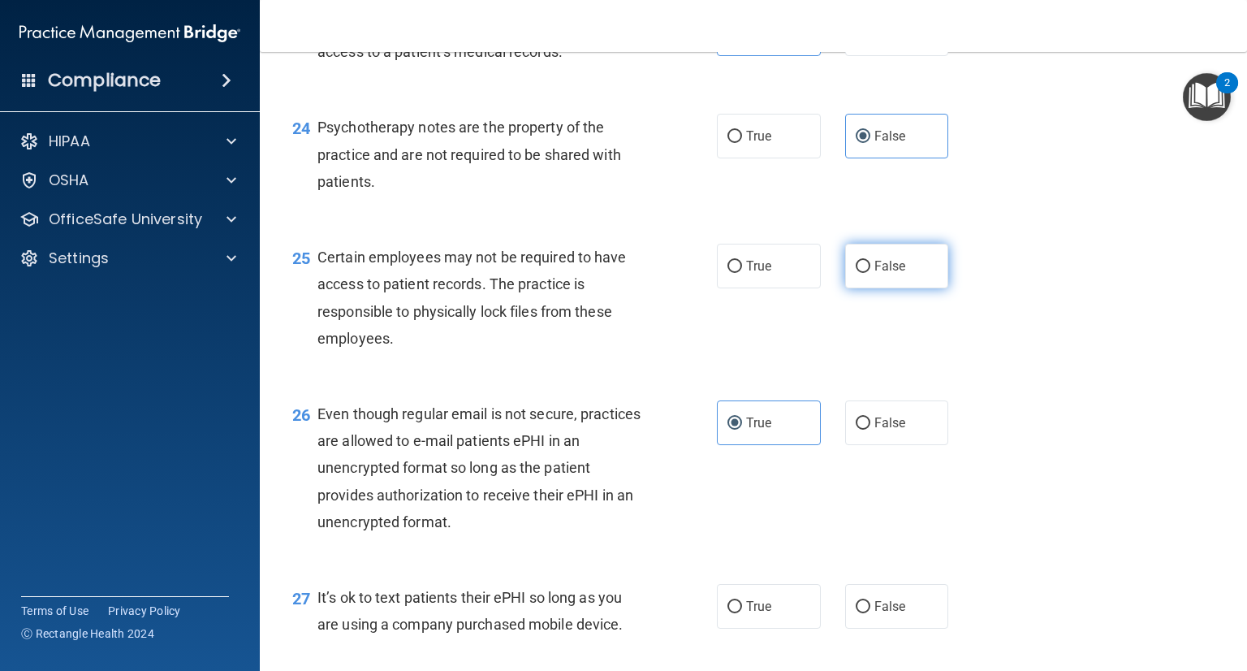
click at [870, 273] on input "False" at bounding box center [863, 267] width 15 height 12
radio input "true"
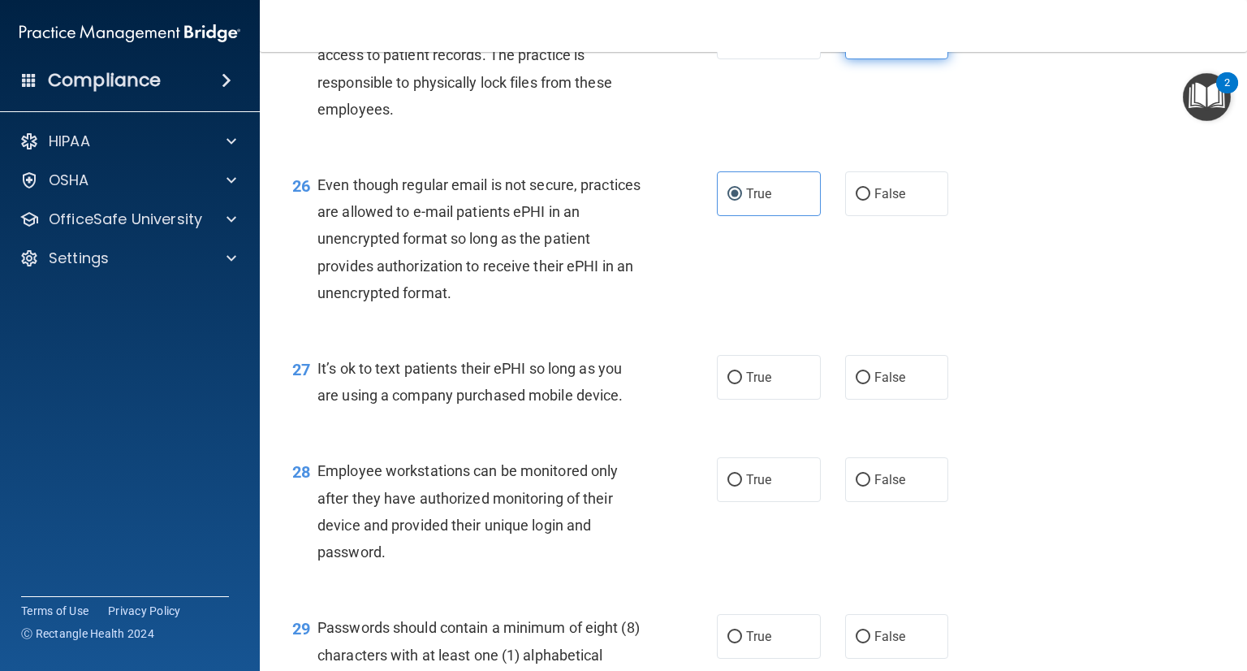
scroll to position [3714, 0]
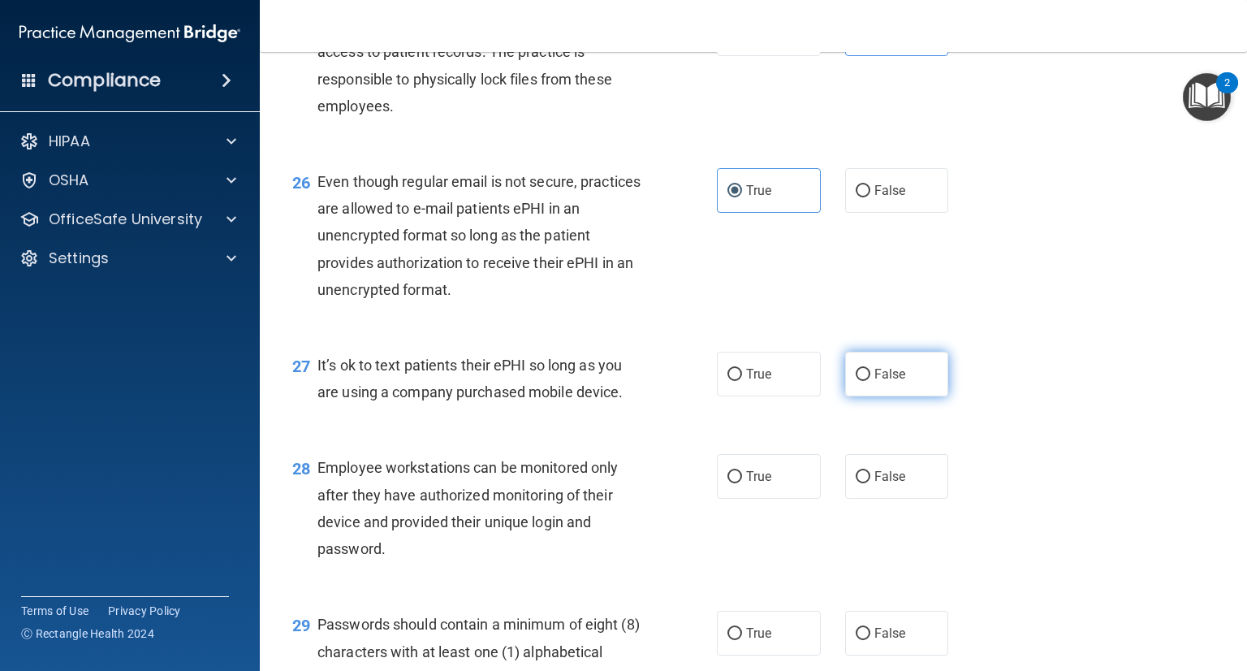
click at [868, 383] on label "False" at bounding box center [897, 374] width 104 height 45
click at [868, 381] on input "False" at bounding box center [863, 375] width 15 height 12
radio input "true"
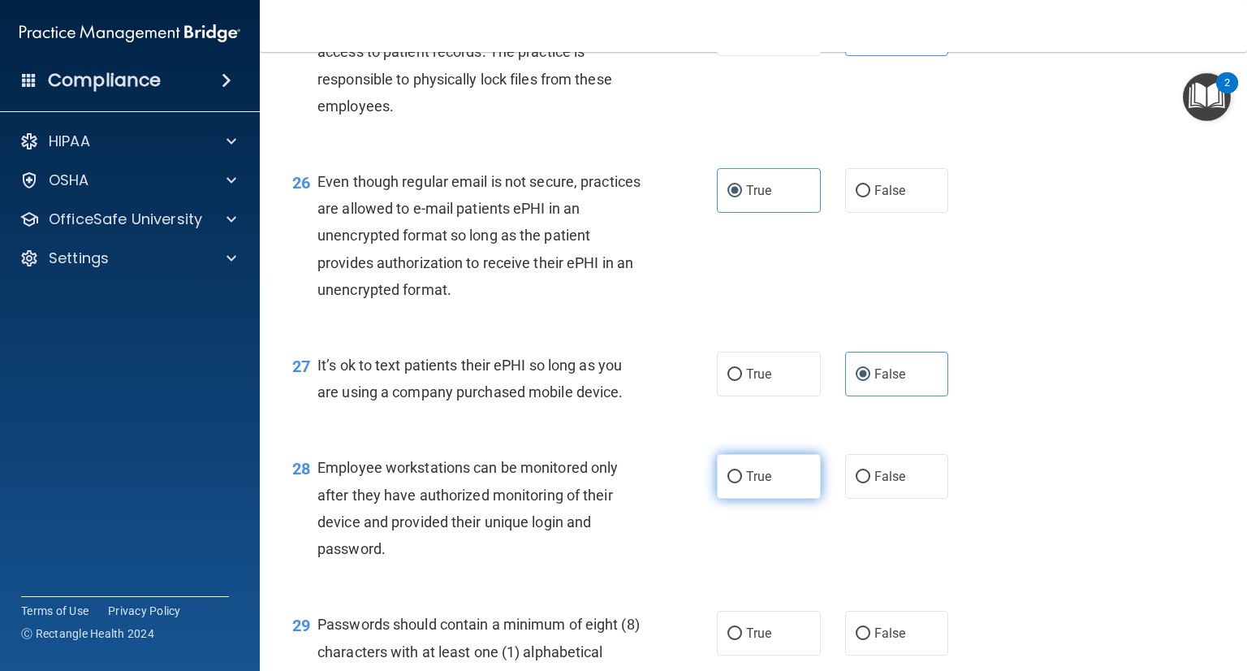
click at [758, 480] on span "True" at bounding box center [758, 476] width 25 height 15
click at [742, 480] on input "True" at bounding box center [735, 477] width 15 height 12
radio input "true"
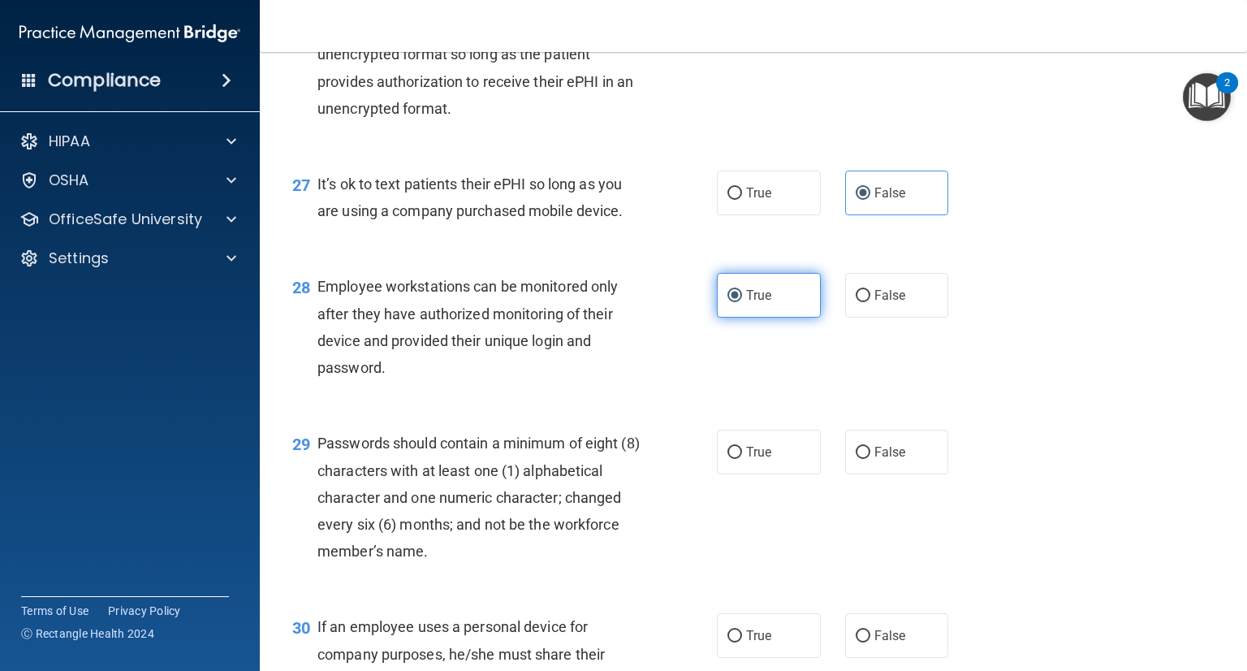
scroll to position [3896, 0]
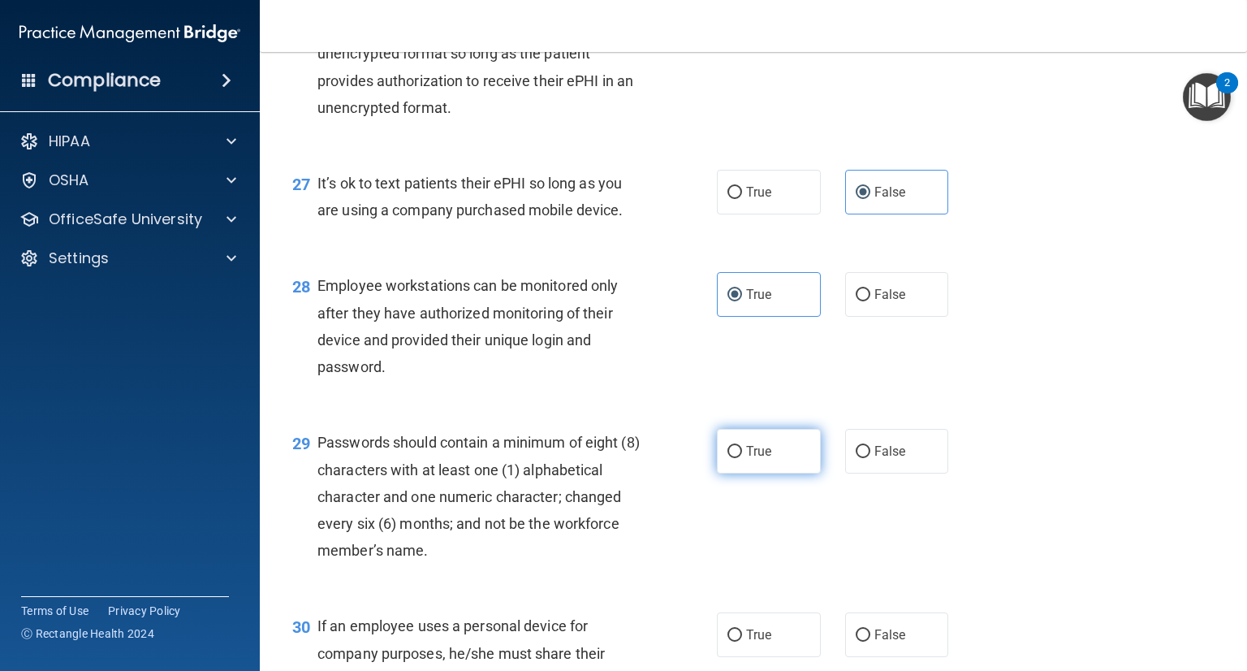
click at [754, 441] on label "True" at bounding box center [769, 451] width 104 height 45
click at [742, 446] on input "True" at bounding box center [735, 452] width 15 height 12
radio input "true"
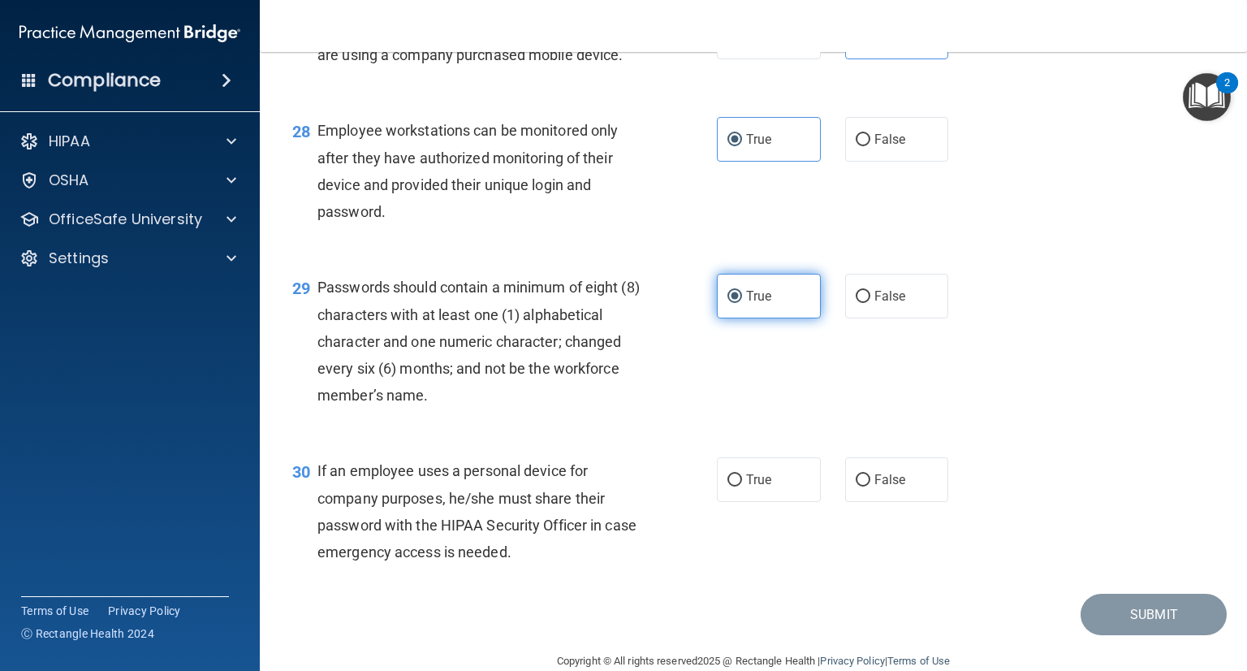
scroll to position [4081, 0]
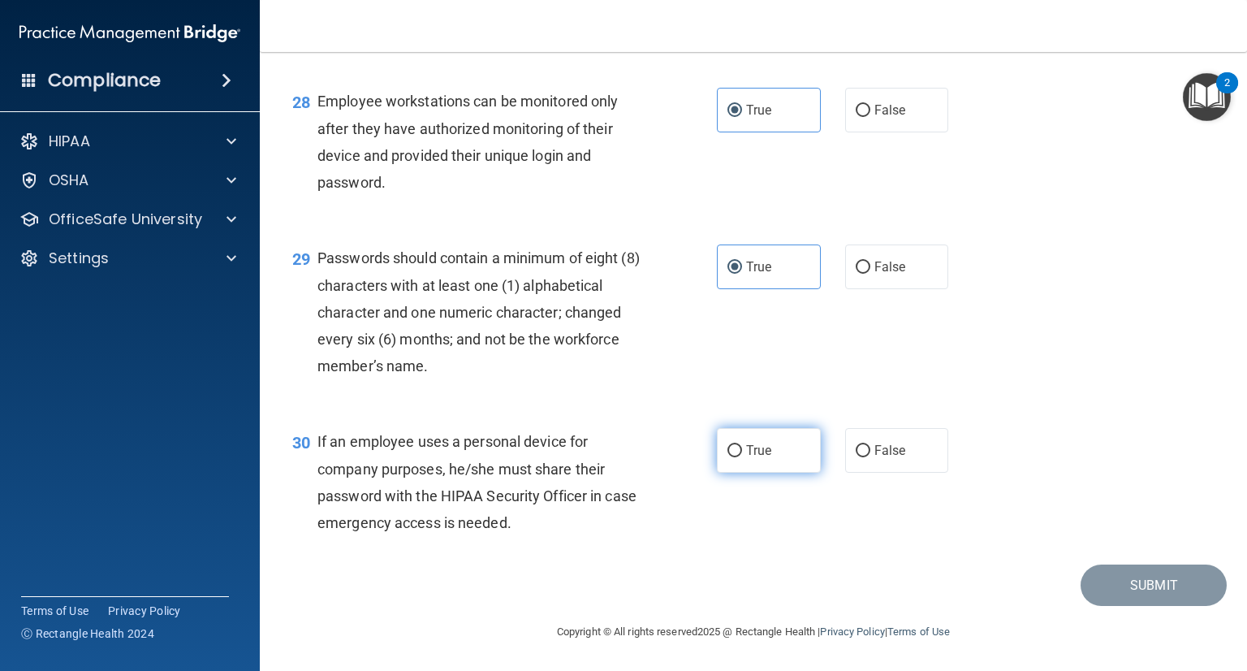
click at [734, 454] on input "True" at bounding box center [735, 451] width 15 height 12
radio input "true"
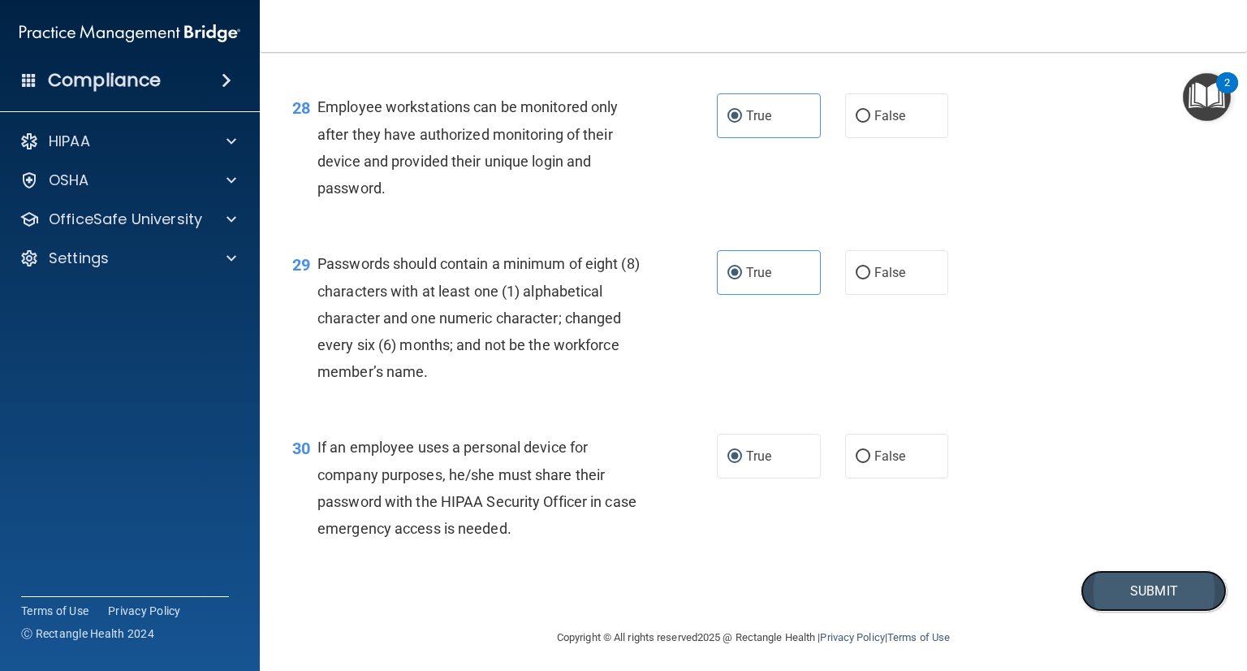
click at [1115, 589] on button "Submit" at bounding box center [1154, 590] width 146 height 41
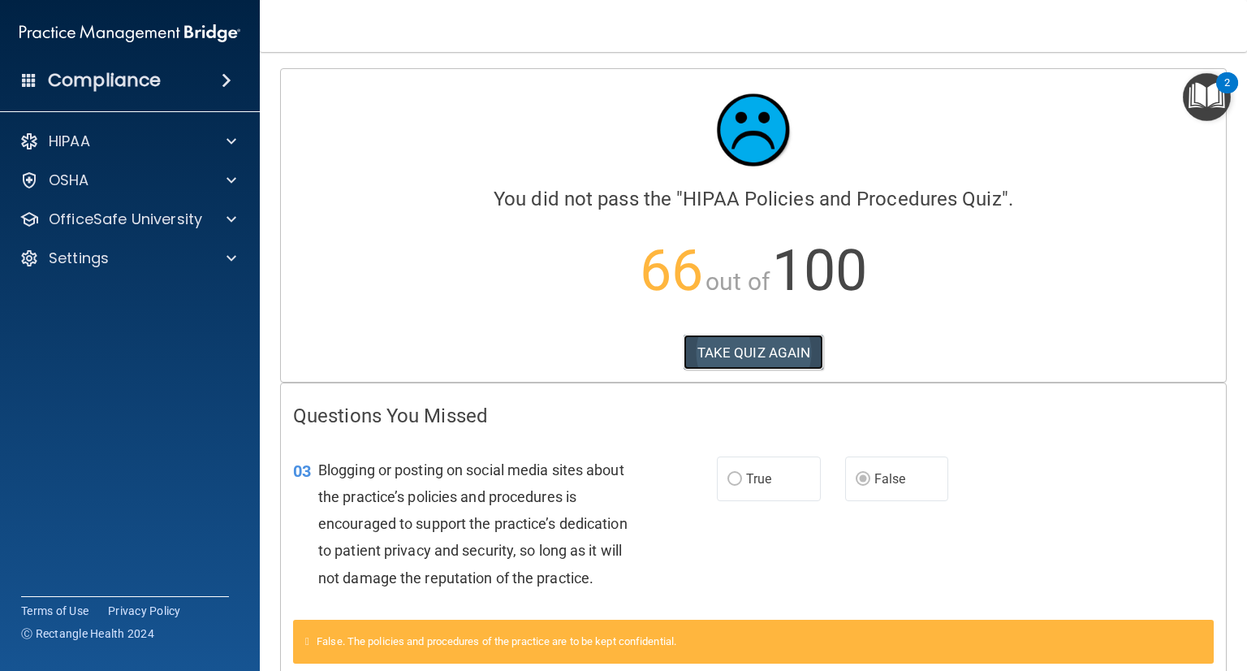
click at [727, 349] on button "TAKE QUIZ AGAIN" at bounding box center [754, 353] width 140 height 36
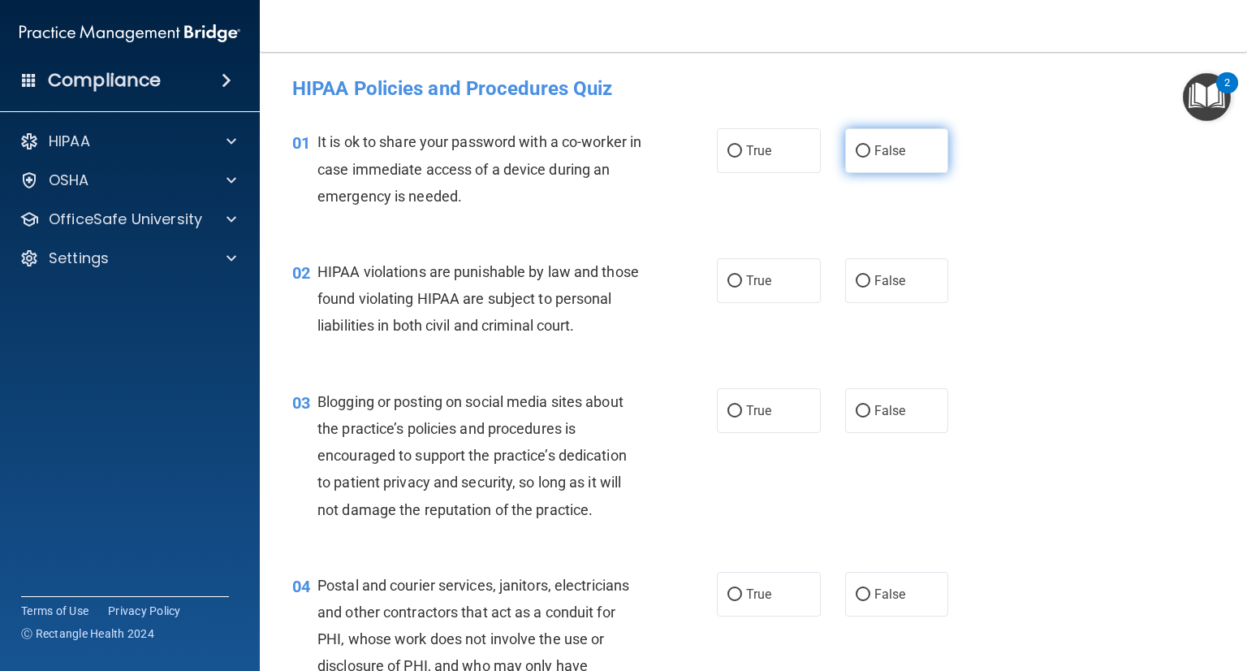
click at [902, 169] on label "False" at bounding box center [897, 150] width 104 height 45
click at [871, 158] on input "False" at bounding box center [863, 151] width 15 height 12
radio input "true"
click at [711, 296] on div "02 HIPAA violations are punishable by law and those found violating HIPAA are s…" at bounding box center [504, 302] width 473 height 89
click at [735, 269] on label "True" at bounding box center [769, 280] width 104 height 45
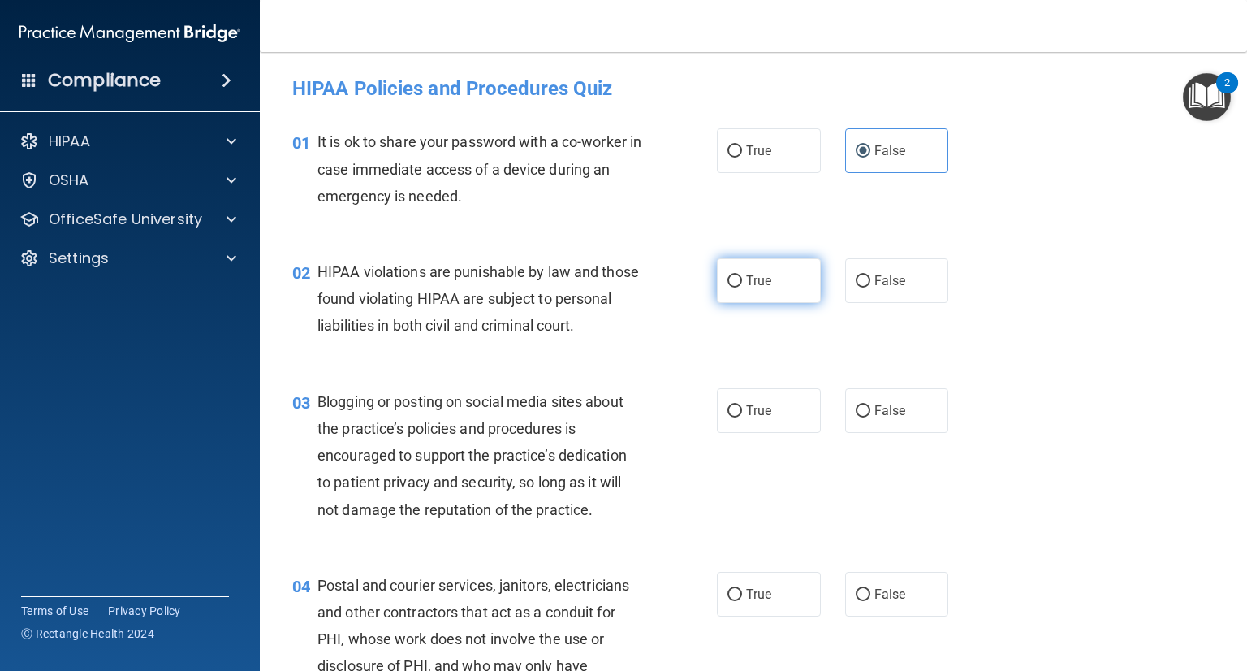
click at [735, 275] on input "True" at bounding box center [735, 281] width 15 height 12
radio input "true"
click at [858, 405] on input "False" at bounding box center [863, 411] width 15 height 12
radio input "true"
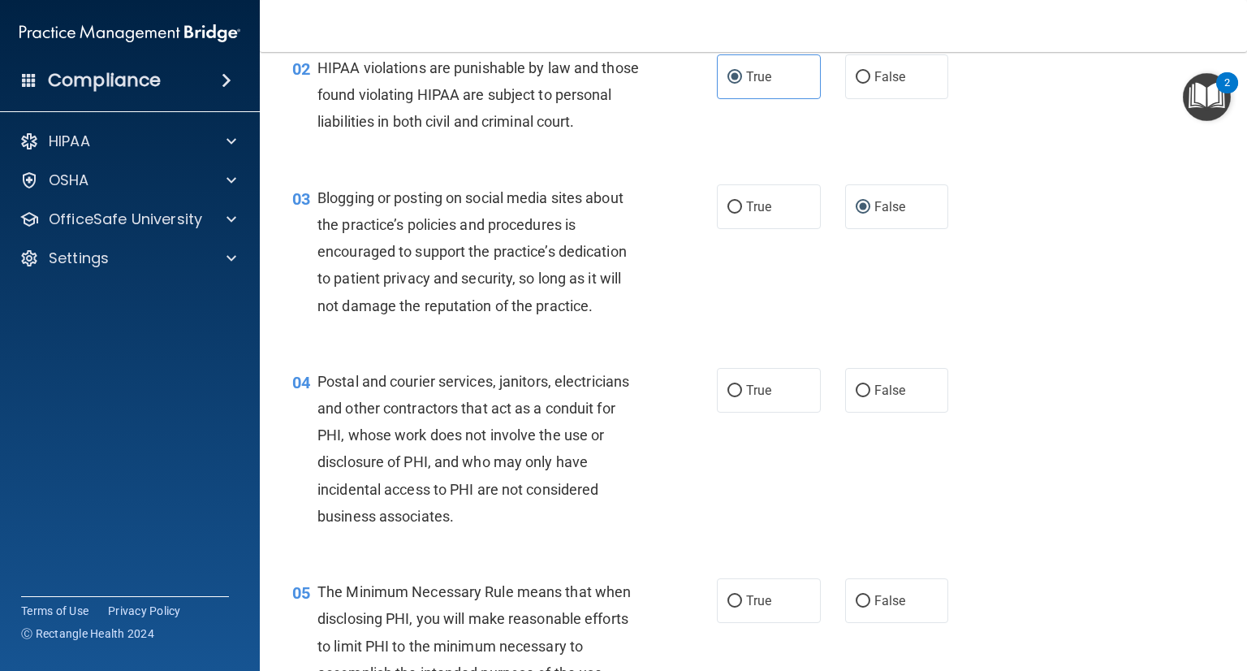
scroll to position [206, 0]
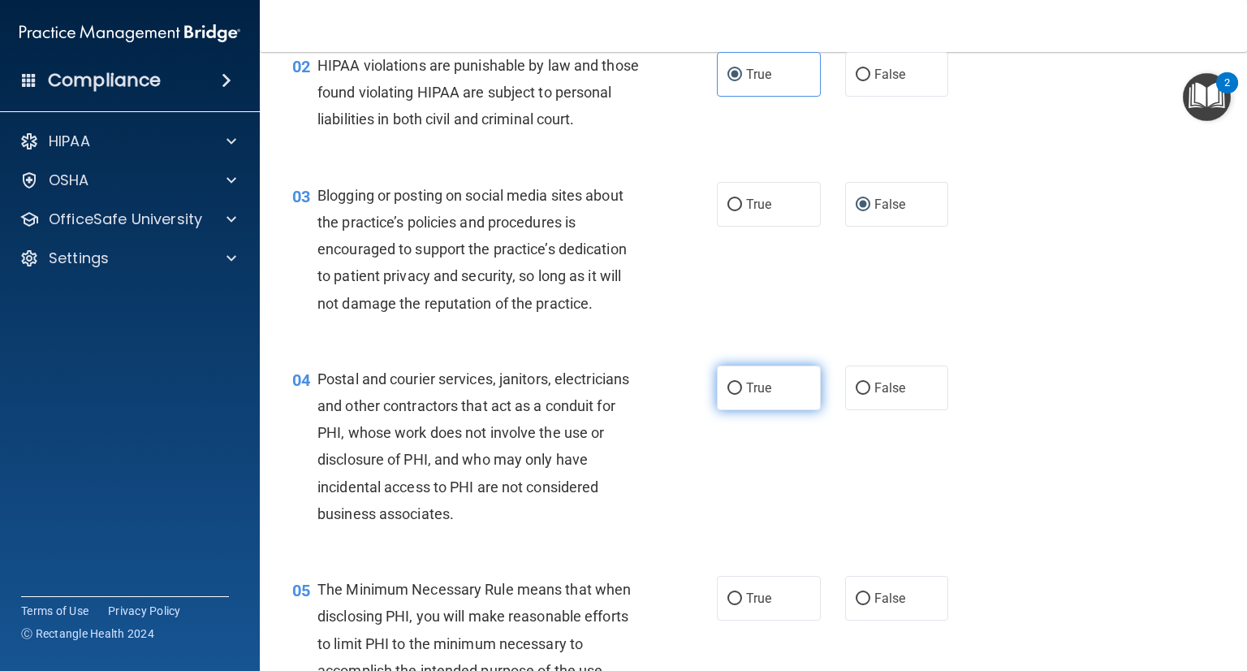
click at [740, 382] on input "True" at bounding box center [735, 388] width 15 height 12
radio input "true"
click at [751, 573] on div "05 The Minimum Necessary Rule means that when disclosing PHI, you will make rea…" at bounding box center [753, 647] width 947 height 184
click at [732, 605] on label "True" at bounding box center [769, 598] width 104 height 45
click at [732, 605] on input "True" at bounding box center [735, 599] width 15 height 12
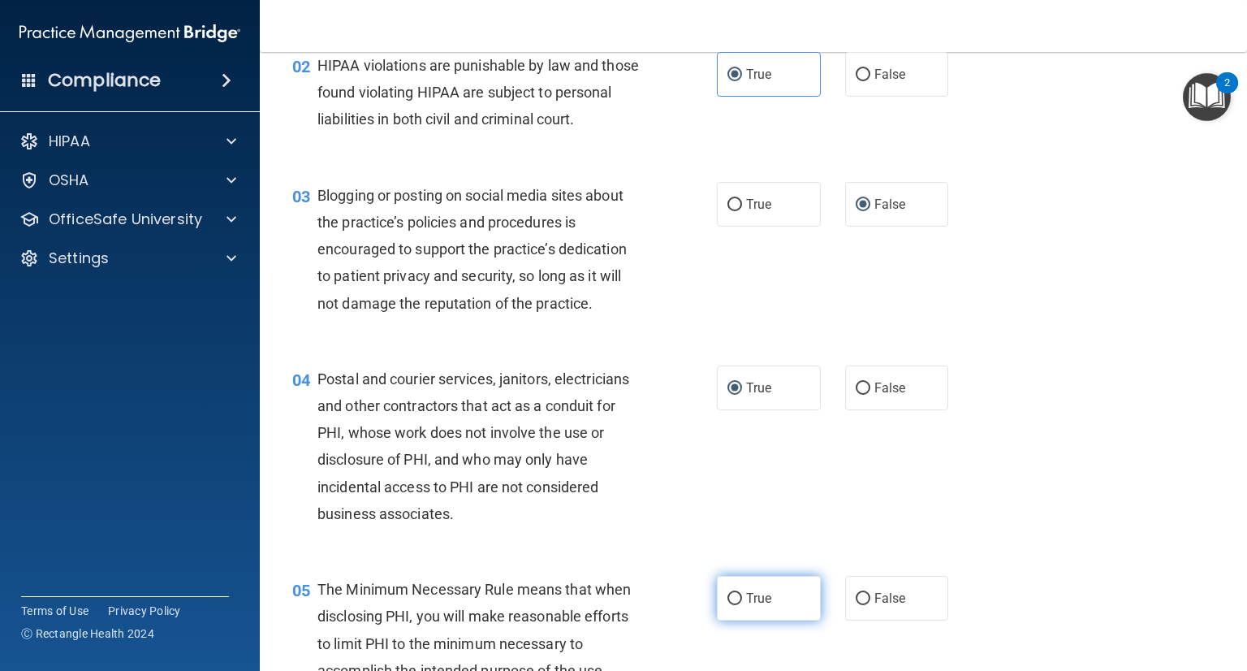
radio input "true"
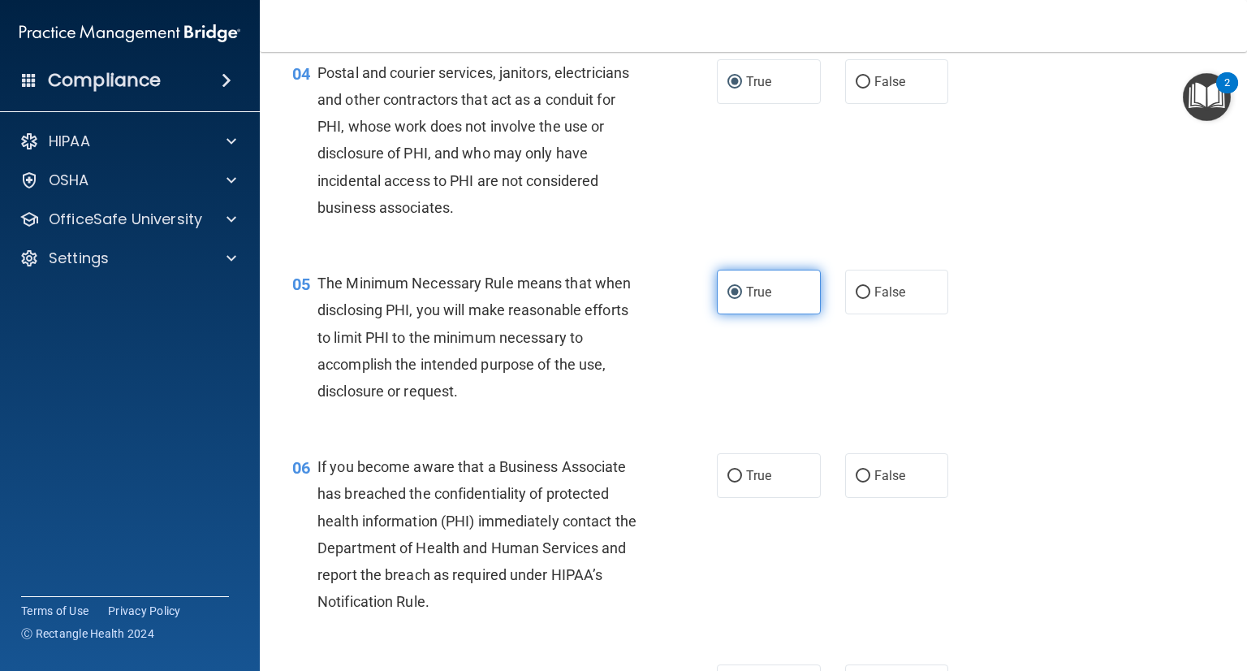
scroll to position [515, 0]
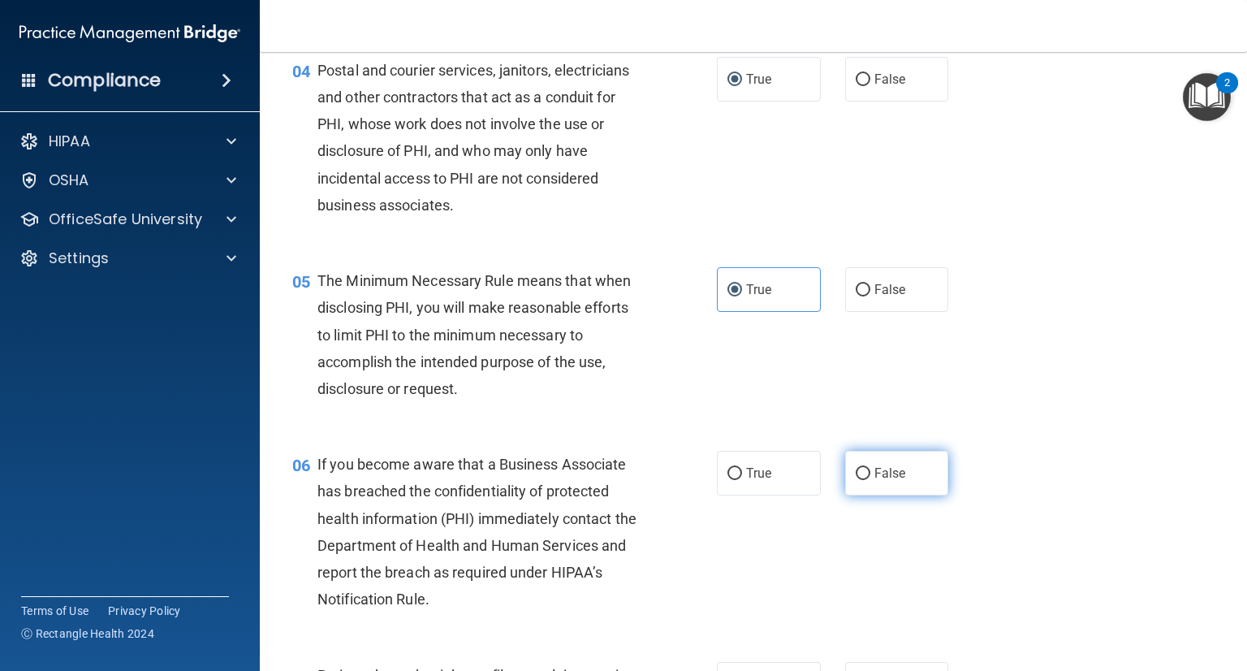
click at [896, 469] on span "False" at bounding box center [891, 472] width 32 height 15
click at [871, 469] on input "False" at bounding box center [863, 474] width 15 height 12
radio input "true"
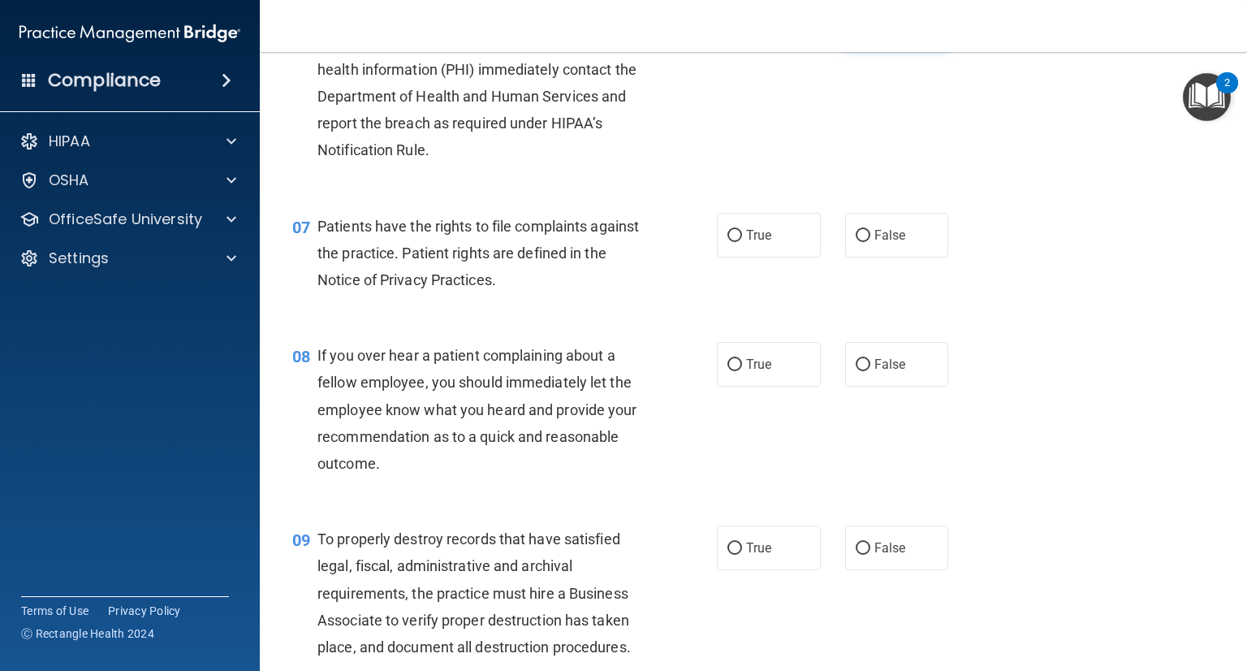
scroll to position [987, 0]
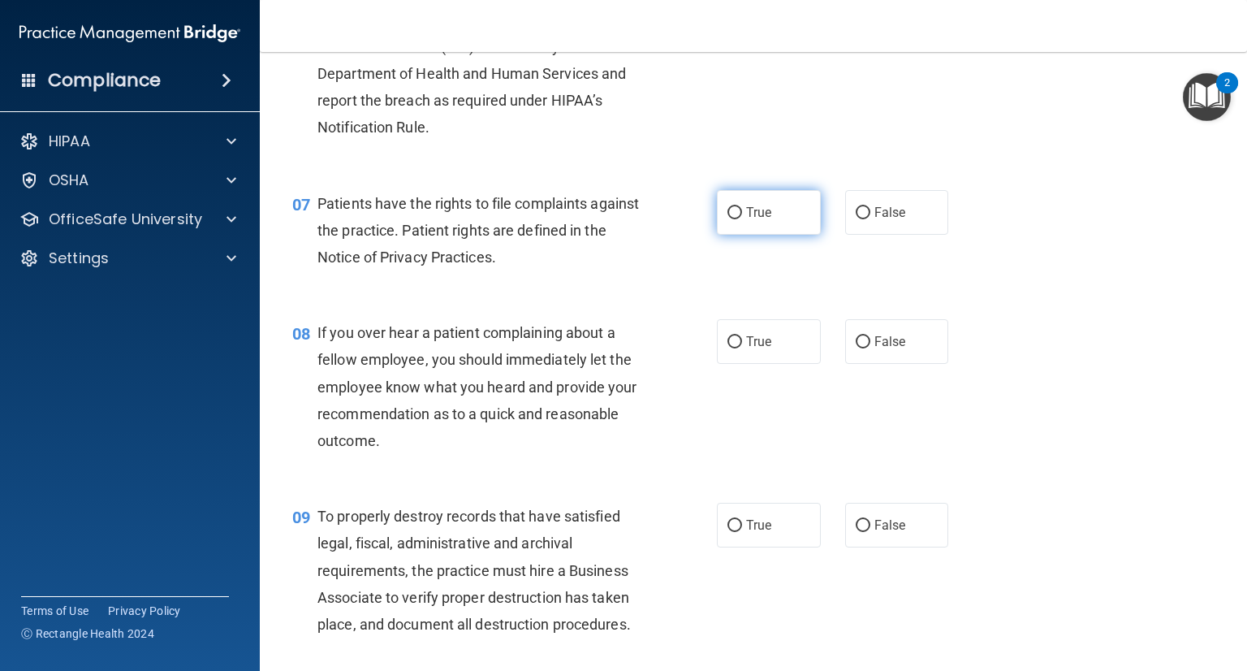
click at [744, 192] on label "True" at bounding box center [769, 212] width 104 height 45
click at [742, 207] on input "True" at bounding box center [735, 213] width 15 height 12
radio input "true"
click at [864, 339] on input "False" at bounding box center [863, 342] width 15 height 12
radio input "true"
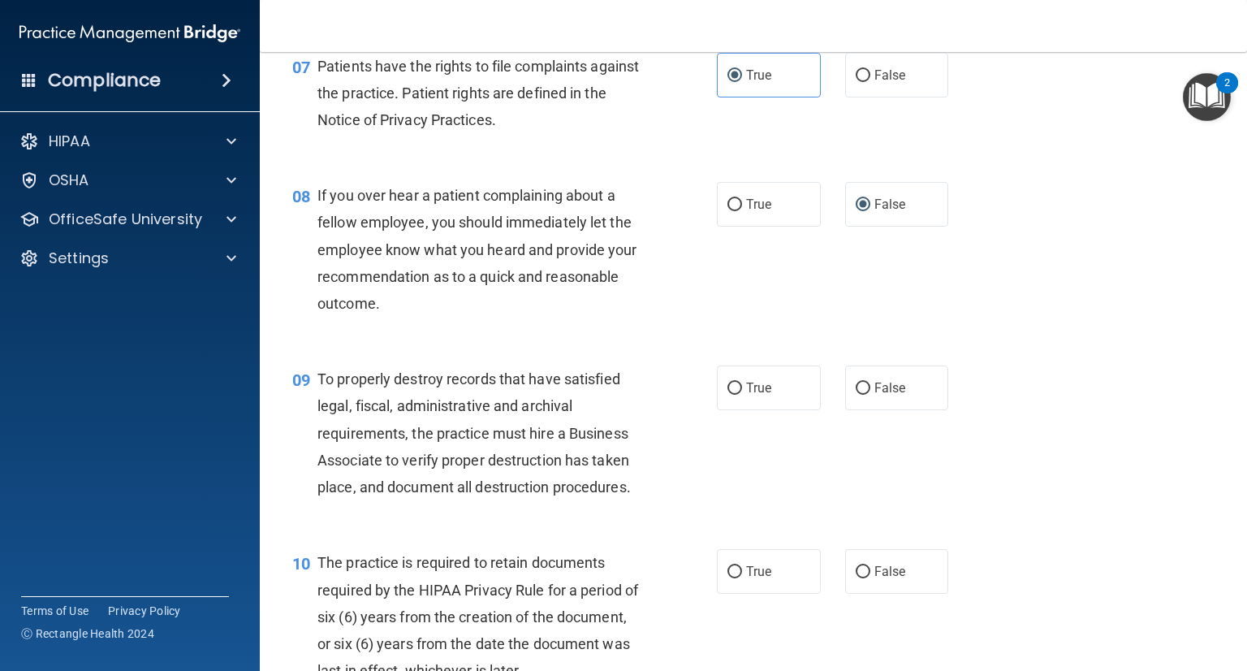
scroll to position [1126, 0]
click at [882, 385] on span "False" at bounding box center [891, 385] width 32 height 15
click at [871, 385] on input "False" at bounding box center [863, 387] width 15 height 12
radio input "true"
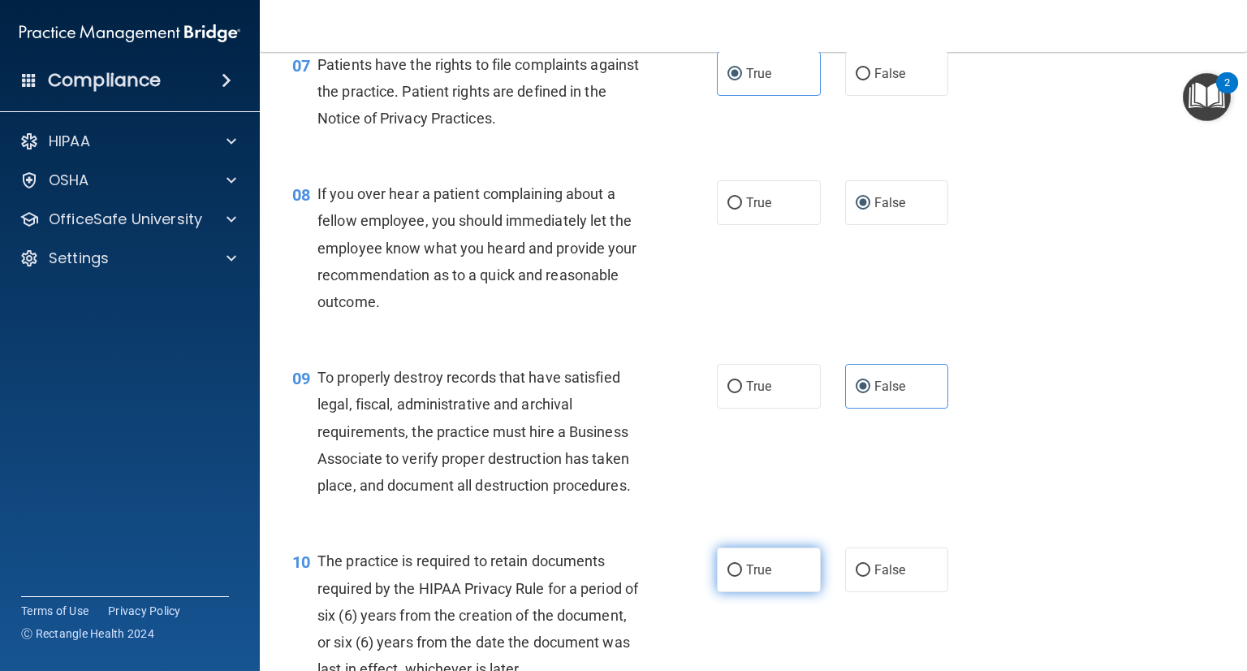
click at [774, 591] on label "True" at bounding box center [769, 569] width 104 height 45
click at [742, 577] on input "True" at bounding box center [735, 570] width 15 height 12
radio input "true"
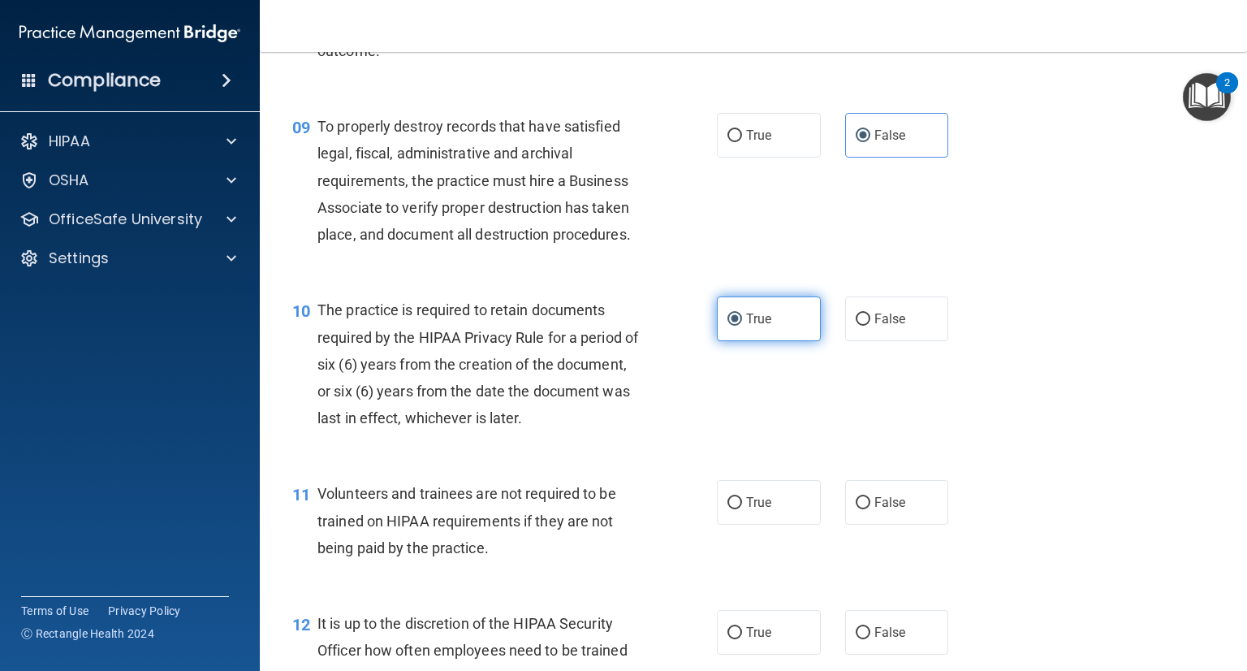
scroll to position [1377, 0]
click at [864, 483] on label "False" at bounding box center [897, 501] width 104 height 45
click at [864, 496] on input "False" at bounding box center [863, 502] width 15 height 12
radio input "true"
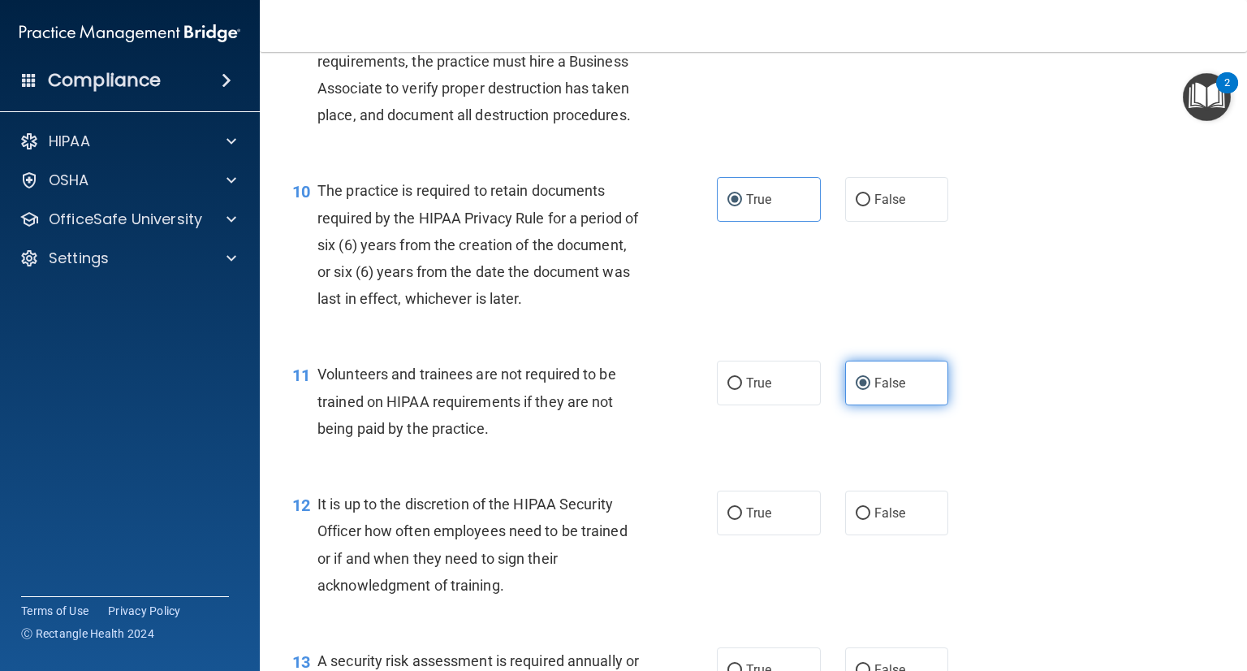
scroll to position [1551, 0]
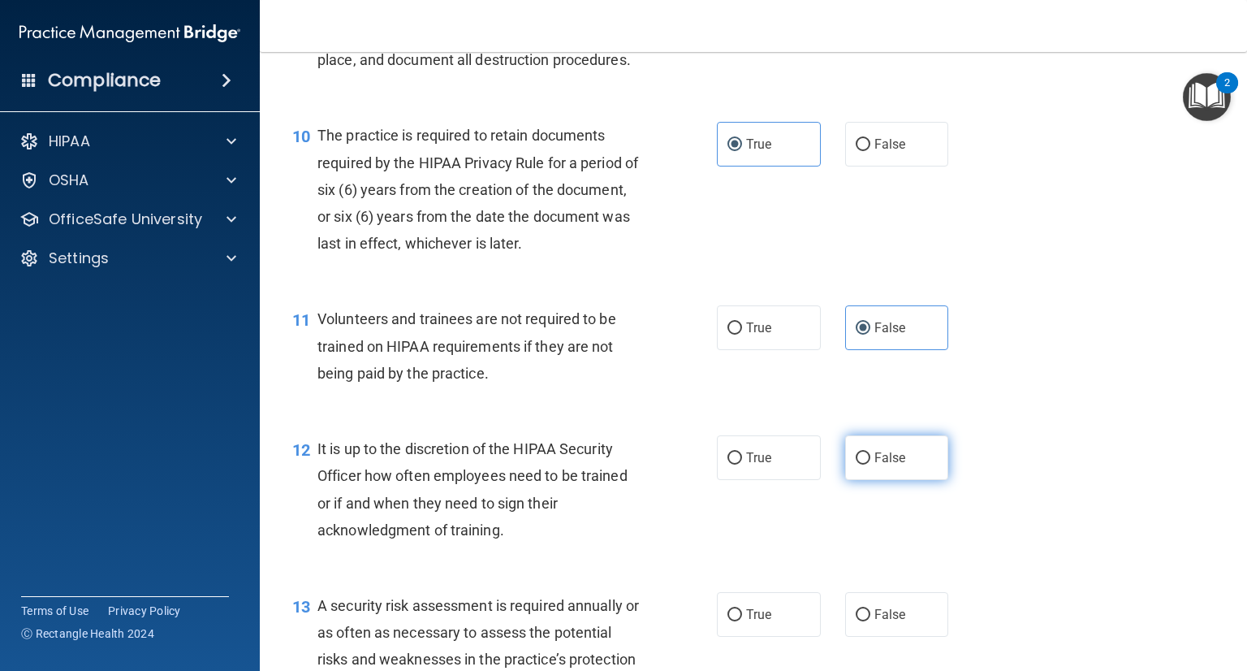
click at [910, 442] on label "False" at bounding box center [897, 457] width 104 height 45
click at [871, 452] on input "False" at bounding box center [863, 458] width 15 height 12
radio input "true"
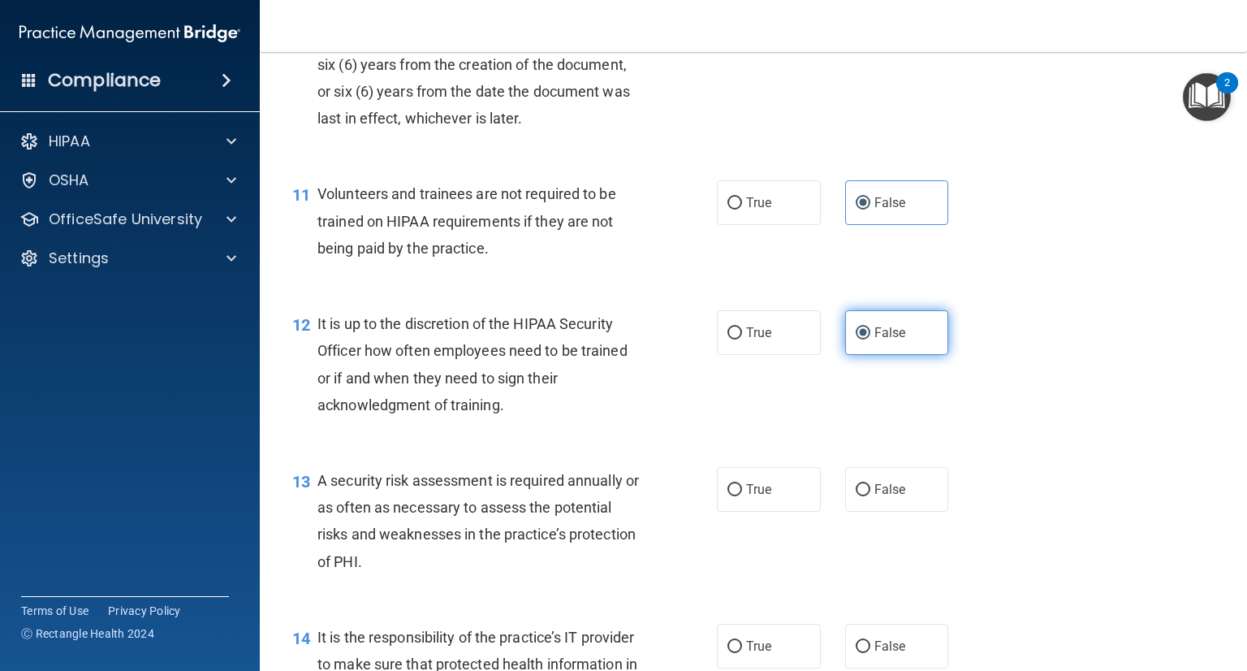
scroll to position [1677, 0]
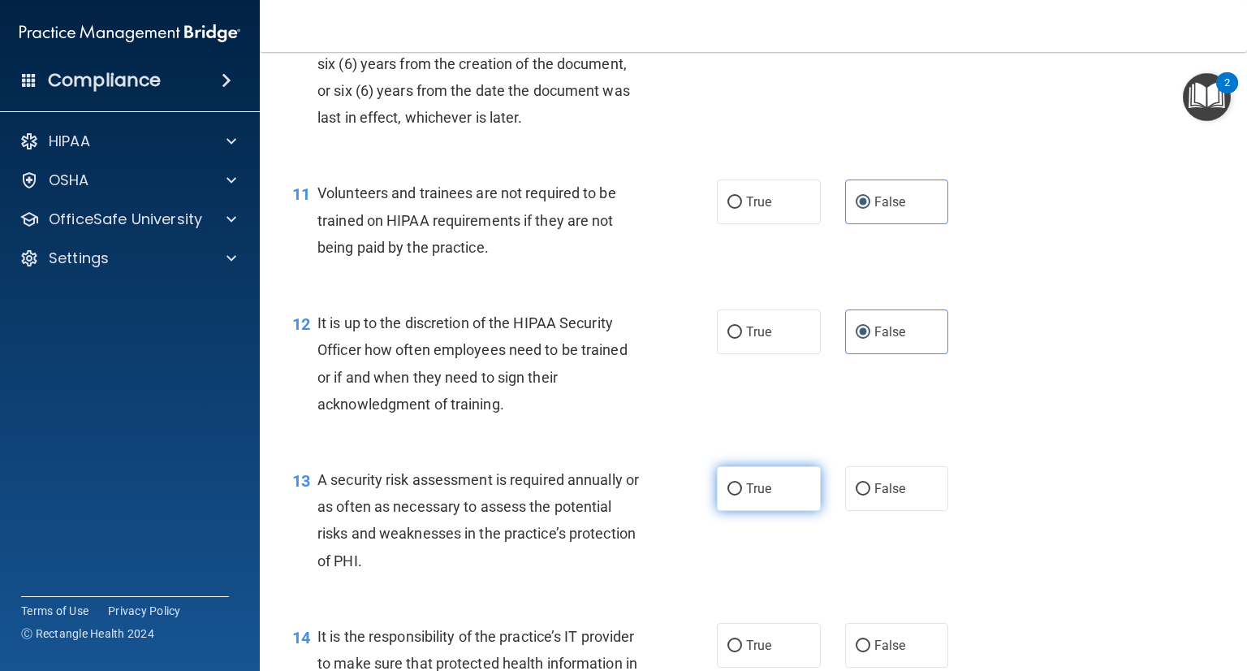
click at [758, 481] on span "True" at bounding box center [758, 488] width 25 height 15
click at [742, 483] on input "True" at bounding box center [735, 489] width 15 height 12
radio input "true"
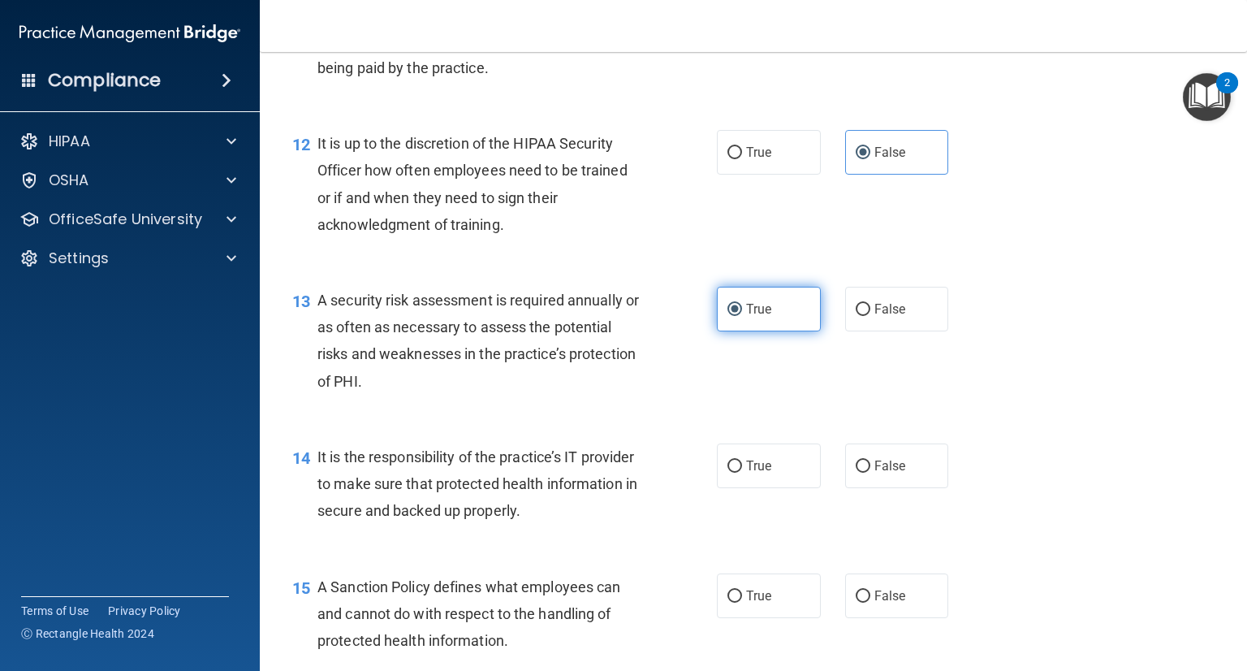
scroll to position [1856, 0]
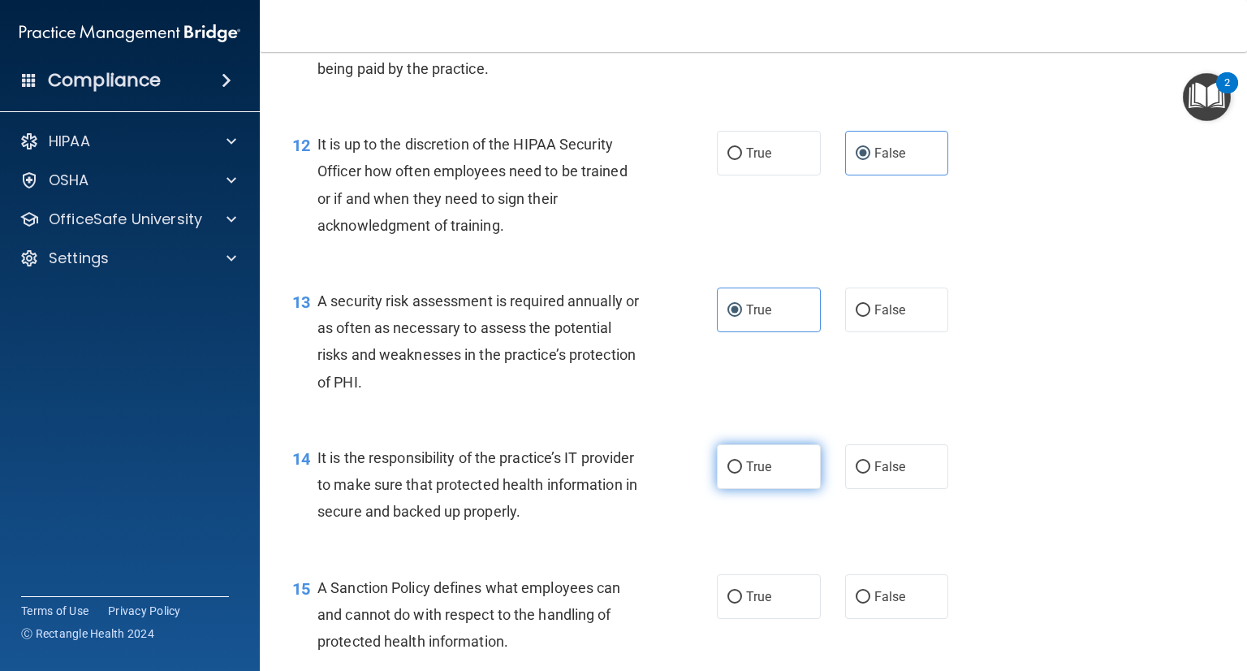
click at [739, 464] on input "True" at bounding box center [735, 467] width 15 height 12
radio input "true"
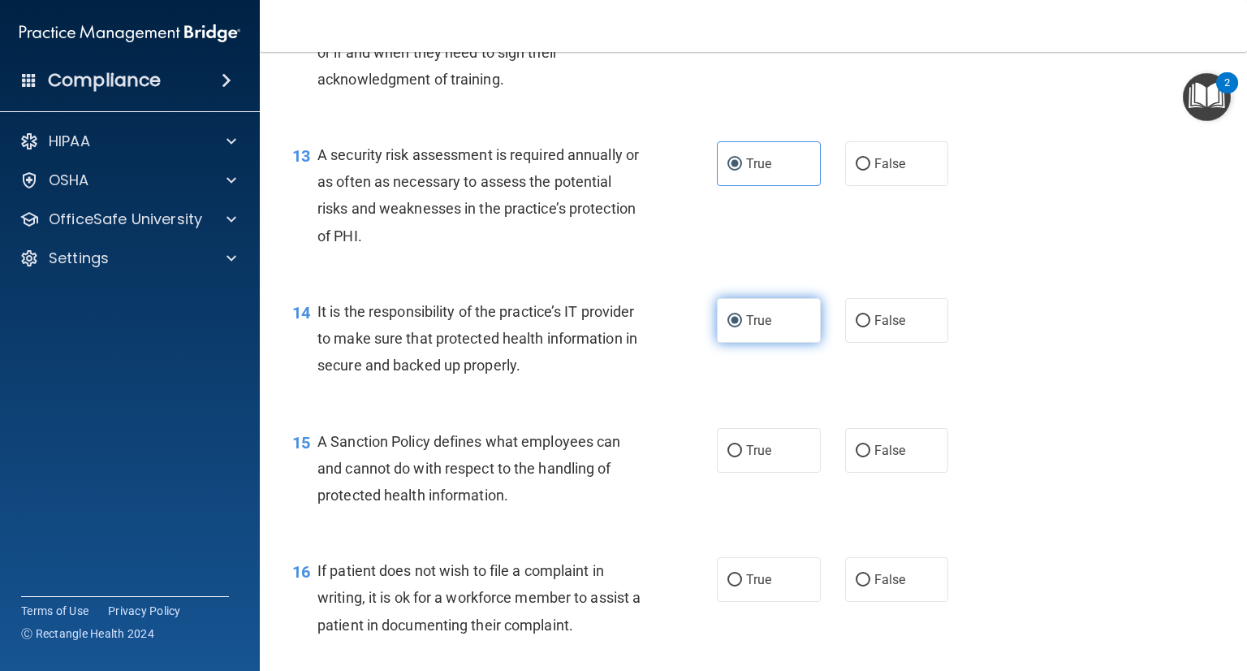
scroll to position [2004, 0]
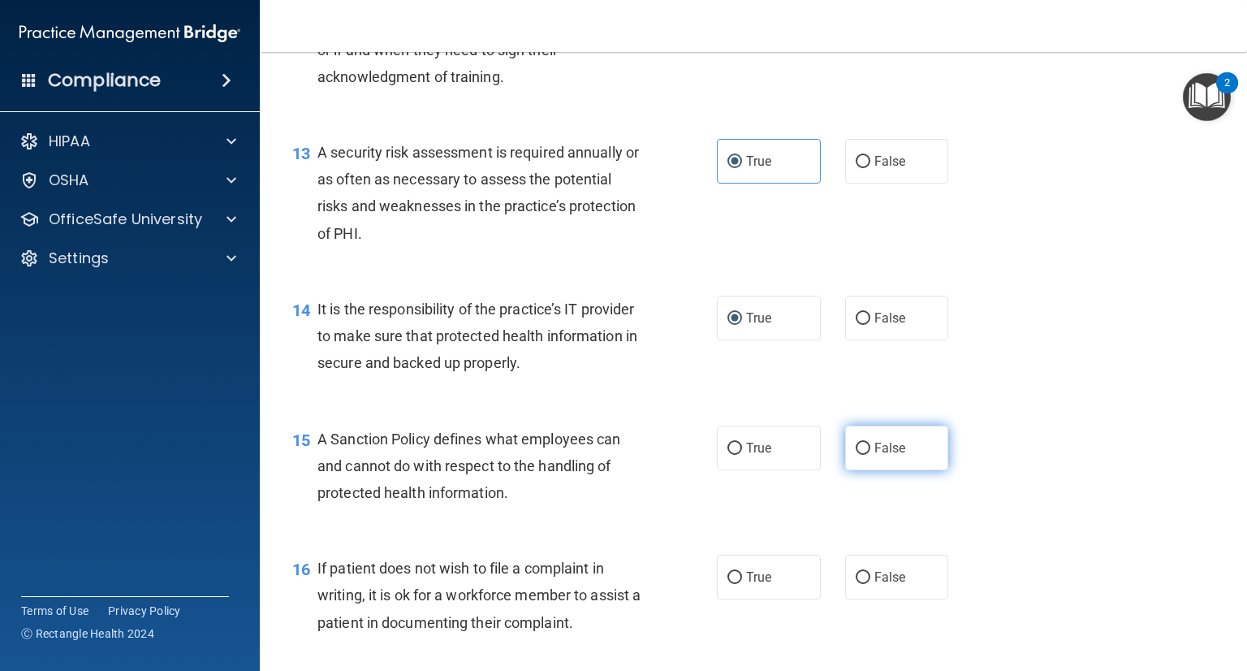
click at [918, 465] on label "False" at bounding box center [897, 448] width 104 height 45
click at [871, 455] on input "False" at bounding box center [863, 449] width 15 height 12
radio input "true"
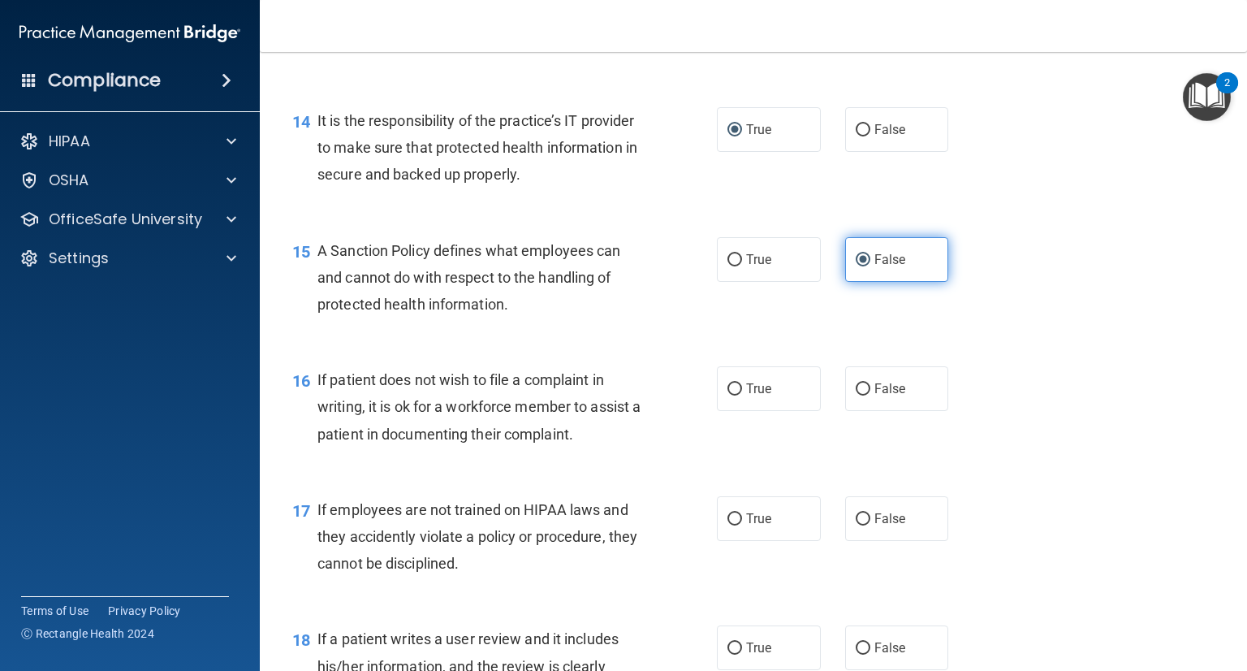
scroll to position [2195, 0]
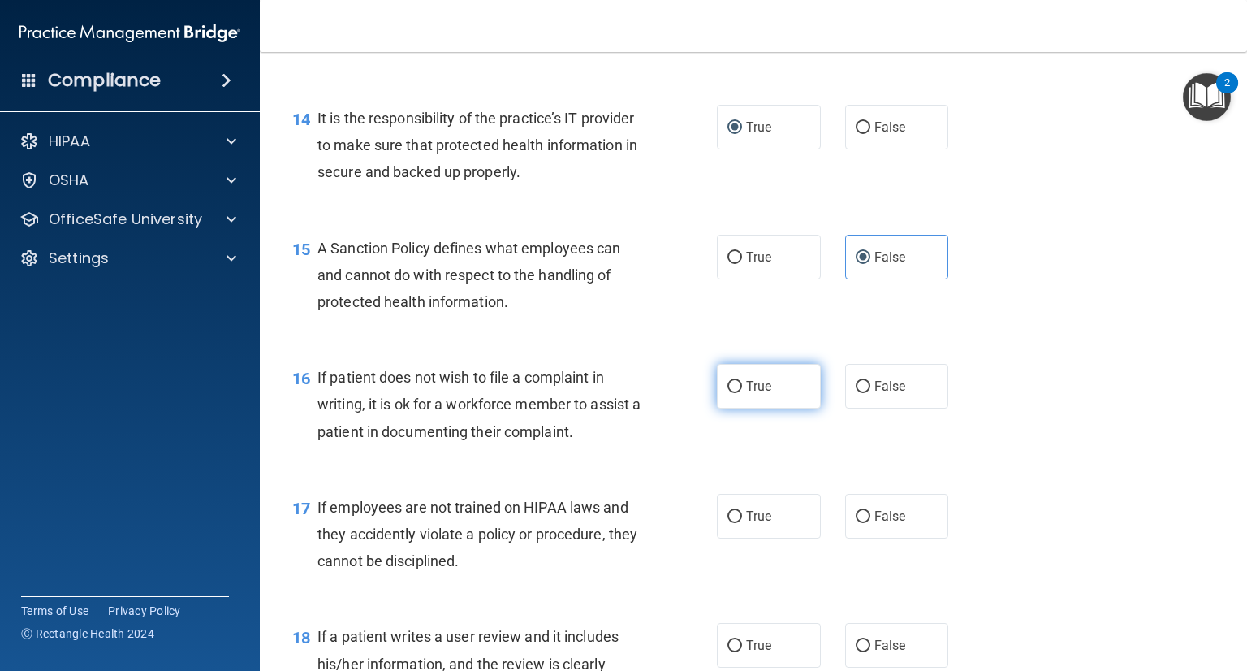
click at [759, 372] on label "True" at bounding box center [769, 386] width 104 height 45
click at [742, 381] on input "True" at bounding box center [735, 387] width 15 height 12
radio input "true"
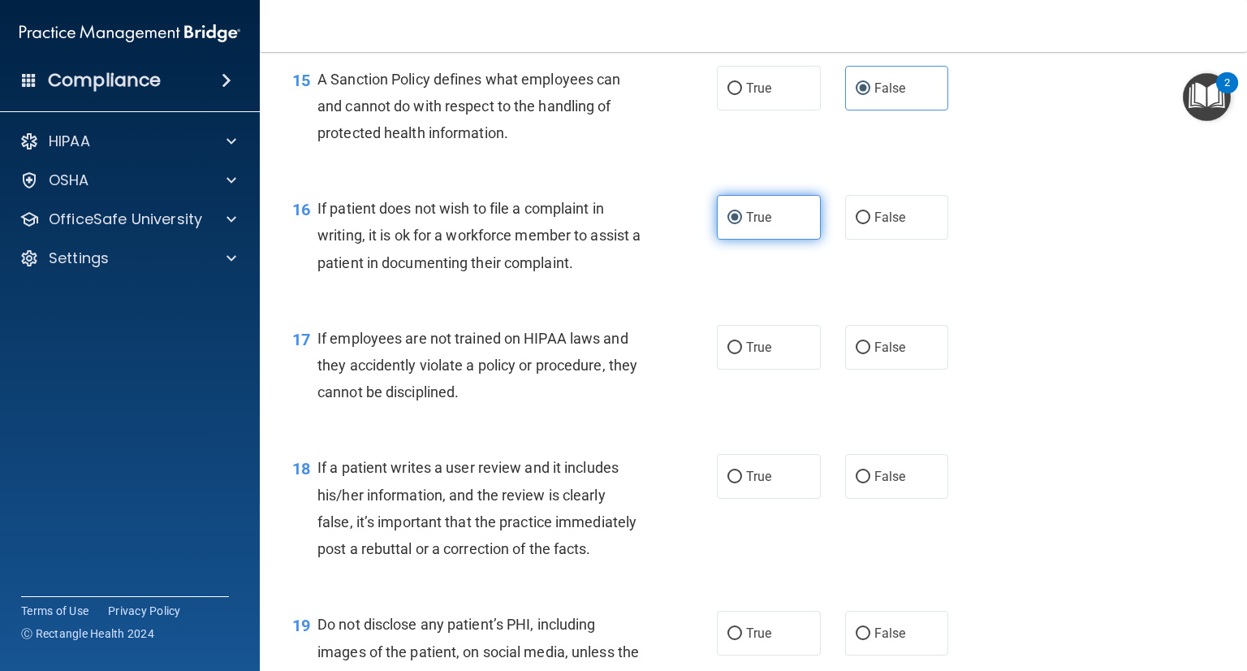
scroll to position [2366, 0]
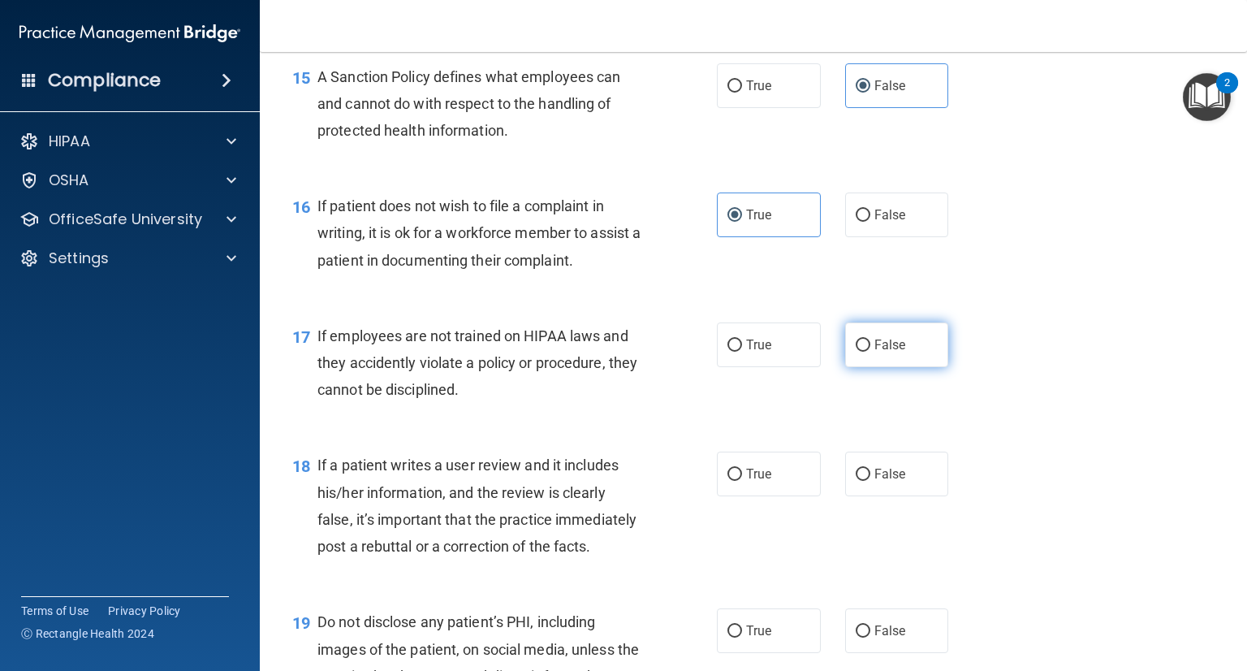
click at [871, 351] on label "False" at bounding box center [897, 344] width 104 height 45
click at [871, 351] on input "False" at bounding box center [863, 345] width 15 height 12
radio input "true"
click at [883, 467] on span "False" at bounding box center [891, 473] width 32 height 15
click at [871, 469] on input "False" at bounding box center [863, 475] width 15 height 12
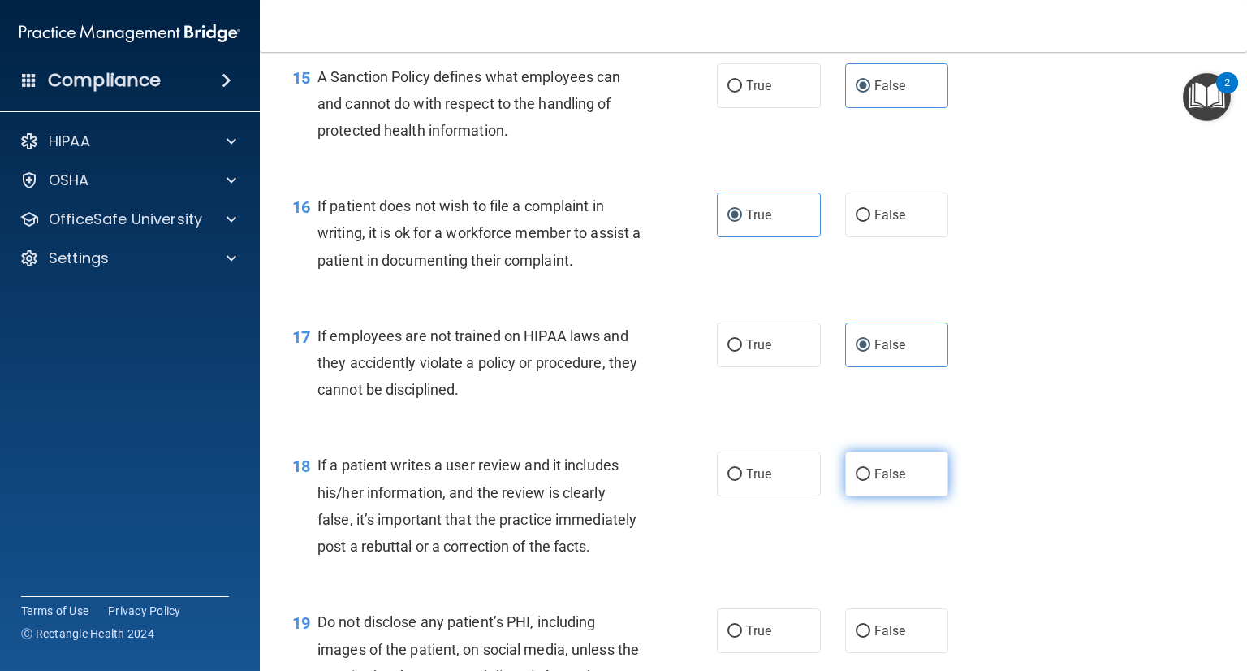
radio input "true"
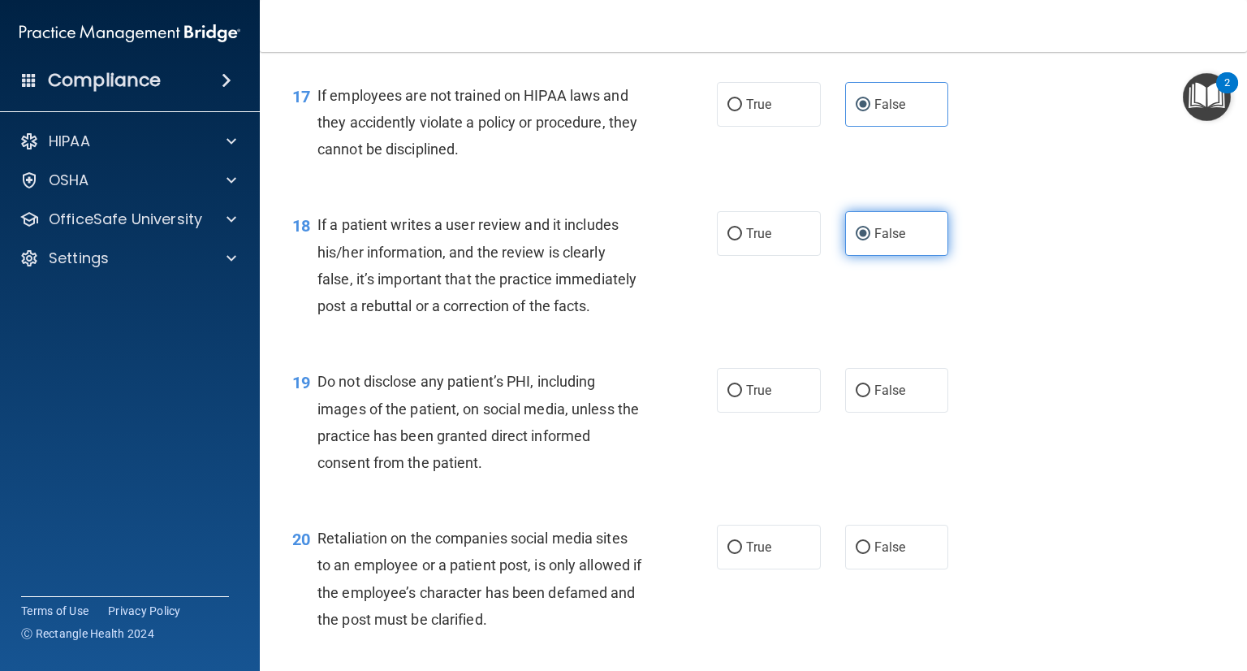
scroll to position [2623, 0]
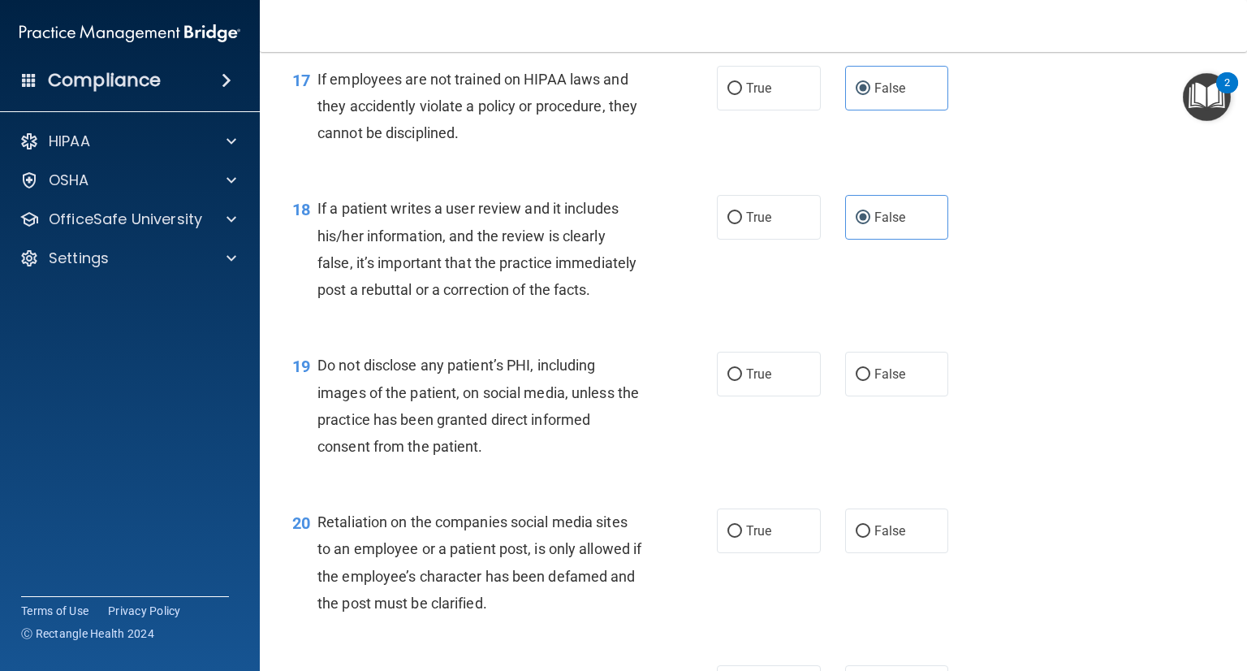
click at [901, 348] on div "19 Do not disclose any patient’s PHI, including images of the patient, on socia…" at bounding box center [753, 409] width 947 height 157
click at [895, 358] on label "False" at bounding box center [897, 374] width 104 height 45
click at [871, 369] on input "False" at bounding box center [863, 375] width 15 height 12
radio input "true"
click at [871, 538] on label "False" at bounding box center [897, 530] width 104 height 45
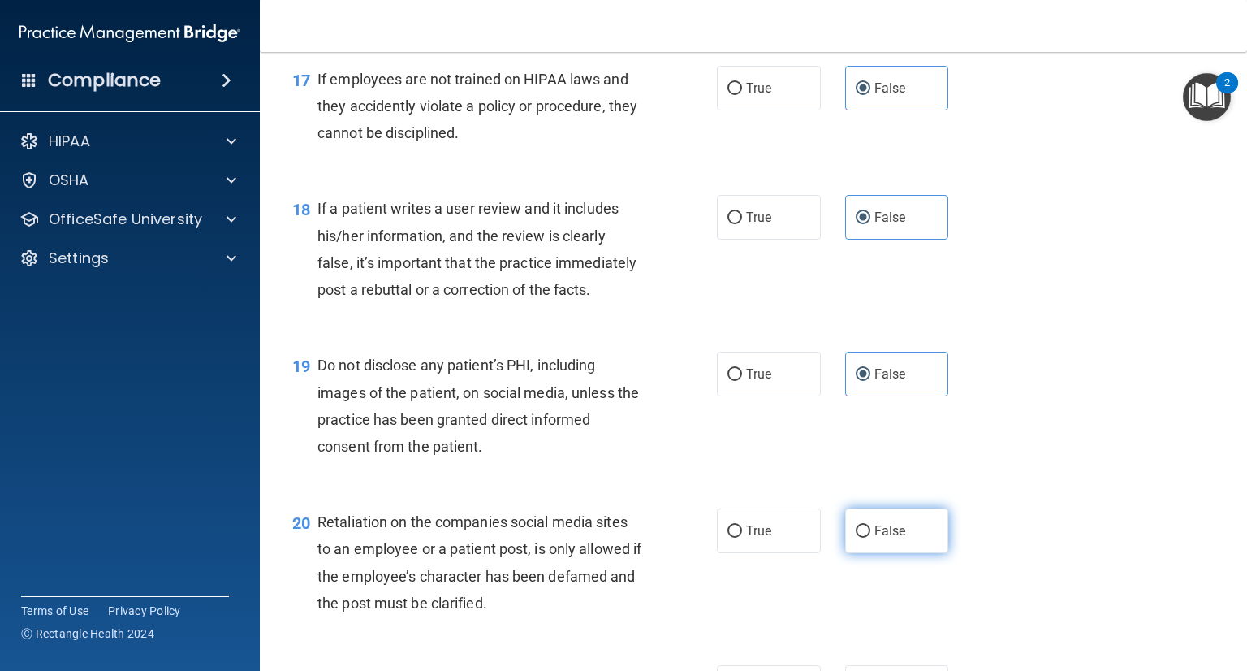
click at [871, 538] on input "False" at bounding box center [863, 531] width 15 height 12
radio input "true"
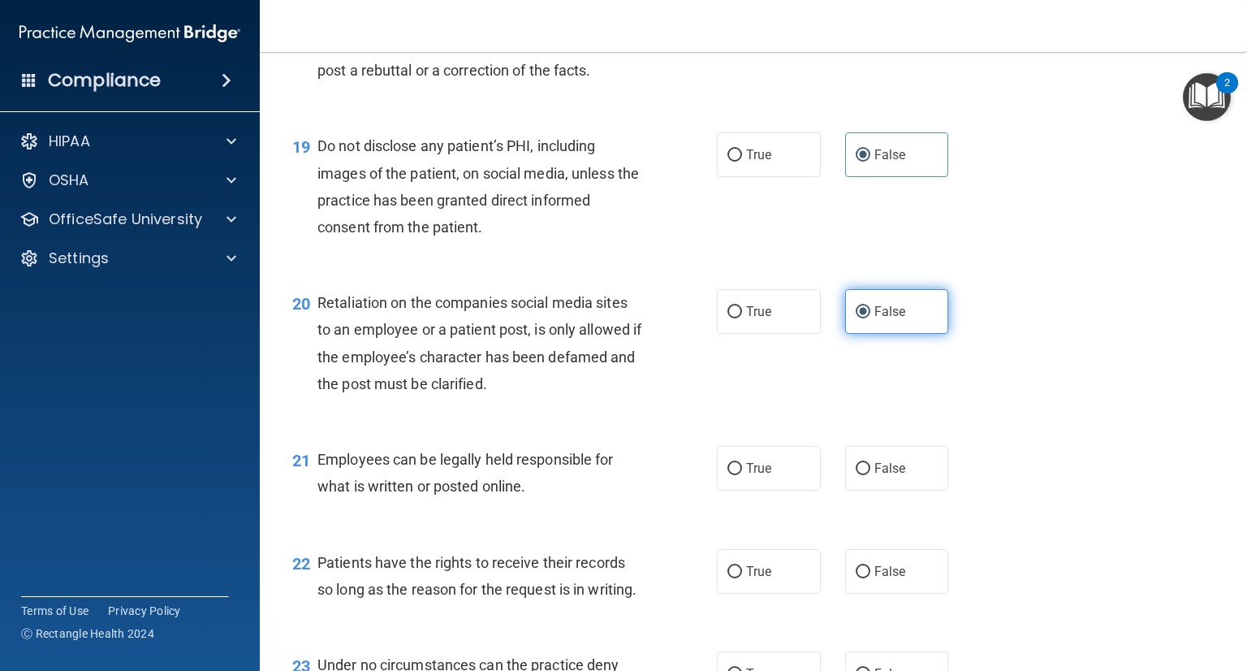
scroll to position [2854, 0]
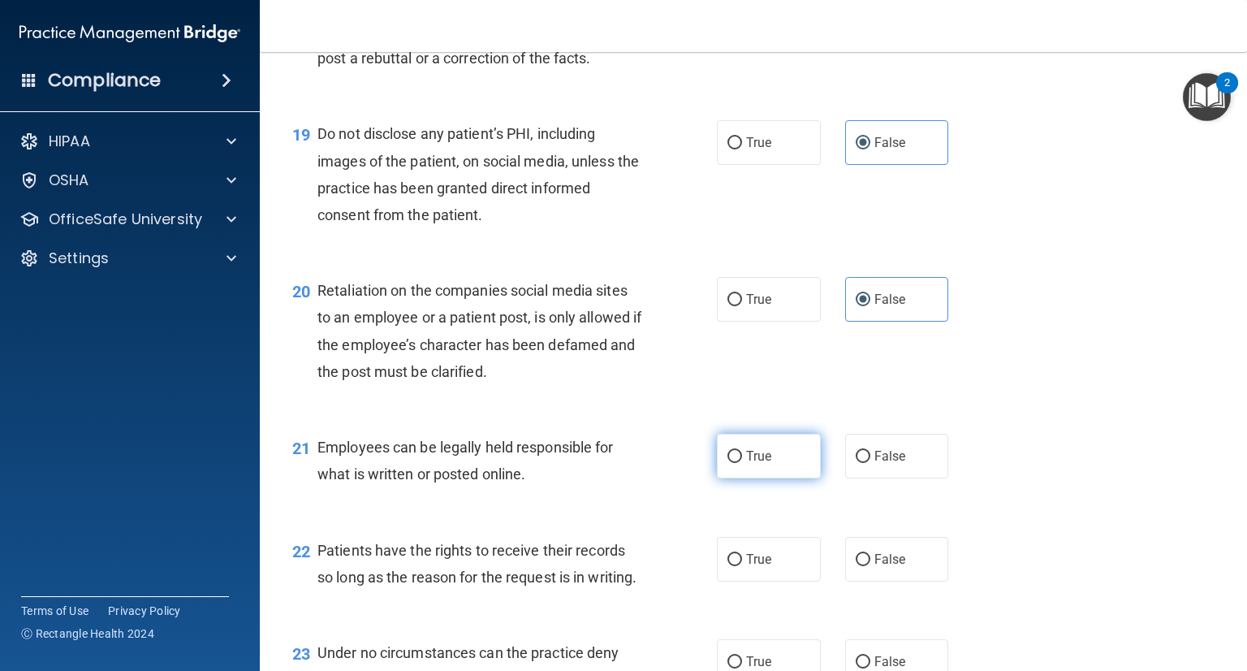
click at [752, 463] on span "True" at bounding box center [758, 455] width 25 height 15
click at [742, 463] on input "True" at bounding box center [735, 457] width 15 height 12
radio input "true"
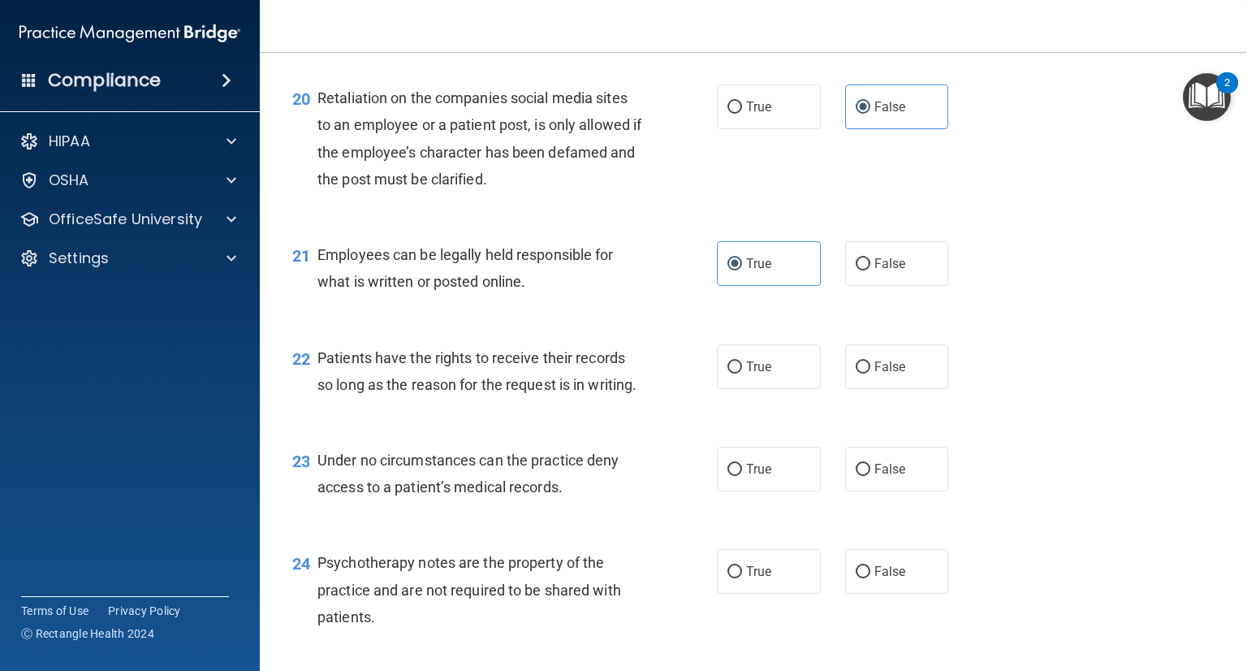
scroll to position [3052, 0]
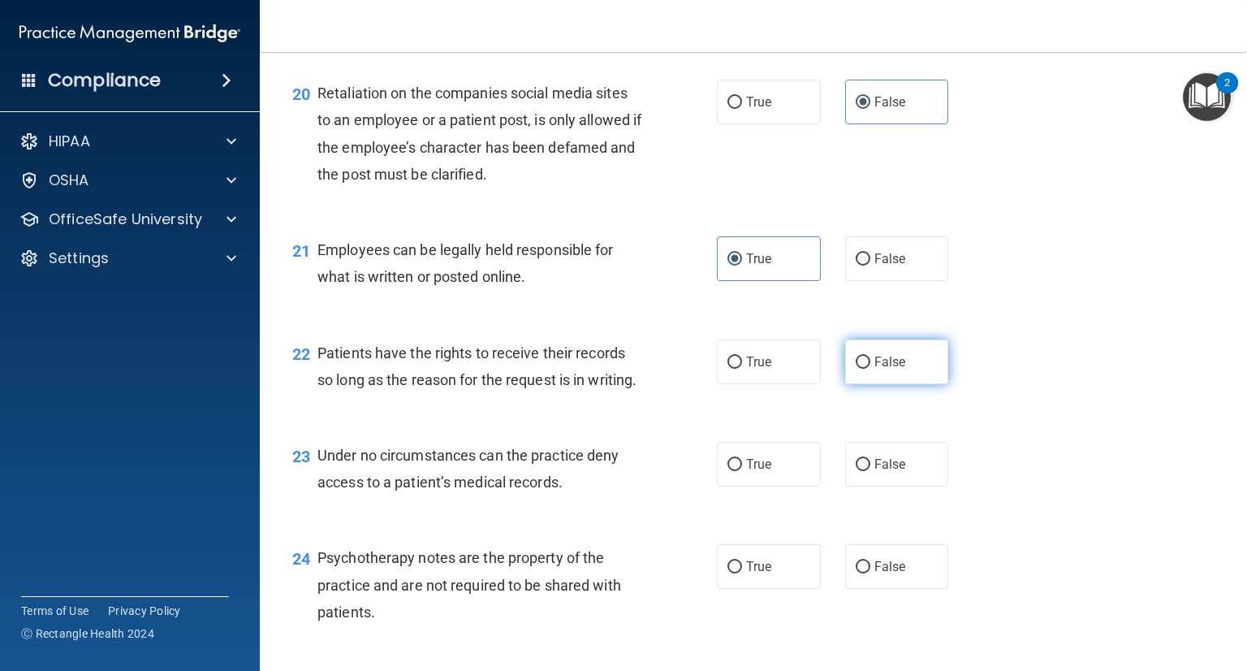
click at [862, 381] on label "False" at bounding box center [897, 361] width 104 height 45
click at [862, 369] on input "False" at bounding box center [863, 362] width 15 height 12
radio input "true"
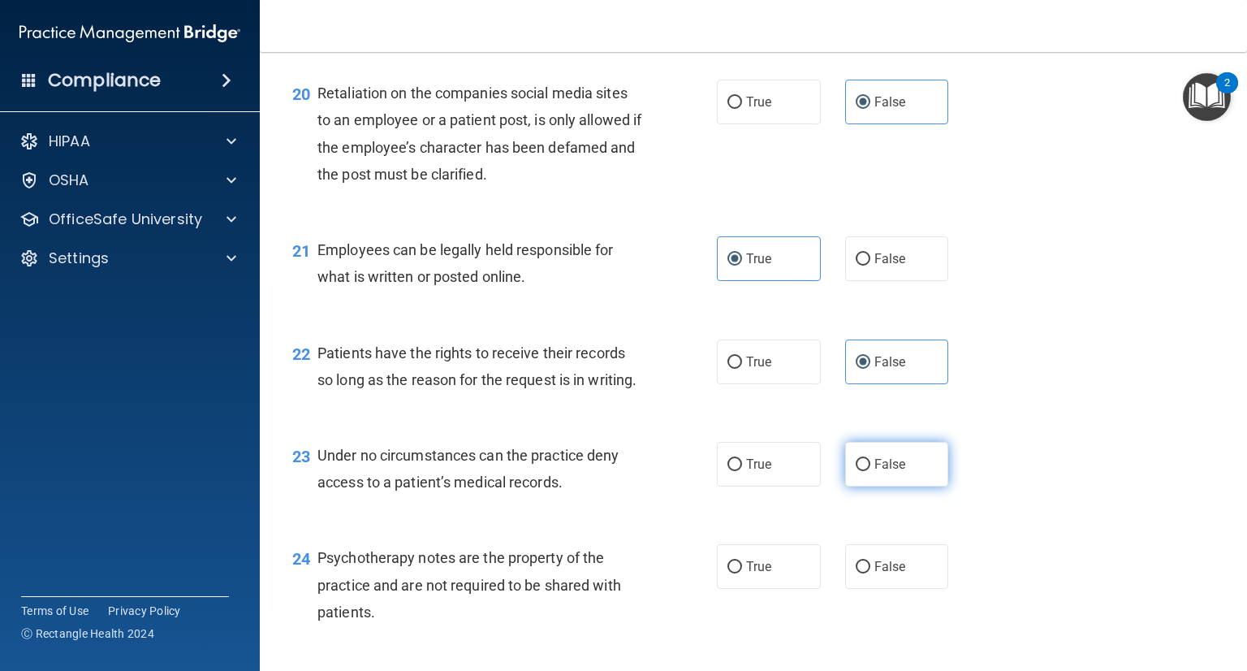
click at [845, 467] on label "False" at bounding box center [897, 464] width 104 height 45
click at [856, 467] on input "False" at bounding box center [863, 465] width 15 height 12
radio input "true"
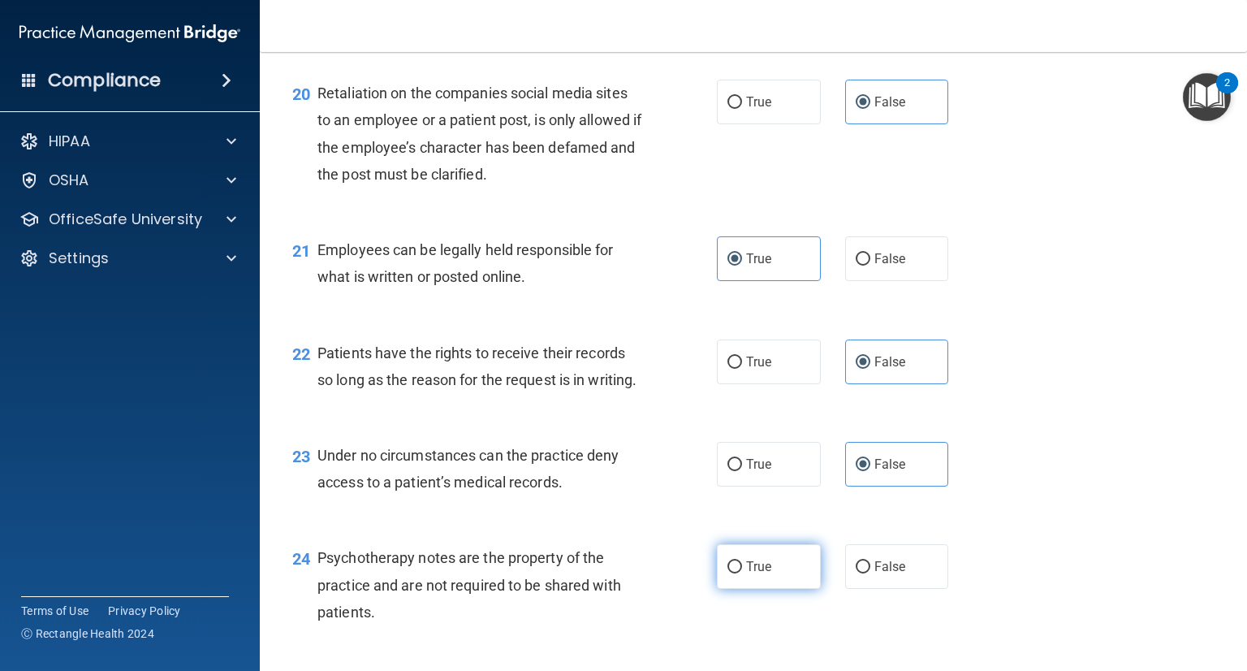
click at [761, 584] on label "True" at bounding box center [769, 566] width 104 height 45
click at [742, 573] on input "True" at bounding box center [735, 567] width 15 height 12
radio input "true"
click at [761, 584] on label "True" at bounding box center [769, 566] width 104 height 45
click at [742, 573] on input "True" at bounding box center [735, 567] width 15 height 12
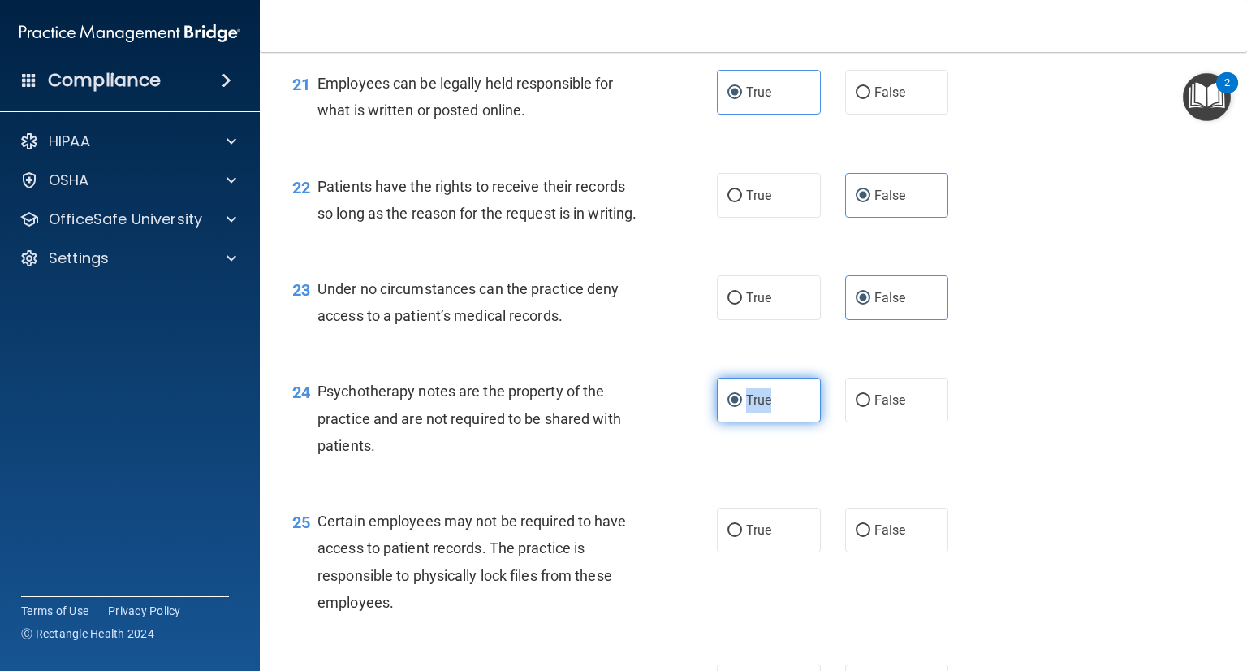
scroll to position [3221, 0]
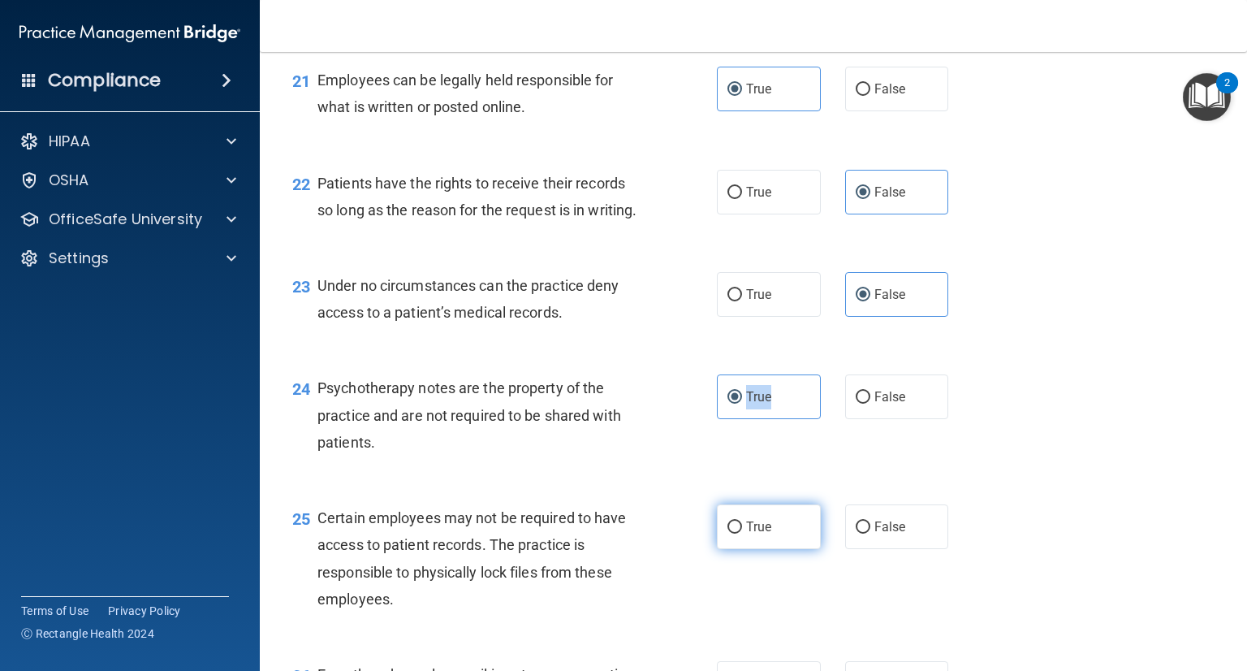
click at [750, 525] on span "True" at bounding box center [758, 526] width 25 height 15
click at [742, 525] on input "True" at bounding box center [735, 527] width 15 height 12
radio input "true"
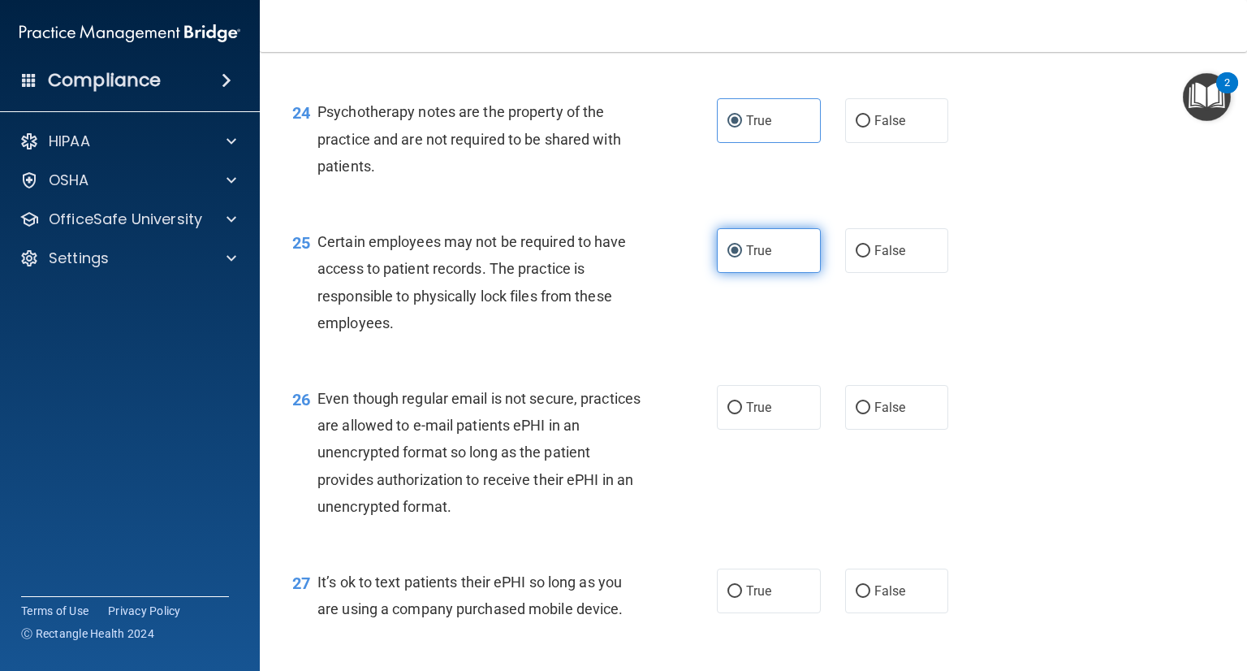
scroll to position [3498, 0]
click at [723, 407] on label "True" at bounding box center [769, 406] width 104 height 45
click at [728, 407] on input "True" at bounding box center [735, 407] width 15 height 12
radio input "true"
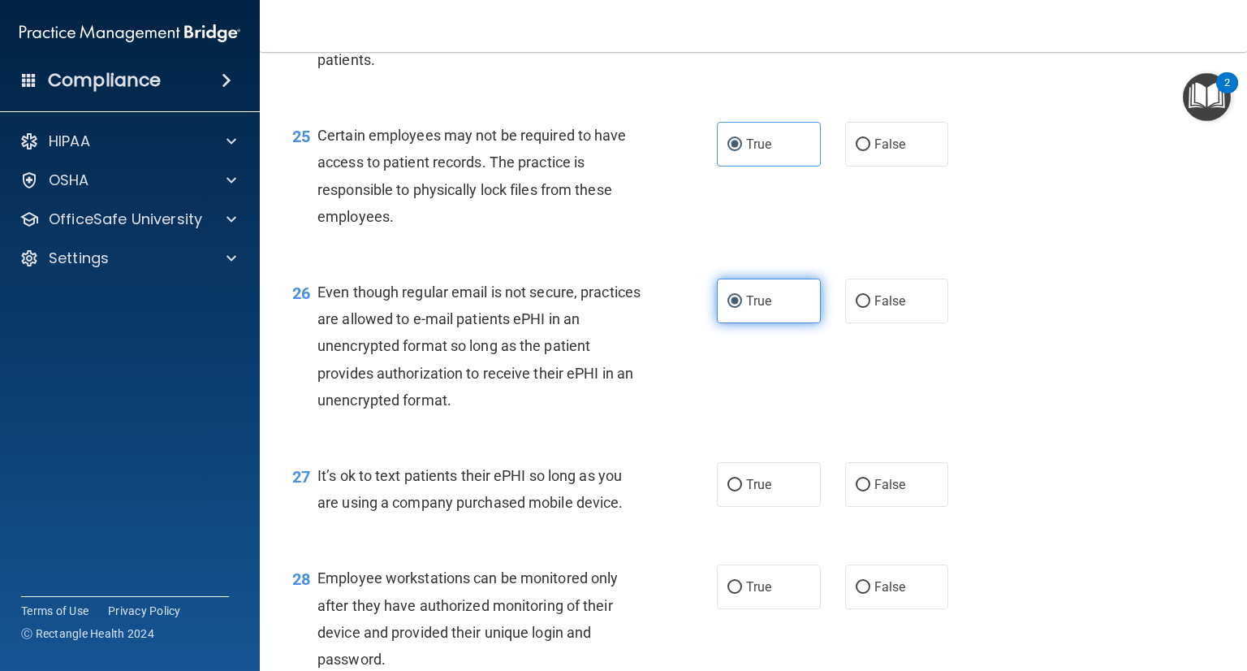
scroll to position [3606, 0]
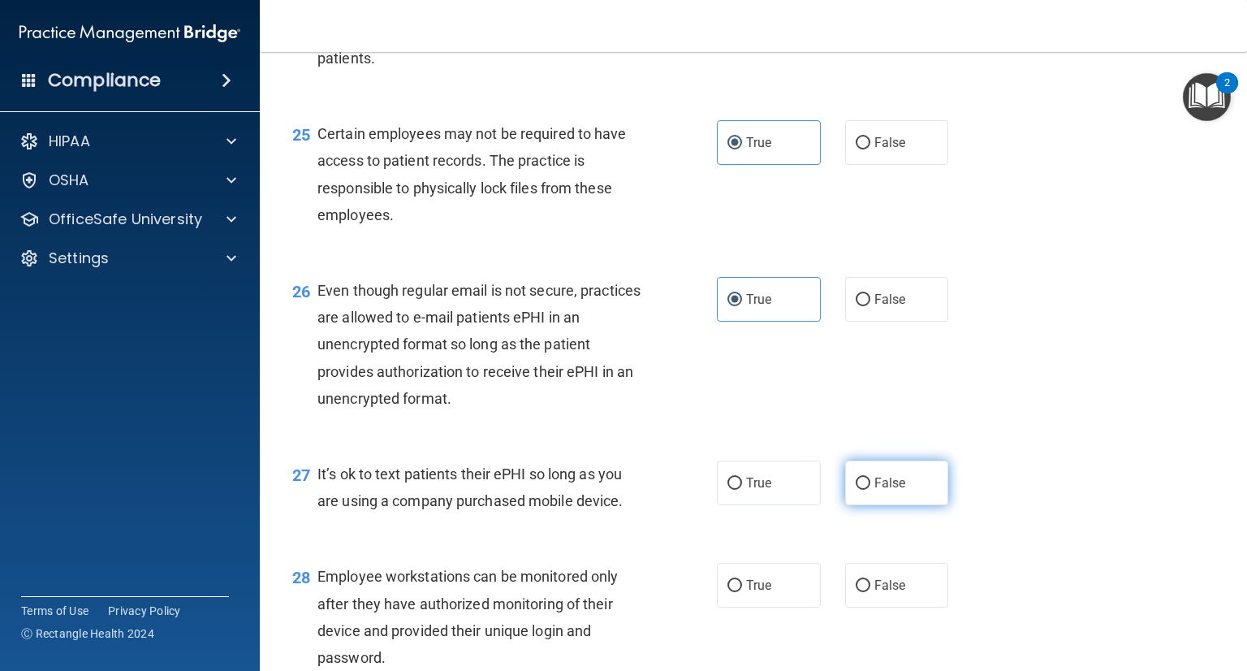
click at [888, 473] on label "False" at bounding box center [897, 482] width 104 height 45
click at [871, 477] on input "False" at bounding box center [863, 483] width 15 height 12
radio input "true"
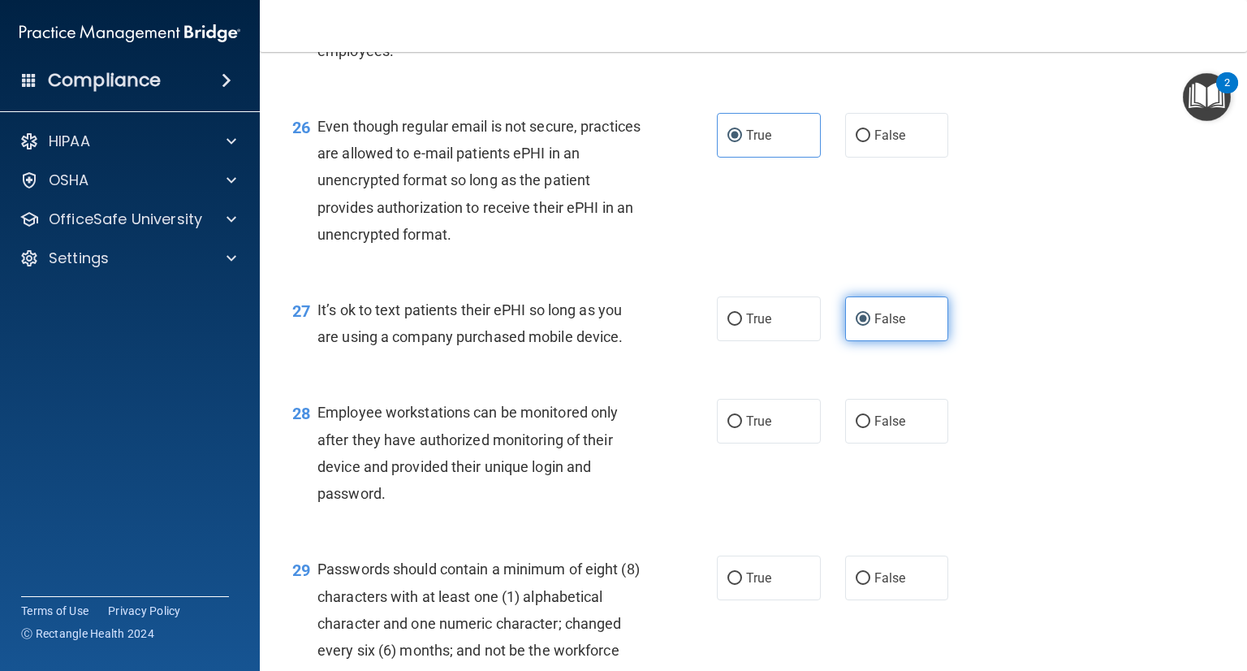
scroll to position [3772, 0]
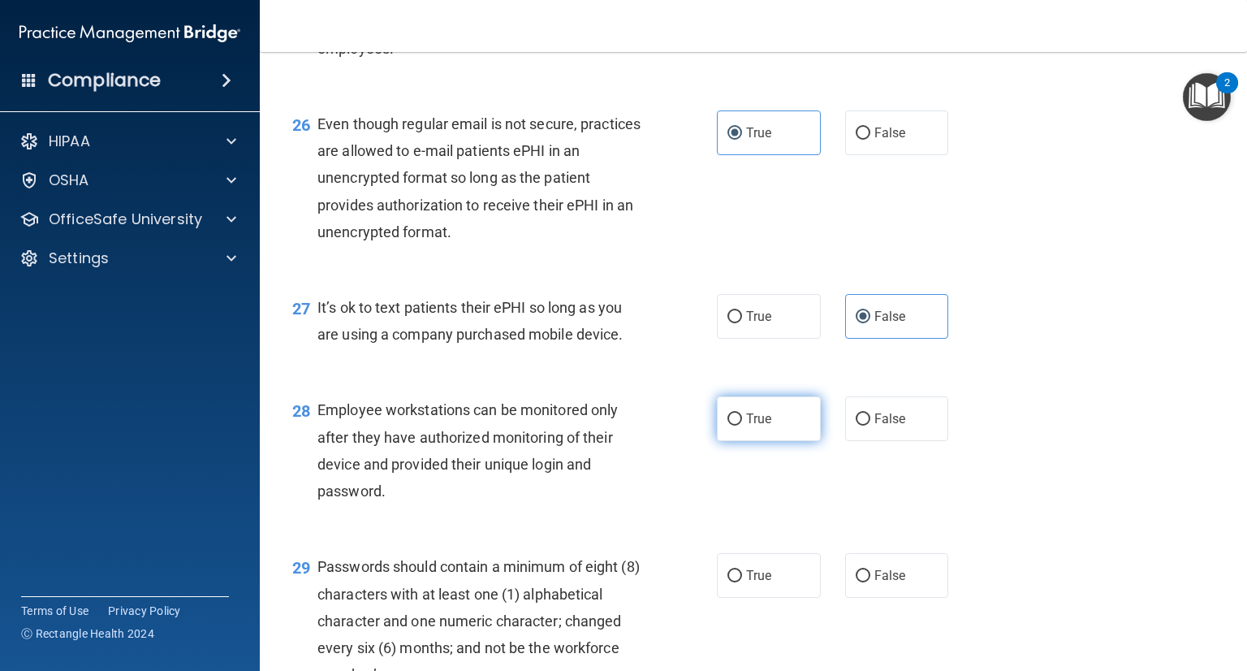
click at [754, 423] on span "True" at bounding box center [758, 418] width 25 height 15
click at [742, 423] on input "True" at bounding box center [735, 419] width 15 height 12
radio input "true"
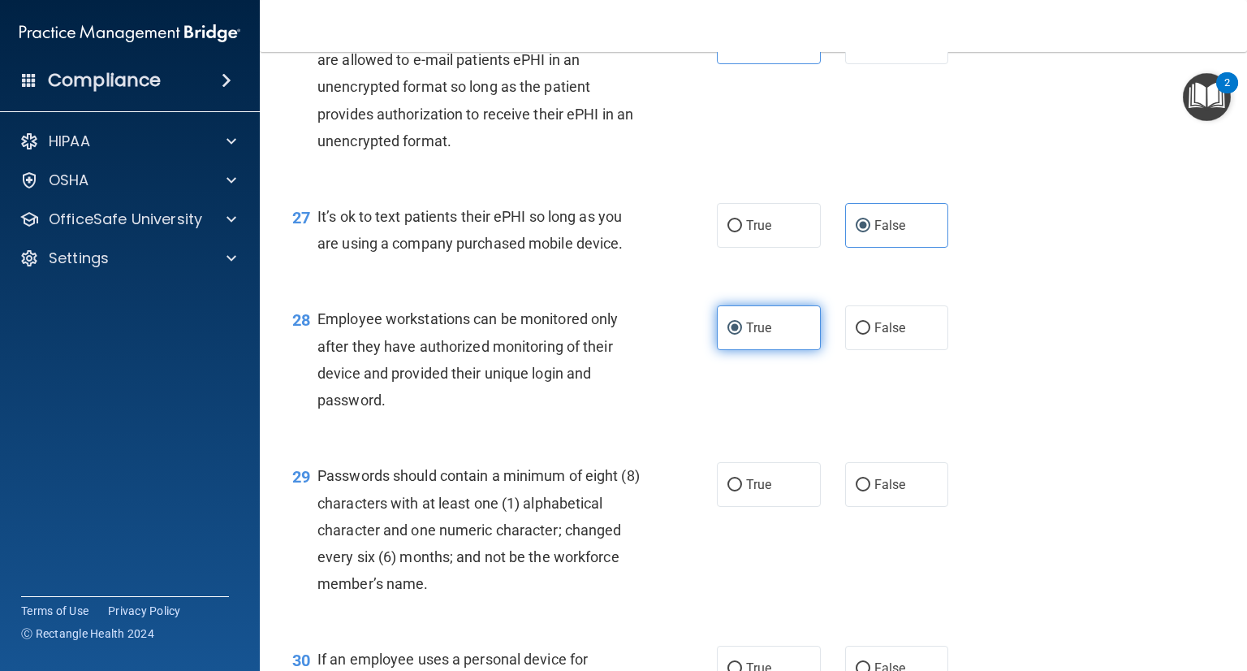
scroll to position [3921, 0]
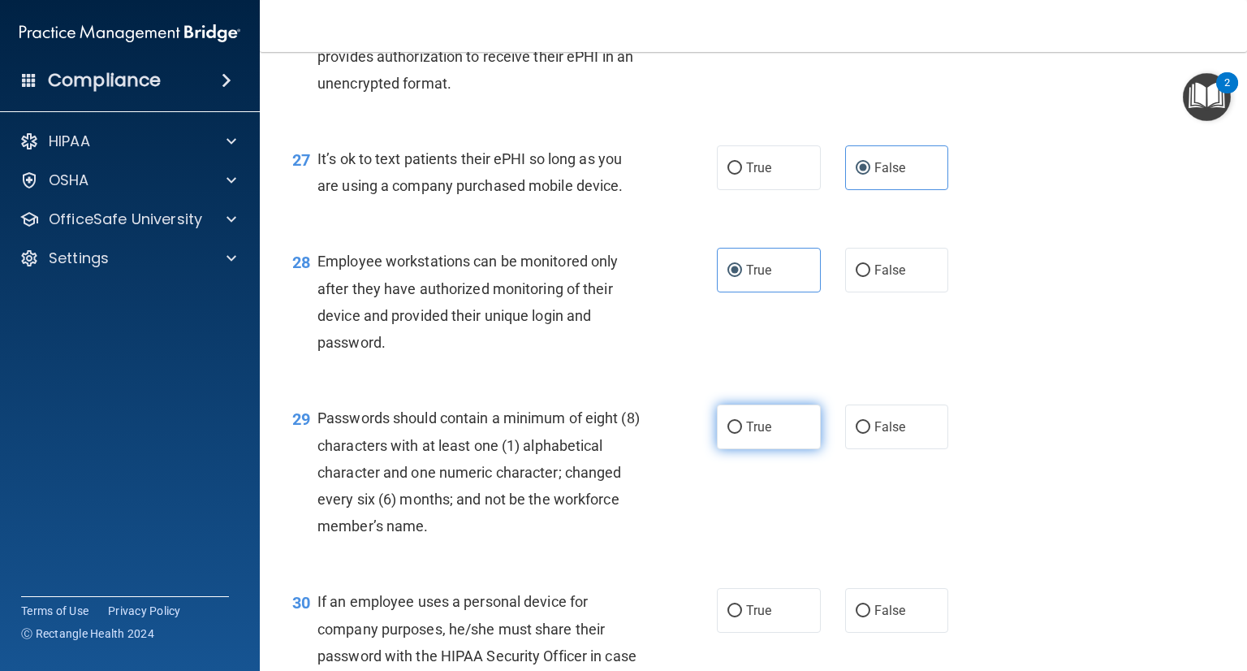
click at [768, 414] on label "True" at bounding box center [769, 426] width 104 height 45
click at [742, 421] on input "True" at bounding box center [735, 427] width 15 height 12
radio input "true"
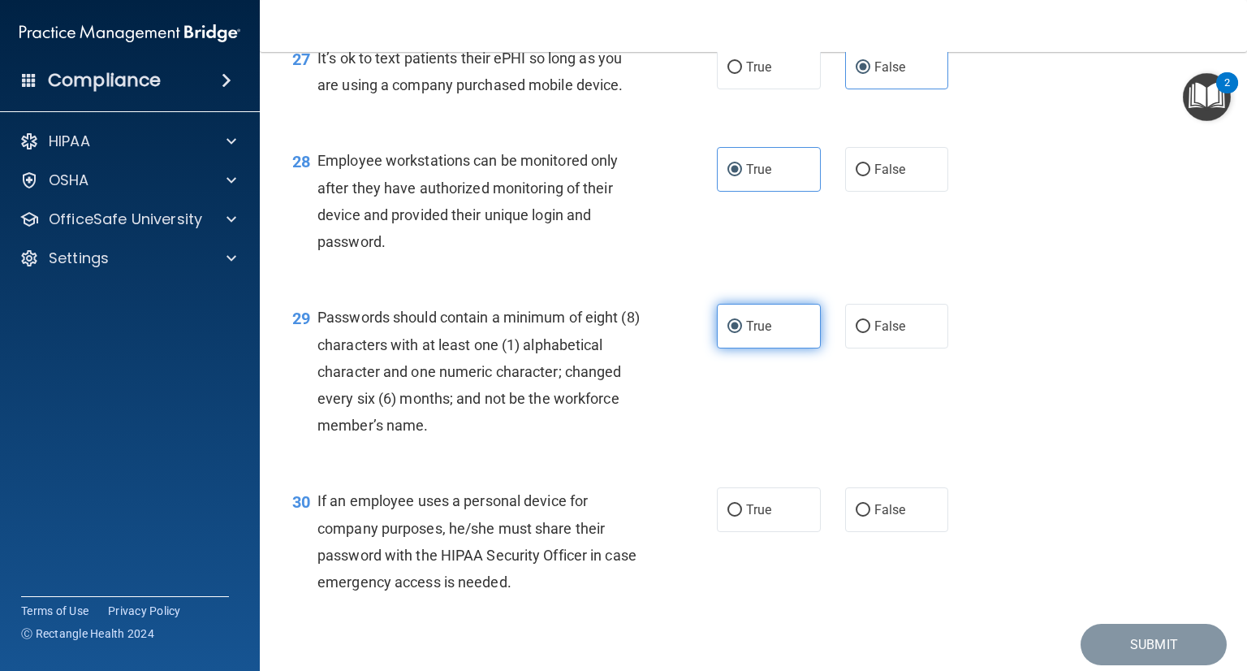
scroll to position [4038, 0]
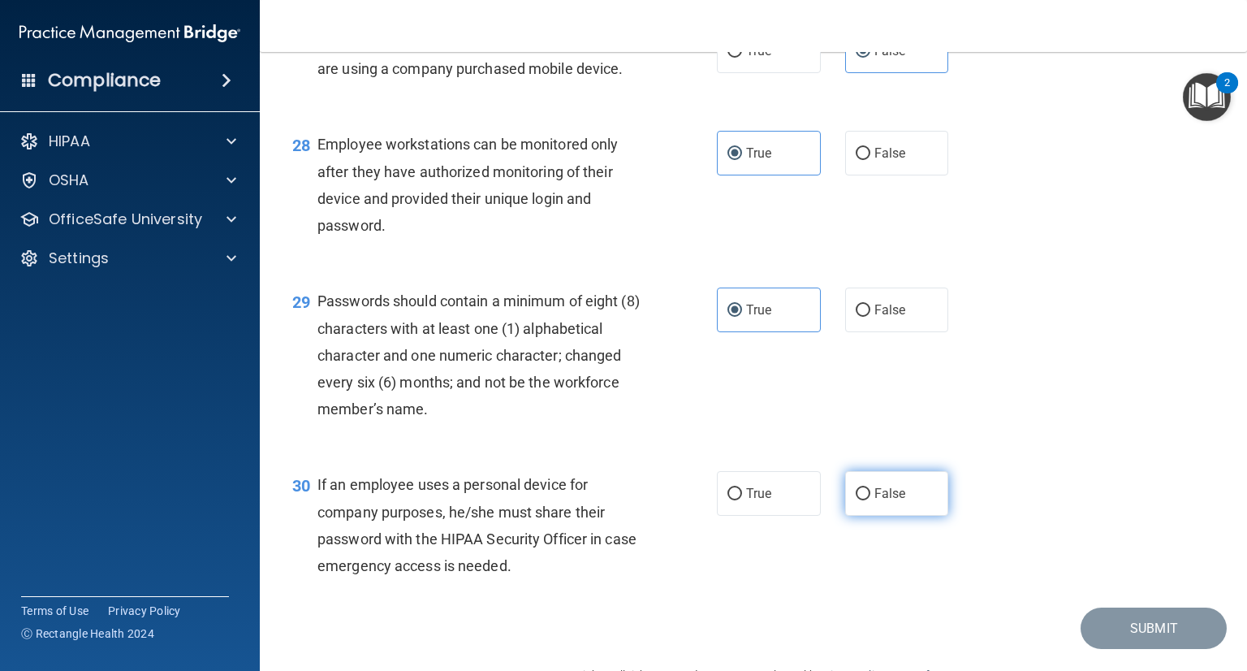
click at [854, 504] on label "False" at bounding box center [897, 493] width 104 height 45
click at [856, 500] on input "False" at bounding box center [863, 494] width 15 height 12
radio input "true"
click at [1082, 607] on div "30 If an employee uses a personal device for company purposes, he/she must shar…" at bounding box center [753, 529] width 947 height 157
click at [1099, 616] on button "Submit" at bounding box center [1154, 627] width 146 height 41
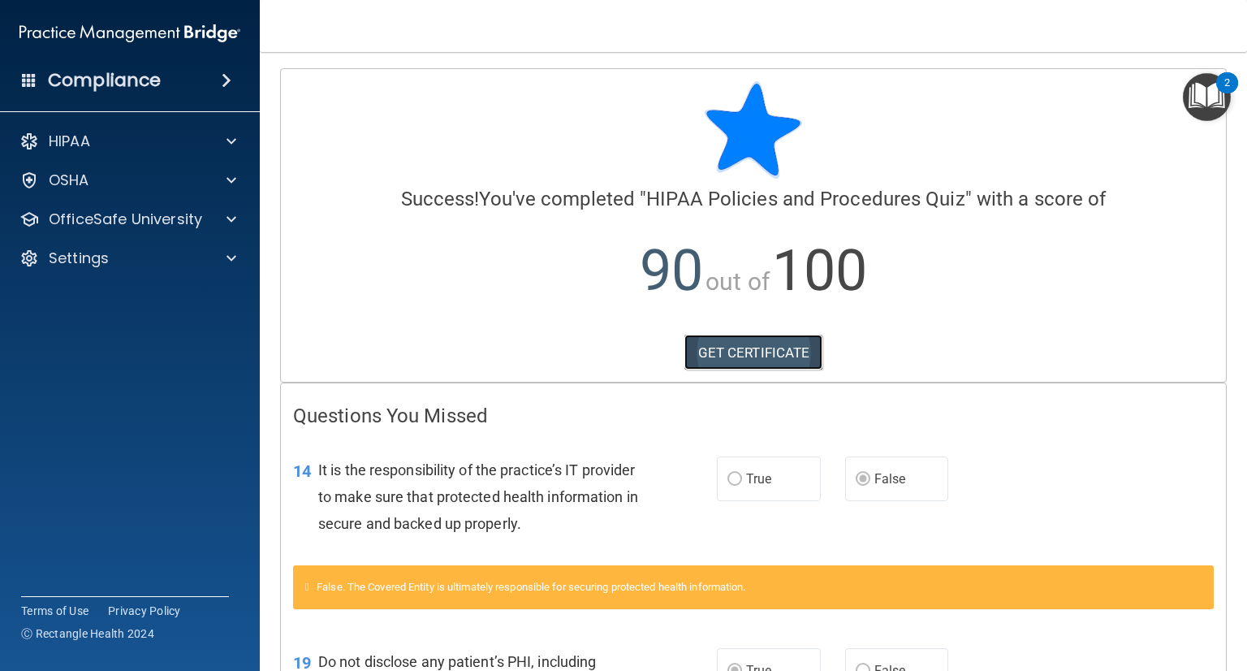
click at [765, 356] on link "GET CERTIFICATE" at bounding box center [754, 353] width 139 height 36
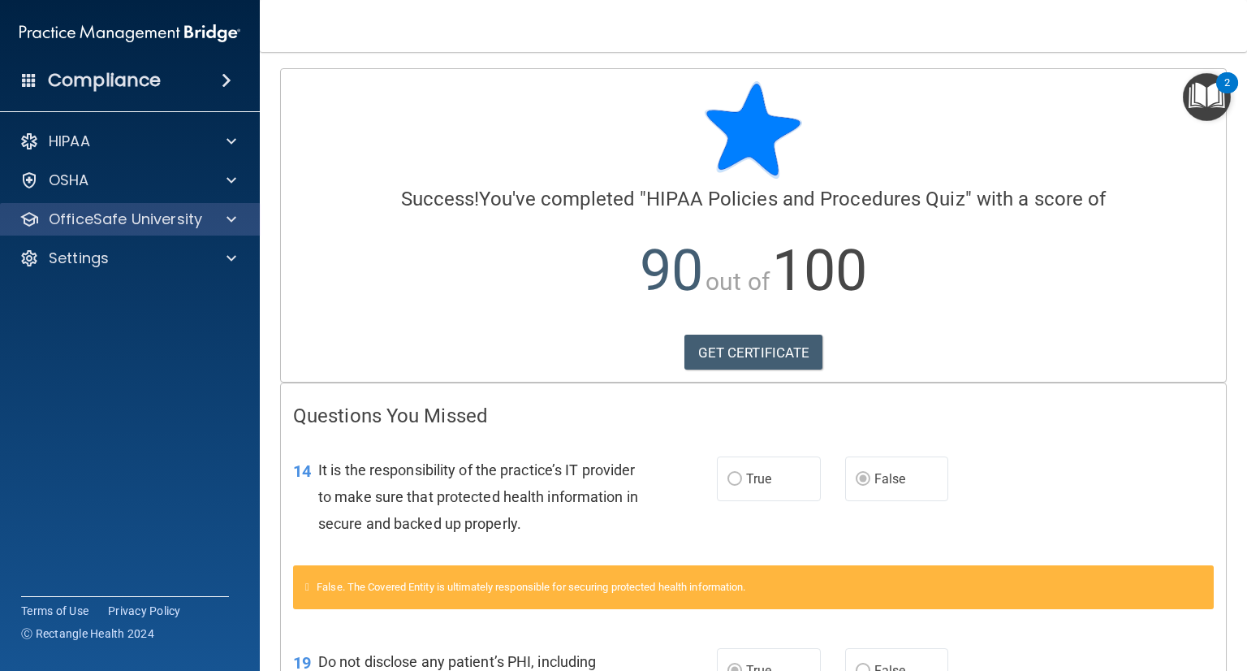
click at [87, 204] on div "OfficeSafe University" at bounding box center [130, 219] width 261 height 32
click at [128, 223] on p "OfficeSafe University" at bounding box center [125, 219] width 153 height 19
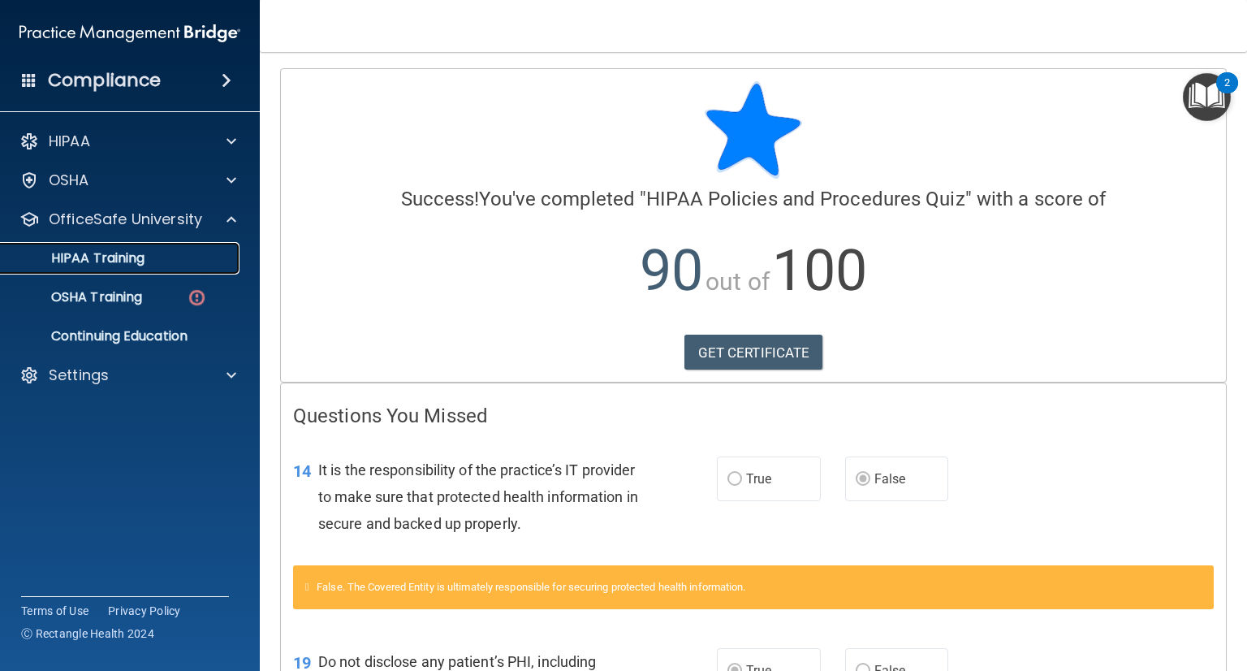
click at [115, 266] on p "HIPAA Training" at bounding box center [78, 258] width 134 height 16
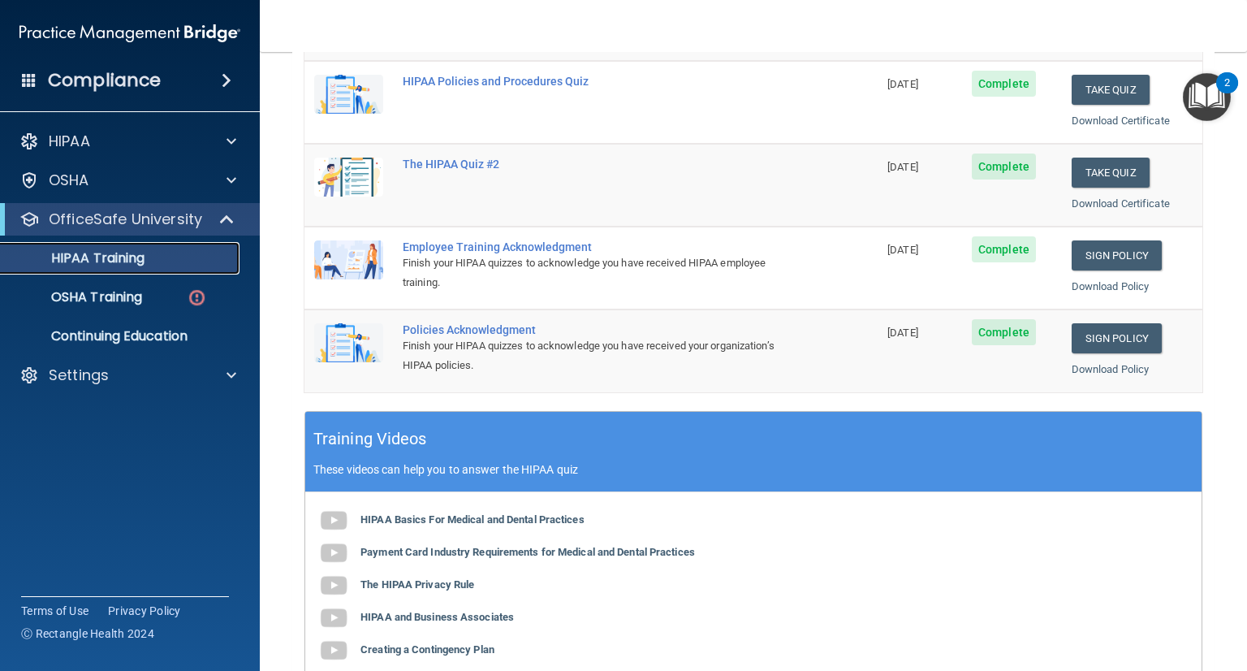
scroll to position [310, 0]
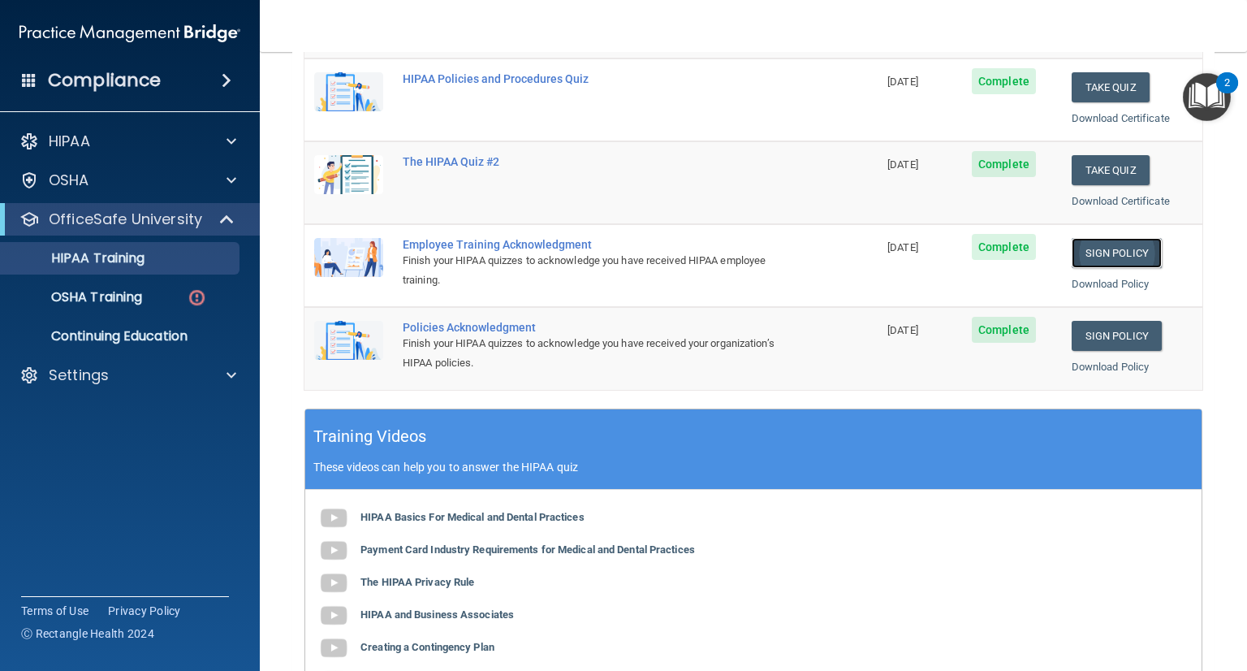
click at [1122, 248] on link "Sign Policy" at bounding box center [1117, 253] width 90 height 30
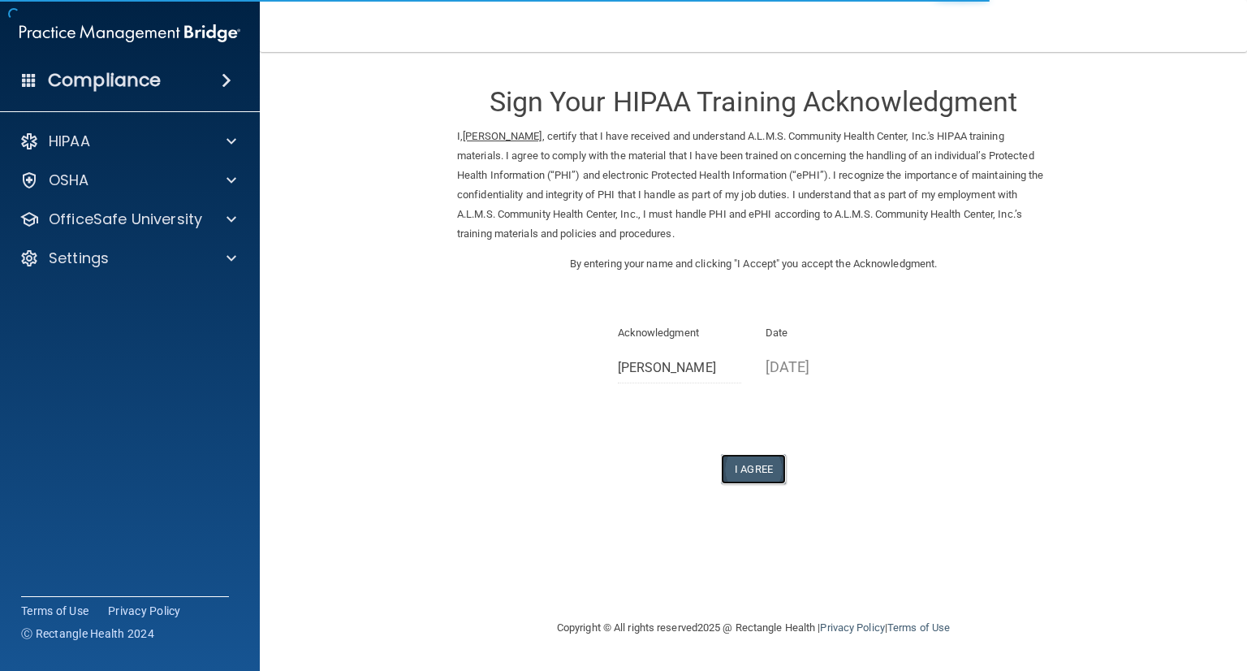
click at [776, 455] on button "I Agree" at bounding box center [753, 469] width 65 height 30
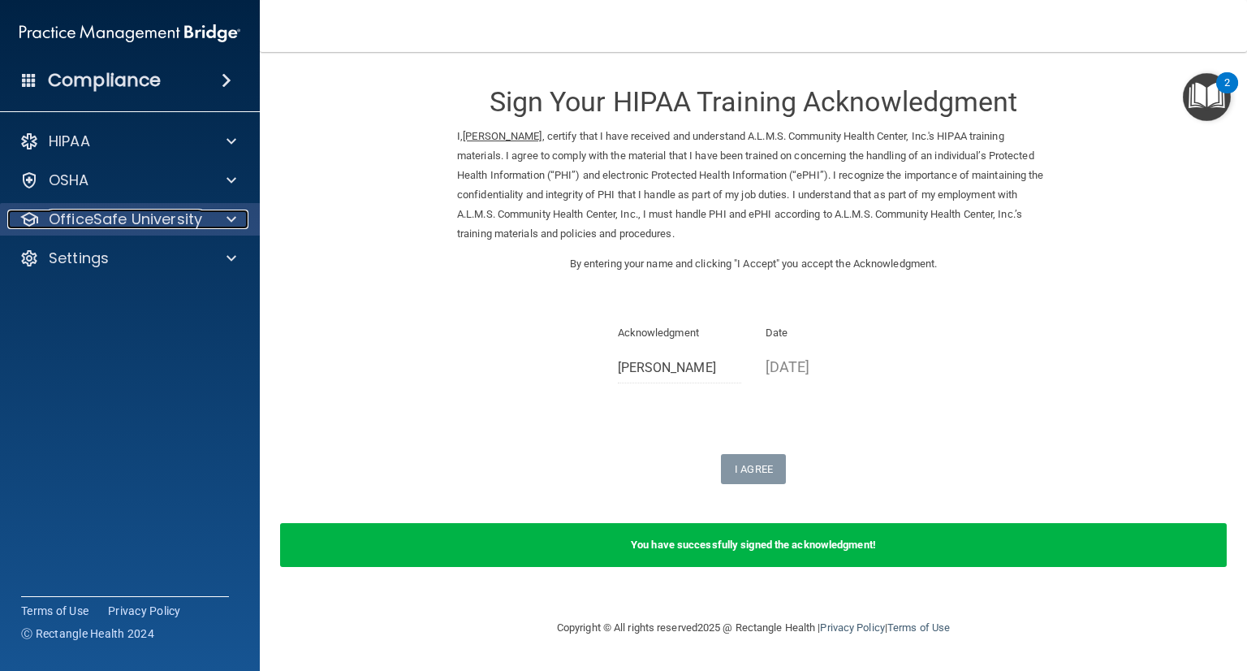
click at [226, 216] on div at bounding box center [229, 219] width 41 height 19
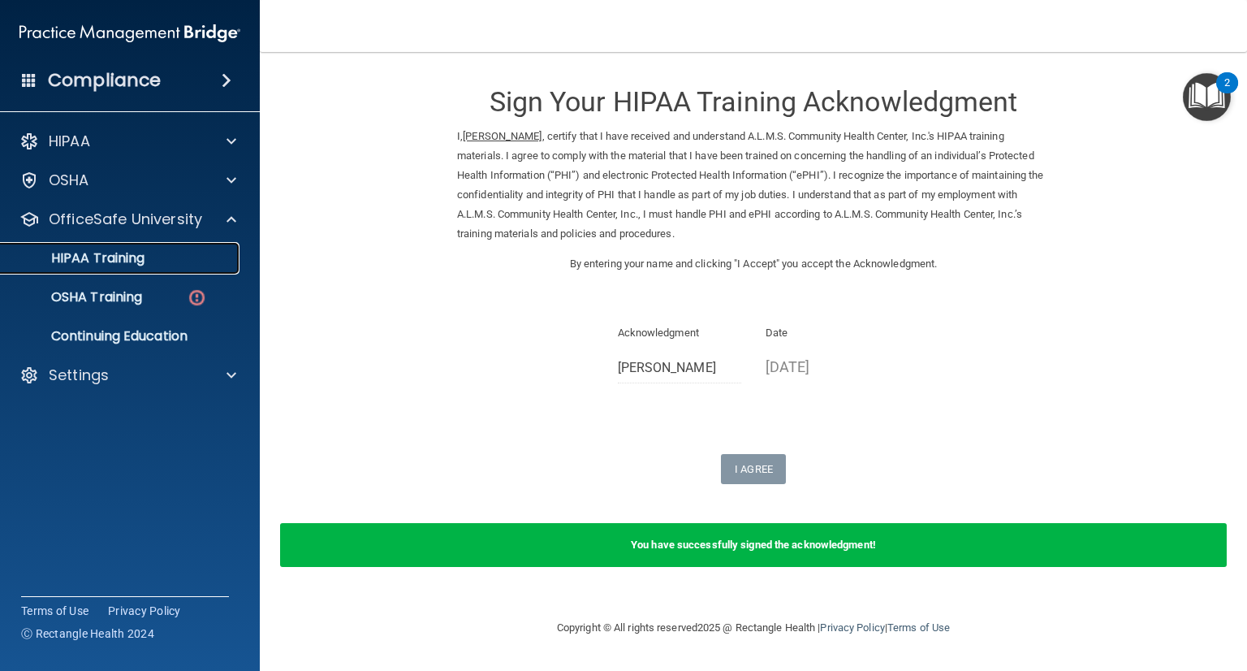
click at [193, 273] on link "HIPAA Training" at bounding box center [112, 258] width 256 height 32
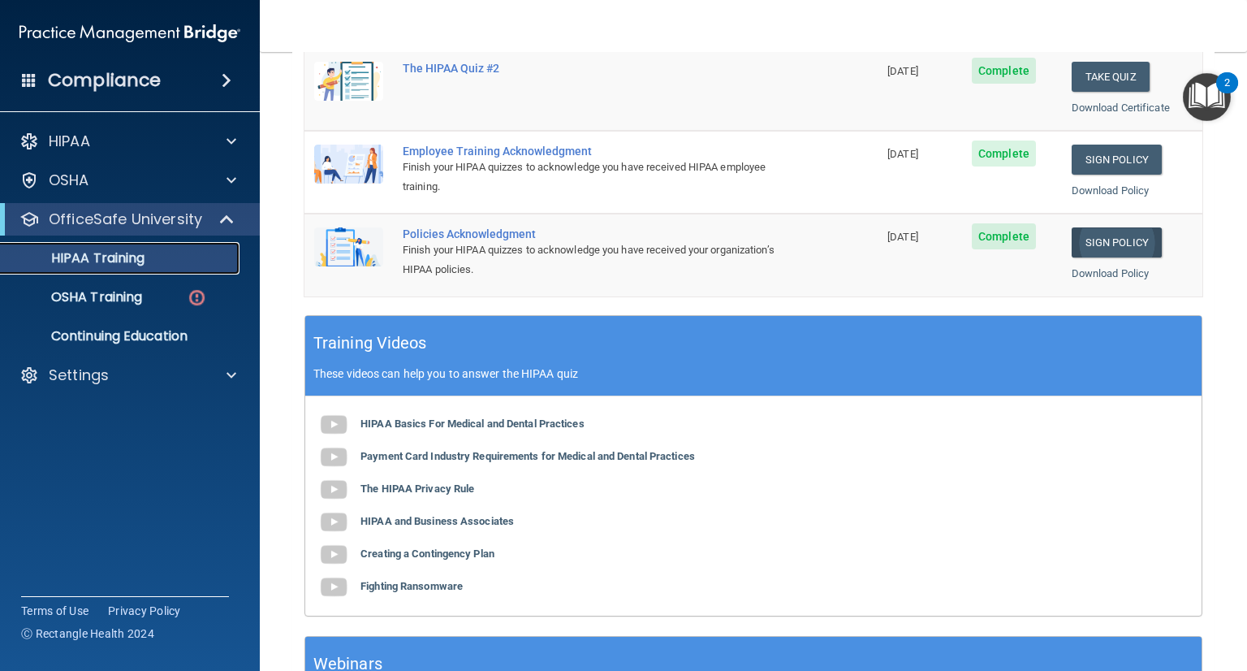
scroll to position [427, 0]
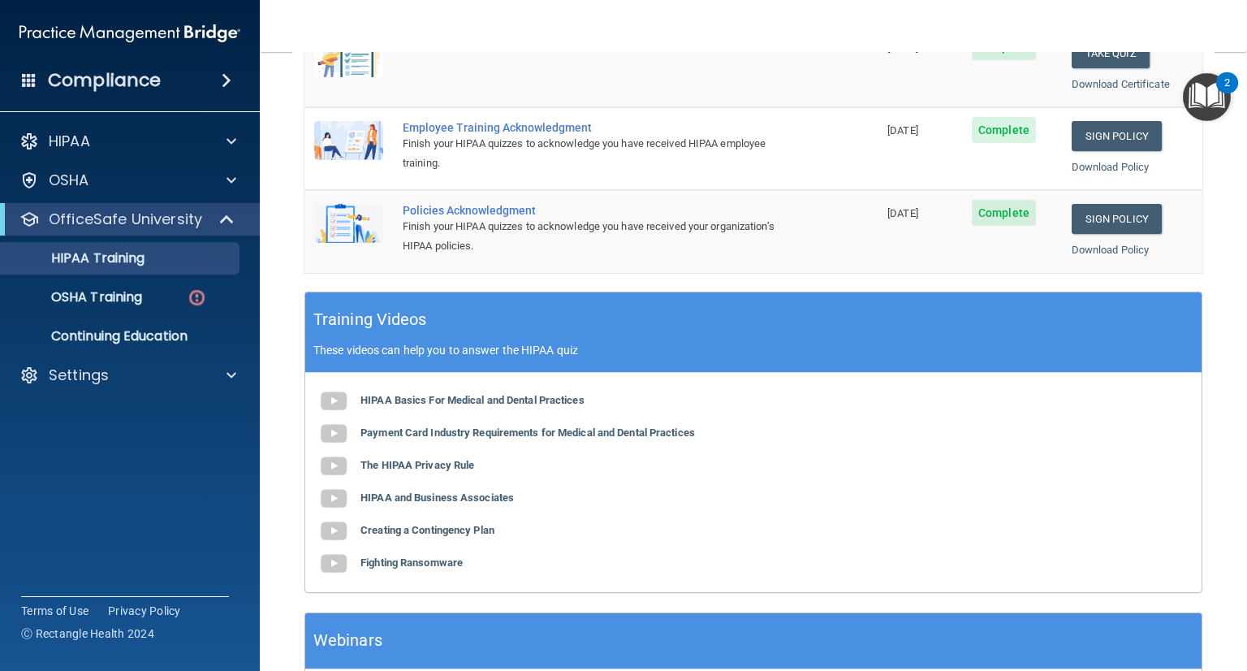
click at [175, 279] on ul "HIPAA Training OSHA Training Continuing Education" at bounding box center [131, 293] width 294 height 117
click at [170, 292] on div "OSHA Training" at bounding box center [122, 297] width 222 height 16
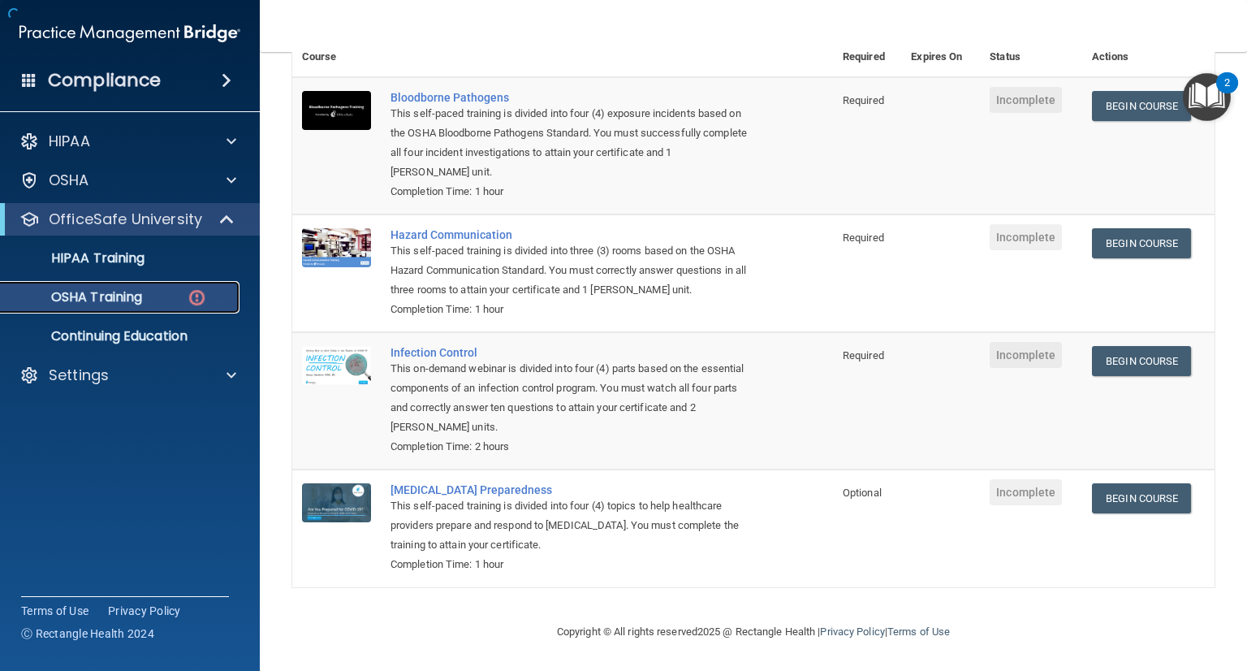
scroll to position [149, 0]
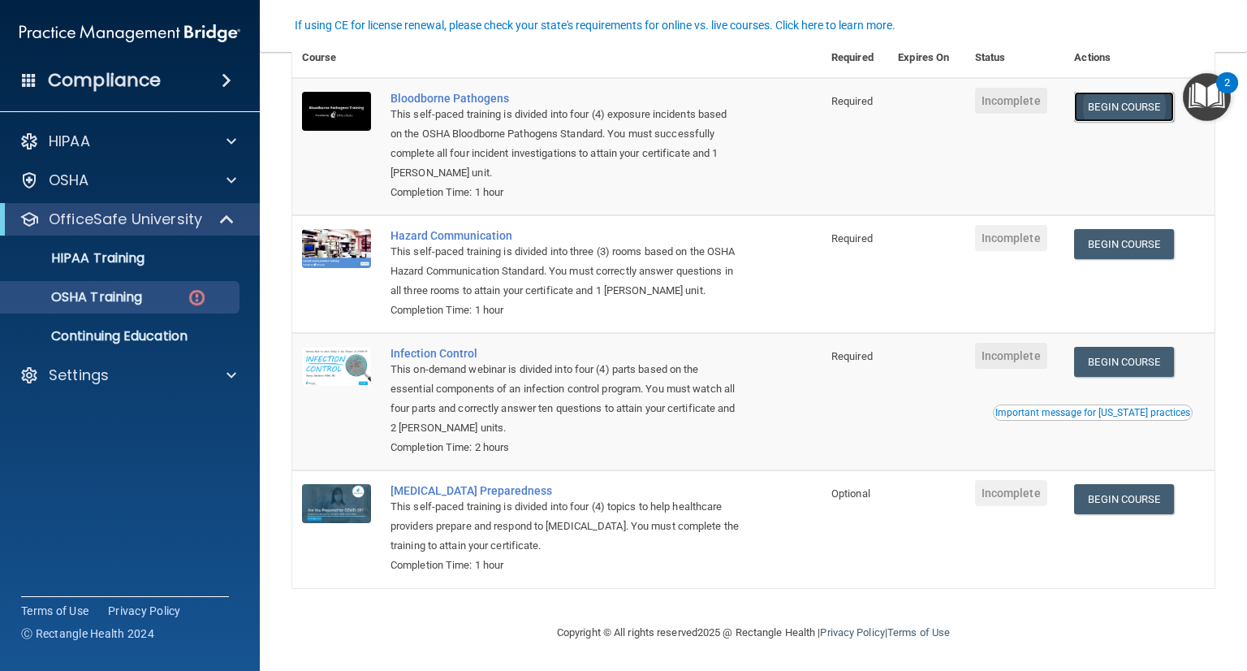
click at [1108, 110] on link "Begin Course" at bounding box center [1123, 107] width 99 height 30
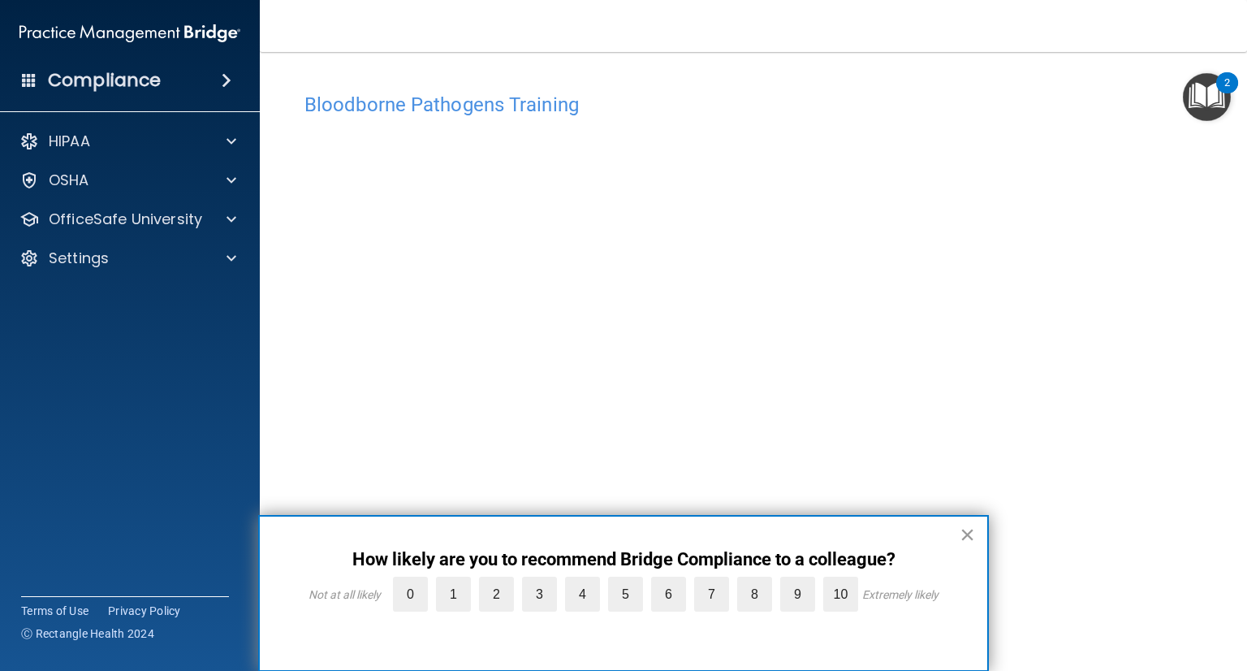
click at [964, 535] on button "×" at bounding box center [967, 534] width 15 height 26
